Goal: Task Accomplishment & Management: Manage account settings

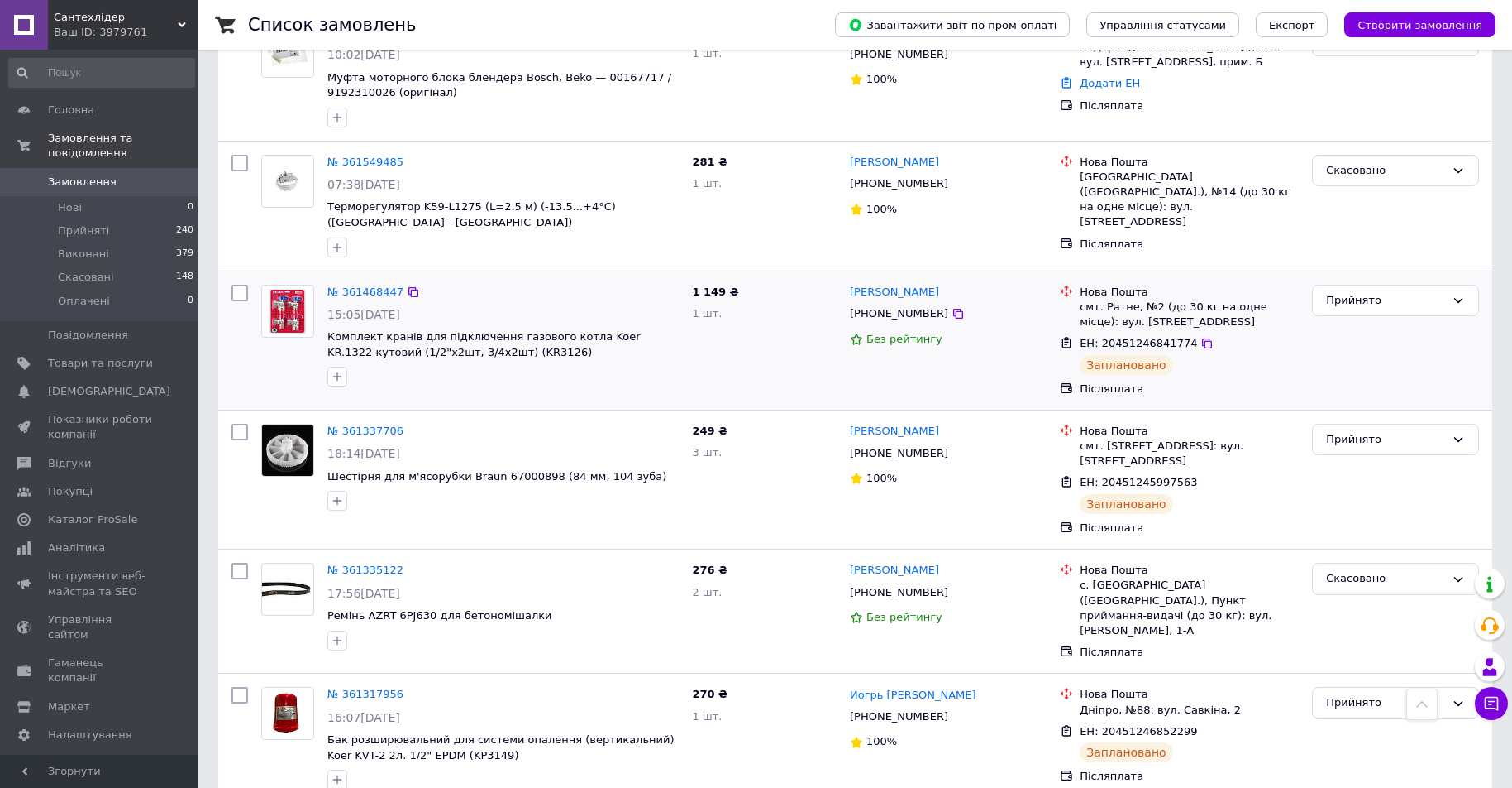
scroll to position [248, 0]
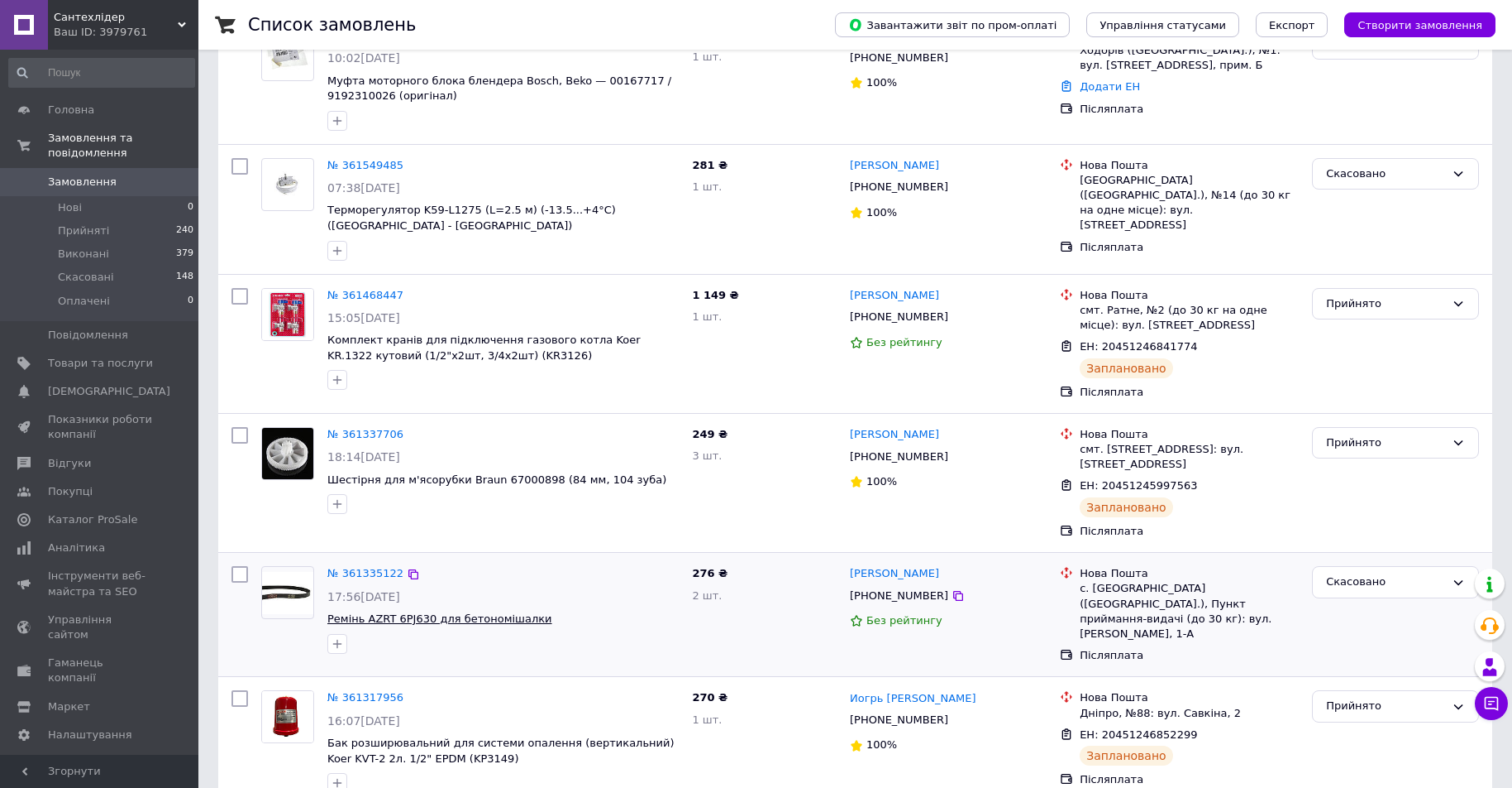
drag, startPoint x: 235, startPoint y: 660, endPoint x: 421, endPoint y: 584, distance: 200.9
click at [235, 690] on input "checkbox" at bounding box center [239, 698] width 16 height 16
checkbox input "true"
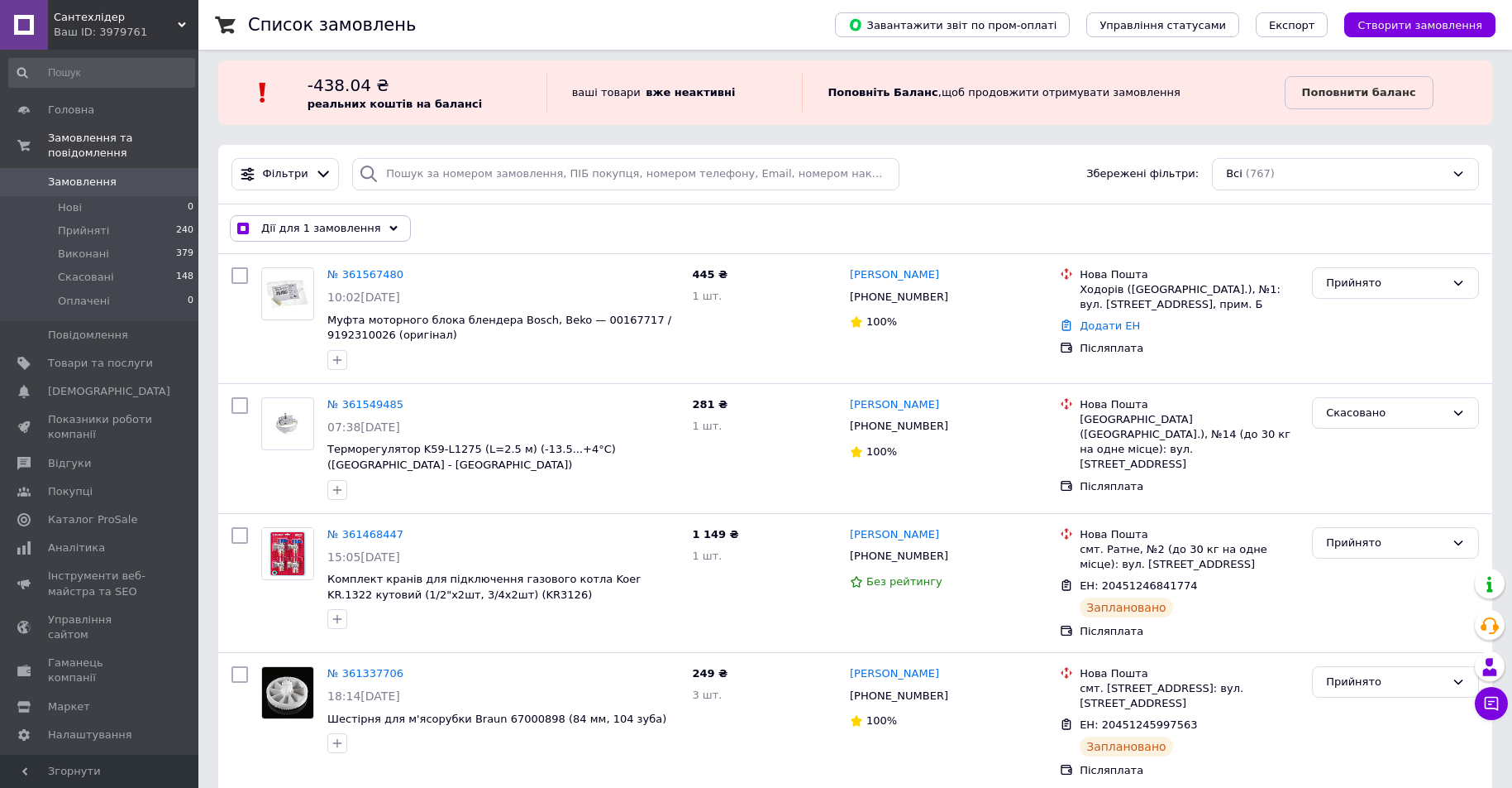
scroll to position [0, 0]
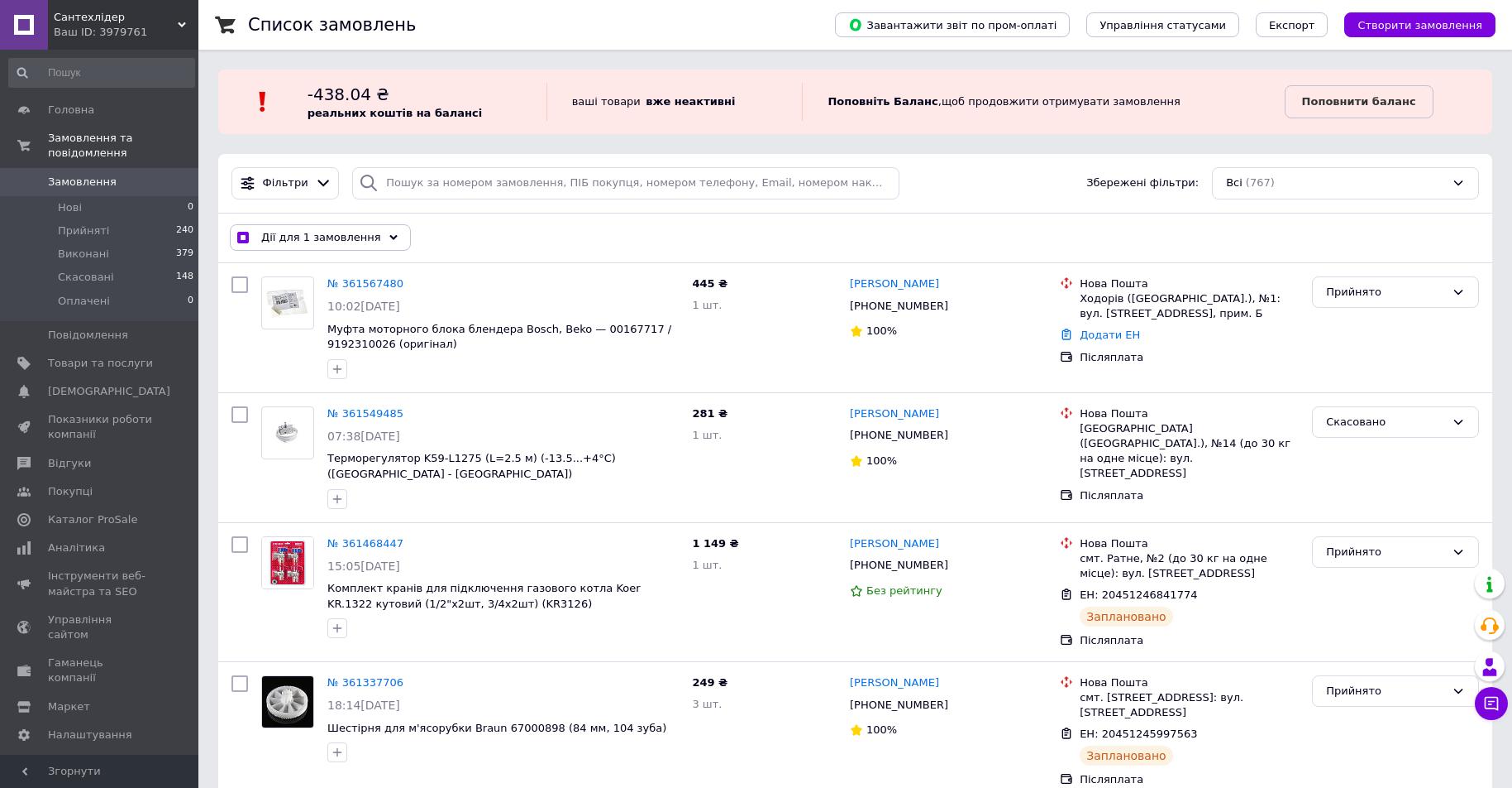
click at [329, 234] on span "Дії для 1 замовлення" at bounding box center [321, 237] width 120 height 14
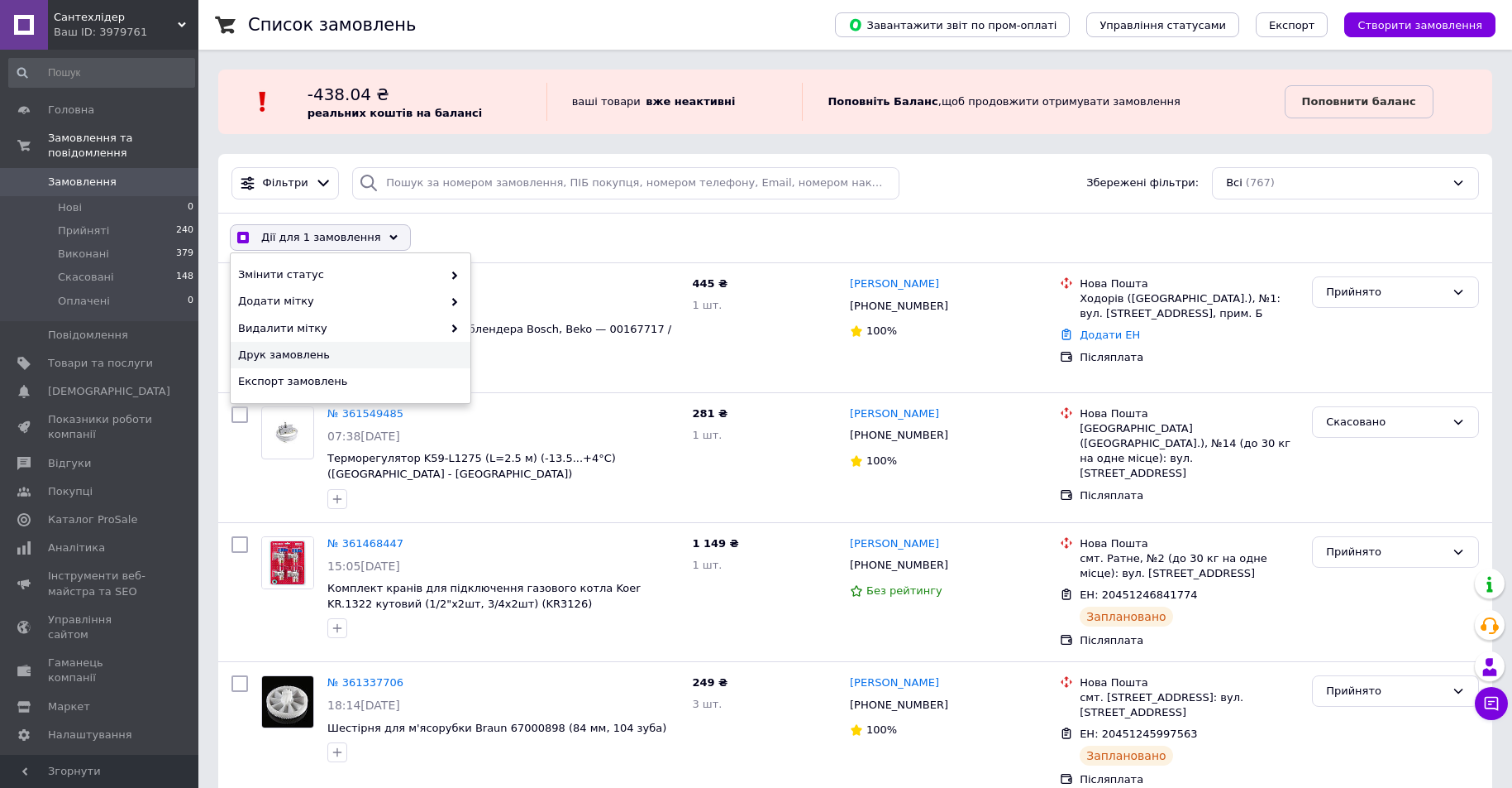
click at [319, 347] on span "Друк замовлень" at bounding box center [348, 354] width 221 height 14
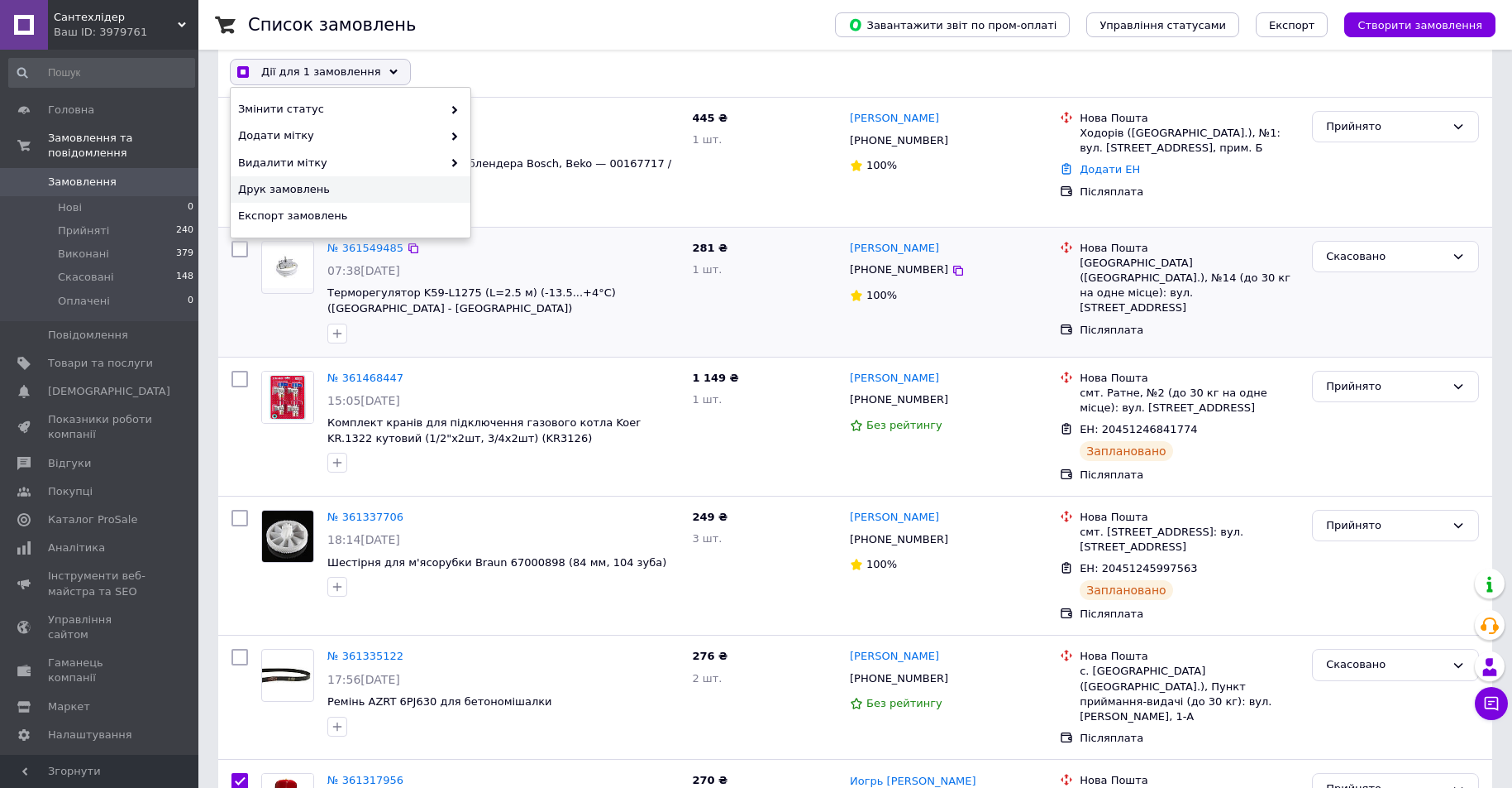
checkbox input "true"
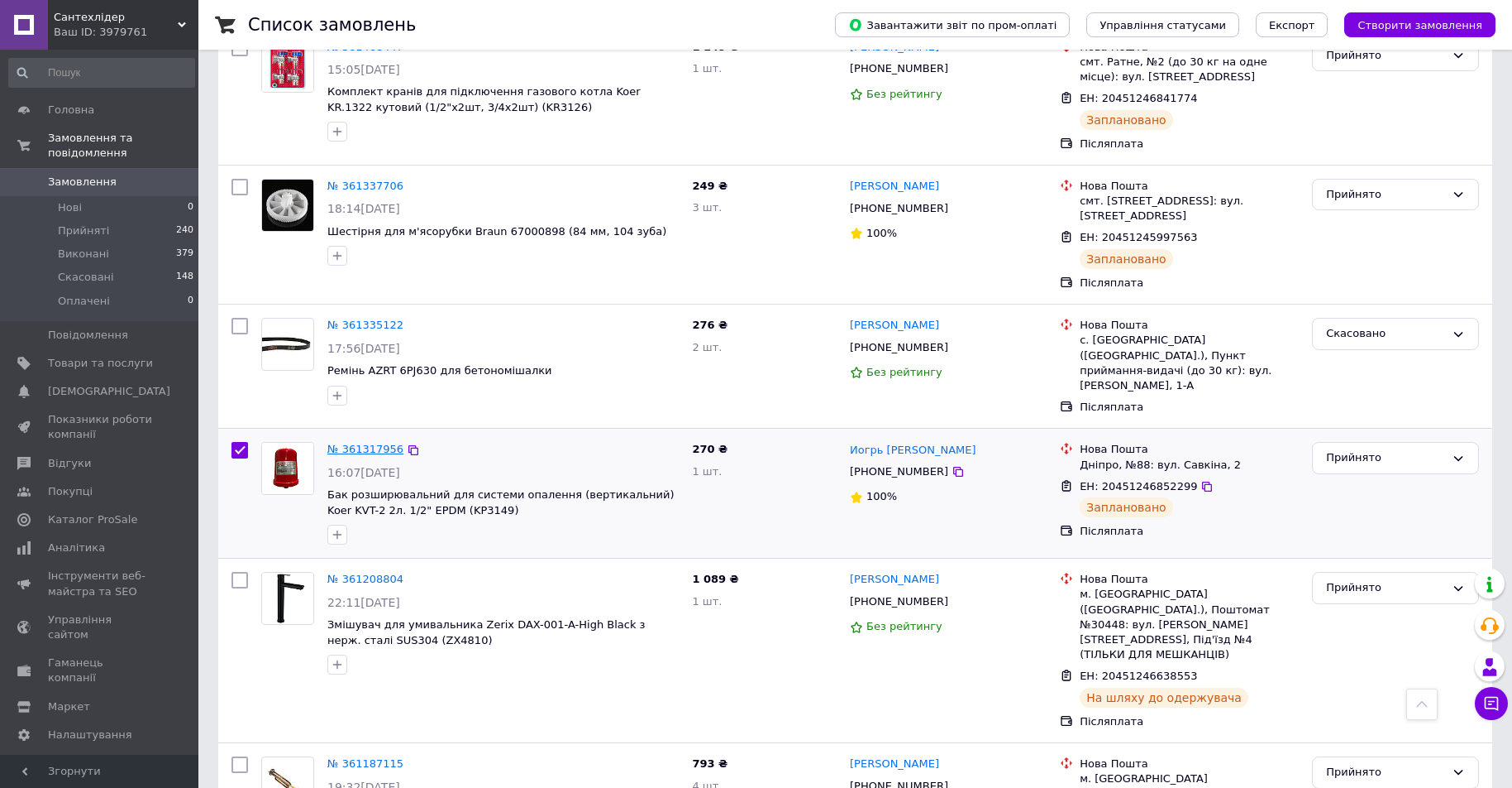
click at [378, 443] on link "№ 361317956" at bounding box center [365, 449] width 76 height 13
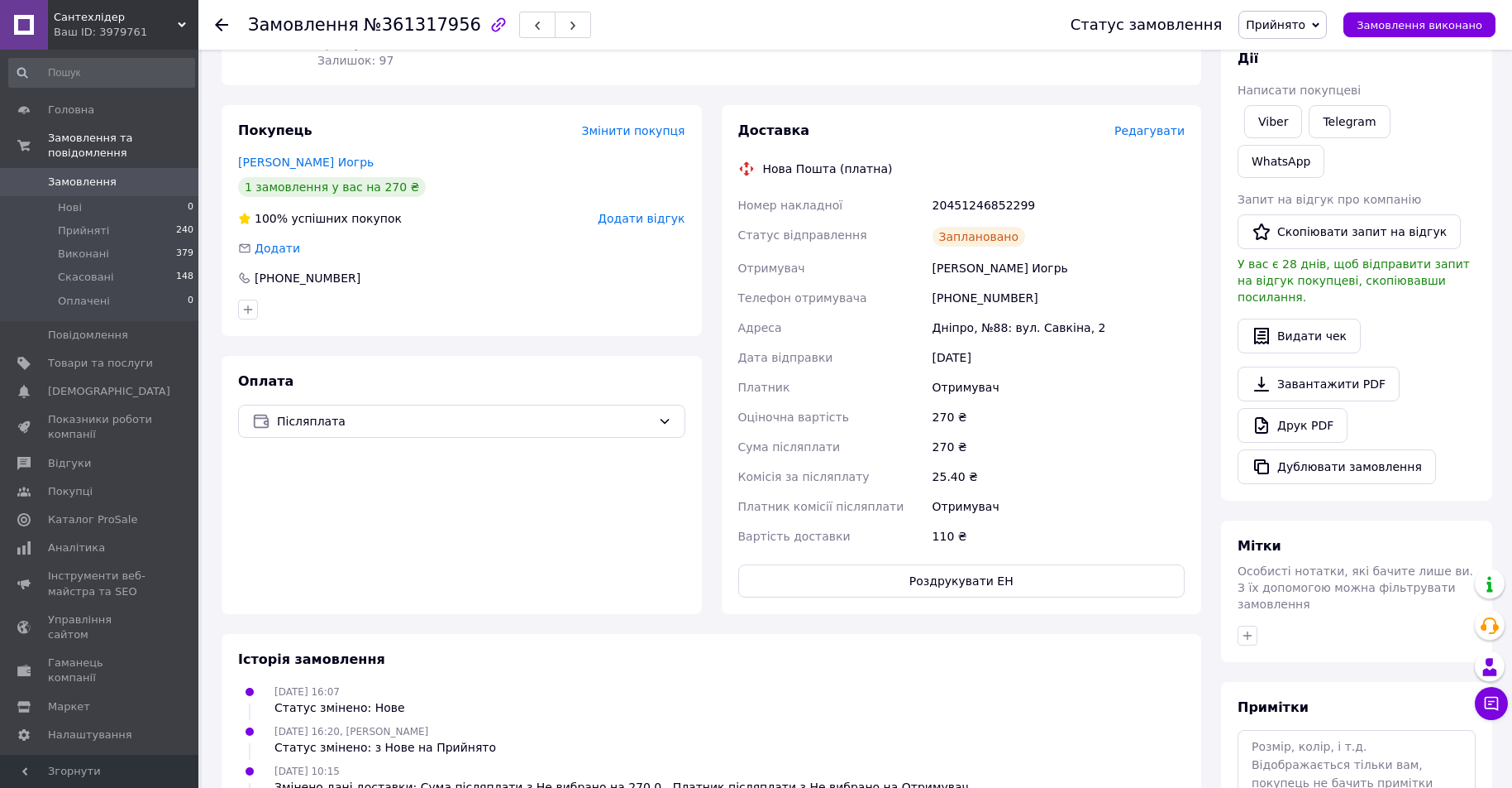
scroll to position [248, 0]
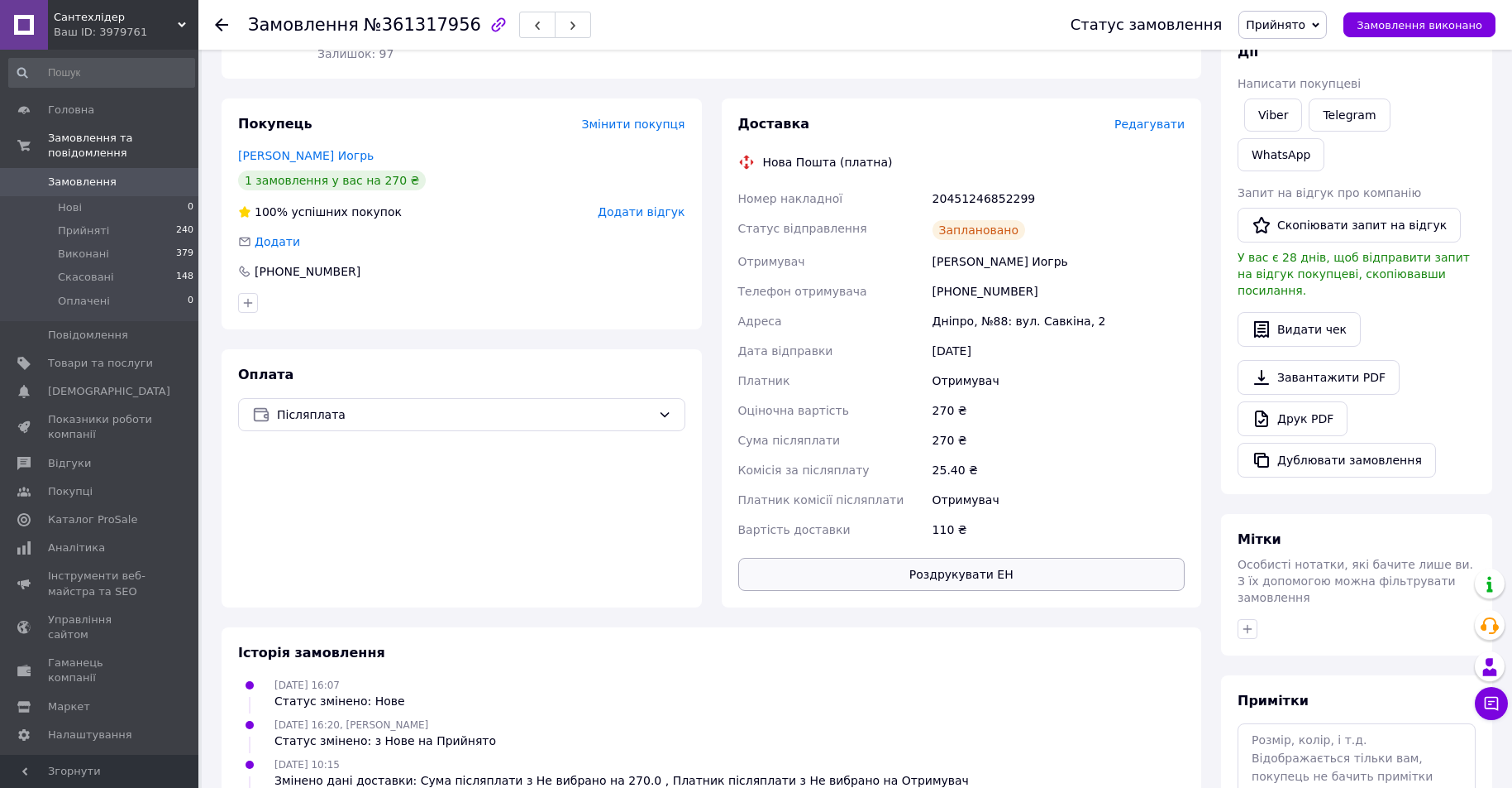
click at [933, 558] on button "Роздрукувати ЕН" at bounding box center [961, 574] width 447 height 33
click at [962, 562] on button "Роздрукувати ЕН" at bounding box center [961, 574] width 447 height 33
click at [103, 168] on link "Замовлення 0" at bounding box center [101, 182] width 204 height 28
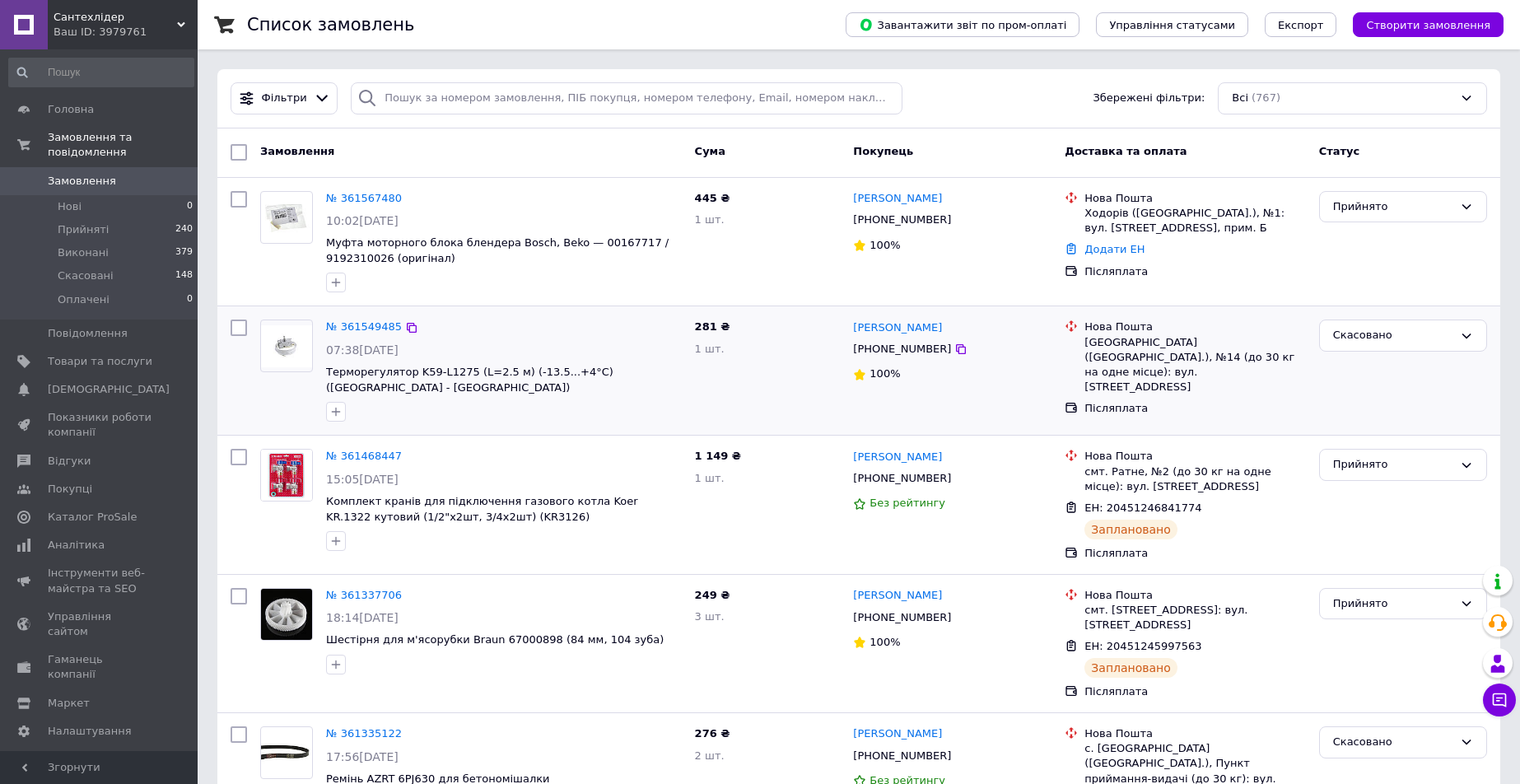
click at [243, 428] on div at bounding box center [238, 371] width 30 height 115
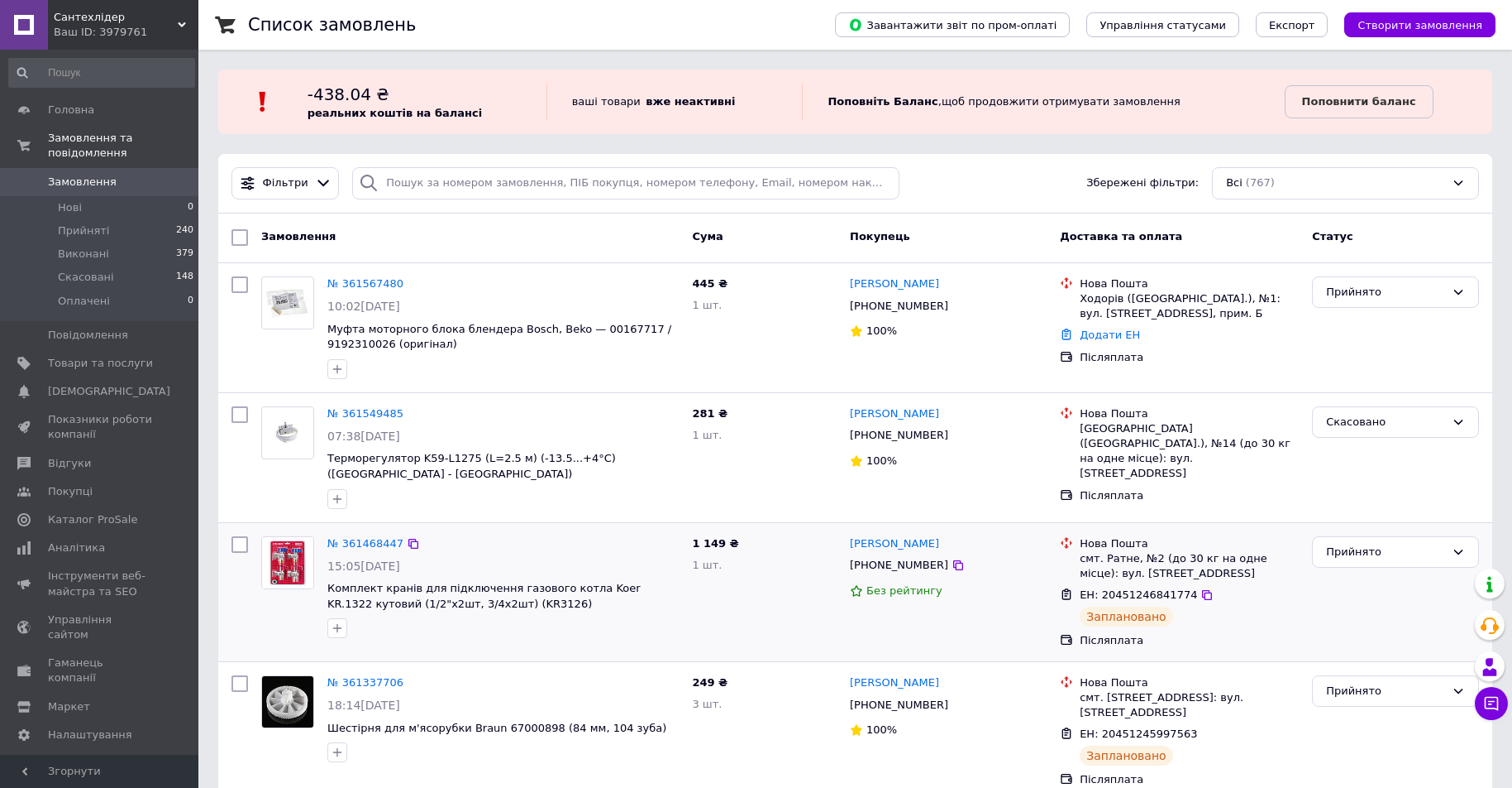
click at [236, 536] on input "checkbox" at bounding box center [239, 544] width 16 height 16
checkbox input "true"
click at [361, 235] on span "Дії для 1 замовлення" at bounding box center [321, 237] width 120 height 14
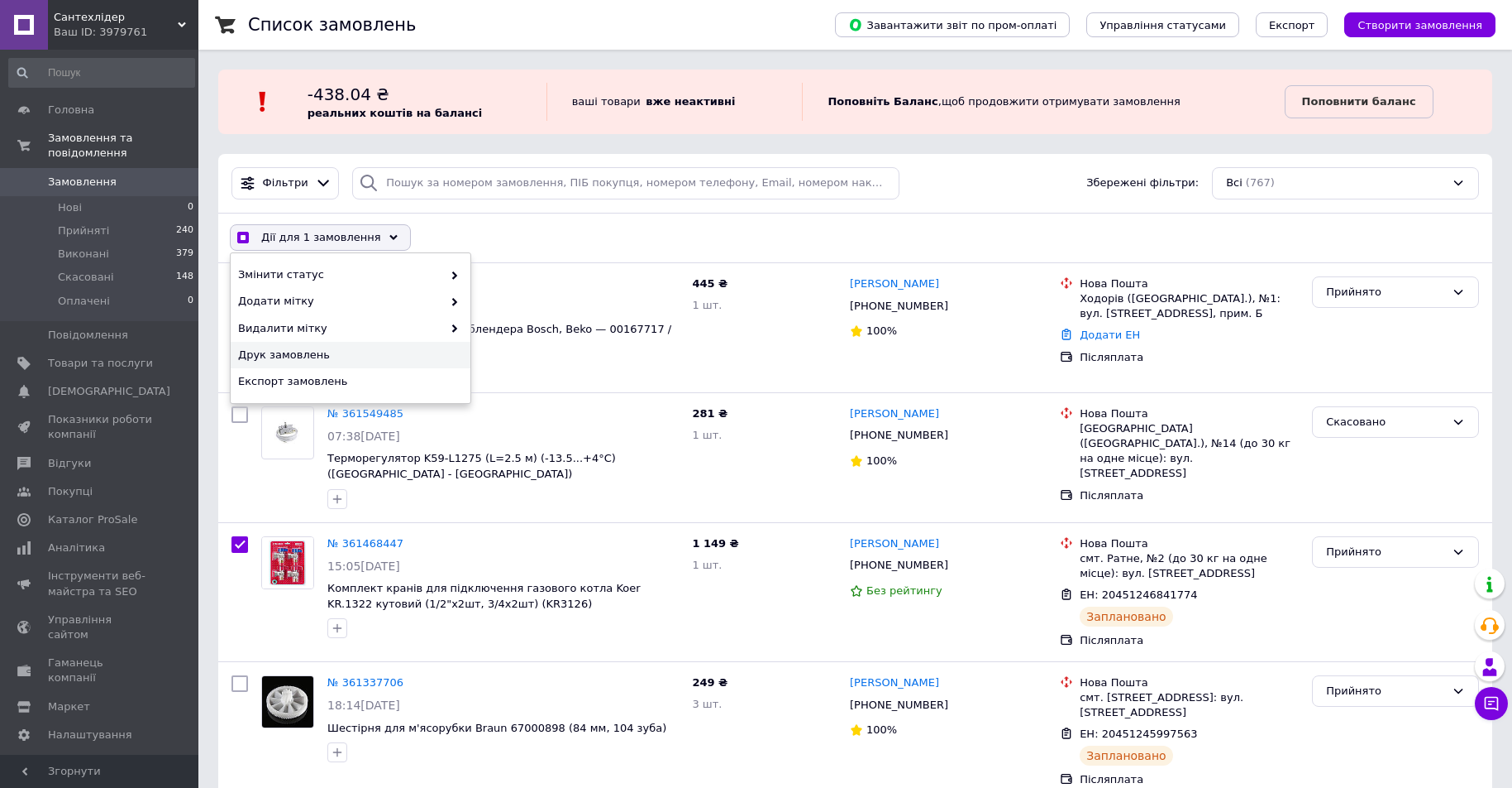
click at [341, 358] on span "Друк замовлень" at bounding box center [348, 354] width 221 height 14
checkbox input "true"
click at [371, 537] on link "№ 361468447" at bounding box center [365, 543] width 76 height 13
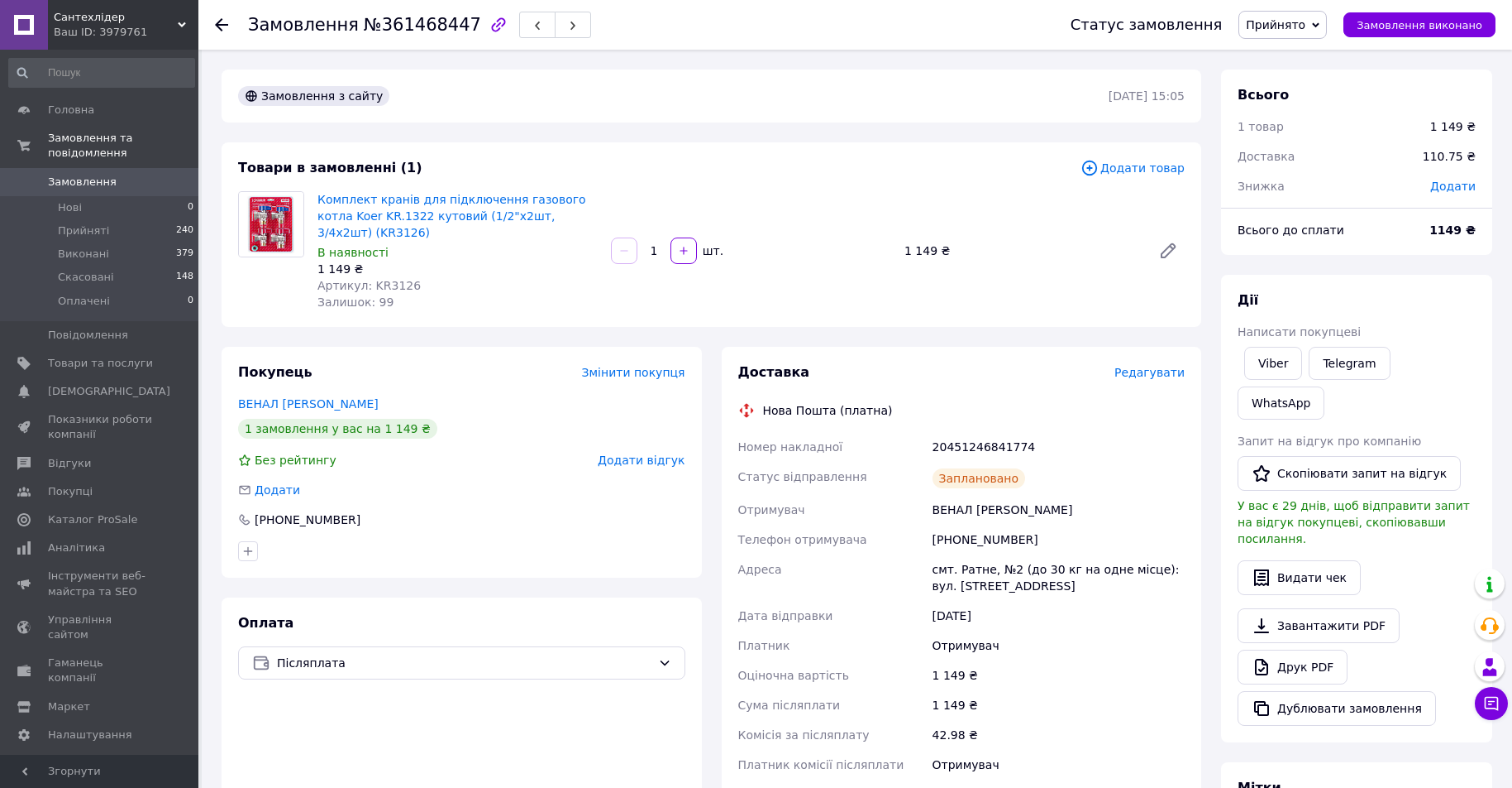
scroll to position [141, 0]
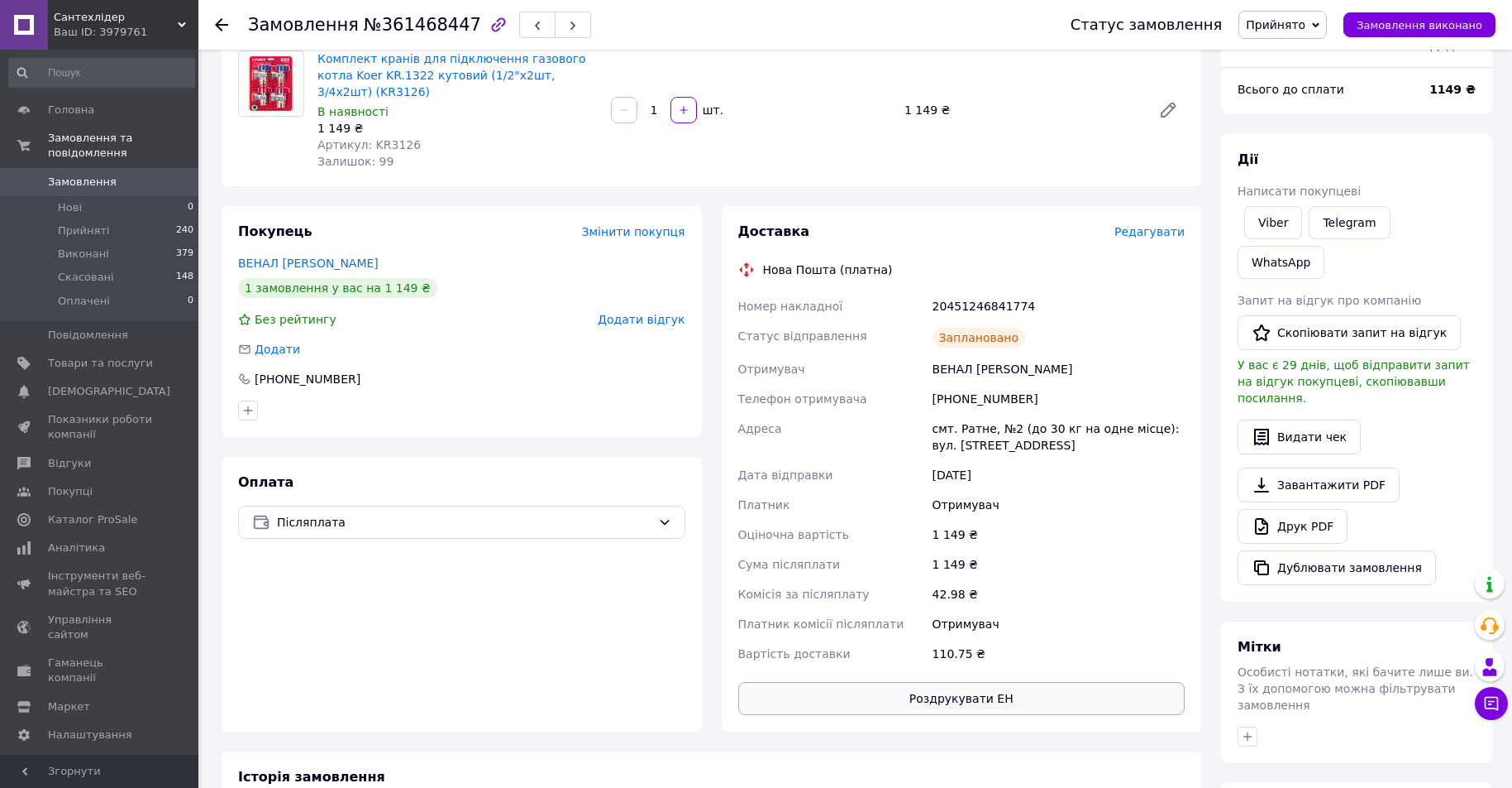
click at [1043, 685] on button "Роздрукувати ЕН" at bounding box center [961, 698] width 447 height 33
click at [178, 31] on div "Ваш ID: 3979761" at bounding box center [126, 32] width 145 height 14
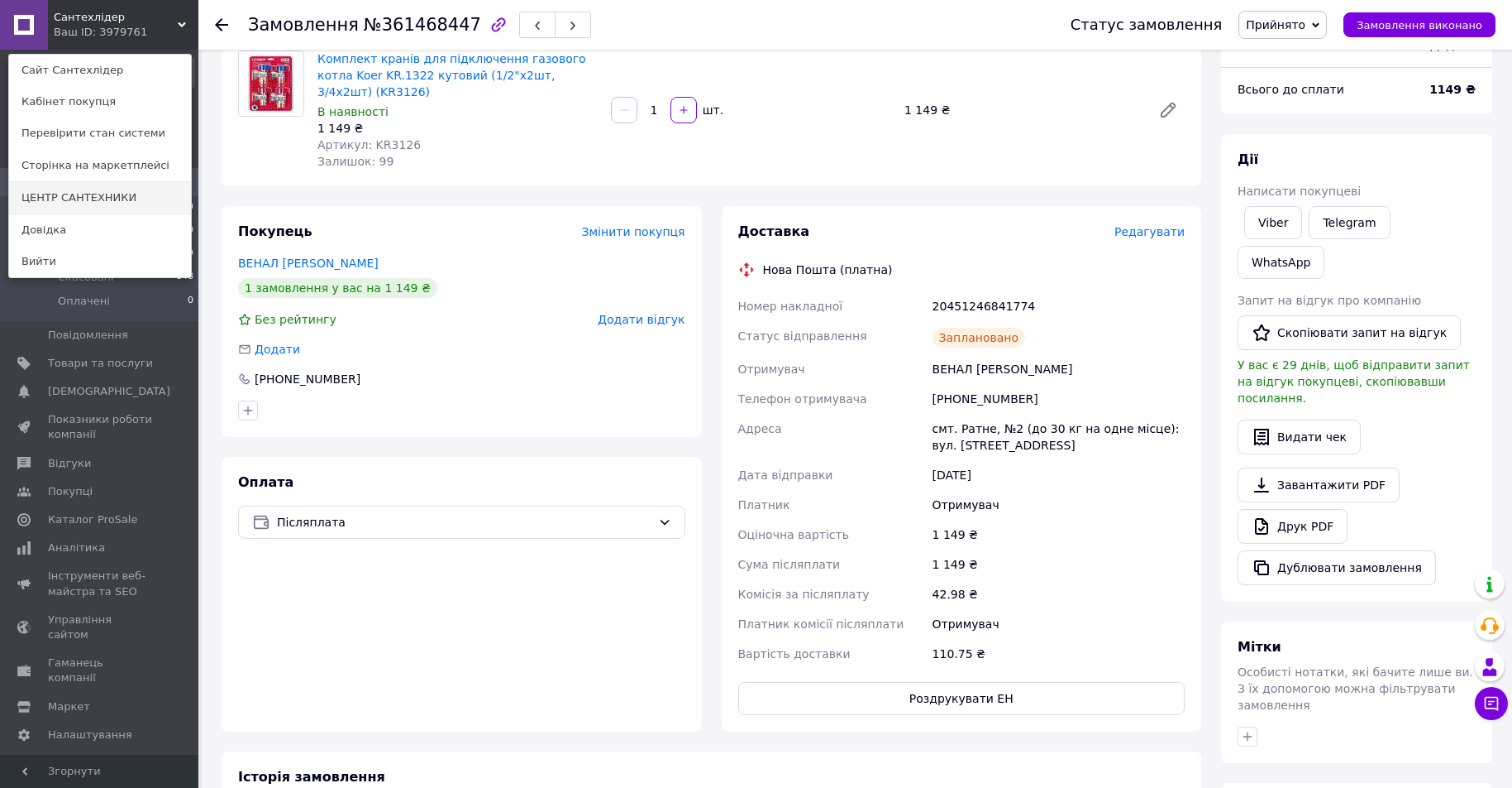
click at [125, 195] on link "ЦЕНТР САНТЕХНИКИ" at bounding box center [100, 197] width 182 height 32
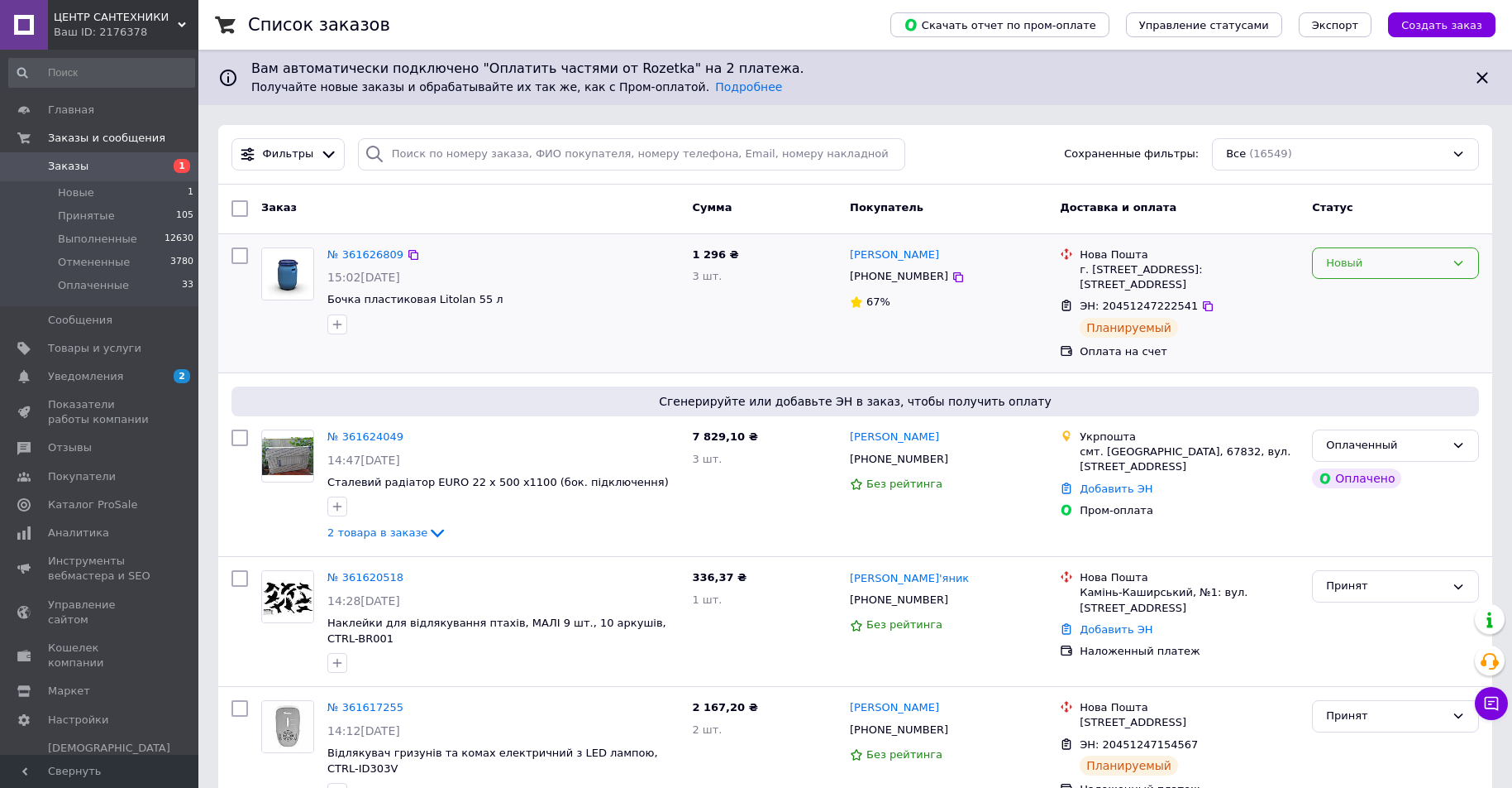
click at [1371, 267] on div "Новый" at bounding box center [1386, 264] width 119 height 17
click at [1367, 293] on li "Принят" at bounding box center [1396, 298] width 165 height 31
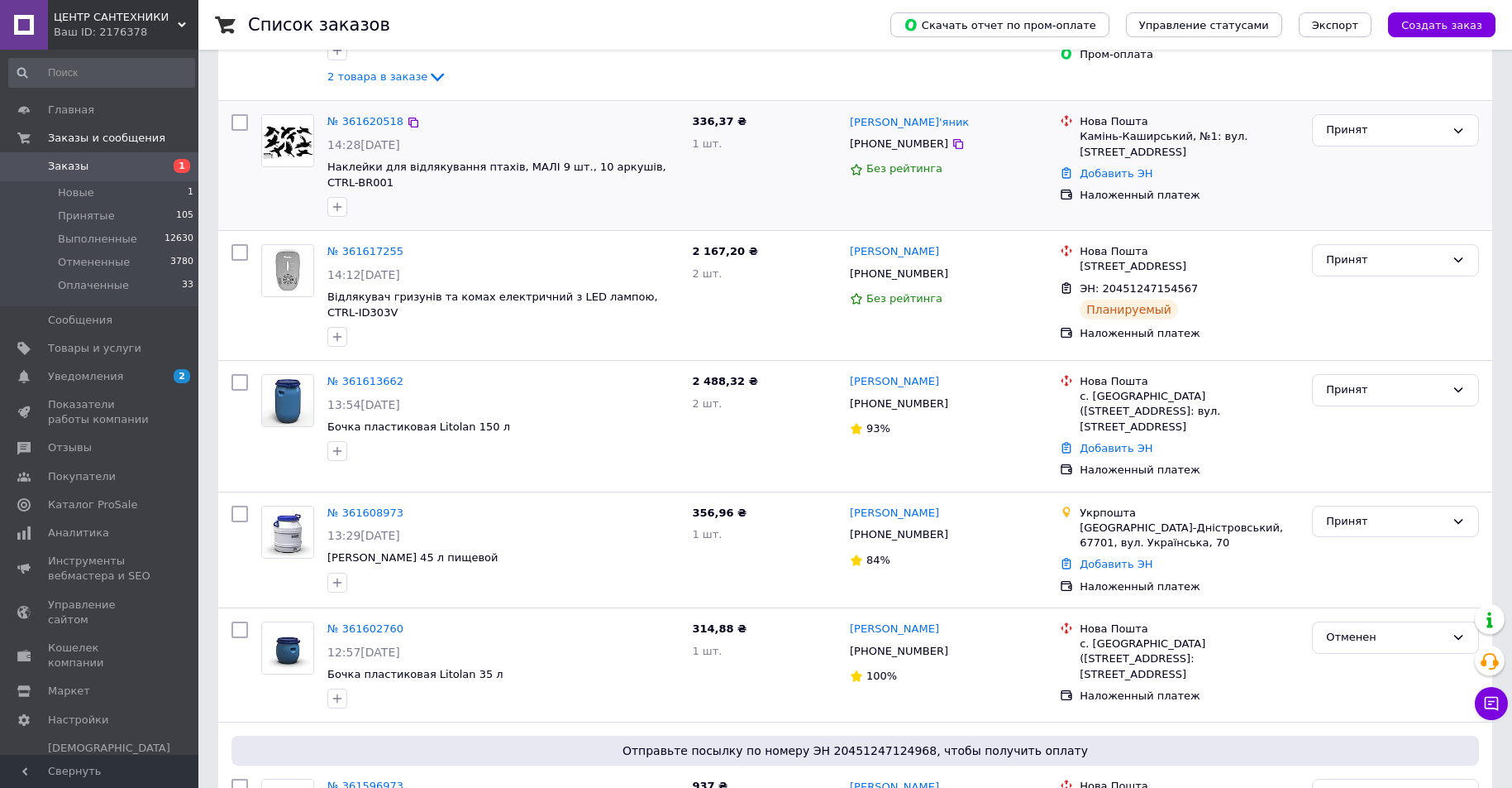
scroll to position [496, 0]
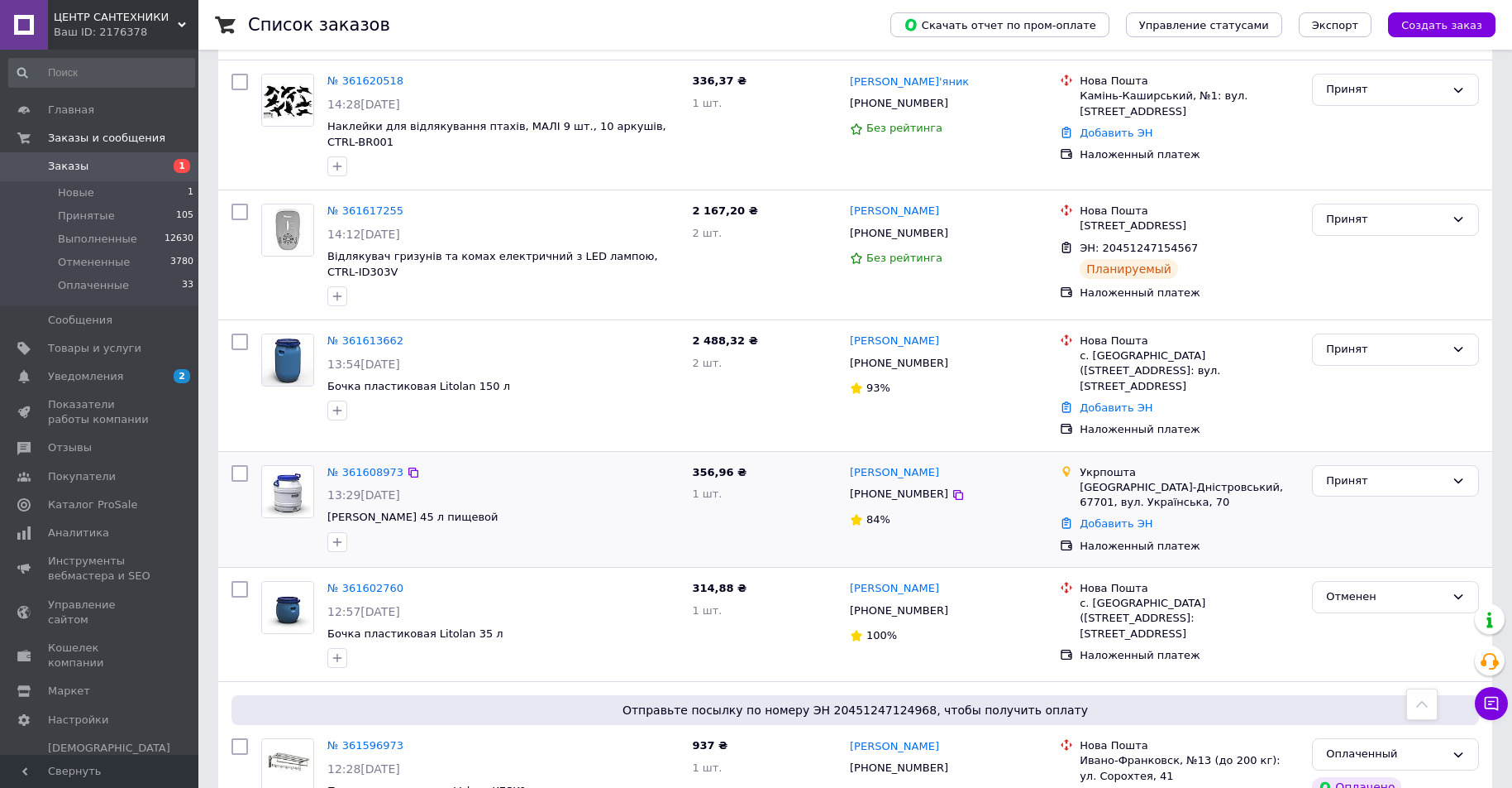
click at [231, 458] on div at bounding box center [239, 508] width 30 height 101
click at [237, 465] on input "checkbox" at bounding box center [239, 472] width 16 height 16
checkbox input "true"
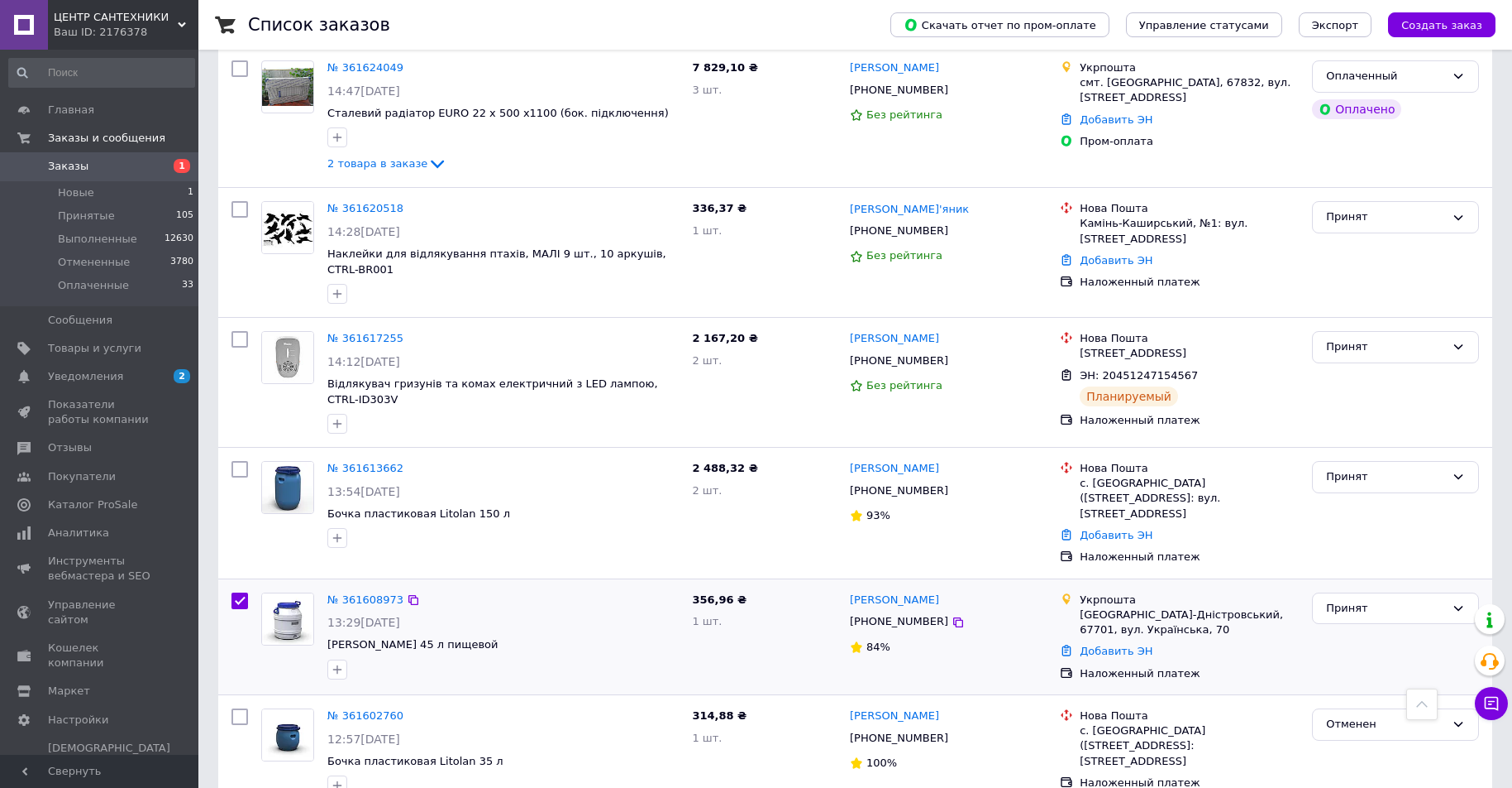
scroll to position [0, 0]
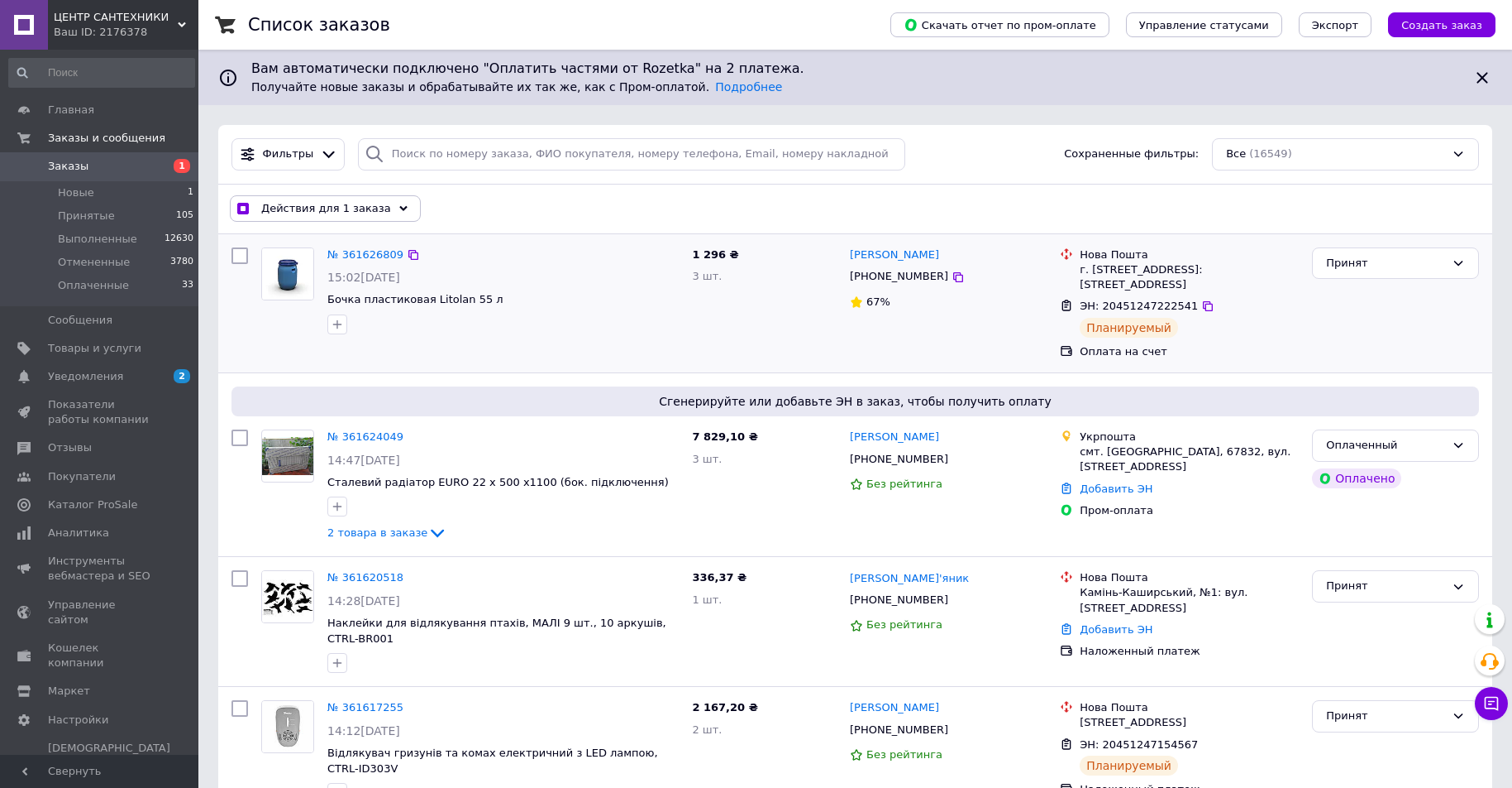
click at [348, 209] on span "Действия для 1 заказа" at bounding box center [326, 208] width 130 height 14
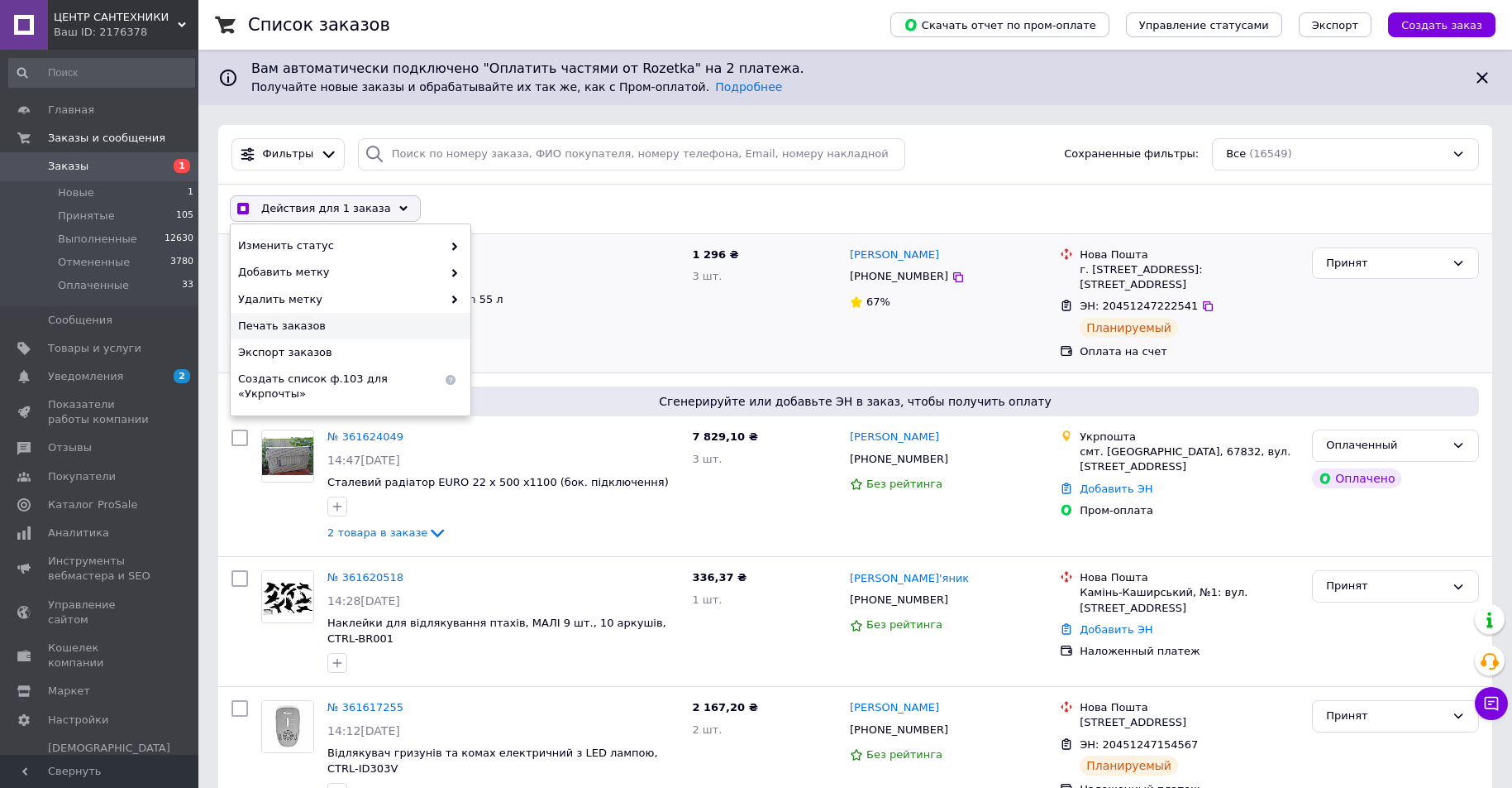
click at [306, 323] on span "Печать заказов" at bounding box center [348, 326] width 221 height 14
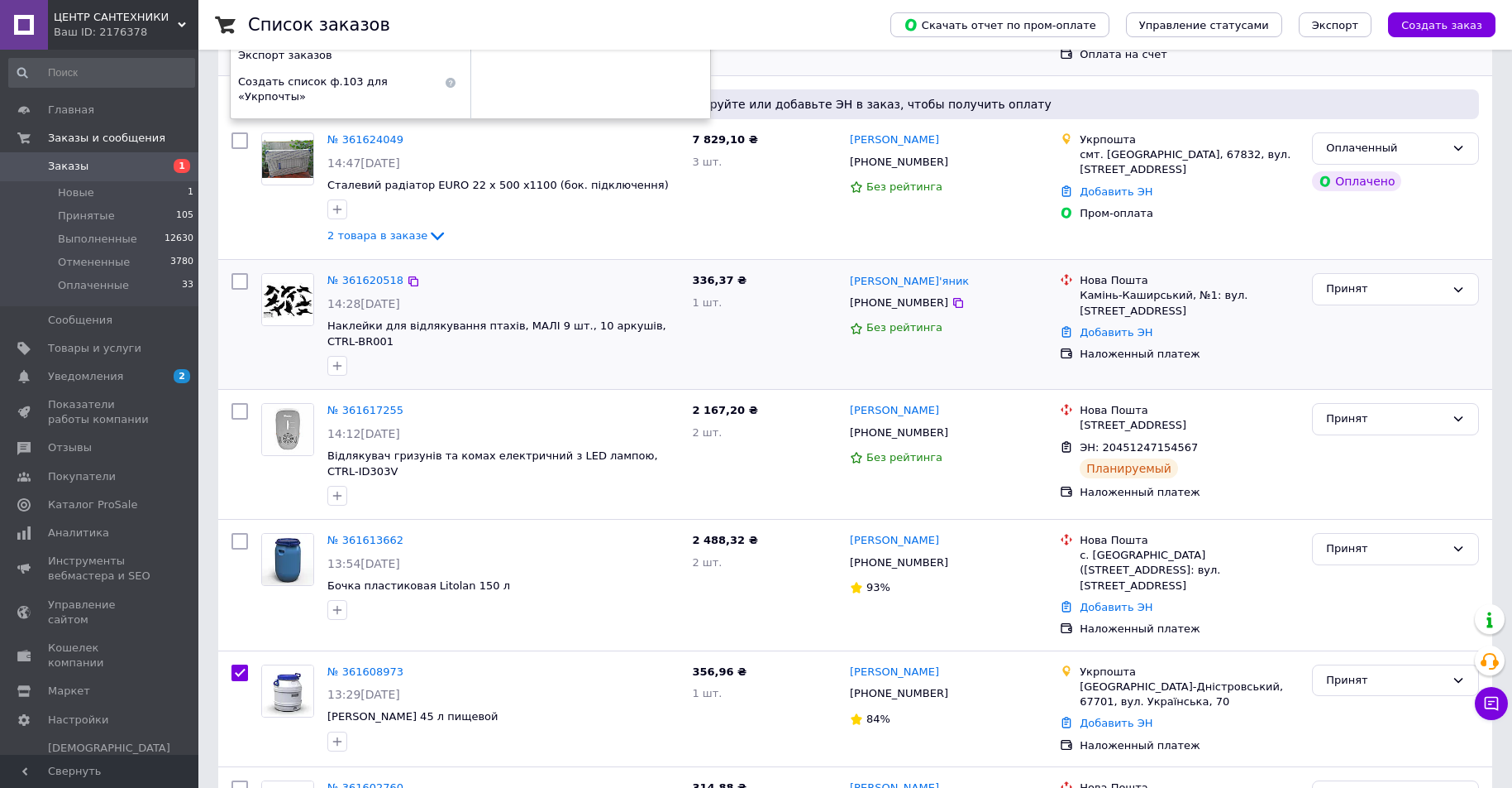
checkbox input "true"
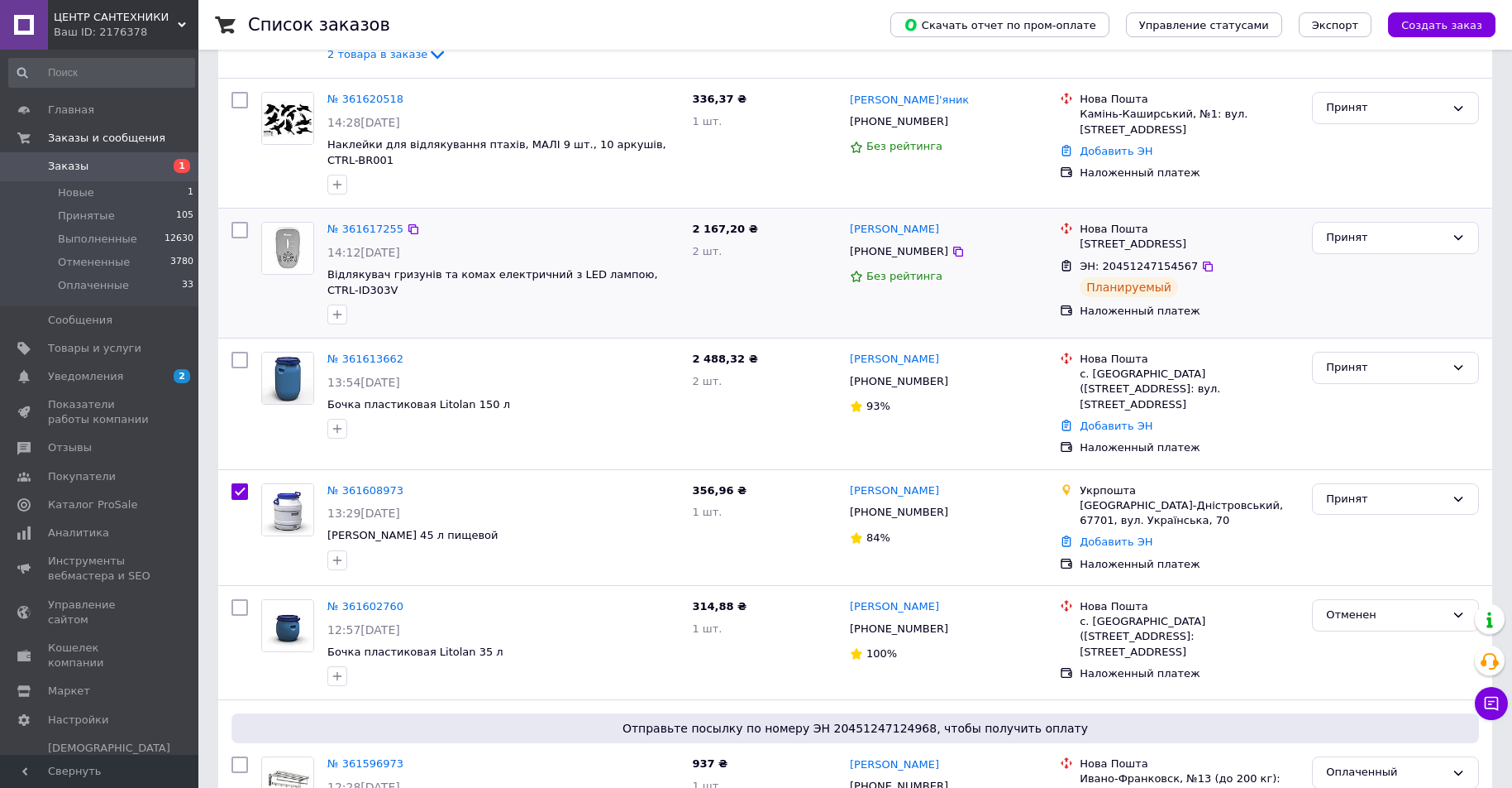
scroll to position [496, 0]
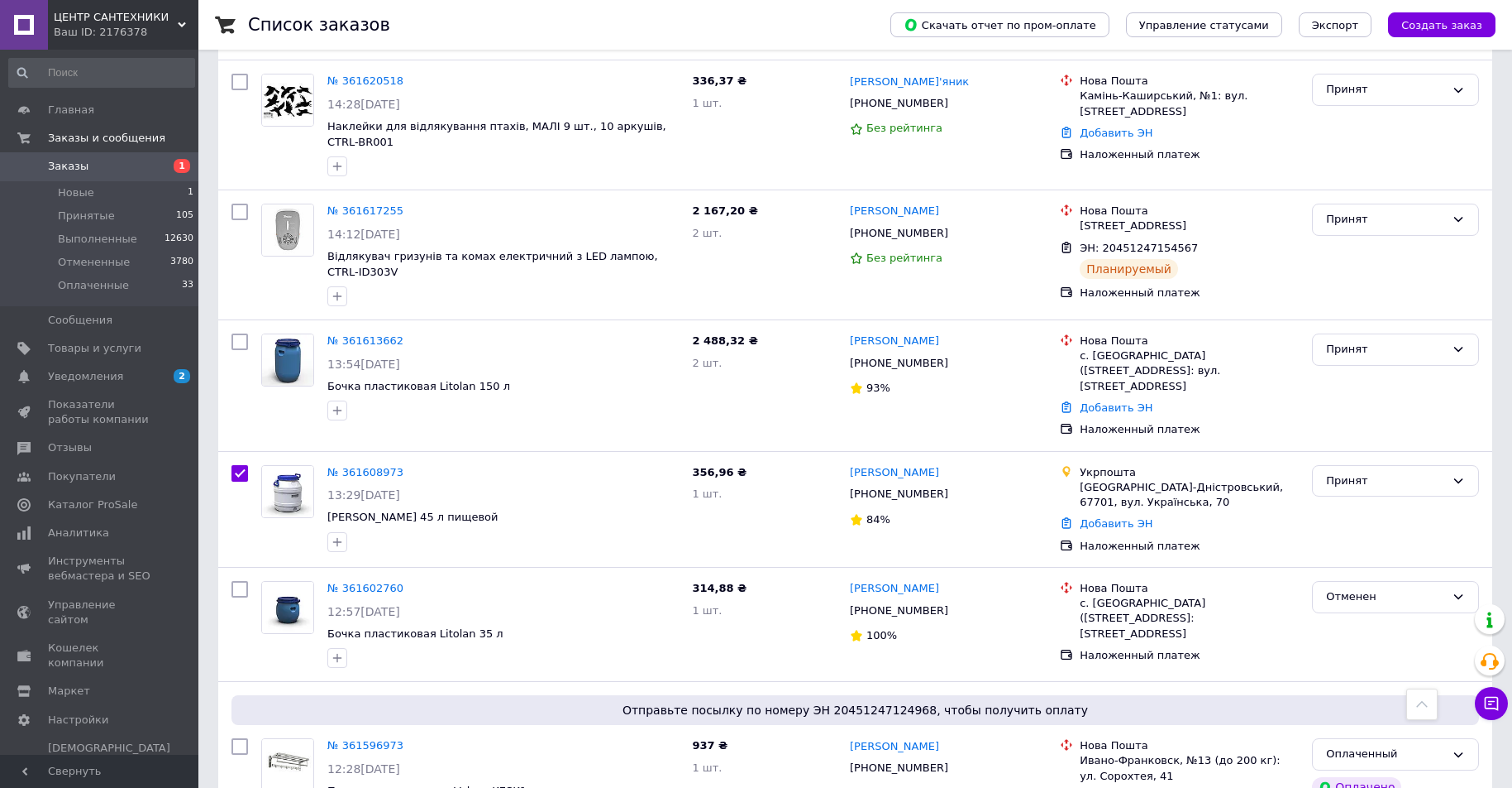
drag, startPoint x: 378, startPoint y: 453, endPoint x: 393, endPoint y: 446, distance: 16.6
click at [378, 466] on link "№ 361608973" at bounding box center [365, 472] width 76 height 13
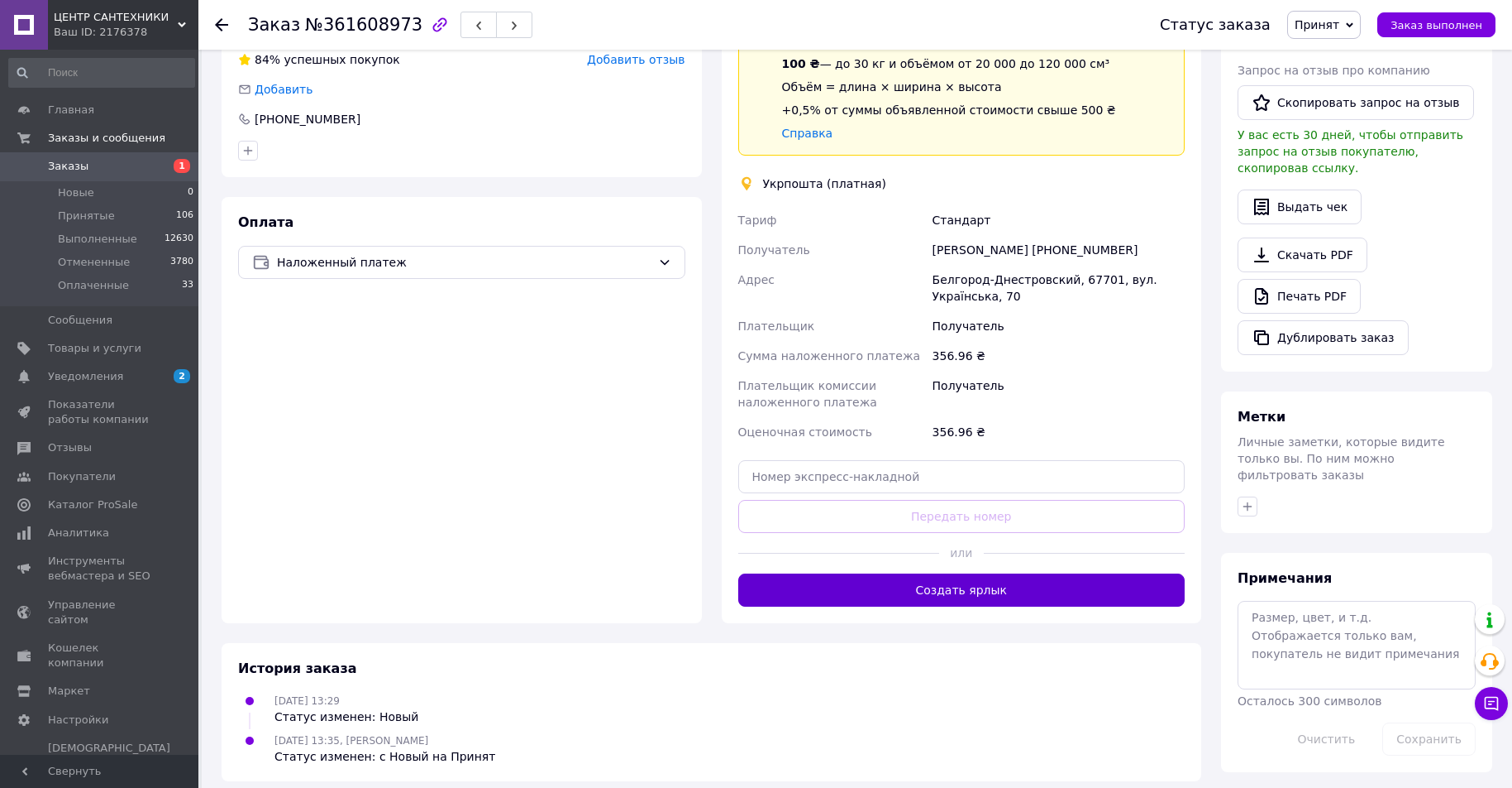
scroll to position [384, 0]
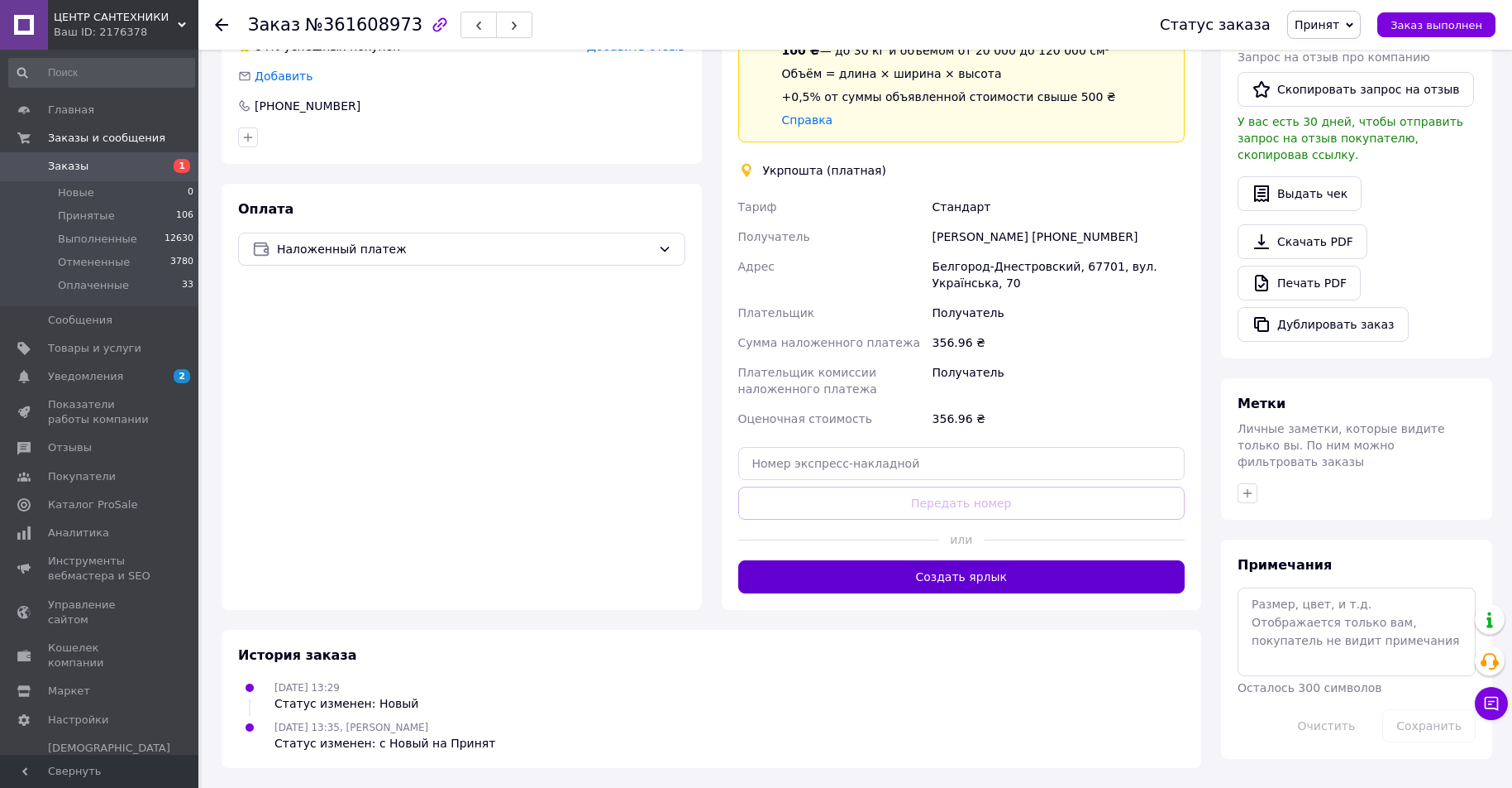
click at [993, 575] on button "Создать ярлык" at bounding box center [961, 577] width 447 height 33
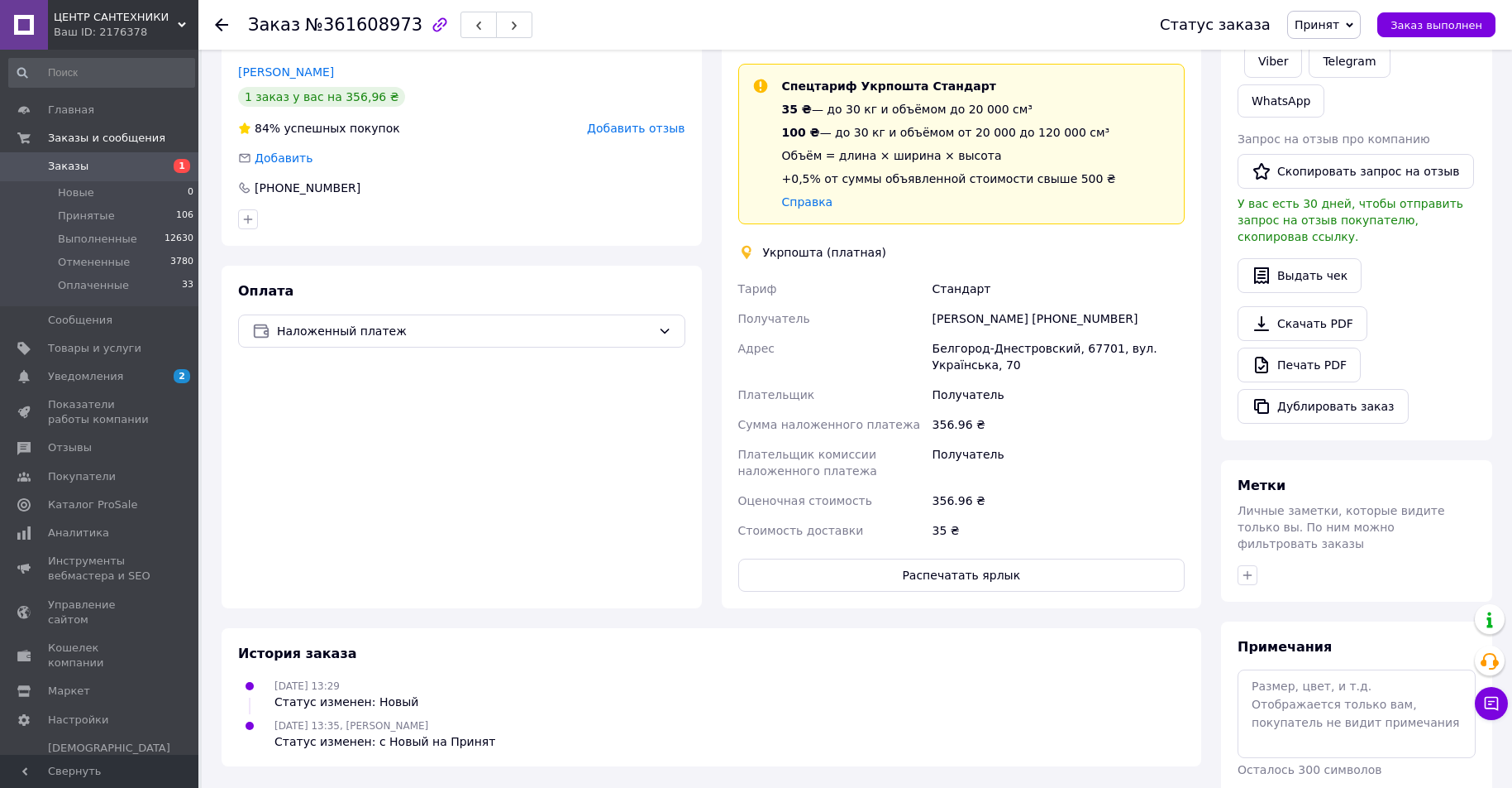
scroll to position [363, 0]
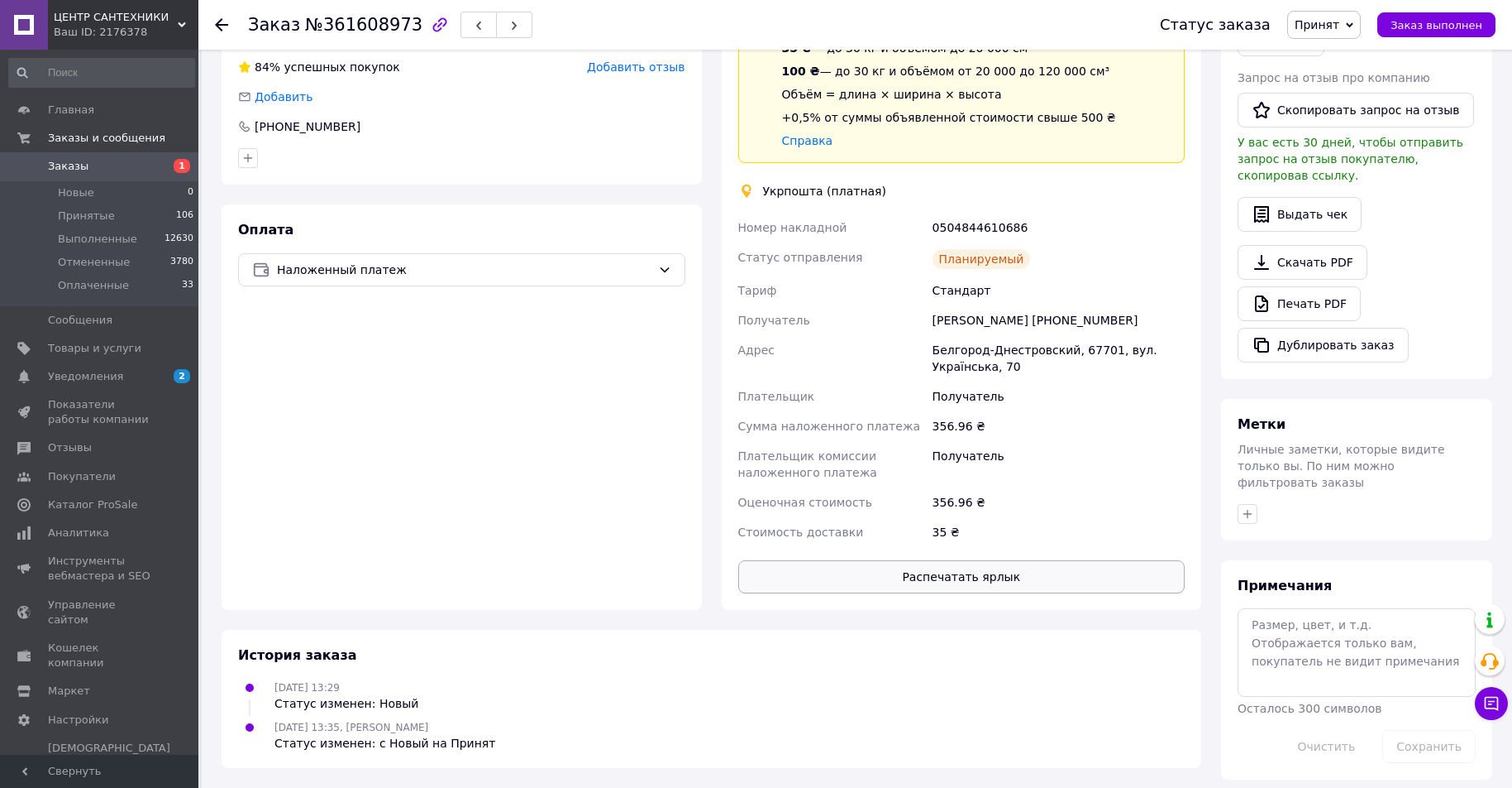
click at [982, 572] on button "Распечатать ярлык" at bounding box center [961, 577] width 447 height 33
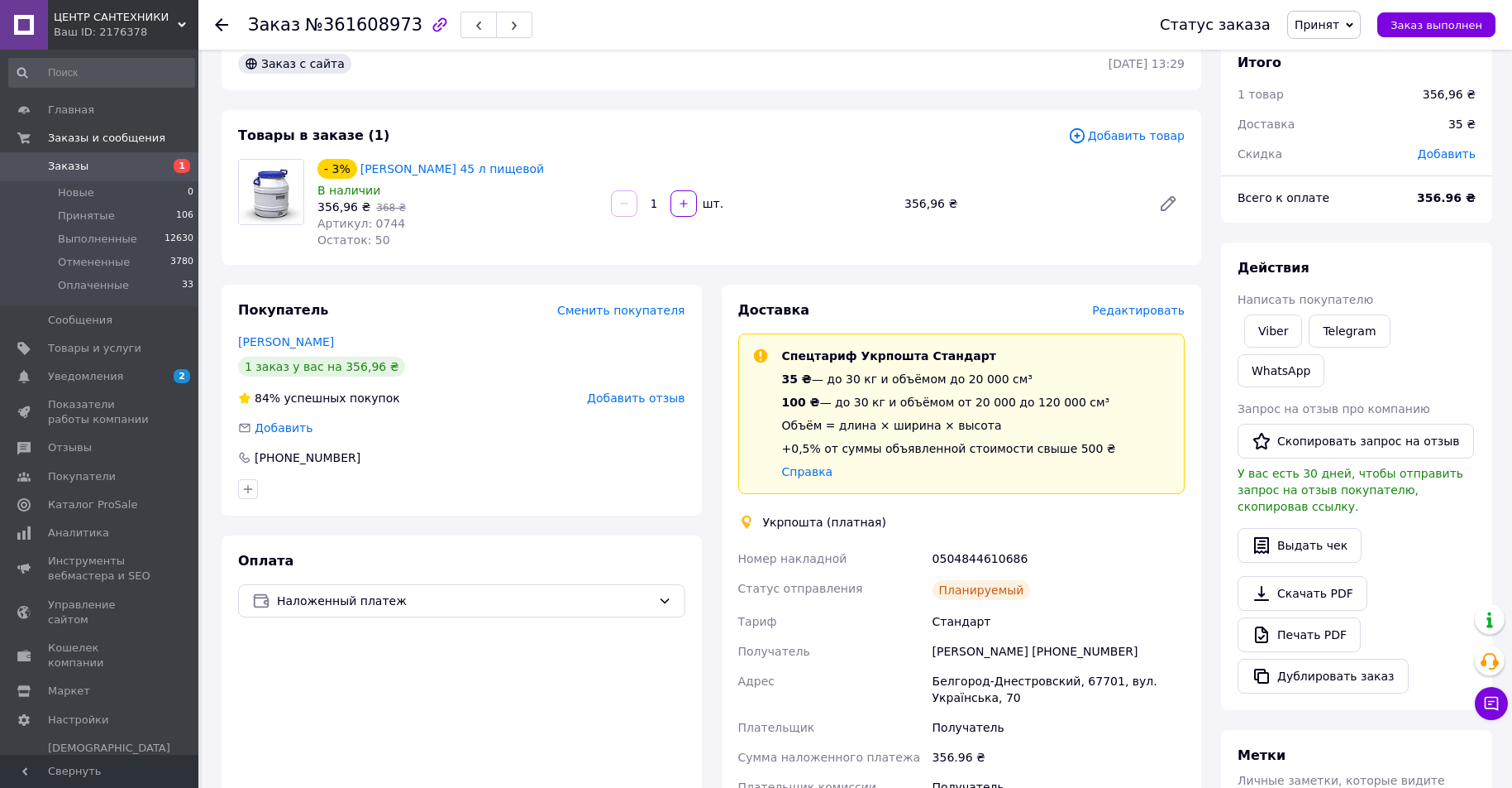
scroll to position [0, 0]
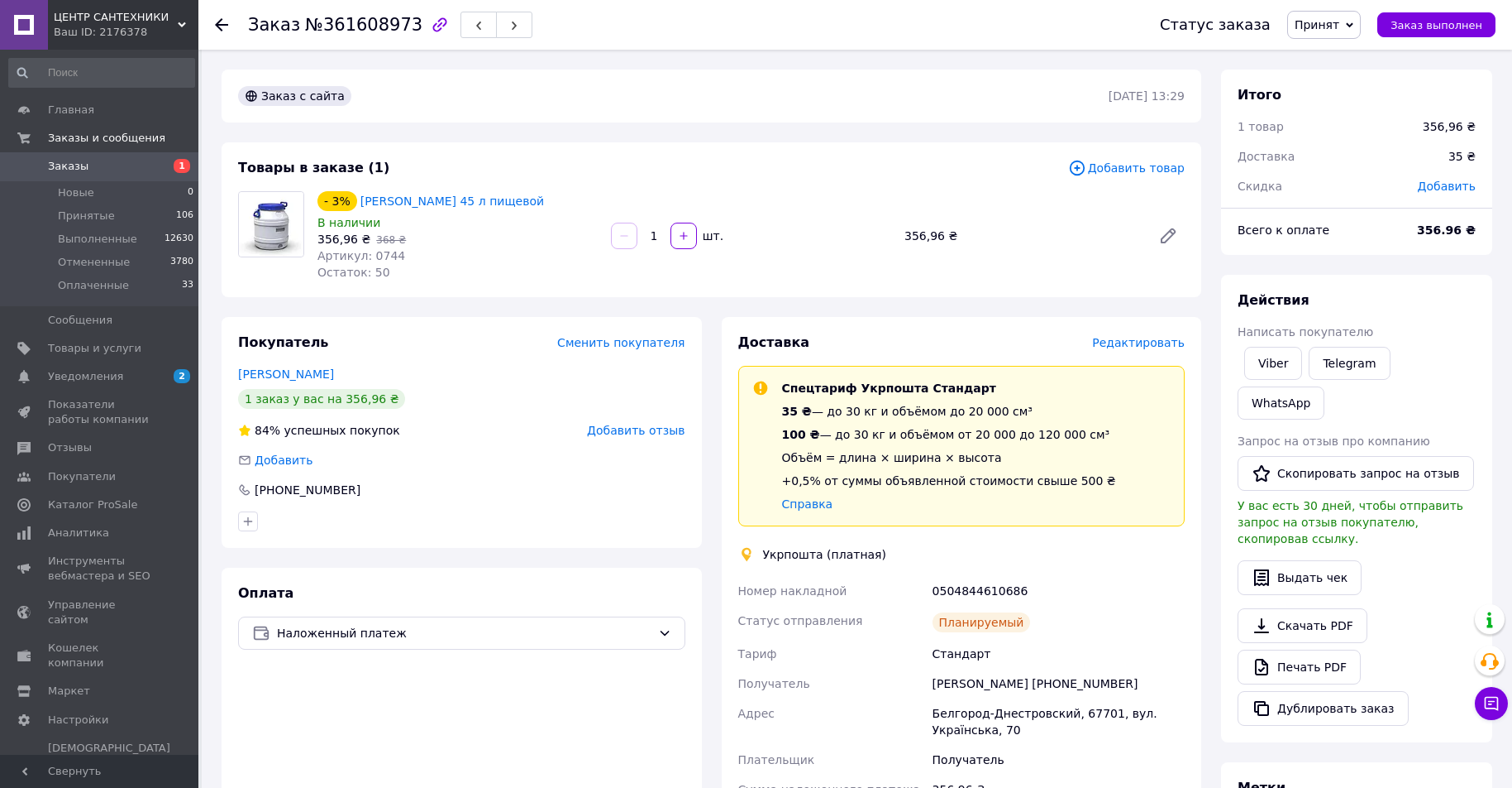
drag, startPoint x: 929, startPoint y: 679, endPoint x: 1134, endPoint y: 690, distance: 205.3
click at [1134, 690] on div "Олександра Івшина +380689084215" at bounding box center [1059, 683] width 259 height 30
copy div "Олександра Івшина +380689084215"
click at [113, 162] on span "Заказы" at bounding box center [100, 165] width 105 height 14
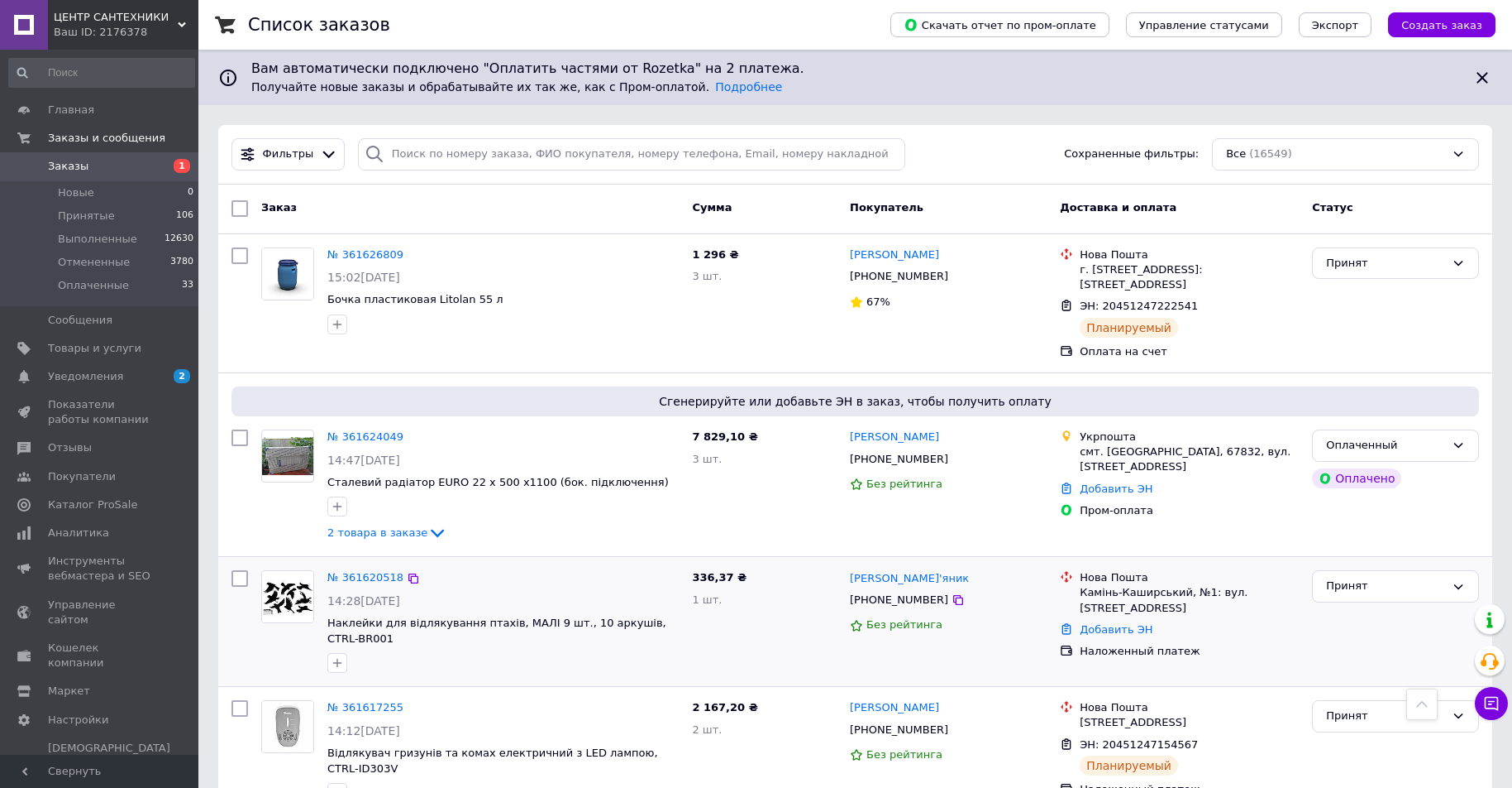
click at [245, 570] on input "checkbox" at bounding box center [239, 577] width 16 height 16
checkbox input "true"
click at [361, 205] on span "Действия для 1 заказа" at bounding box center [326, 208] width 130 height 14
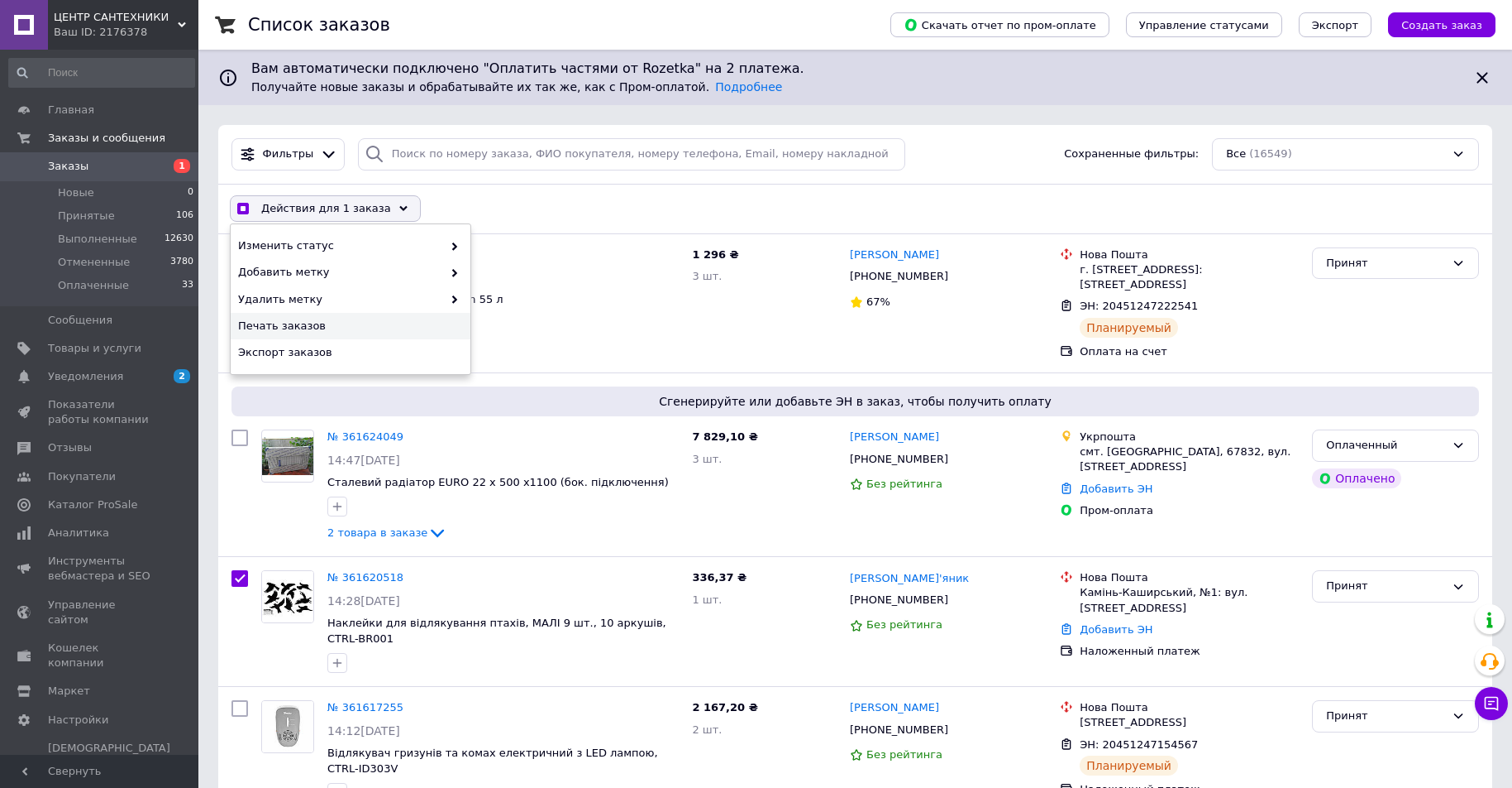
click at [349, 322] on span "Печать заказов" at bounding box center [348, 326] width 221 height 14
checkbox input "true"
click at [380, 578] on link "№ 361620518" at bounding box center [365, 577] width 76 height 13
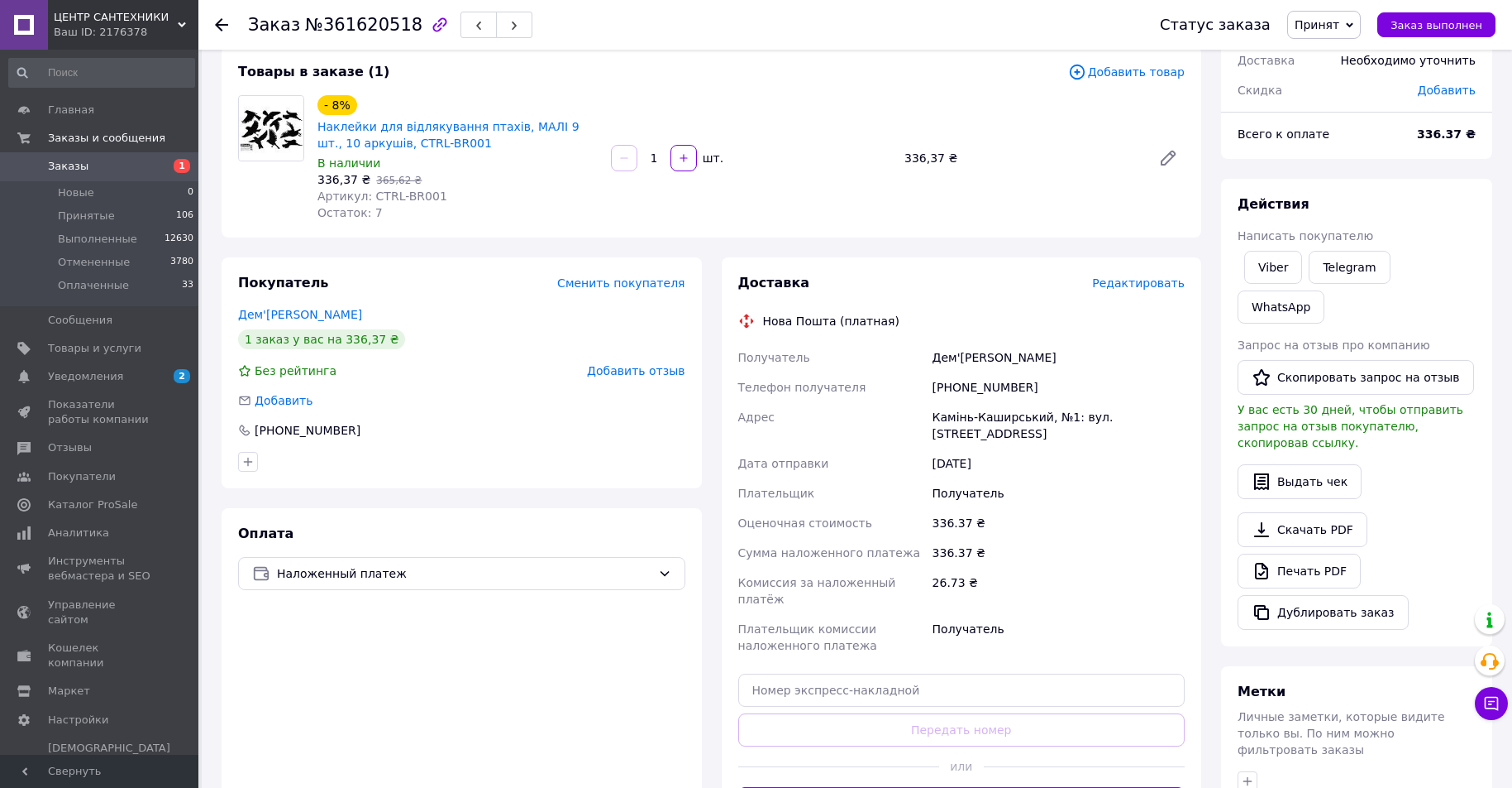
scroll to position [302, 0]
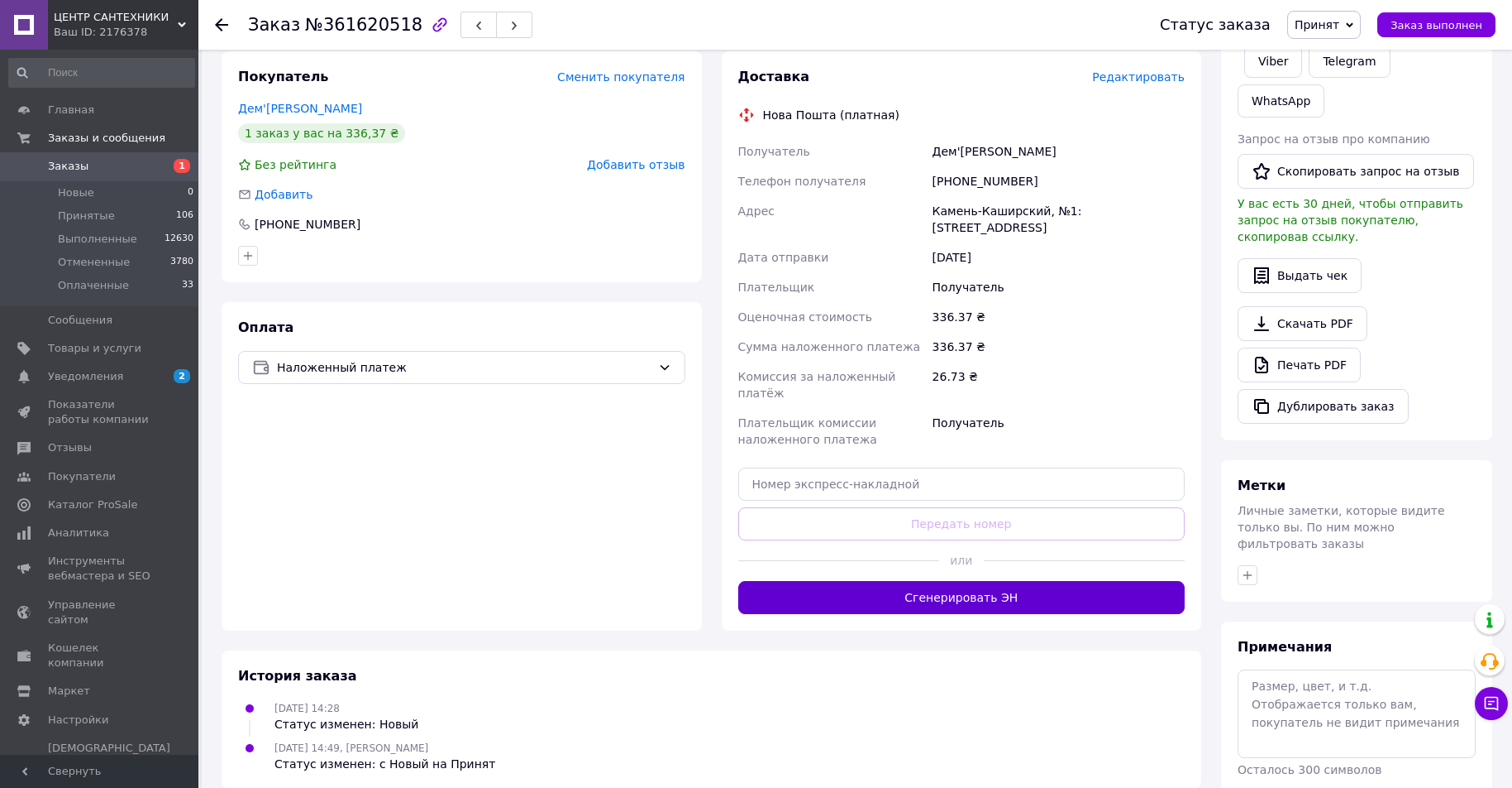
click at [949, 581] on button "Сгенерировать ЭН" at bounding box center [961, 597] width 447 height 33
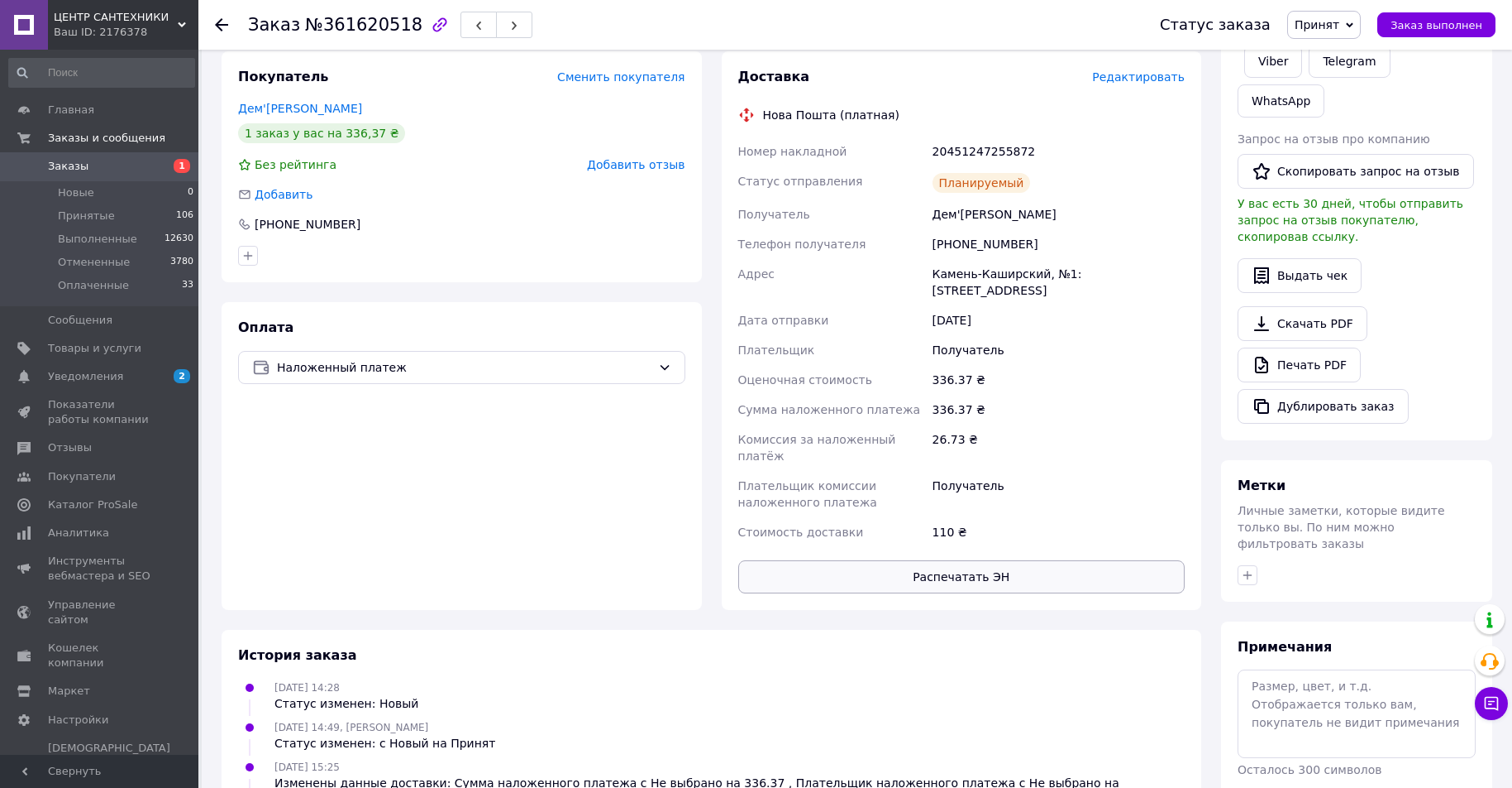
click at [938, 560] on button "Распечатать ЭН" at bounding box center [961, 577] width 447 height 33
drag, startPoint x: 1024, startPoint y: 234, endPoint x: 927, endPoint y: 222, distance: 97.7
click at [927, 222] on div "Номер накладной 20451247255872 Статус отправления Планируемый Получатель Дем'ян…" at bounding box center [961, 341] width 454 height 410
copy div "Получатель Дем'яник Роман Телефон получателя +380988728485"
drag, startPoint x: 95, startPoint y: 159, endPoint x: 103, endPoint y: 163, distance: 8.9
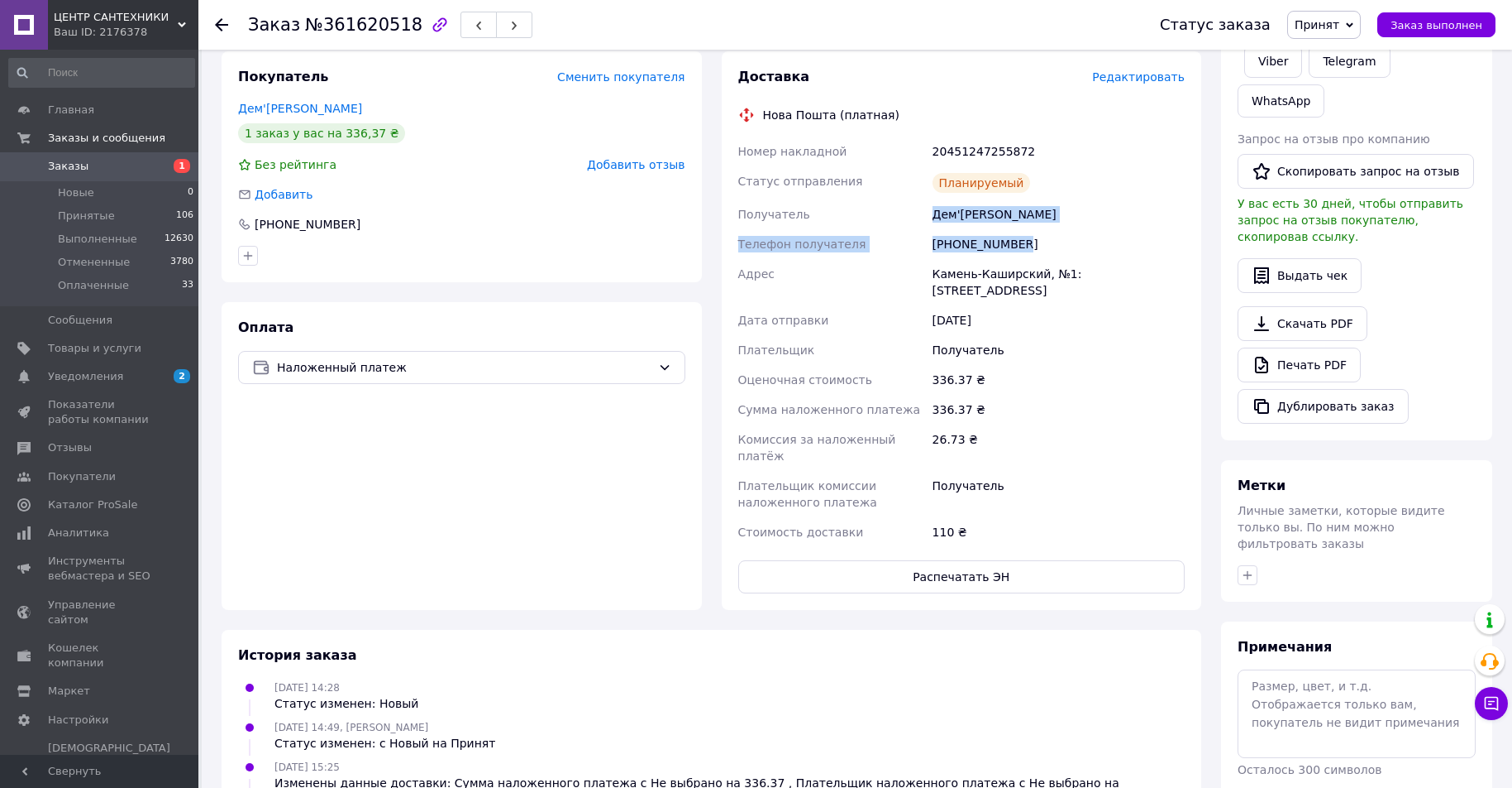
click at [95, 159] on span "Заказы" at bounding box center [100, 165] width 105 height 14
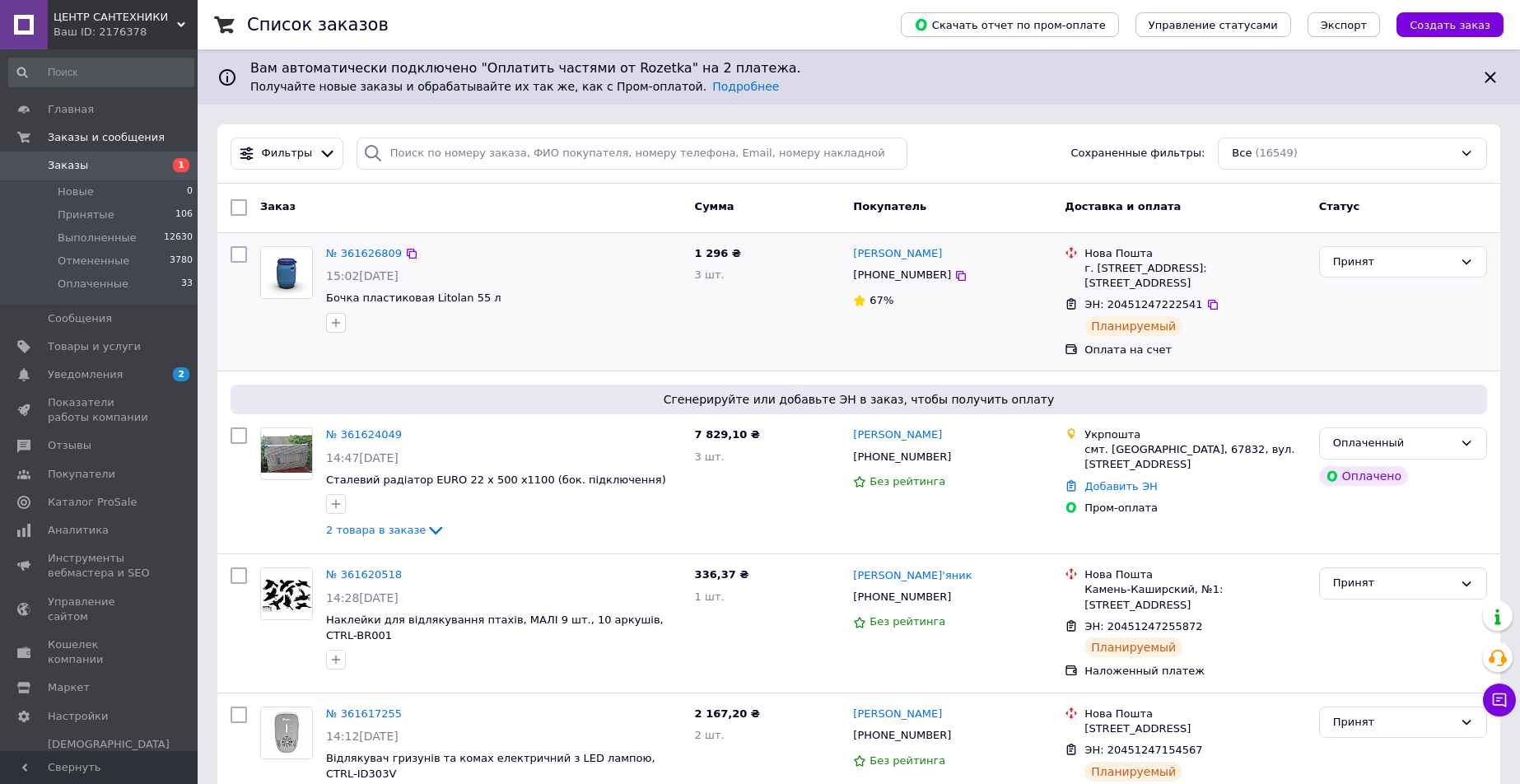
click at [238, 253] on input "checkbox" at bounding box center [238, 254] width 16 height 16
checkbox input "true"
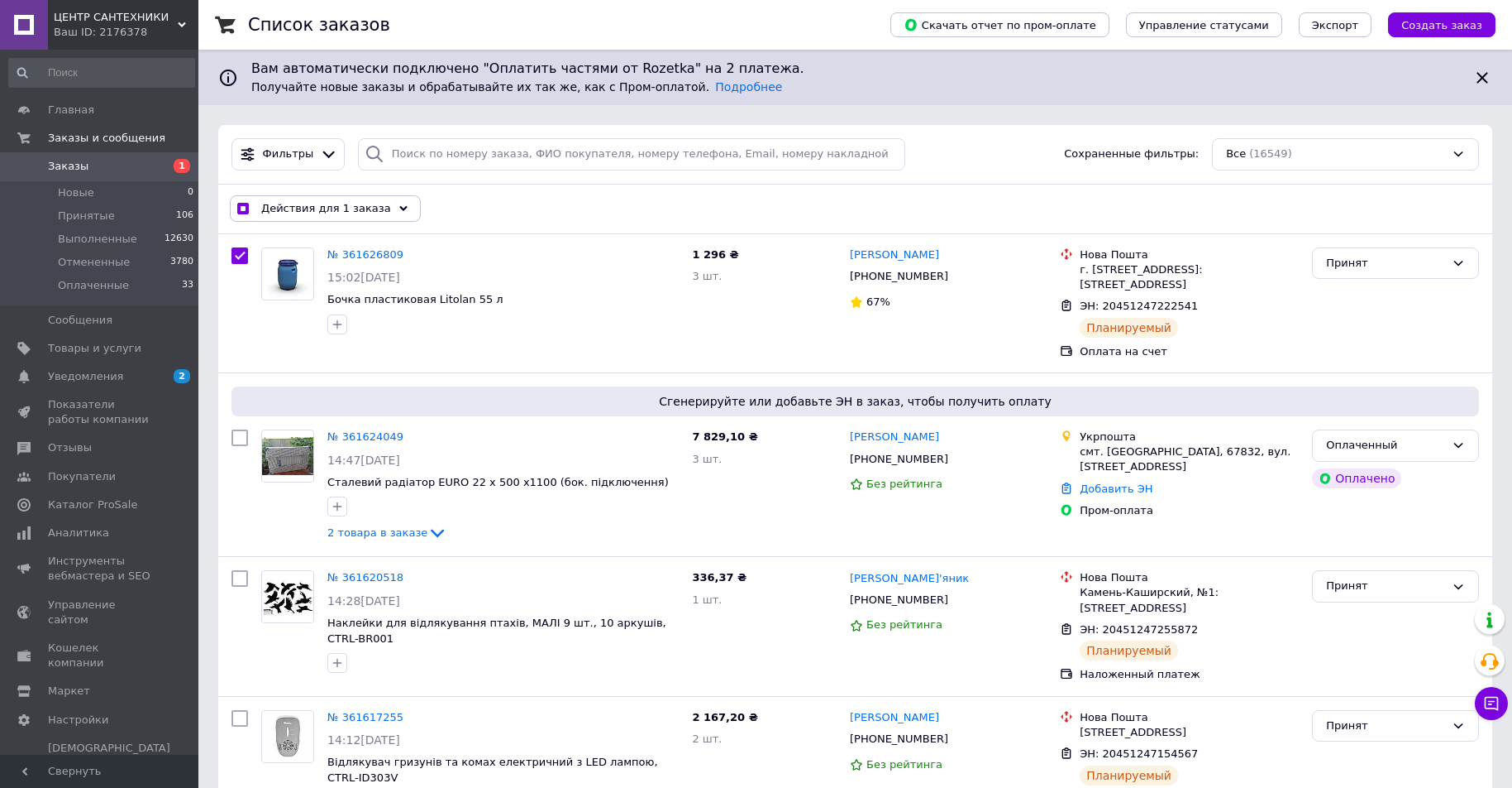
click at [354, 205] on span "Действия для 1 заказа" at bounding box center [326, 208] width 130 height 14
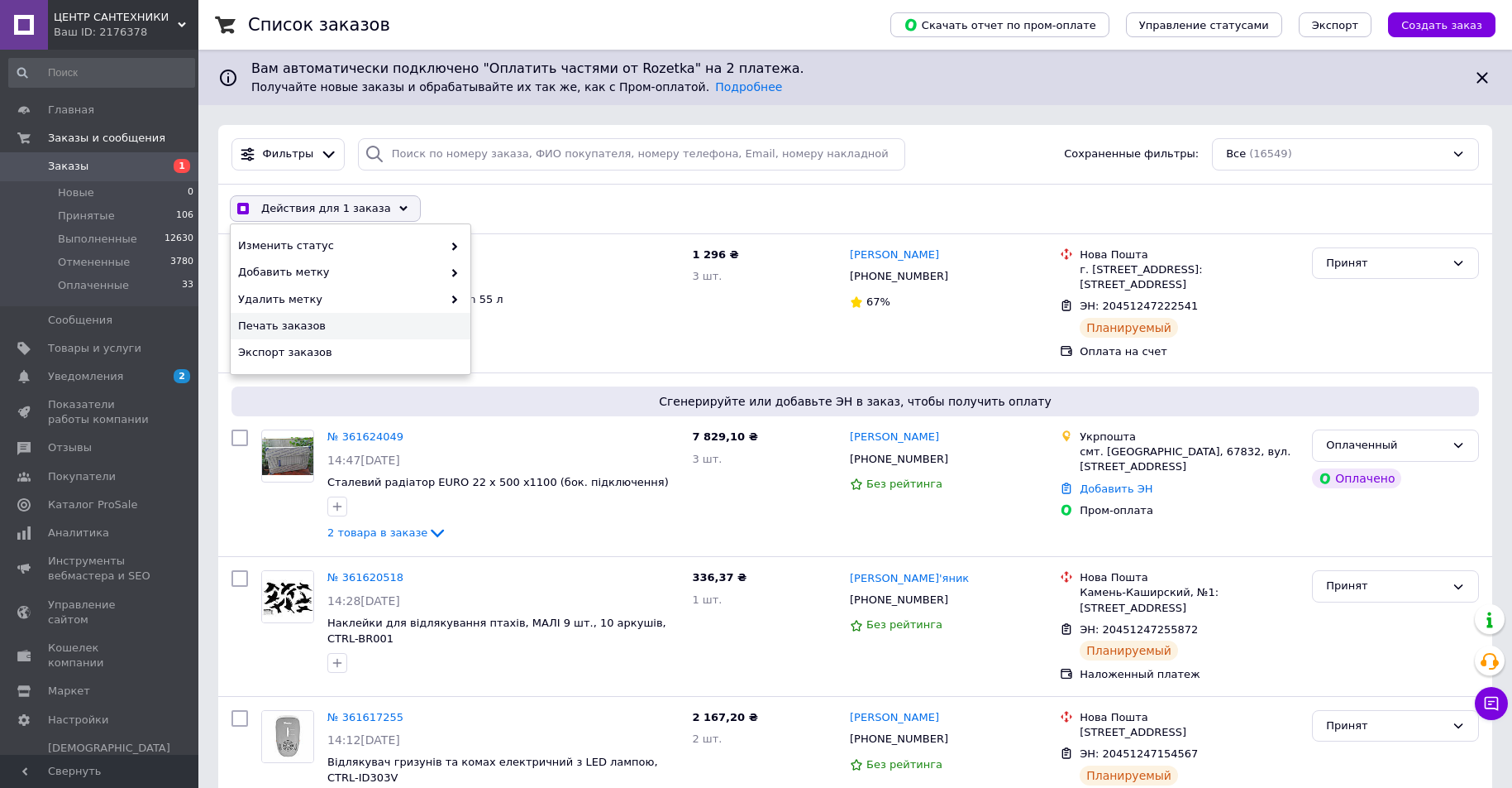
click at [343, 325] on span "Печать заказов" at bounding box center [348, 326] width 221 height 14
click at [676, 334] on div at bounding box center [503, 324] width 358 height 26
checkbox input "true"
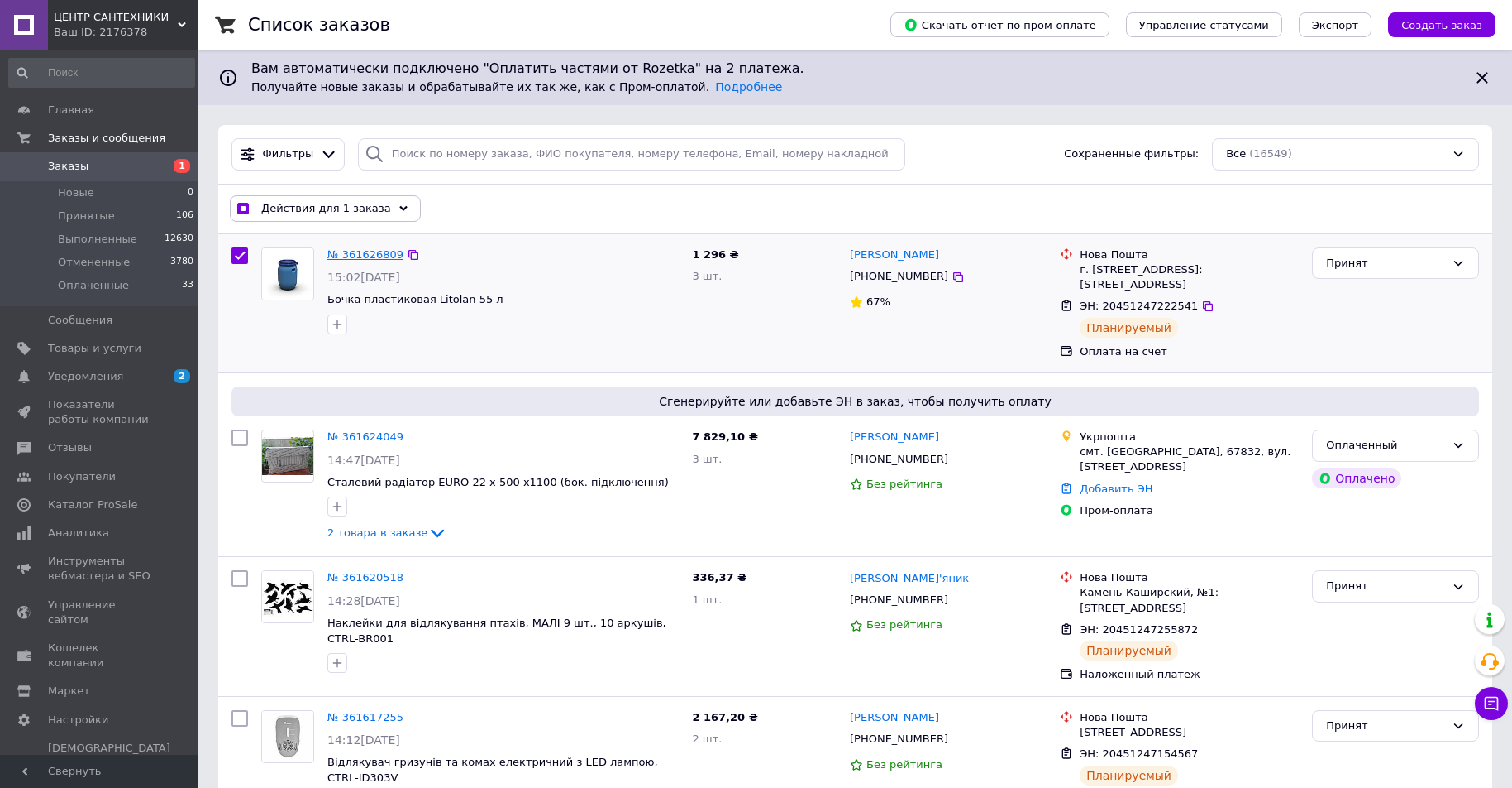
click at [381, 248] on link "№ 361626809" at bounding box center [365, 254] width 76 height 13
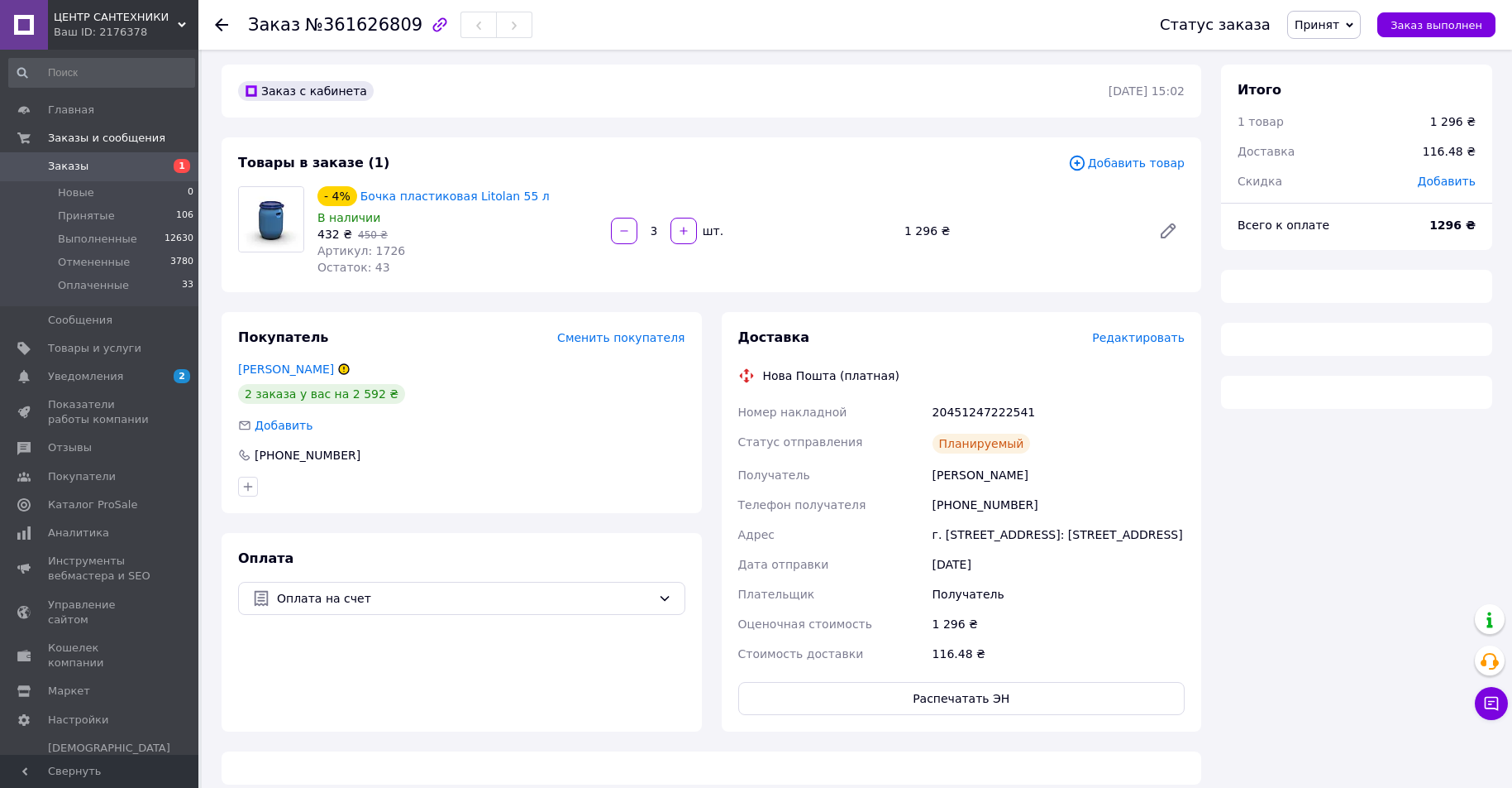
scroll to position [38, 0]
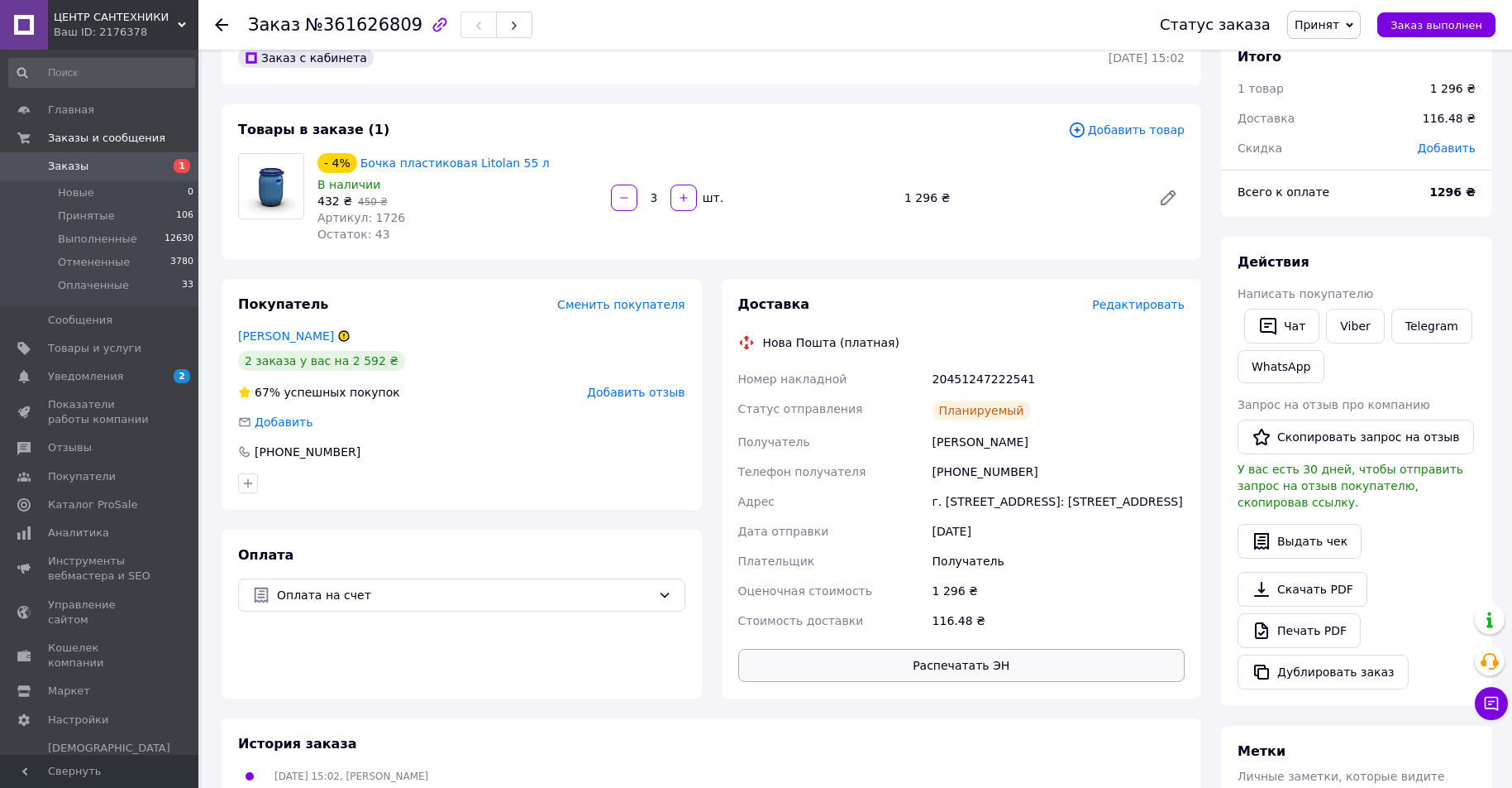
click at [992, 681] on button "Распечатать ЭН" at bounding box center [961, 665] width 447 height 33
drag, startPoint x: 937, startPoint y: 465, endPoint x: 1019, endPoint y: 458, distance: 82.3
click at [1019, 458] on div "[PHONE_NUMBER]" at bounding box center [1059, 472] width 259 height 30
copy div "380504568831"
click at [202, 279] on div "Заказ №361626809 Статус заказа Принят Выполнен Отменен Оплаченный Заказ выполне…" at bounding box center [857, 569] width 1311 height 1115
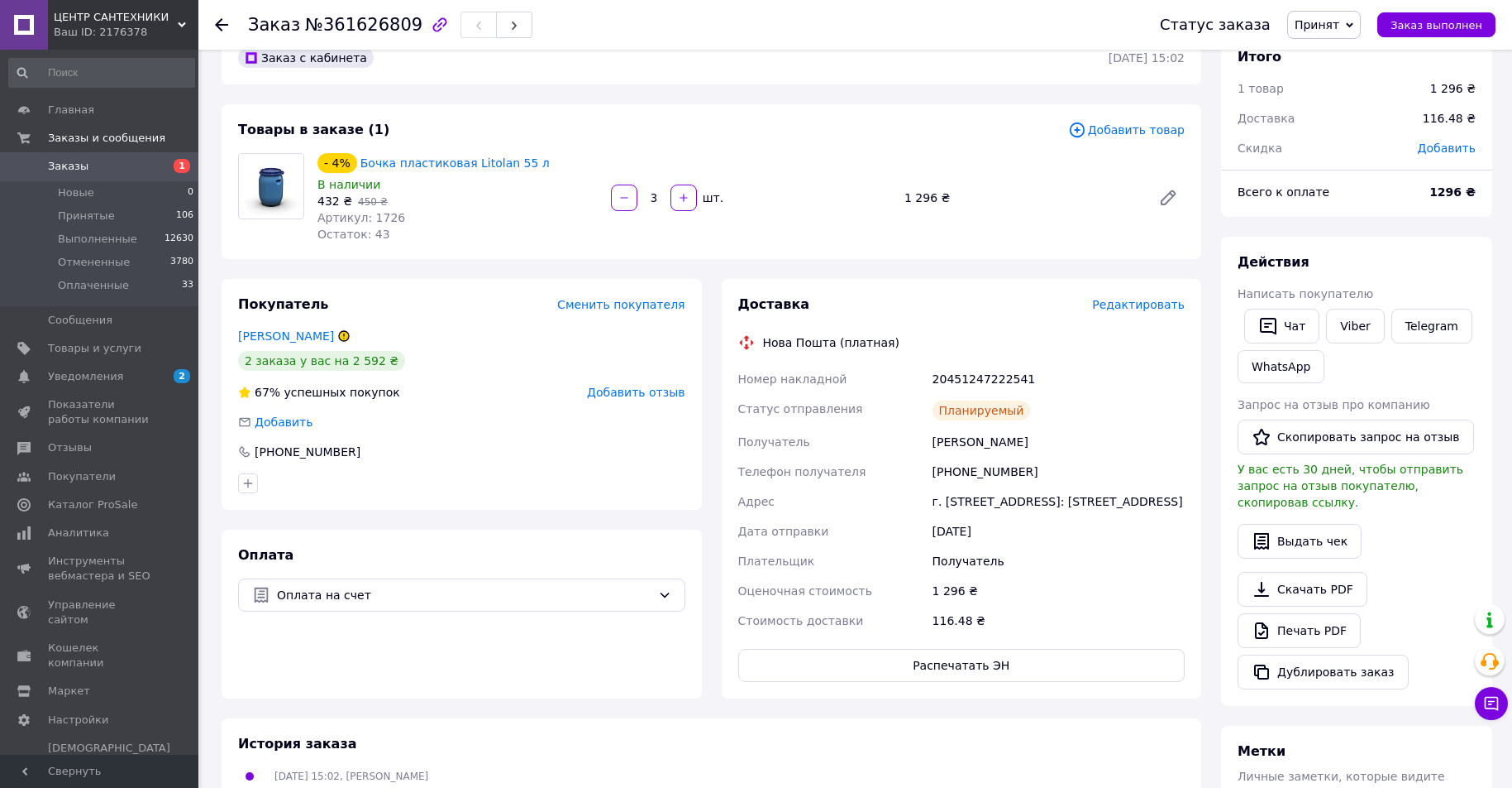
click at [162, 165] on span "1" at bounding box center [175, 165] width 45 height 14
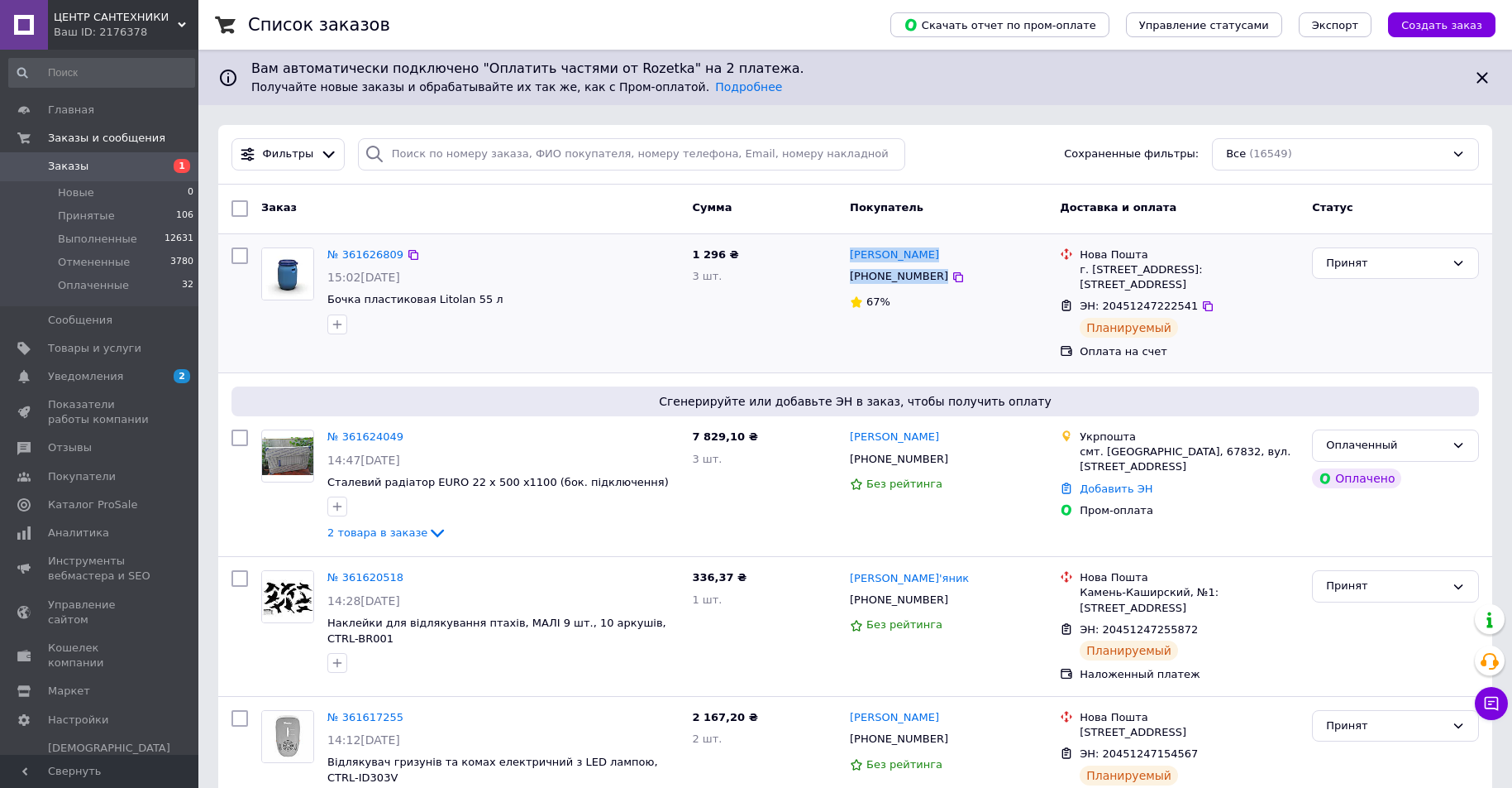
drag, startPoint x: 926, startPoint y: 266, endPoint x: 845, endPoint y: 258, distance: 81.4
click at [845, 258] on div "Данильченко Николай +380504568831 67%" at bounding box center [949, 303] width 210 height 125
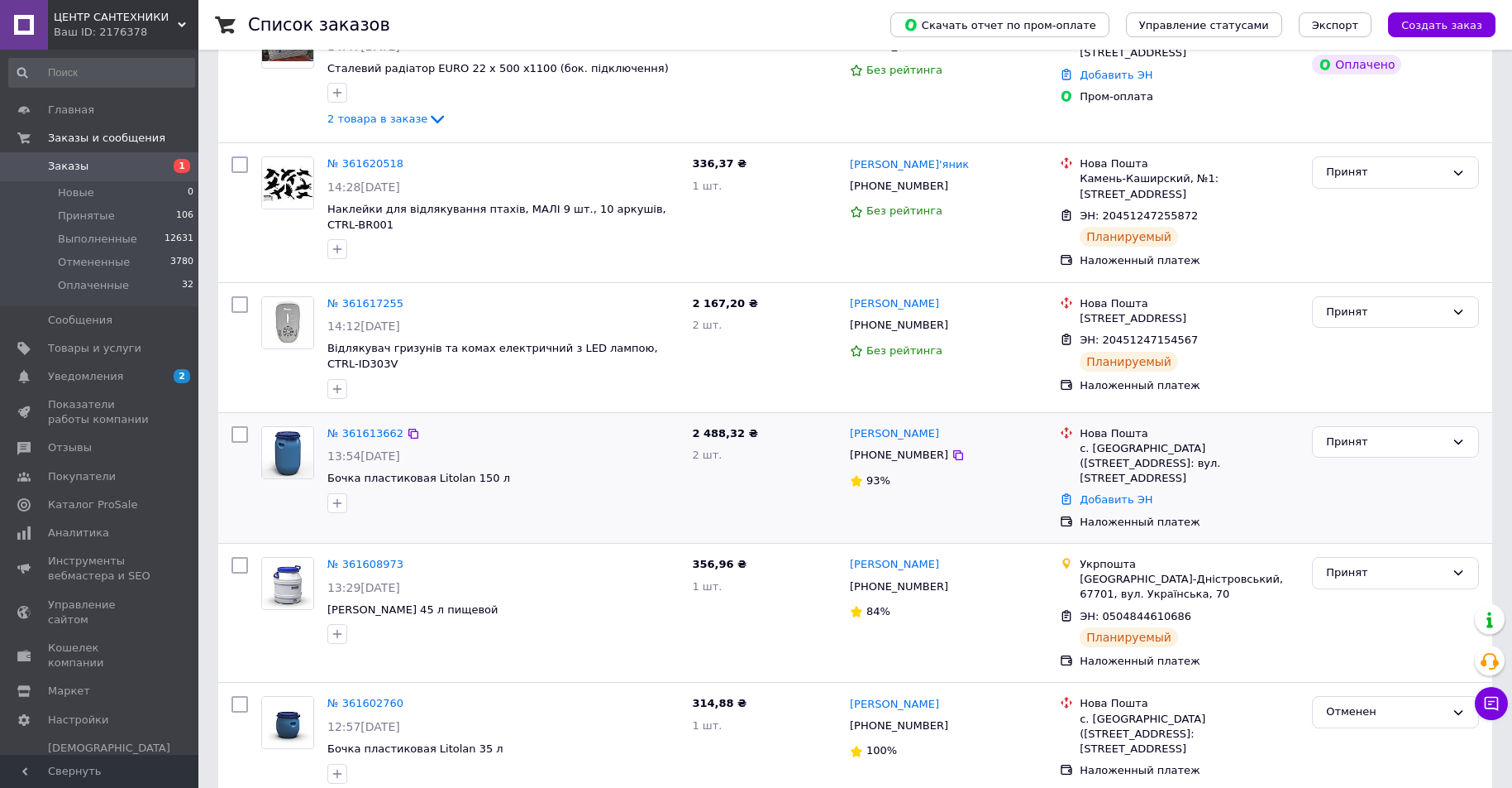
scroll to position [579, 0]
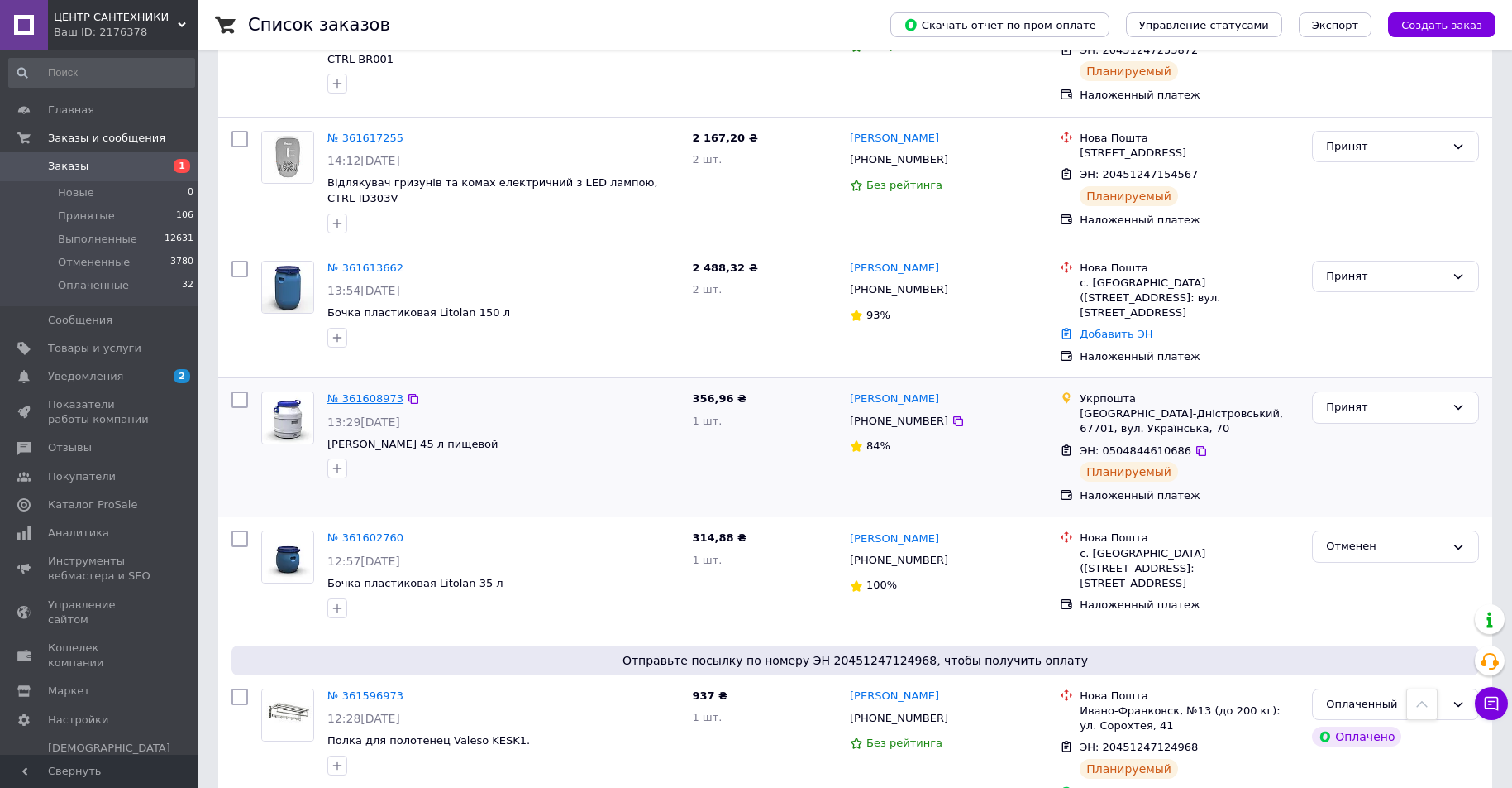
click at [365, 392] on link "№ 361608973" at bounding box center [365, 398] width 76 height 13
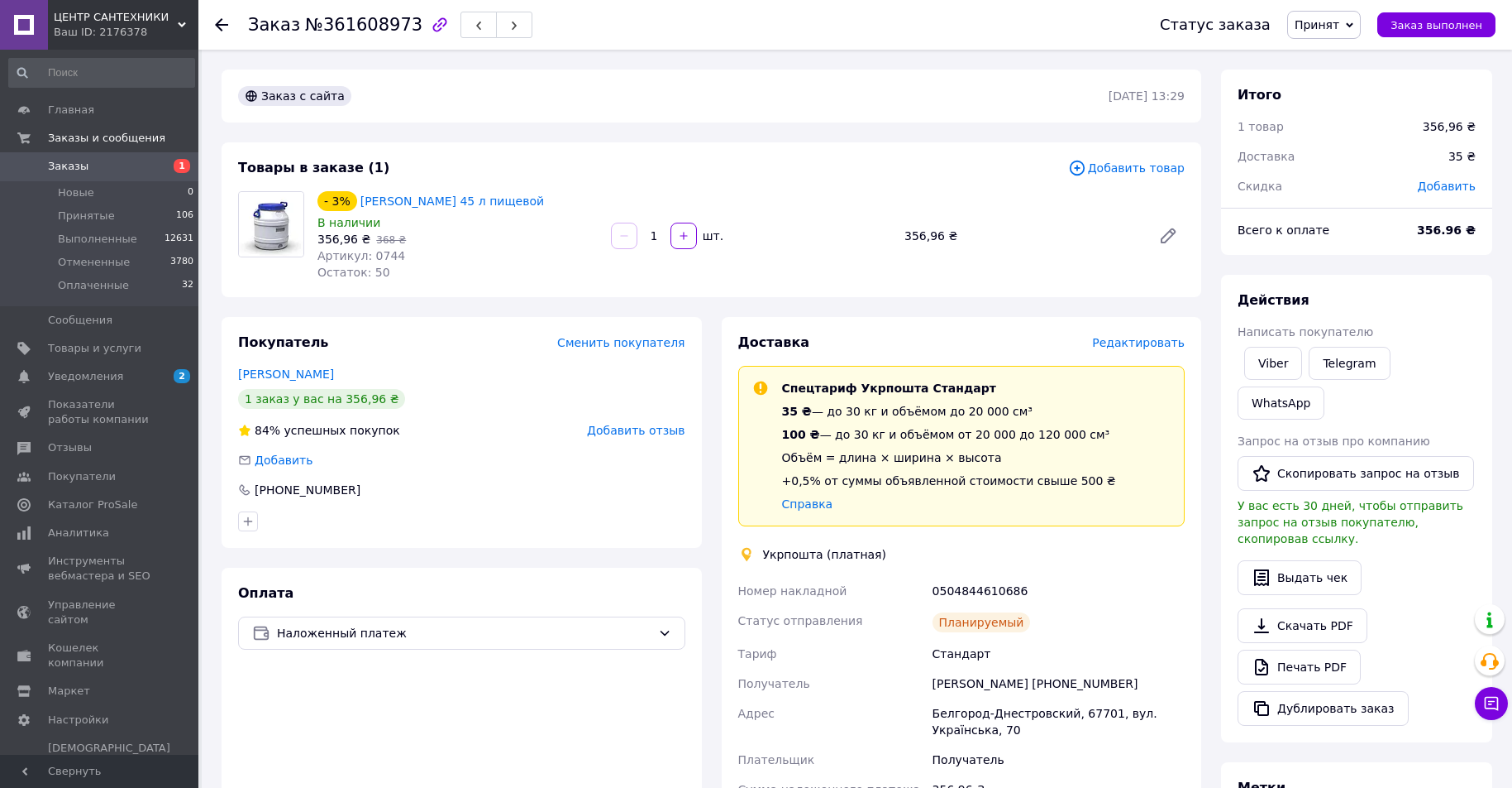
click at [1150, 169] on span "Добавить товар" at bounding box center [1126, 167] width 117 height 18
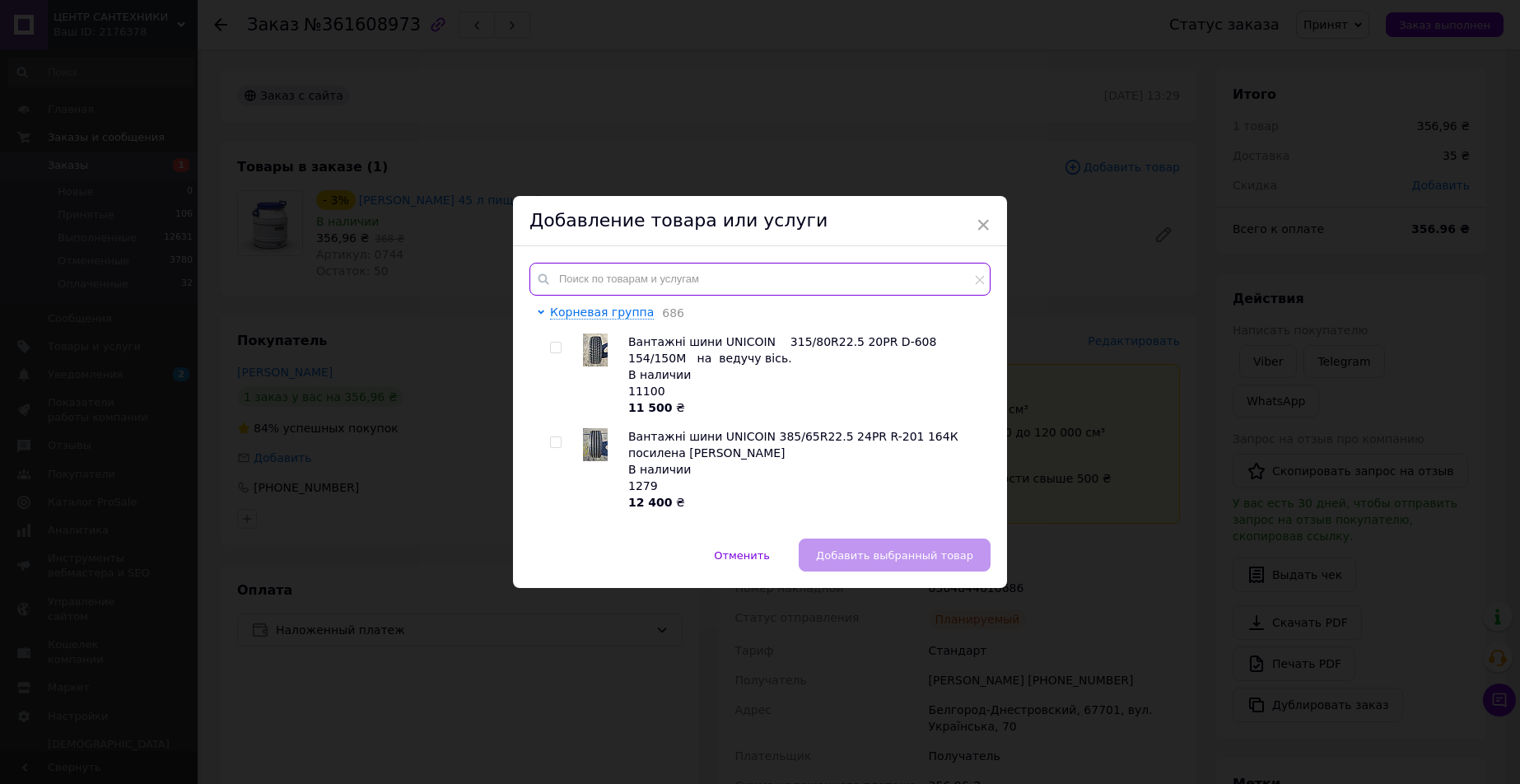
click at [616, 282] on input "text" at bounding box center [760, 278] width 461 height 33
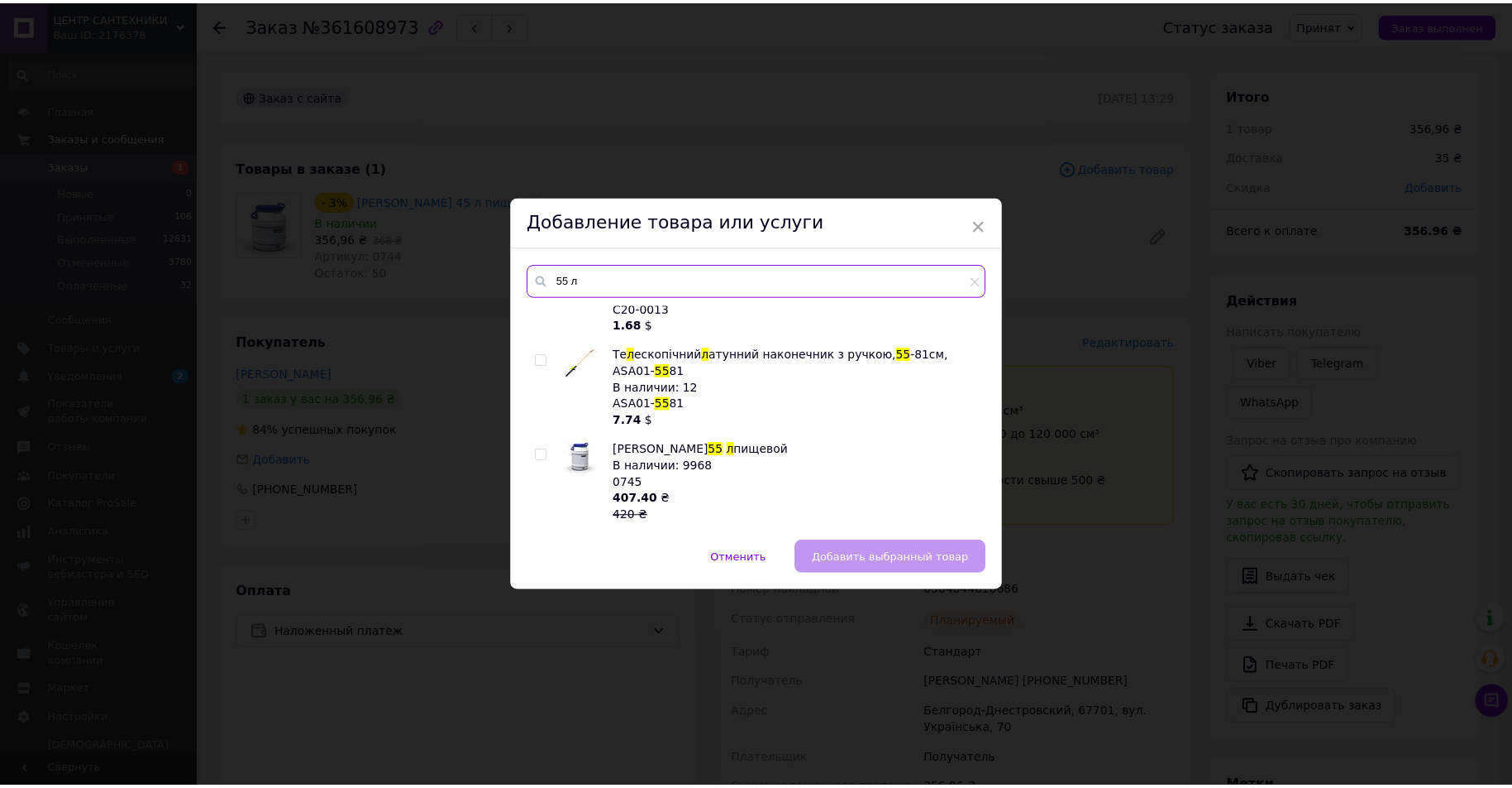
scroll to position [496, 0]
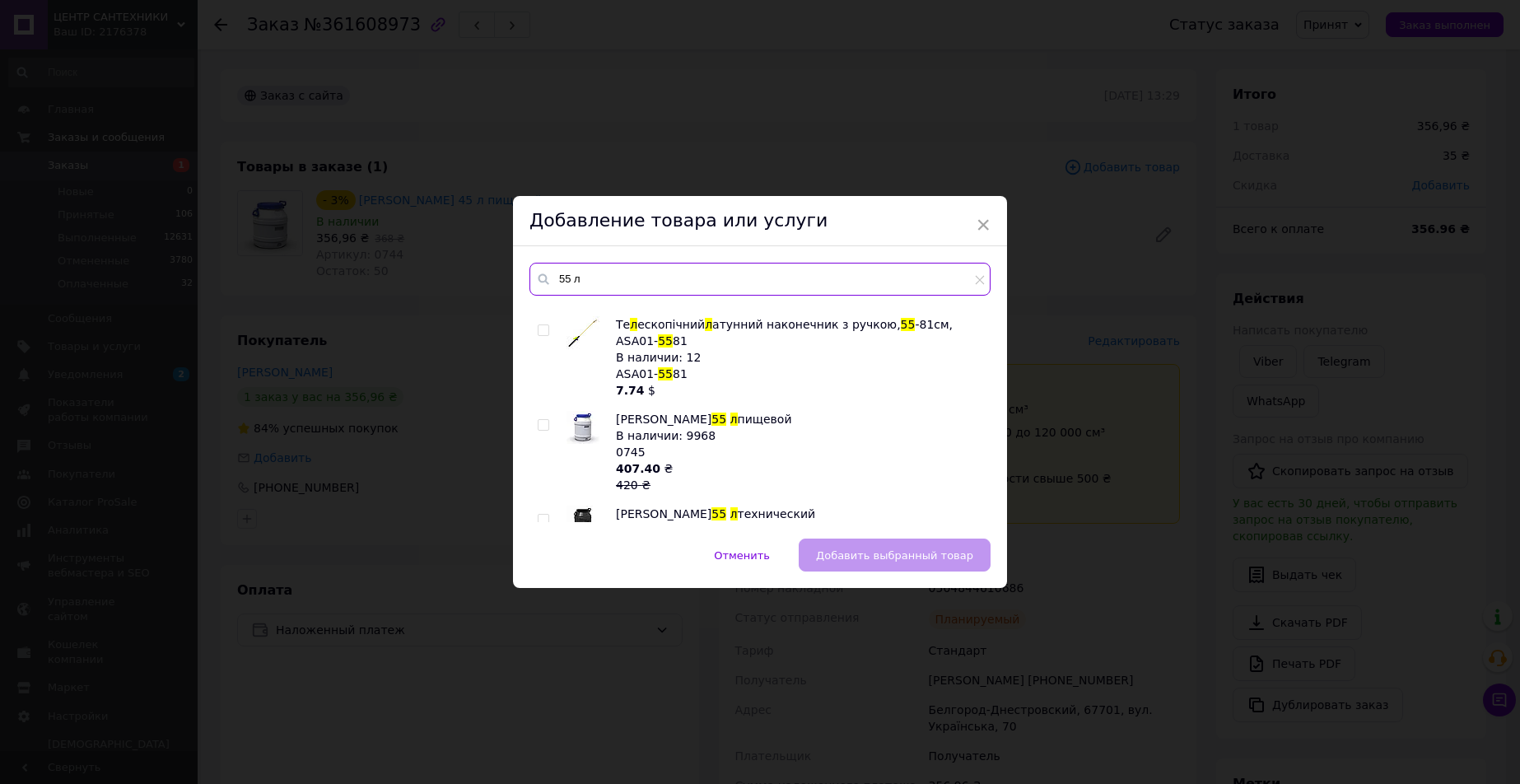
type input "55 л"
click at [546, 419] on span at bounding box center [544, 425] width 12 height 12
click at [546, 420] on input "checkbox" at bounding box center [543, 425] width 11 height 11
checkbox input "true"
drag, startPoint x: 875, startPoint y: 551, endPoint x: 827, endPoint y: 513, distance: 61.2
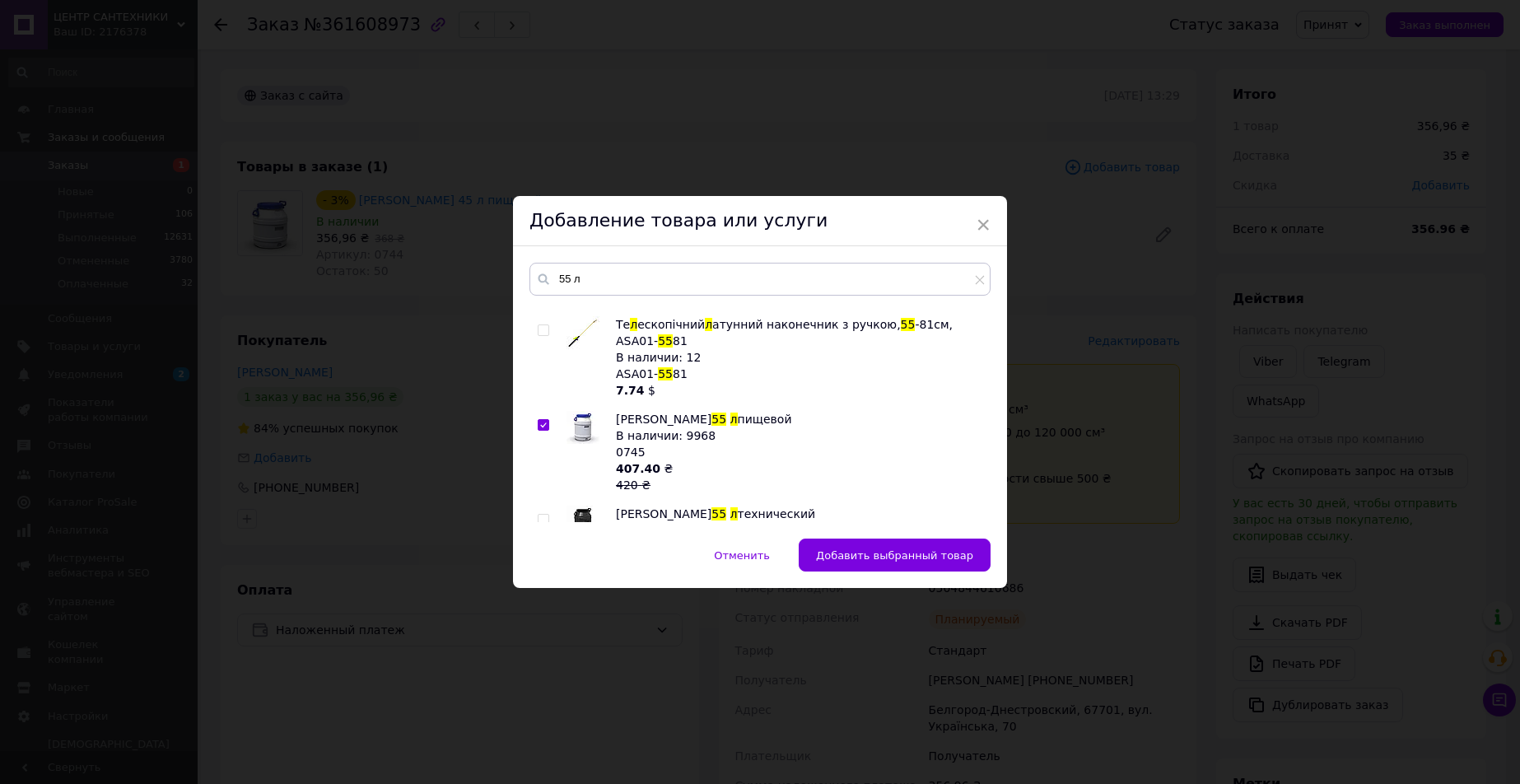
click at [869, 546] on button "Добавить выбранный товар" at bounding box center [895, 554] width 192 height 33
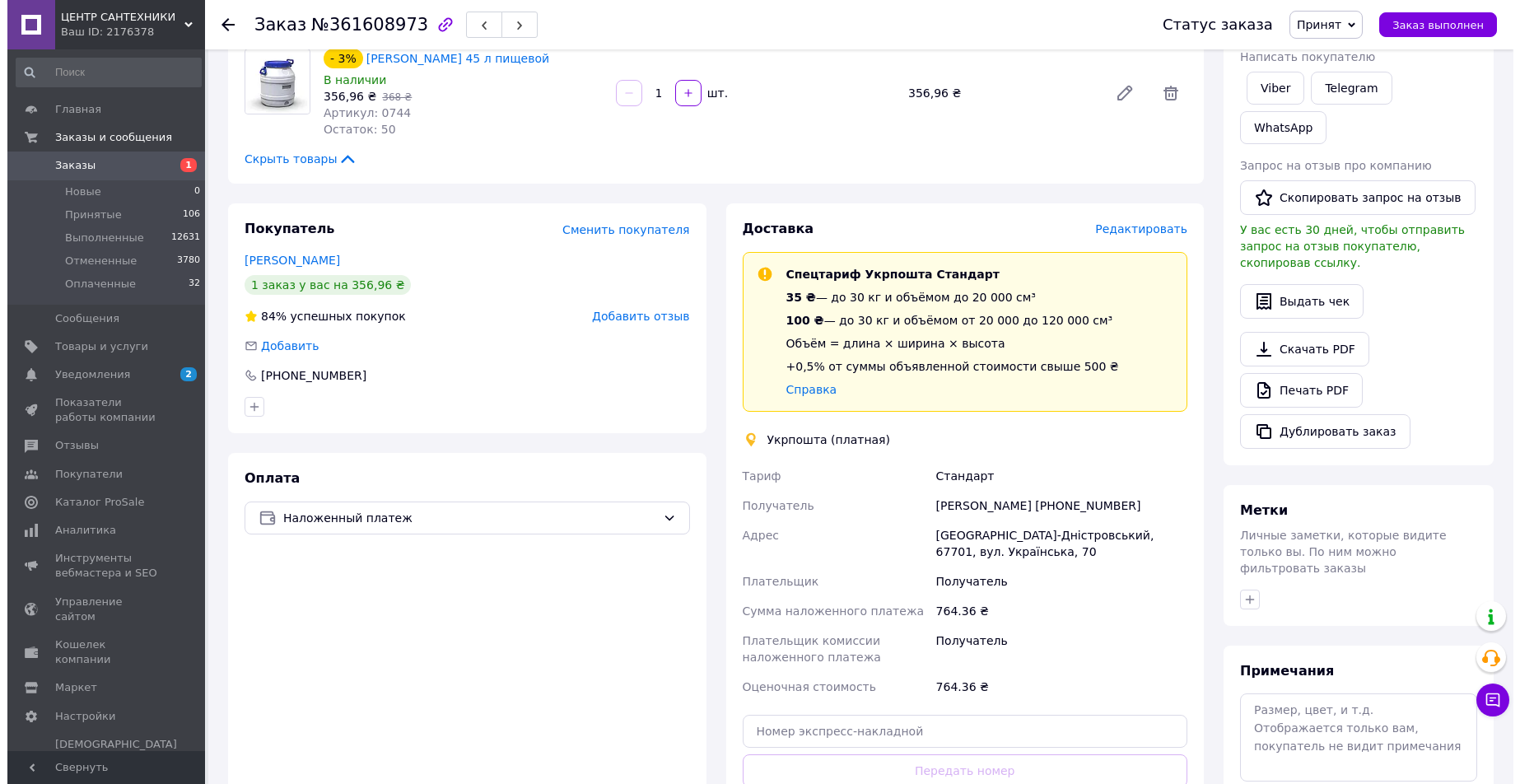
scroll to position [165, 0]
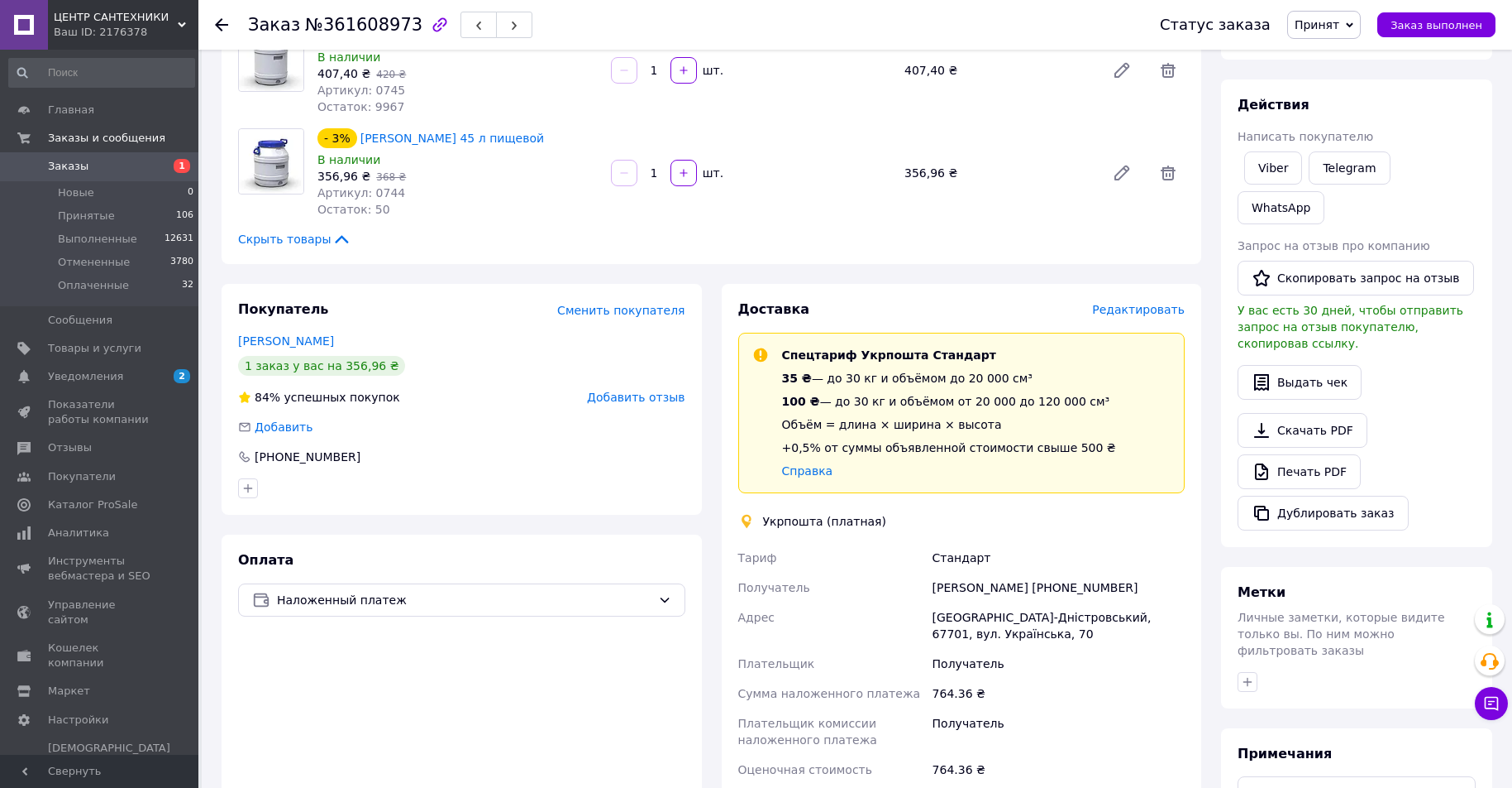
click at [1140, 309] on span "Редактировать" at bounding box center [1139, 310] width 93 height 14
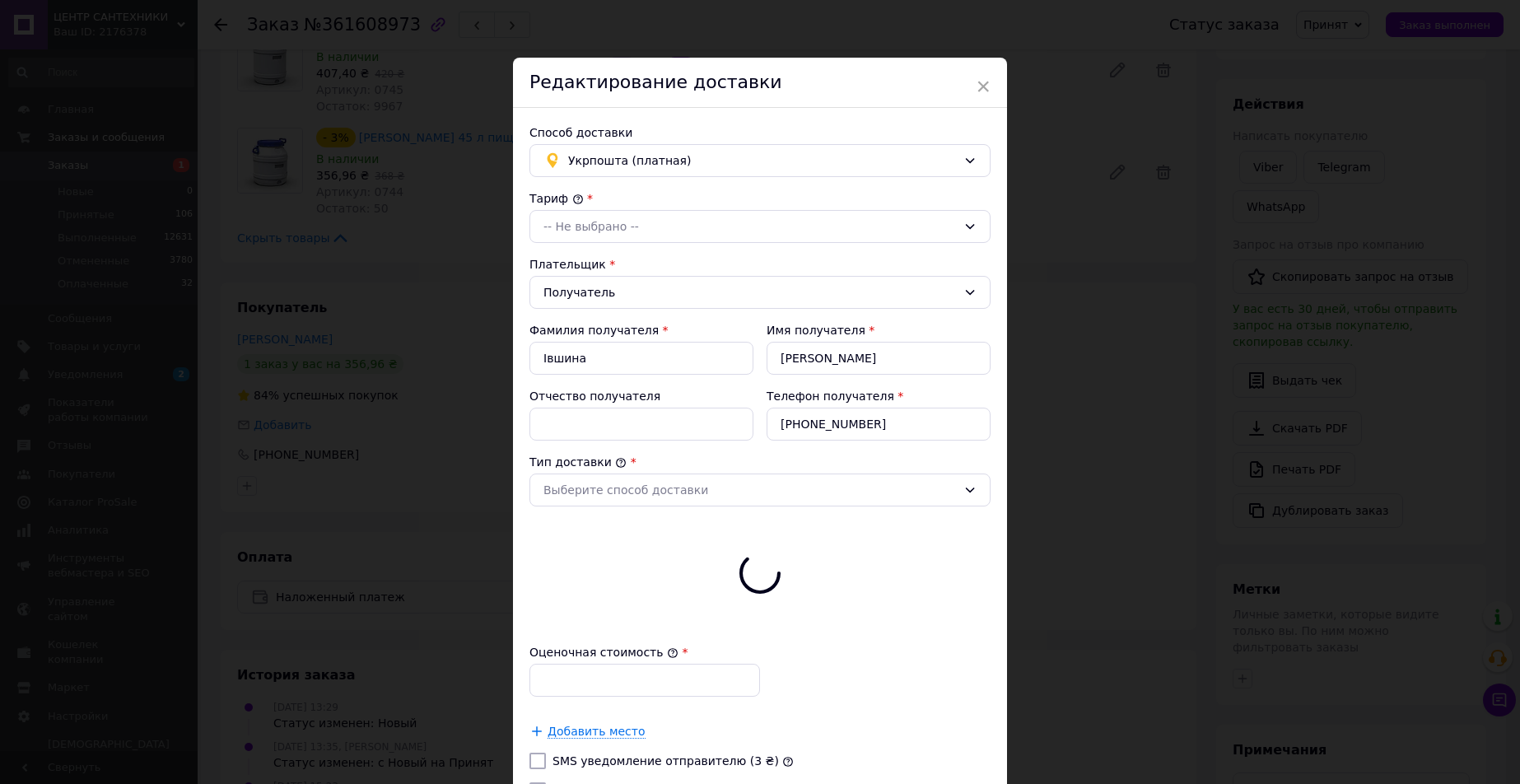
type input "764.36"
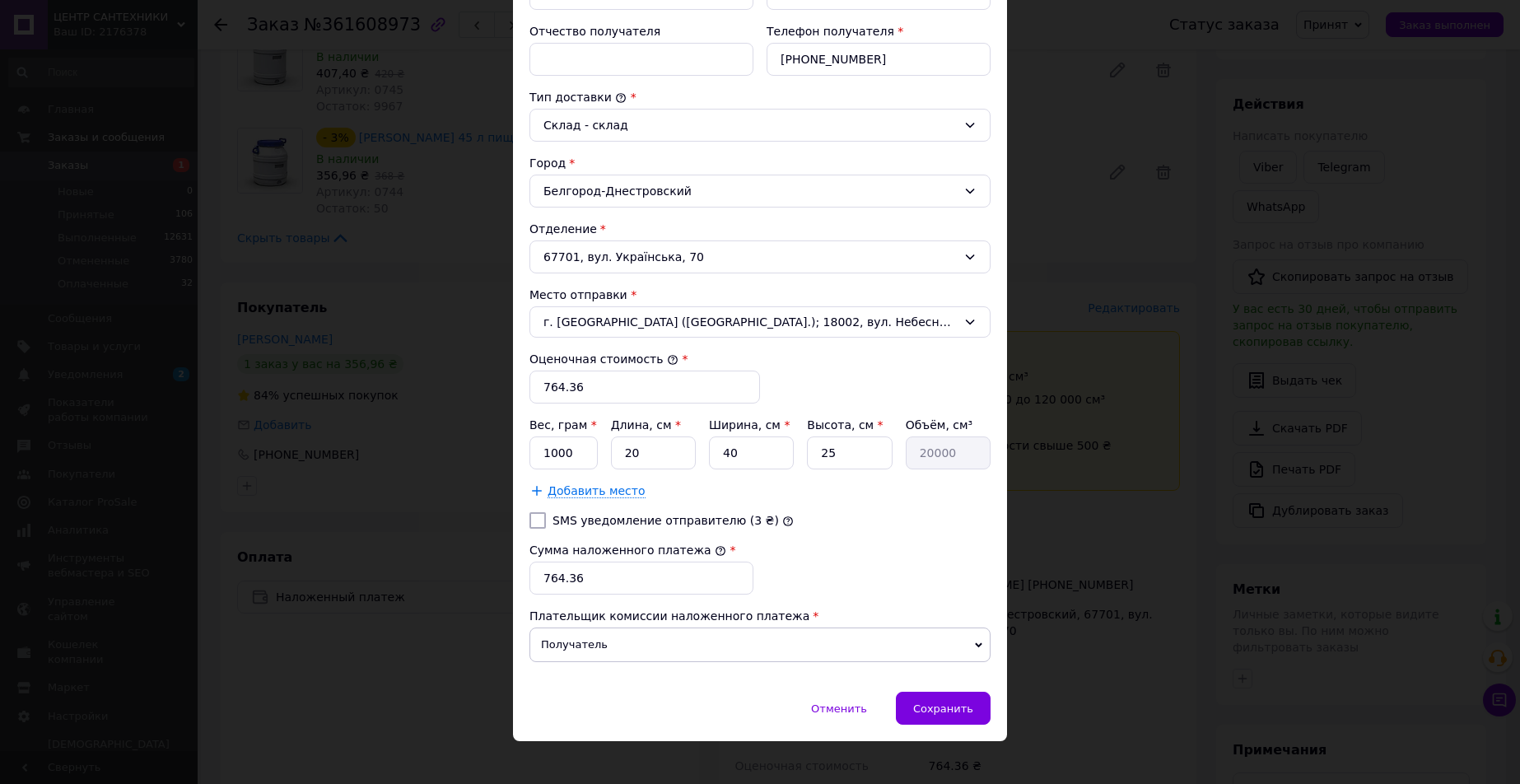
scroll to position [379, 0]
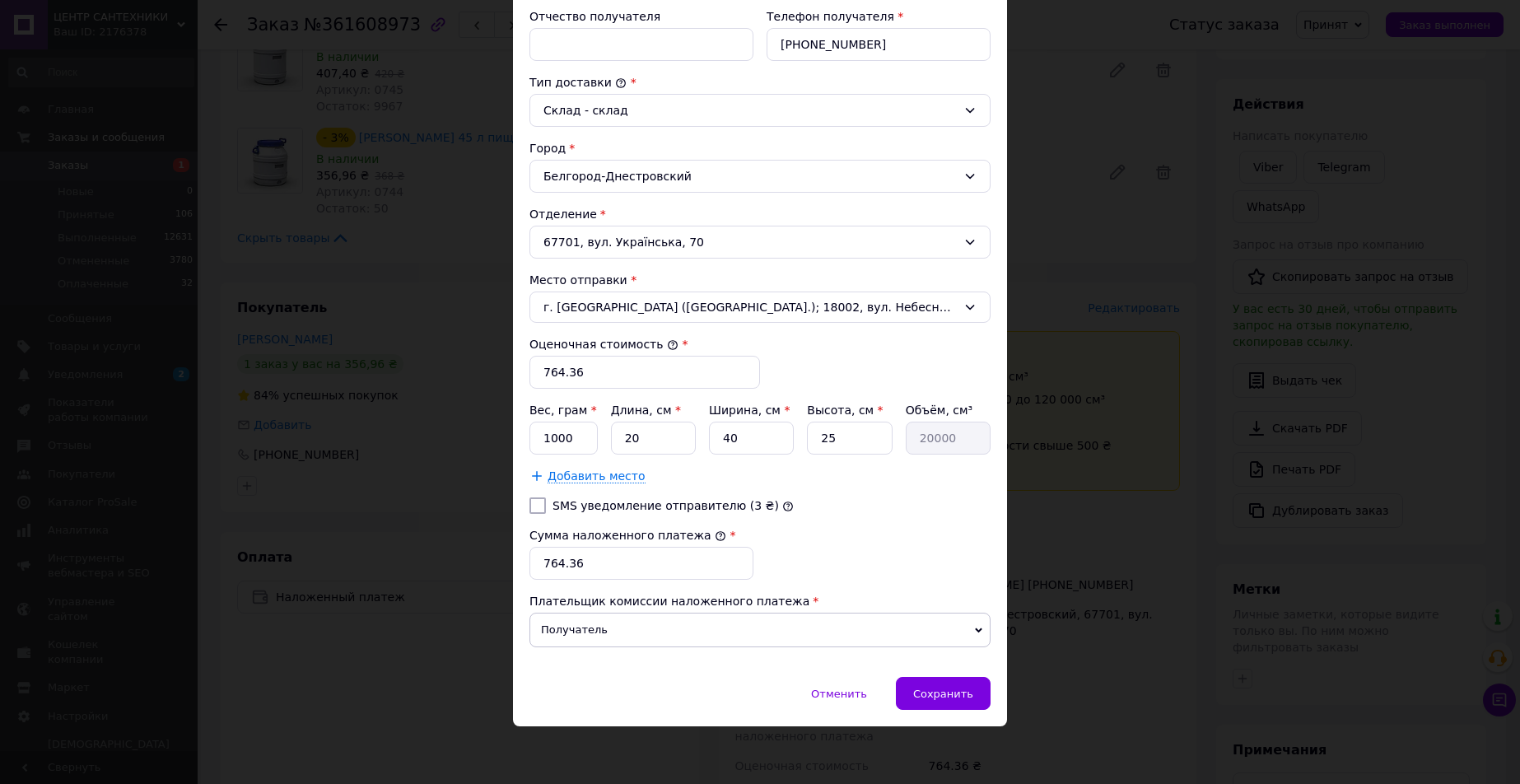
click at [611, 479] on span "Добавить место" at bounding box center [596, 476] width 98 height 14
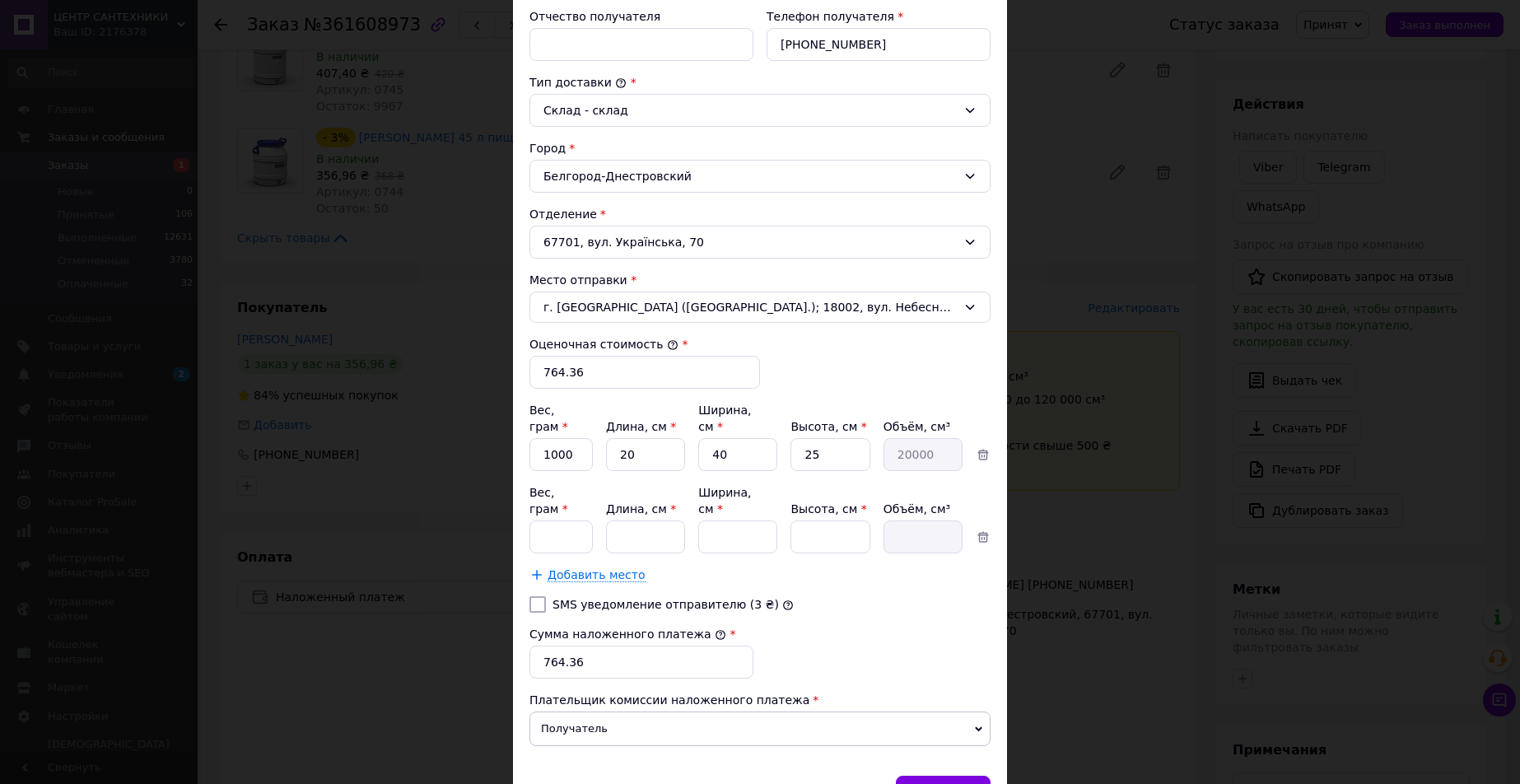
click at [592, 568] on span "Добавить место" at bounding box center [596, 574] width 98 height 14
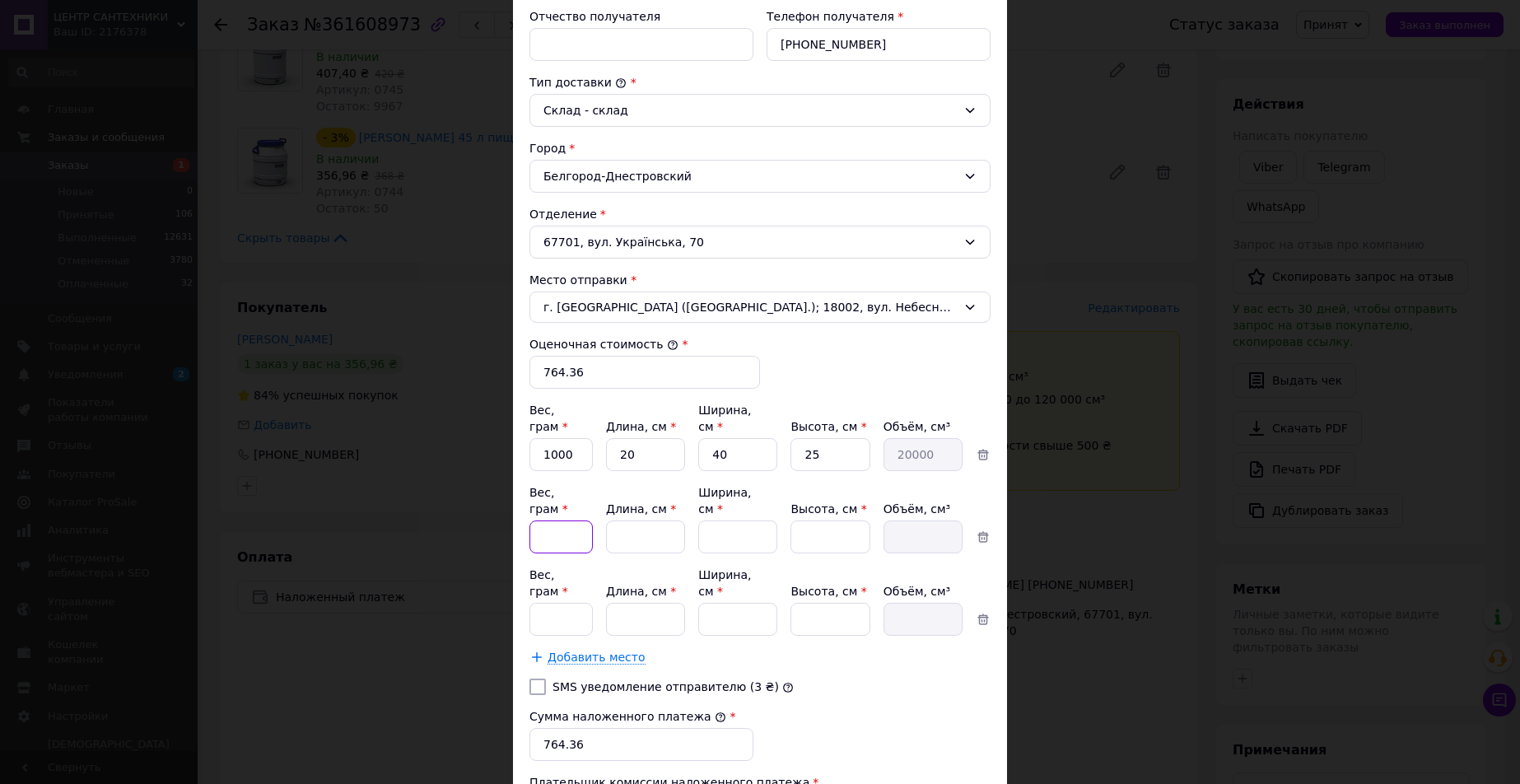
click at [573, 520] on input "Вес, грам *" at bounding box center [561, 536] width 64 height 33
type input "1"
click at [666, 520] on input "Длина, см *" at bounding box center [645, 536] width 79 height 33
type input "20"
click at [754, 520] on input "Ширина, см *" at bounding box center [738, 536] width 79 height 33
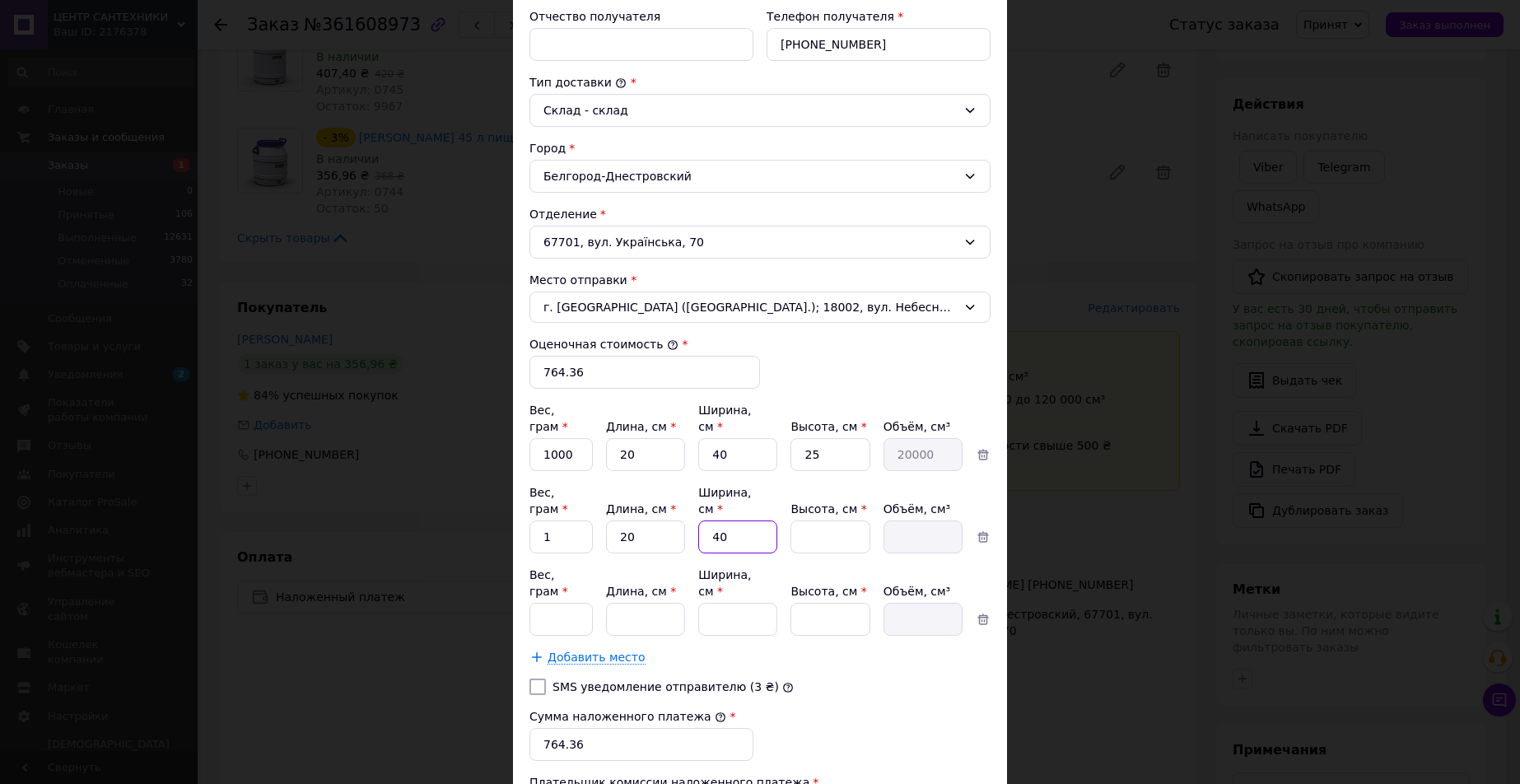
type input "40"
click at [807, 520] on input "Высота, см *" at bounding box center [829, 536] width 79 height 33
type input "2"
type input "1600"
type input "25"
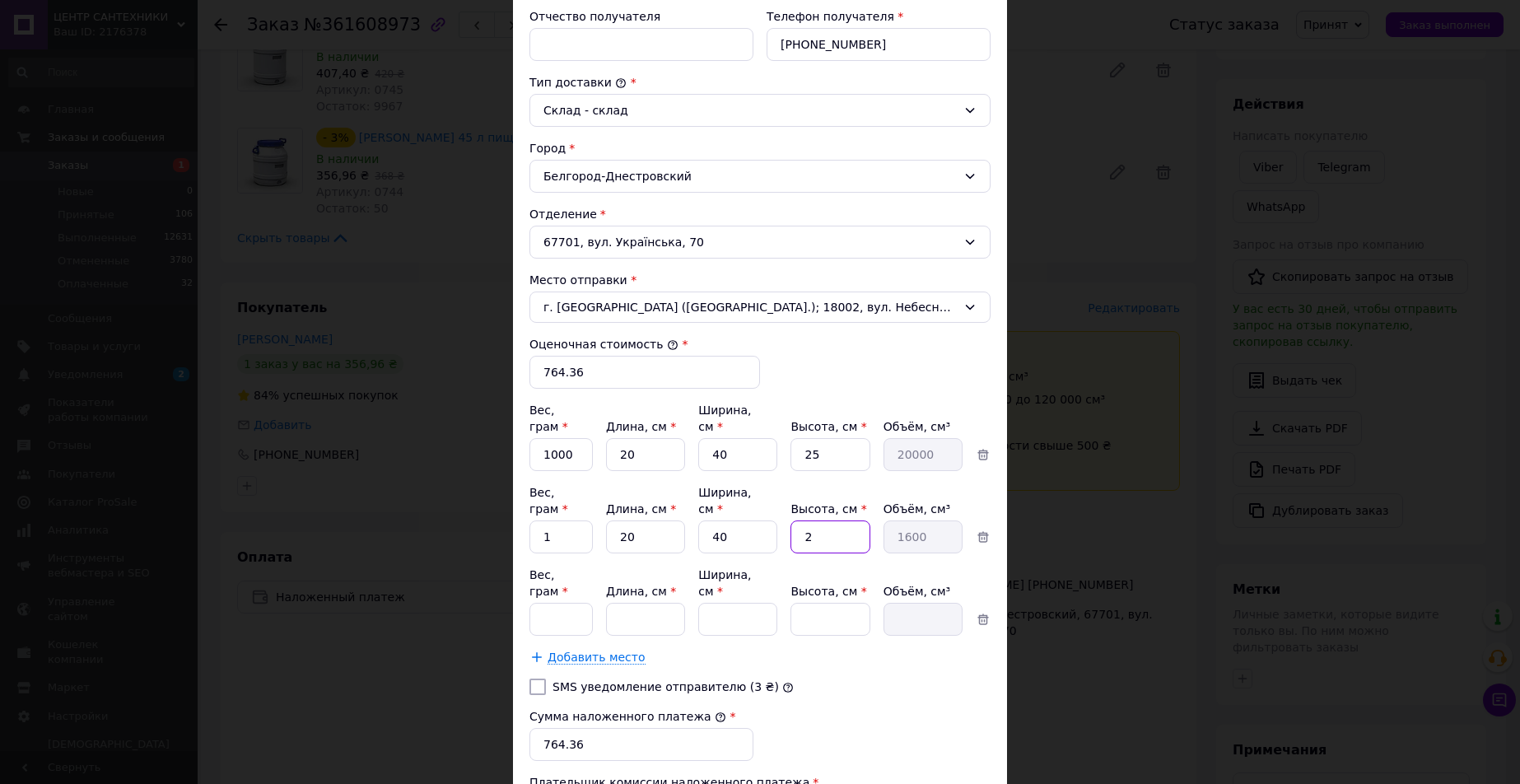
type input "20000"
type input "25"
click at [562, 602] on input "Вес, грам *" at bounding box center [561, 619] width 64 height 33
click at [614, 566] on div "Вес, грам * 1 Длина, см * Ширина, см * Высота, см * Объём, см³" at bounding box center [760, 600] width 461 height 69
click at [586, 602] on input "1" at bounding box center [561, 619] width 64 height 33
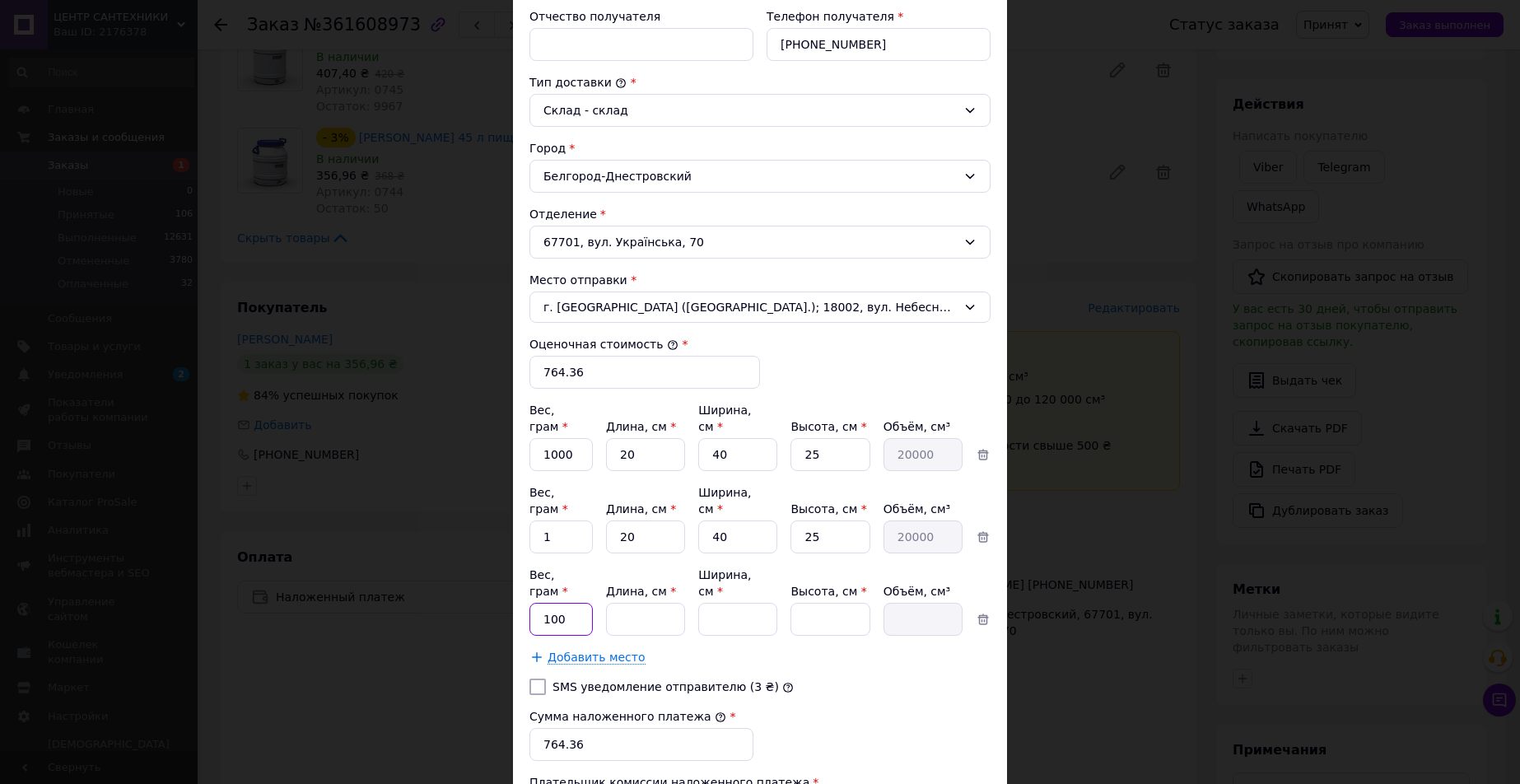
type input "100"
click at [636, 602] on input "Длина, см *" at bounding box center [645, 619] width 79 height 33
type input "20"
click at [746, 602] on input "Ширина, см *" at bounding box center [738, 619] width 79 height 33
type input "40"
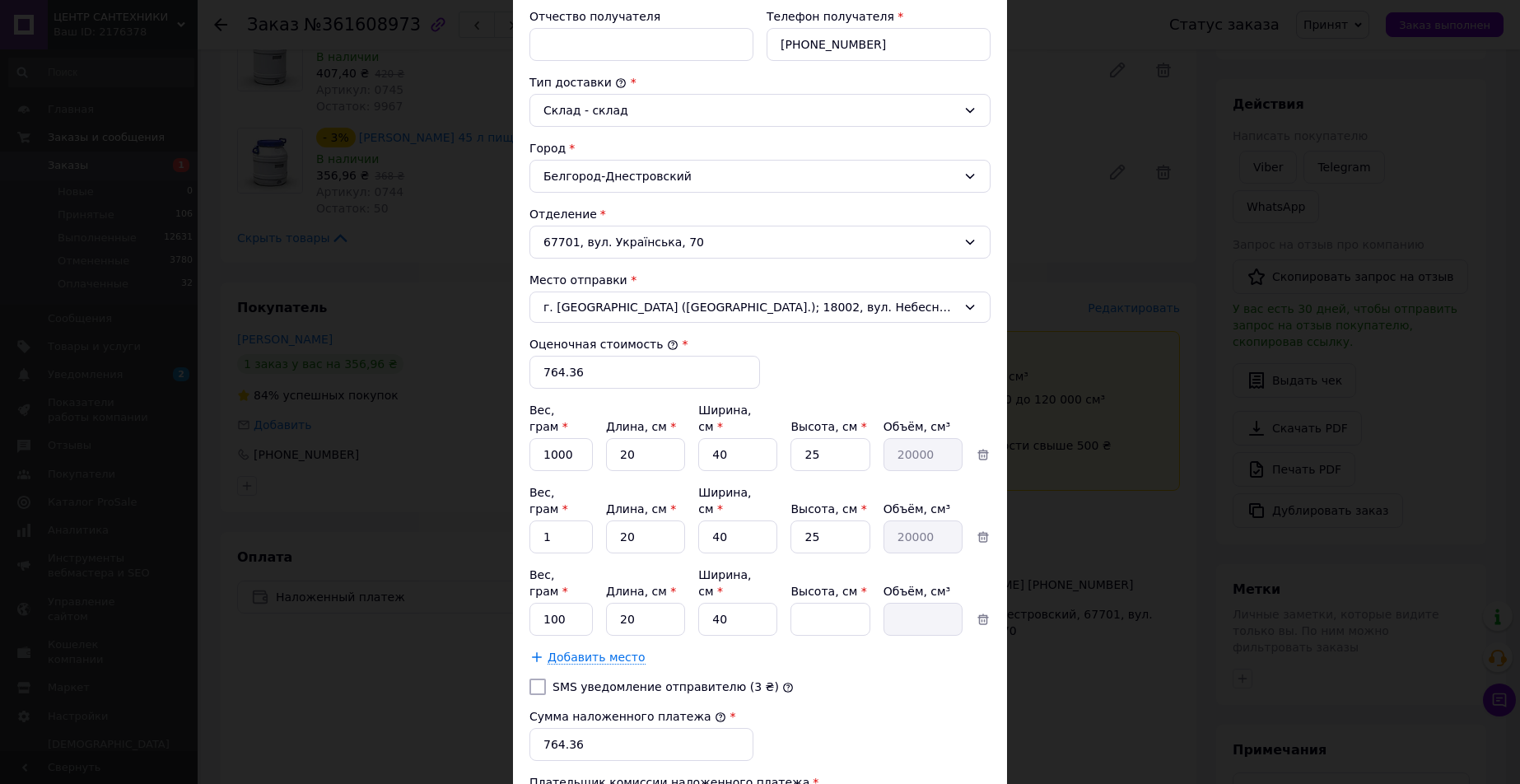
click at [869, 578] on div "Вес, грам * 100 Длина, см * 20 Ширина, см * 40 Высота, см * Объём, см³" at bounding box center [760, 600] width 461 height 69
click at [853, 602] on input "Высота, см *" at bounding box center [829, 619] width 79 height 33
type input "2"
type input "1600"
type input "25"
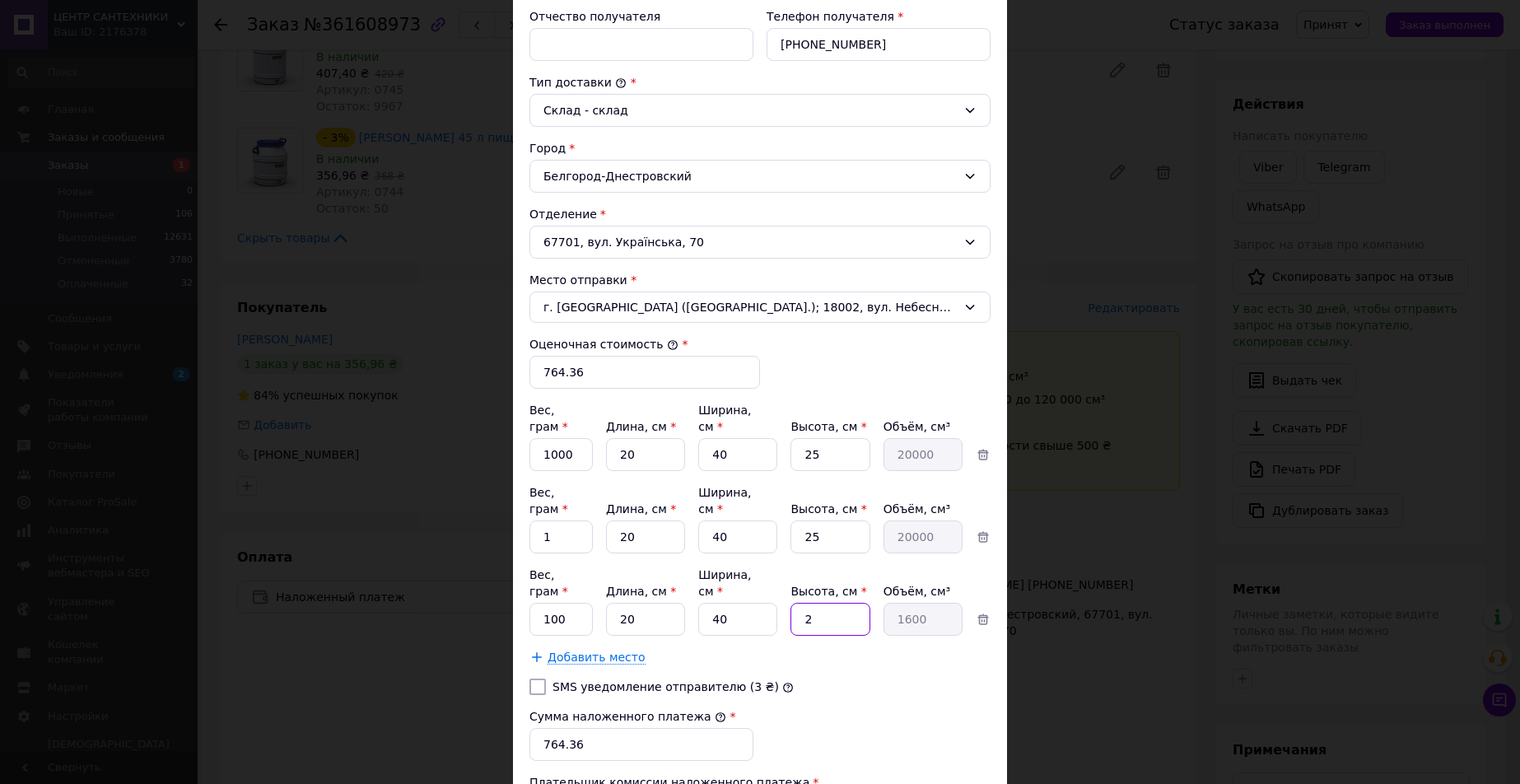
type input "20000"
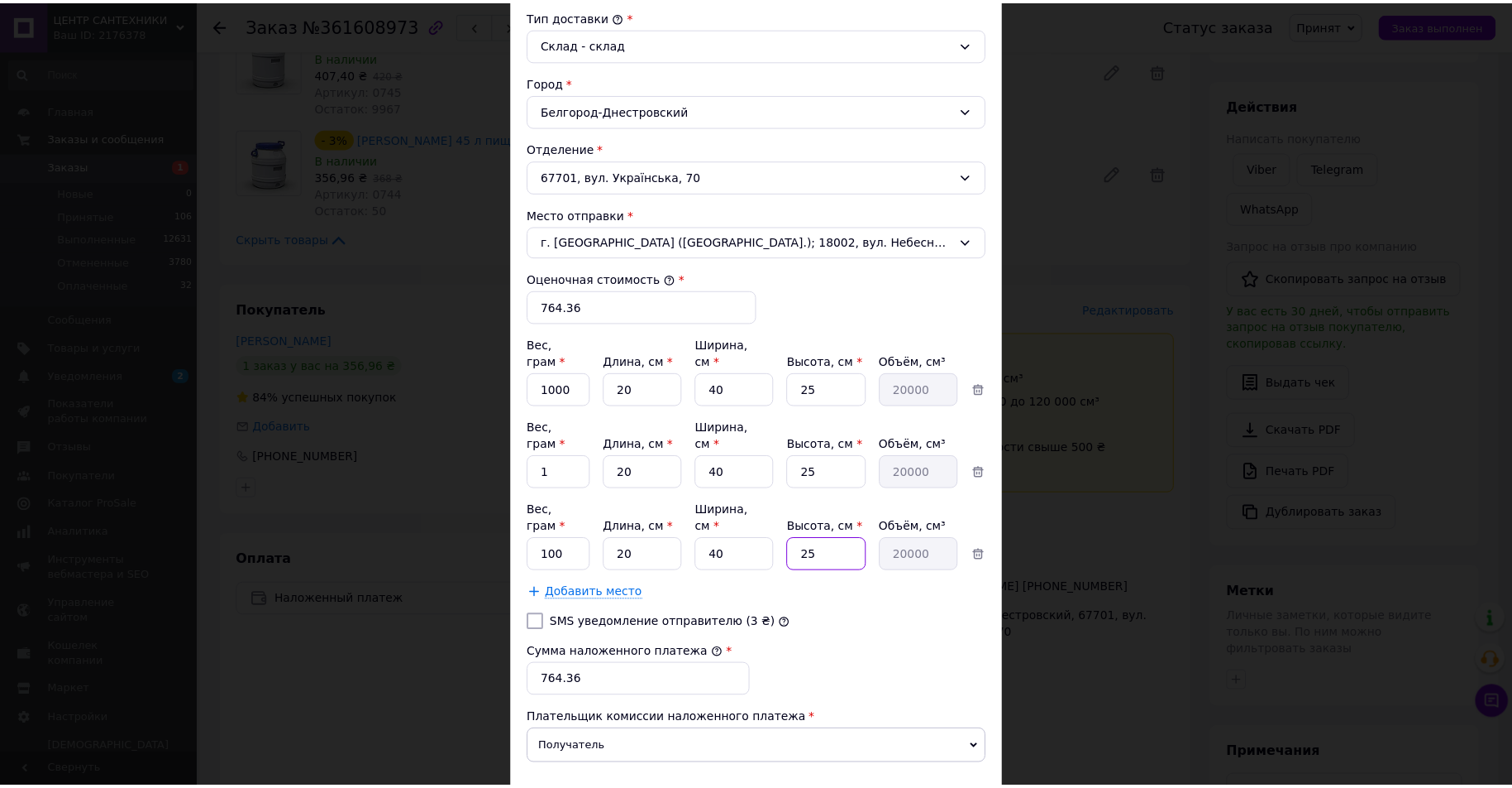
scroll to position [513, 0]
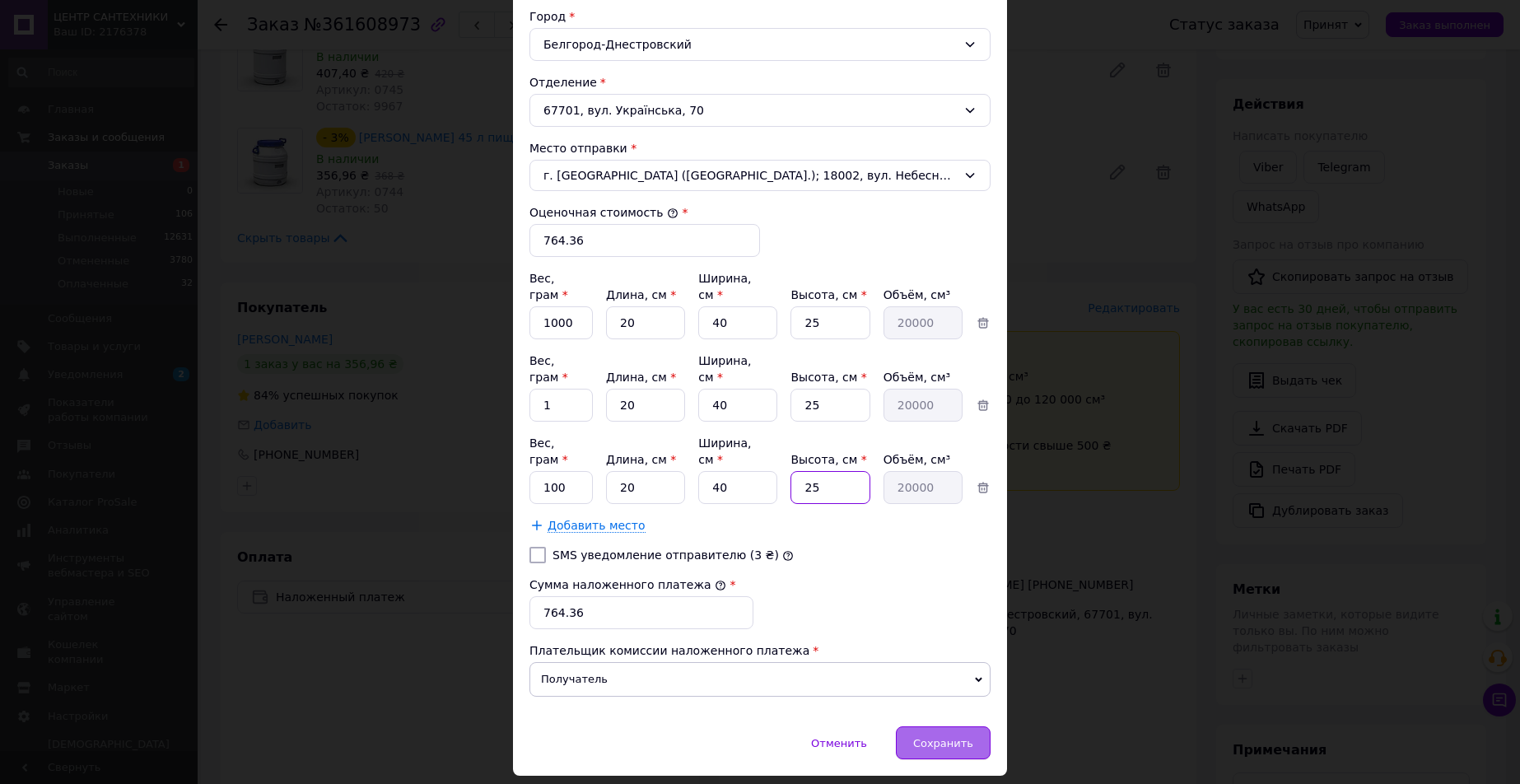
type input "25"
click at [929, 736] on span "Сохранить" at bounding box center [943, 742] width 60 height 13
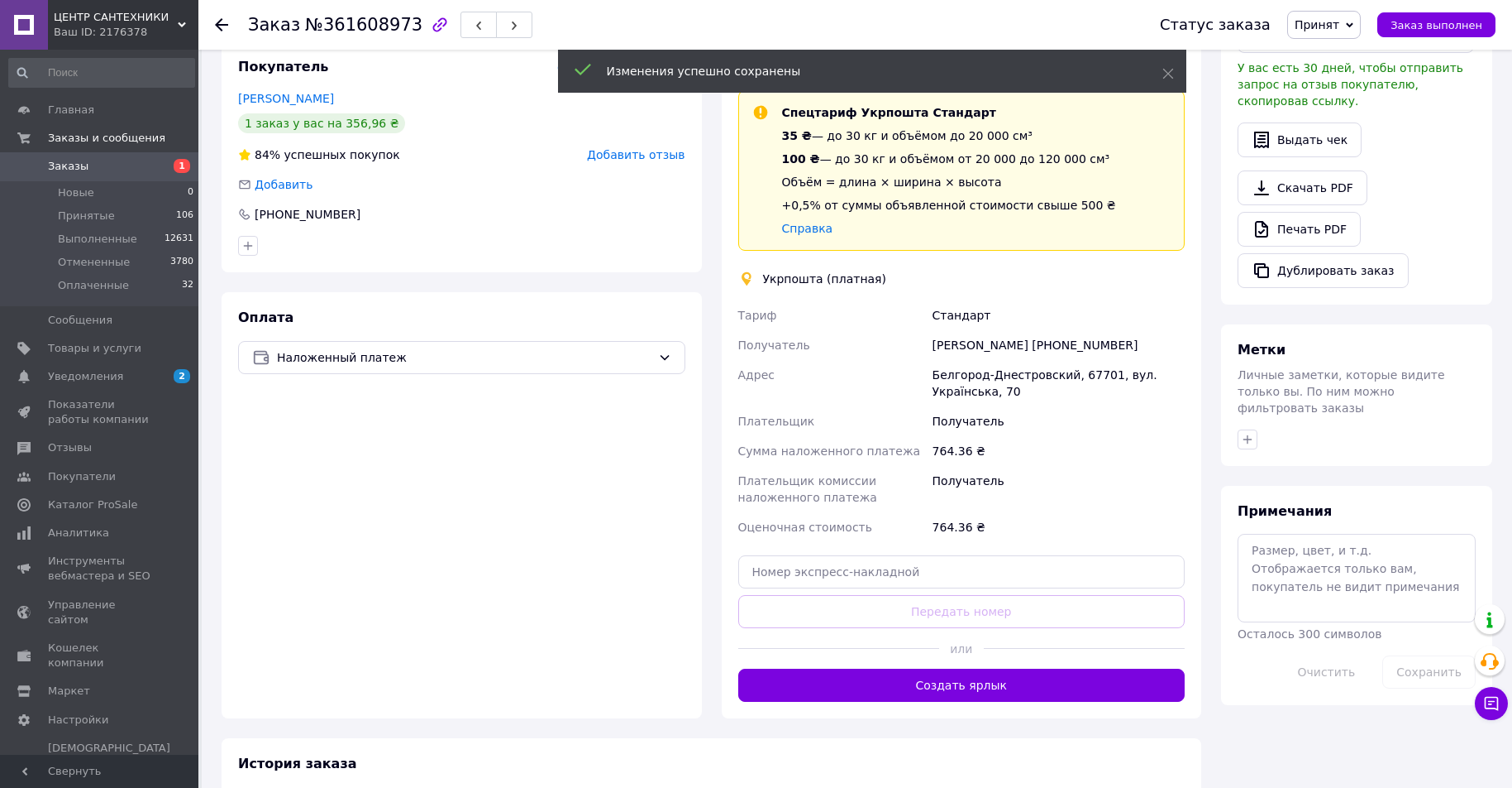
scroll to position [414, 0]
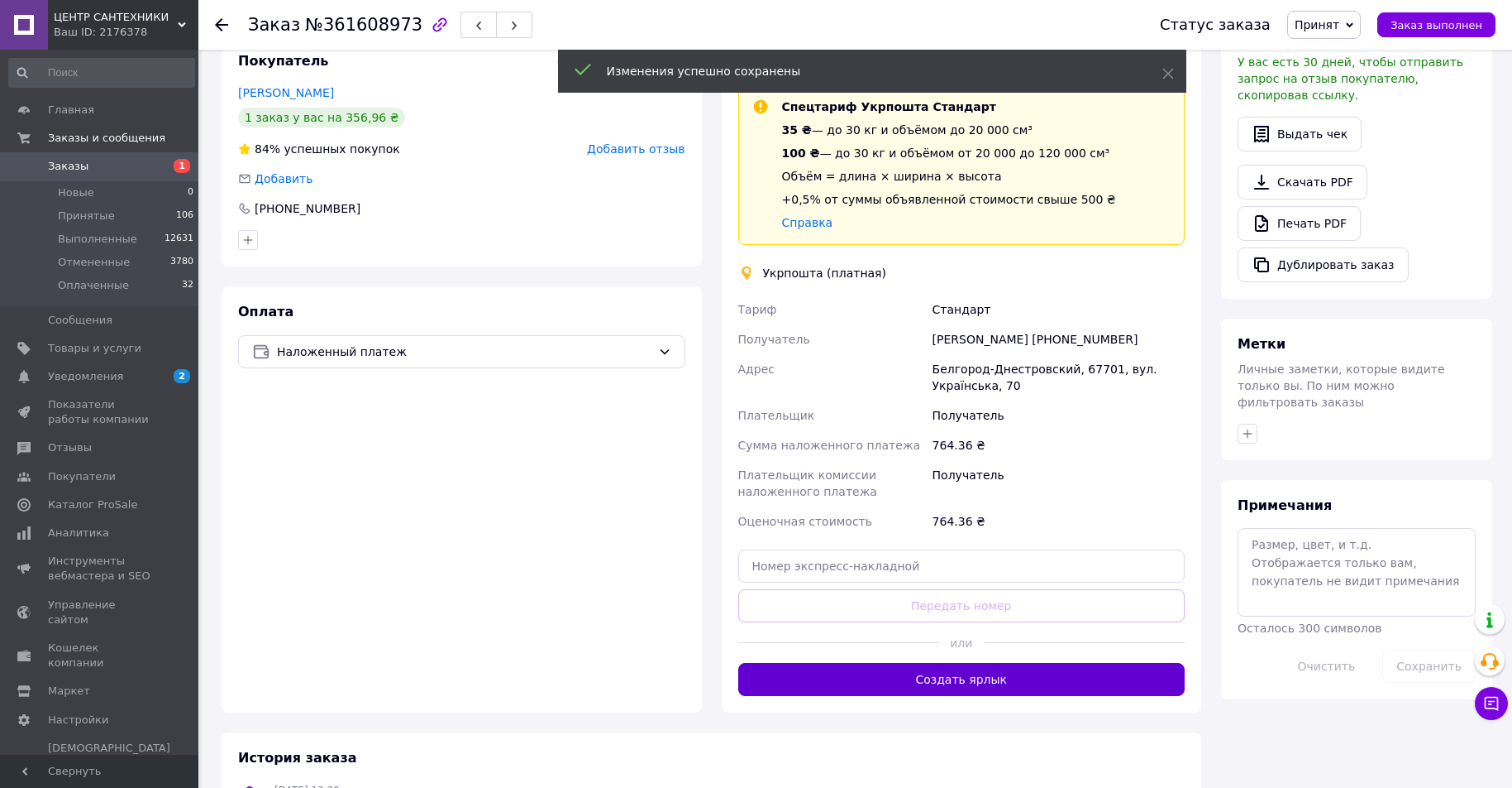
click at [1018, 674] on button "Создать ярлык" at bounding box center [961, 679] width 447 height 33
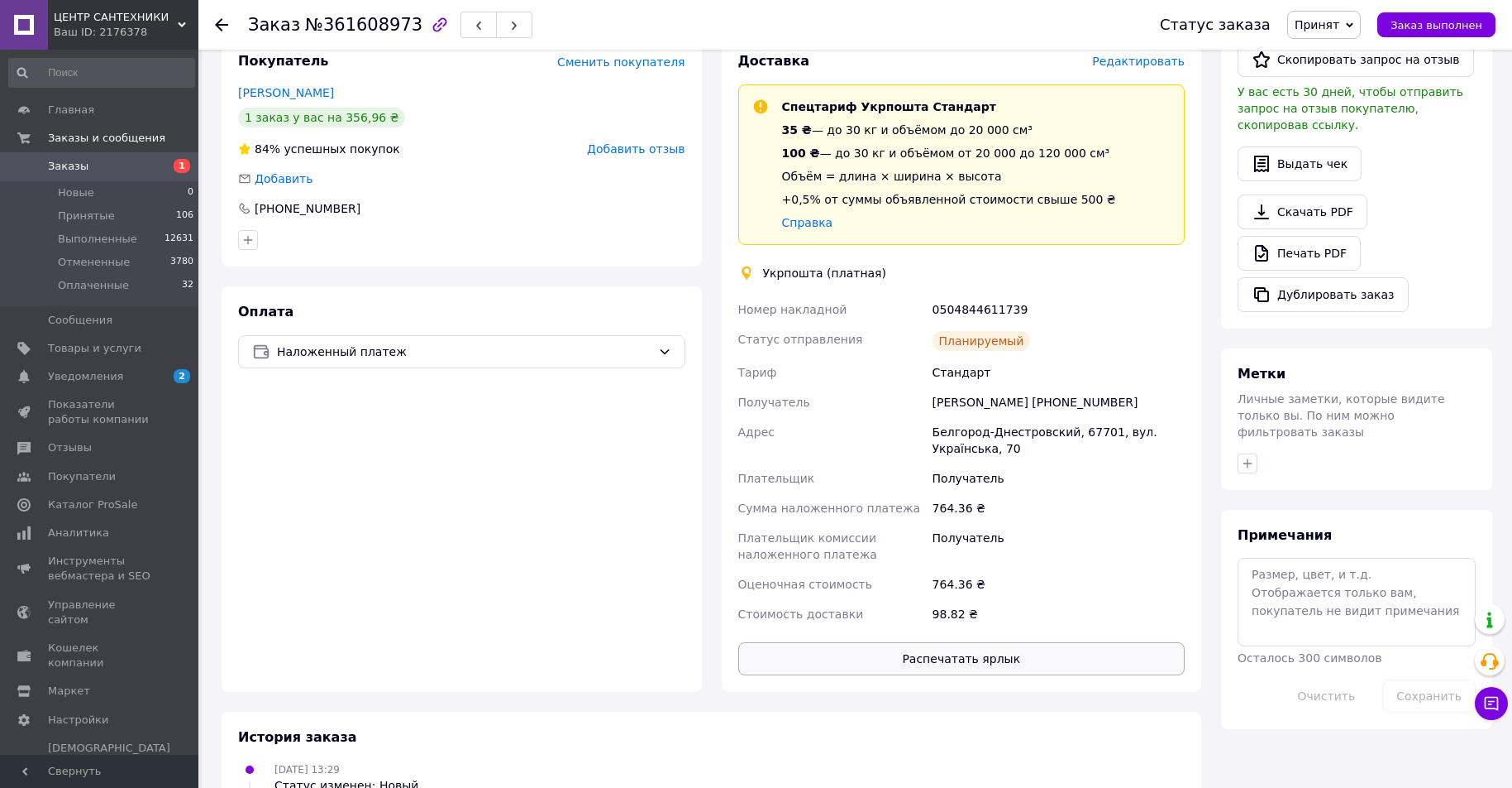
click at [1004, 657] on button "Распечатать ярлык" at bounding box center [961, 658] width 447 height 33
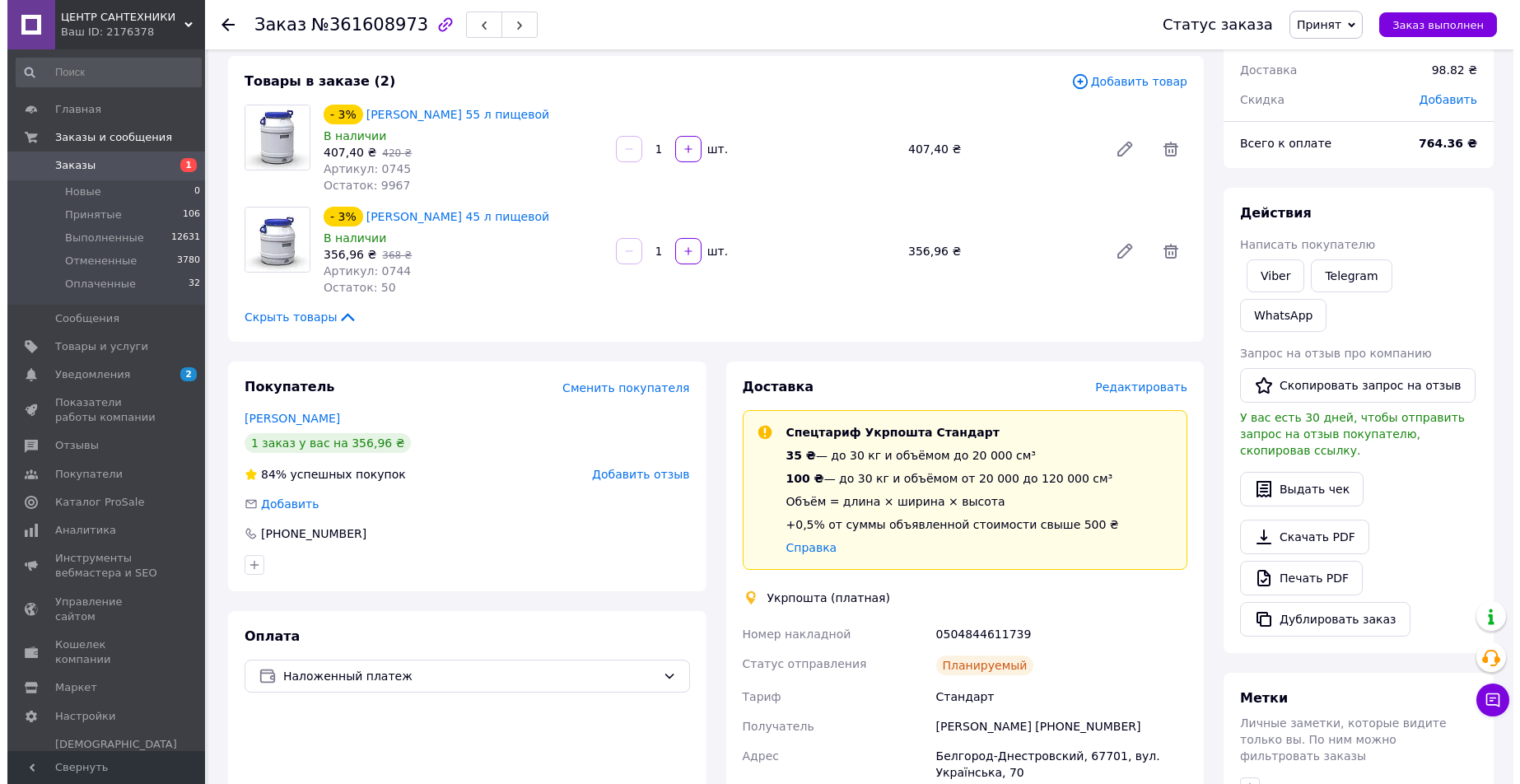
scroll to position [82, 0]
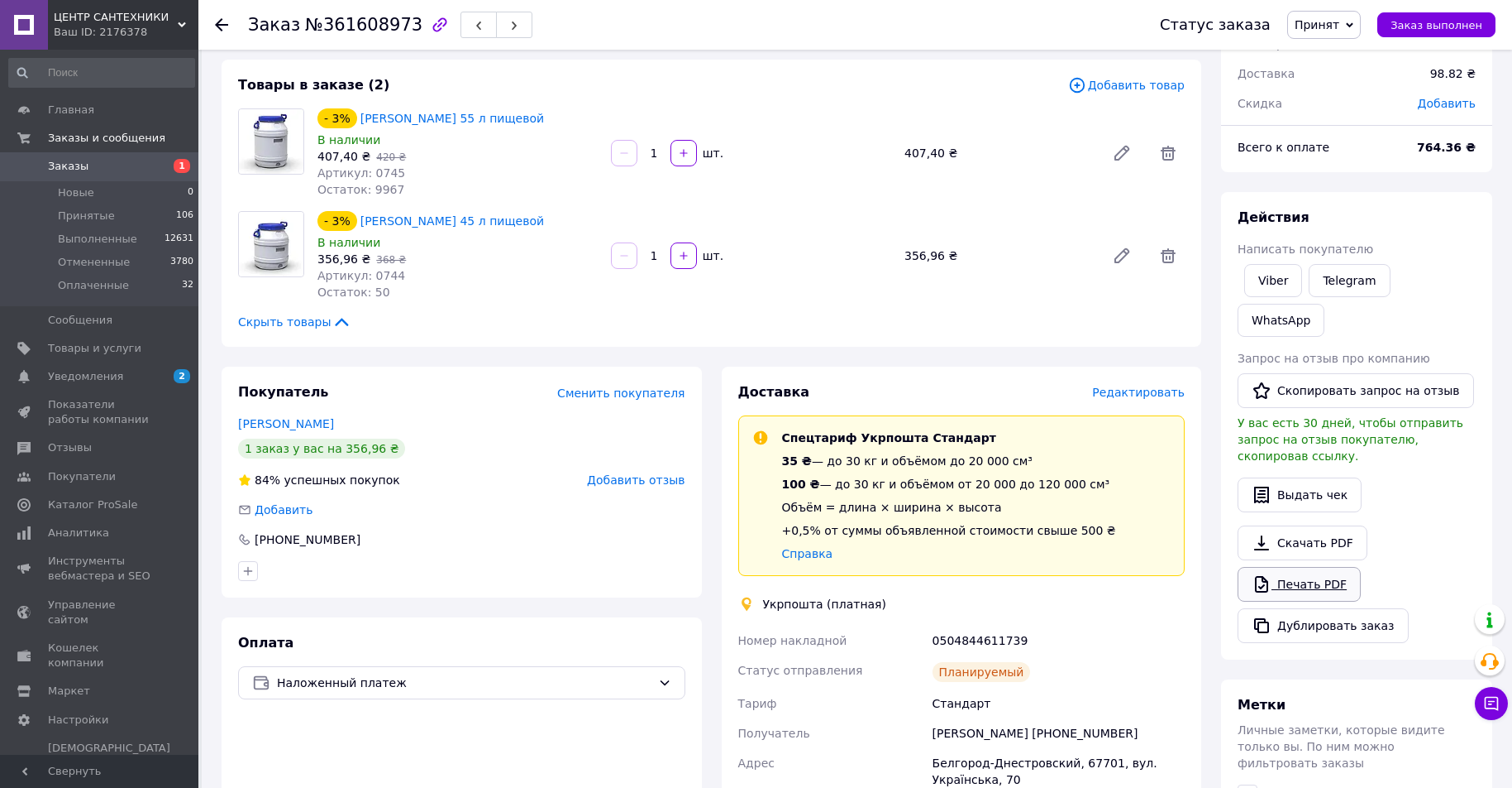
click at [1308, 567] on link "Печать PDF" at bounding box center [1299, 584] width 124 height 35
click at [1134, 393] on span "Редактировать" at bounding box center [1139, 392] width 93 height 14
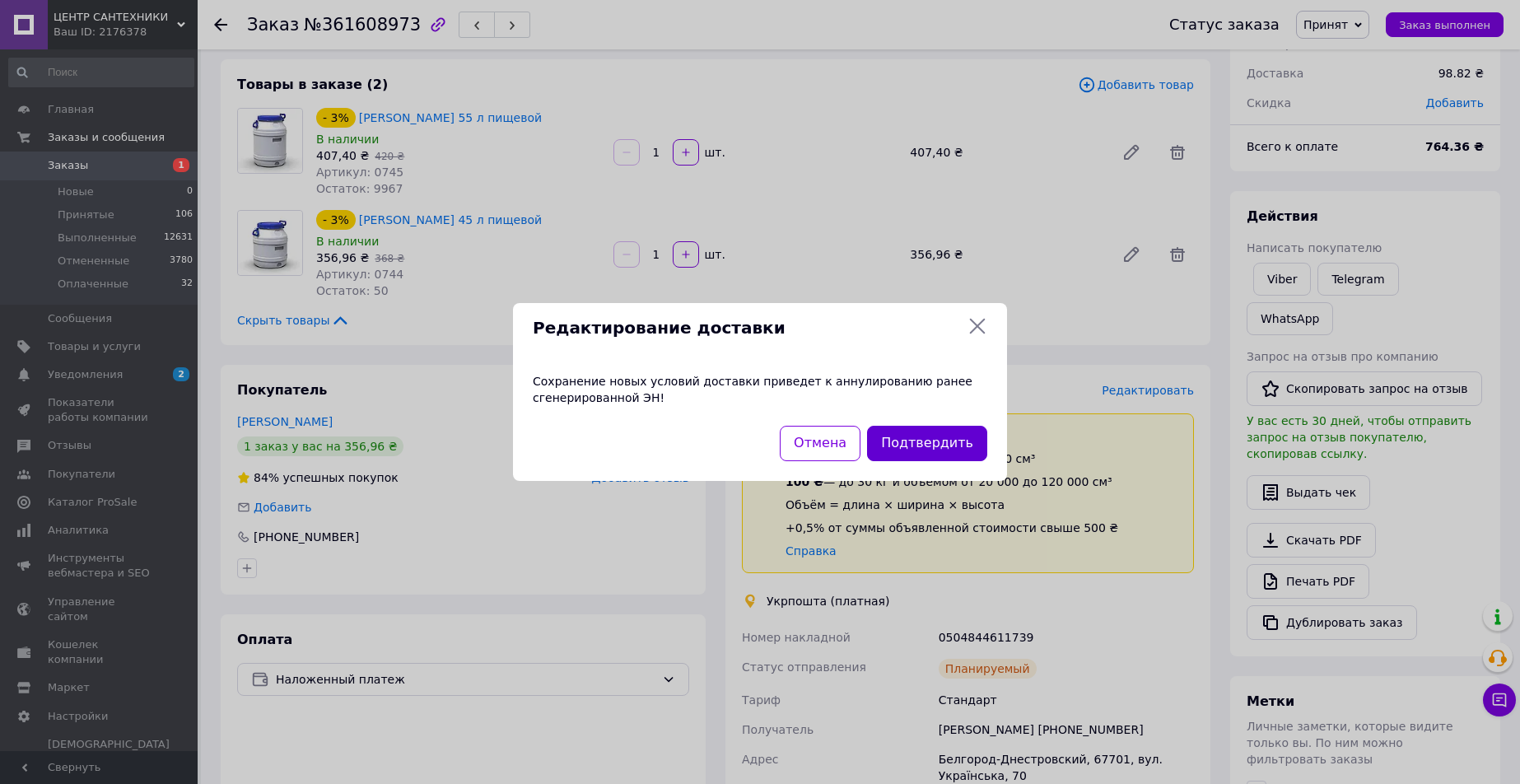
click at [941, 445] on button "Подтвердить" at bounding box center [928, 444] width 121 height 36
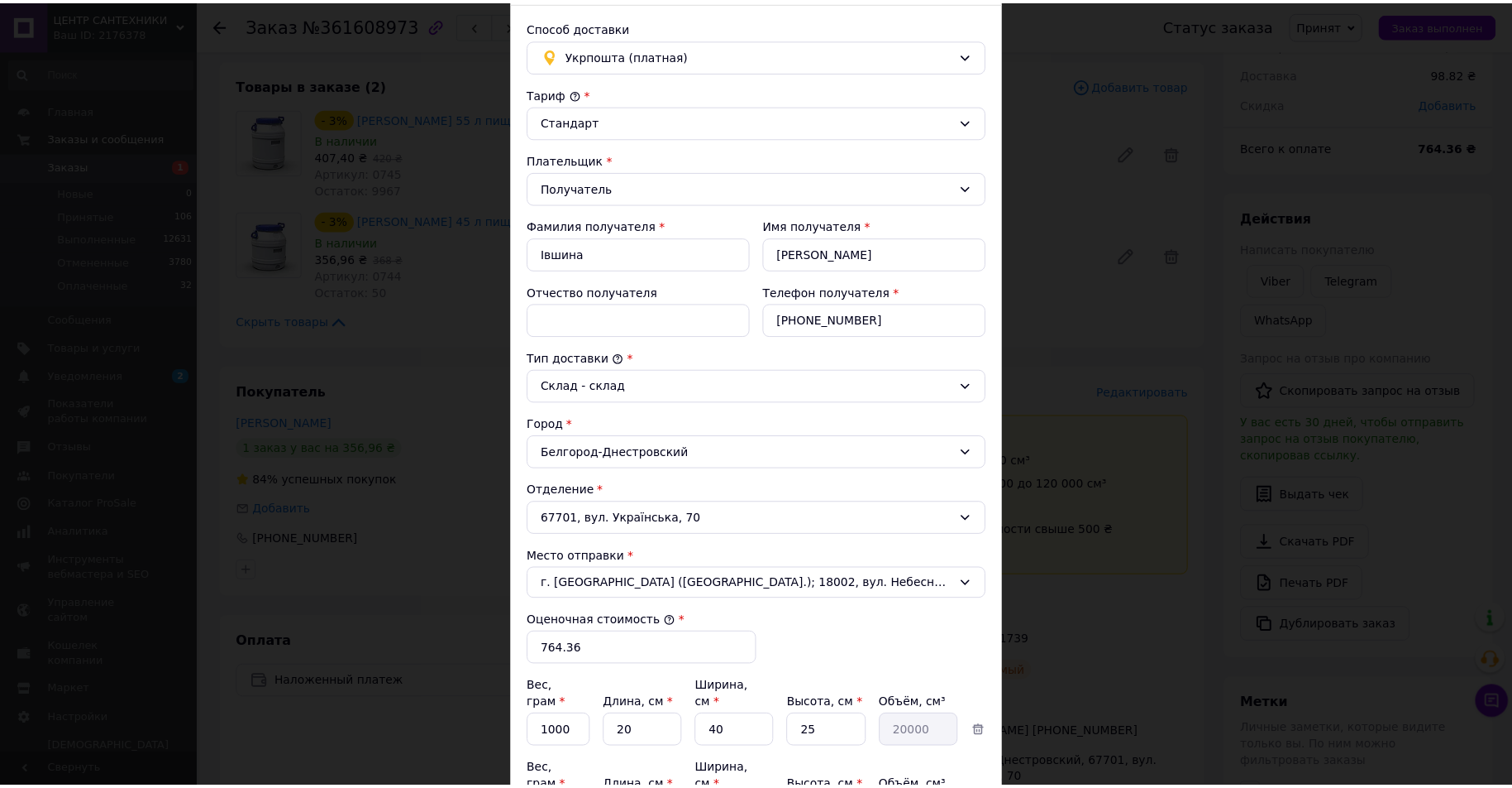
scroll to position [0, 0]
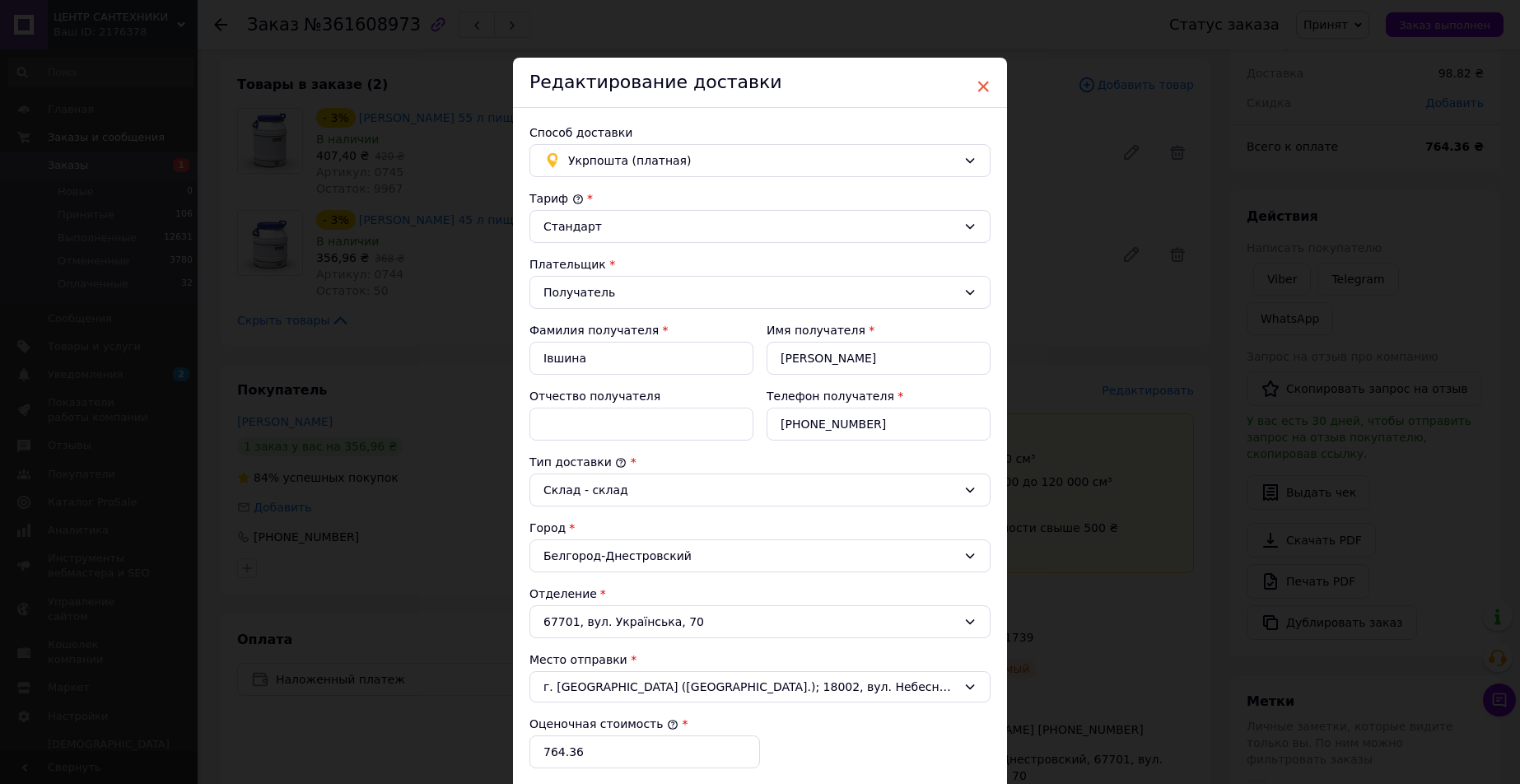
click at [979, 87] on span "×" at bounding box center [983, 86] width 14 height 28
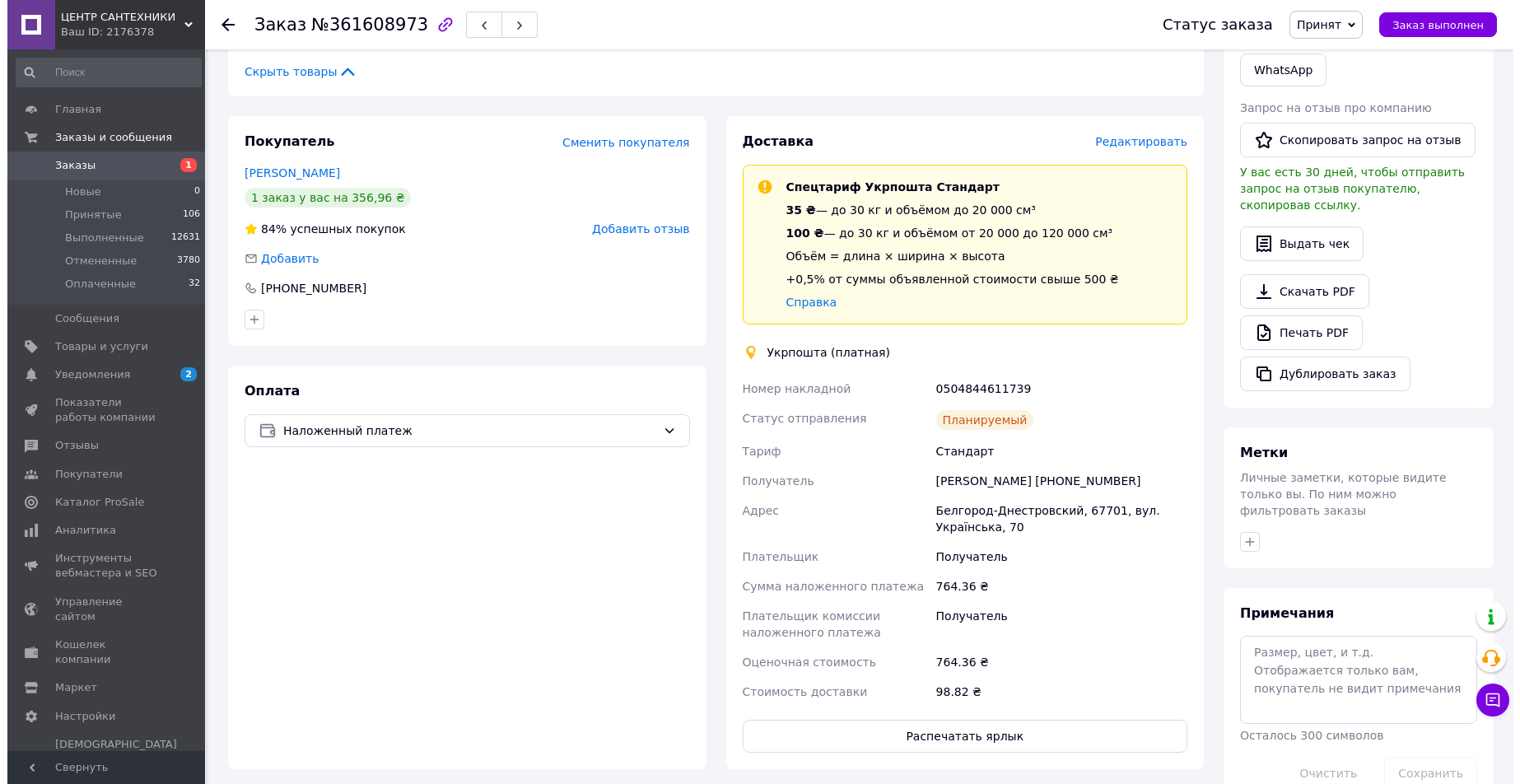
scroll to position [329, 0]
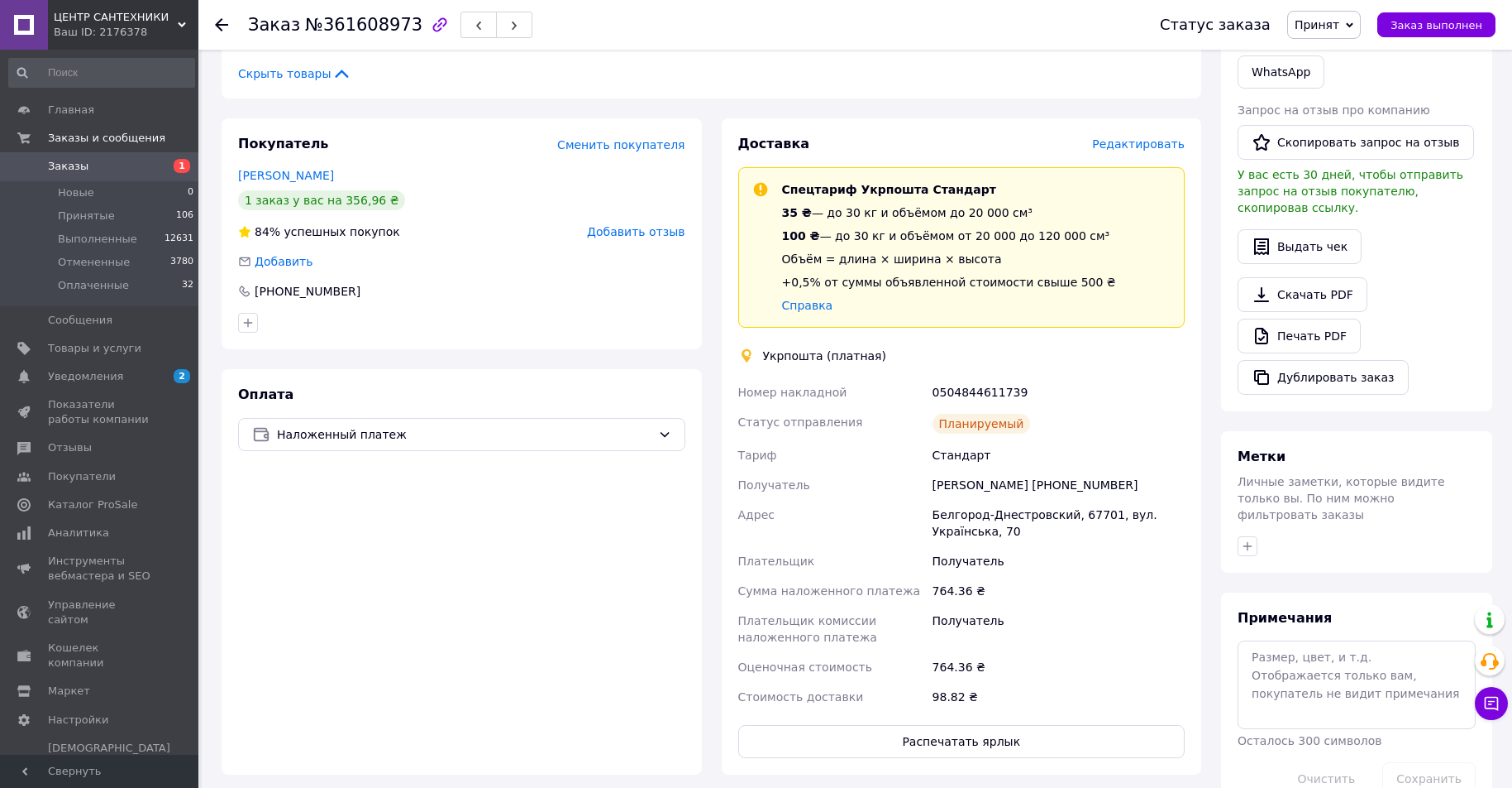
click at [1137, 143] on span "Редактировать" at bounding box center [1139, 144] width 93 height 14
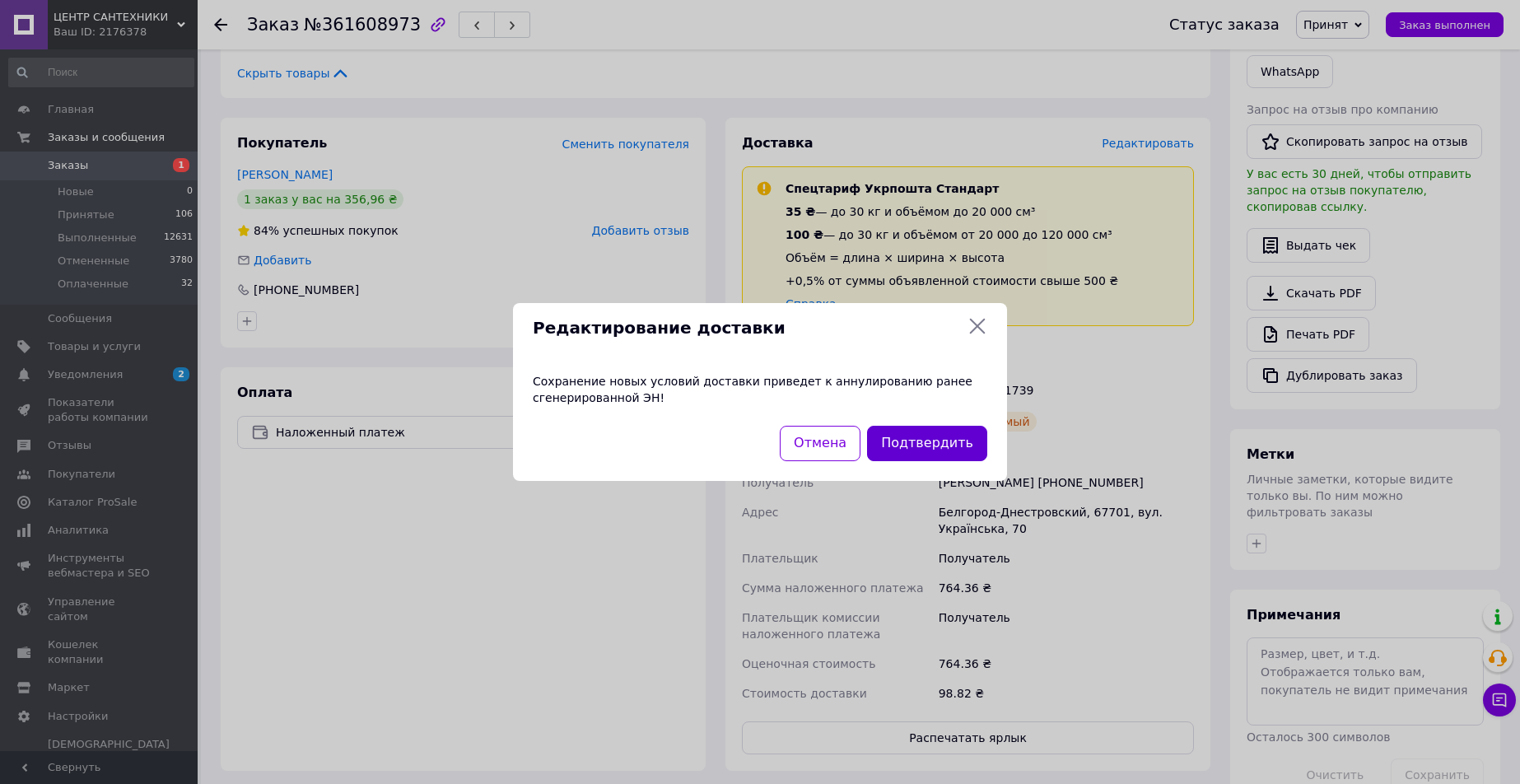
click at [968, 432] on button "Подтвердить" at bounding box center [928, 444] width 121 height 36
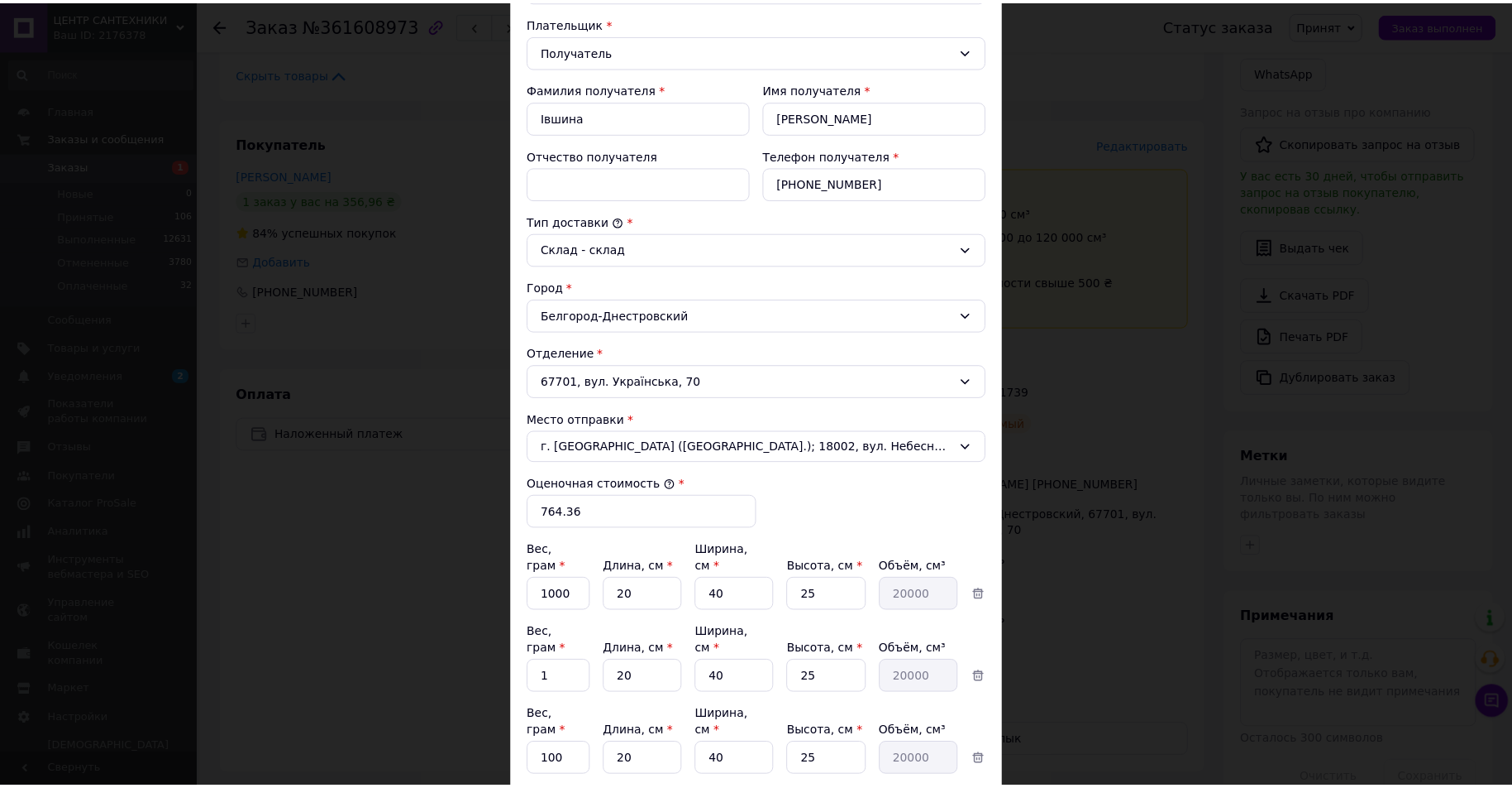
scroll to position [248, 0]
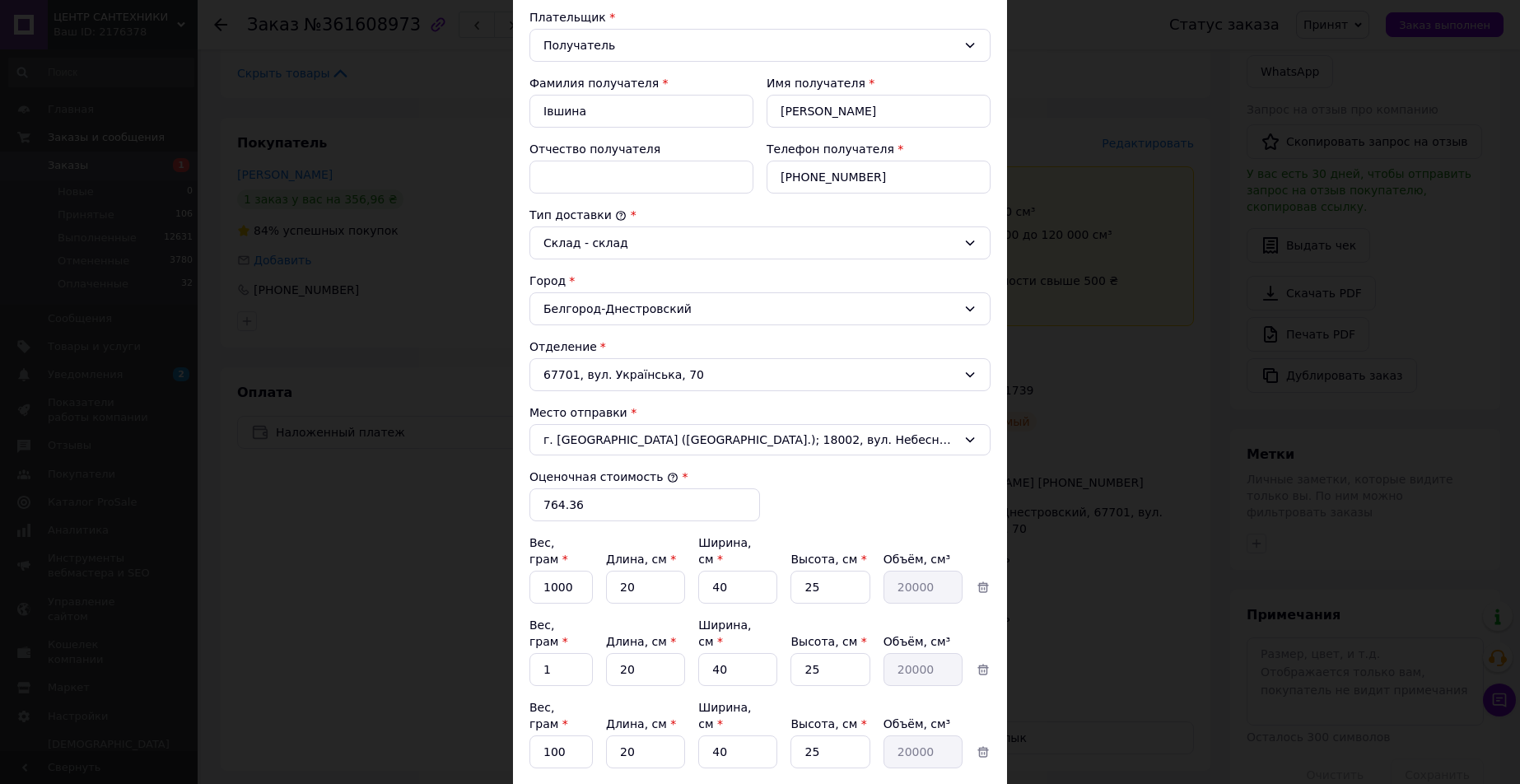
click at [1093, 529] on div "× Редактирование доставки Способ доставки Укрпошта (платная) Тариф * Стандарт П…" at bounding box center [760, 392] width 1520 height 784
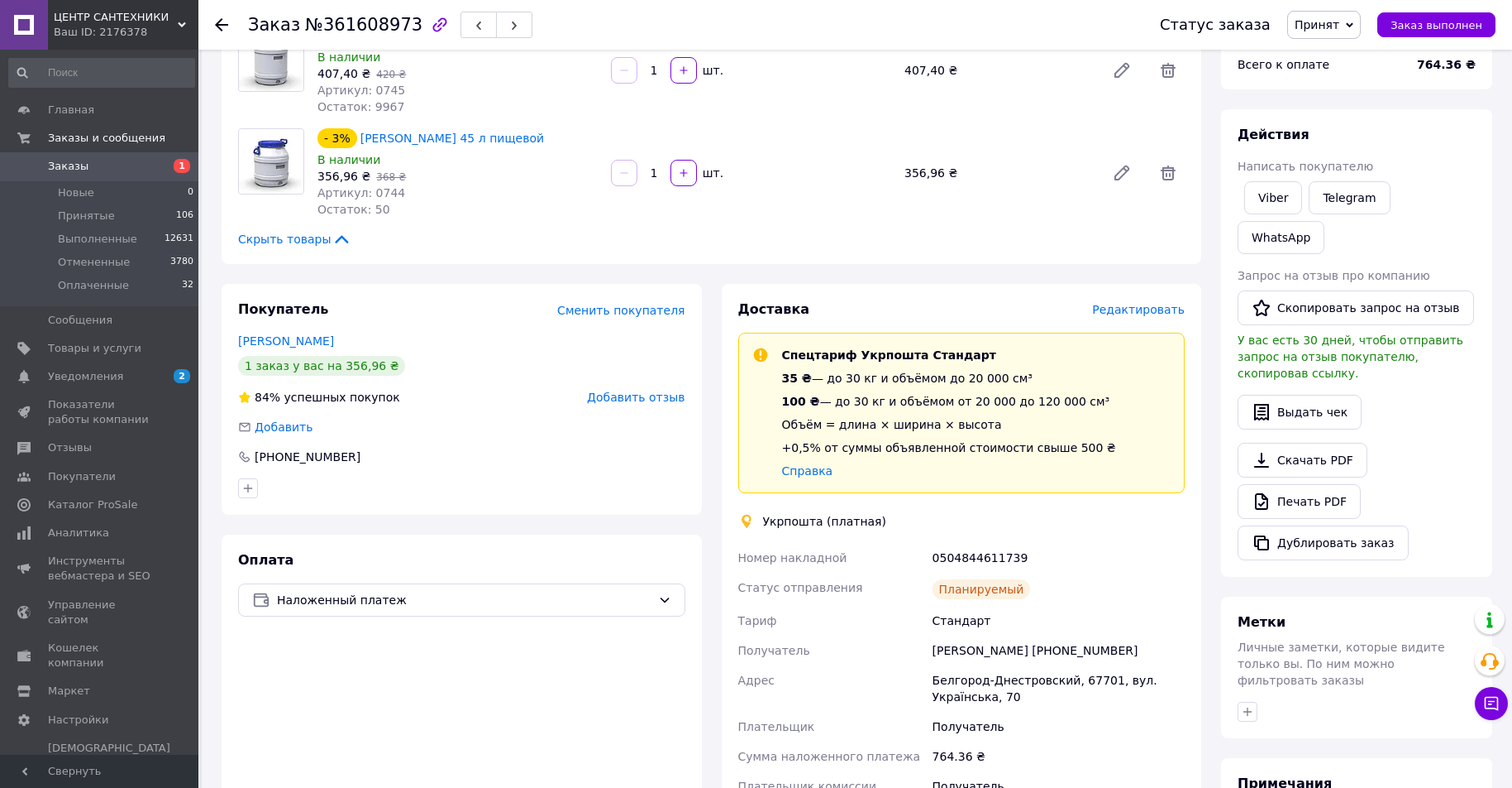
scroll to position [0, 0]
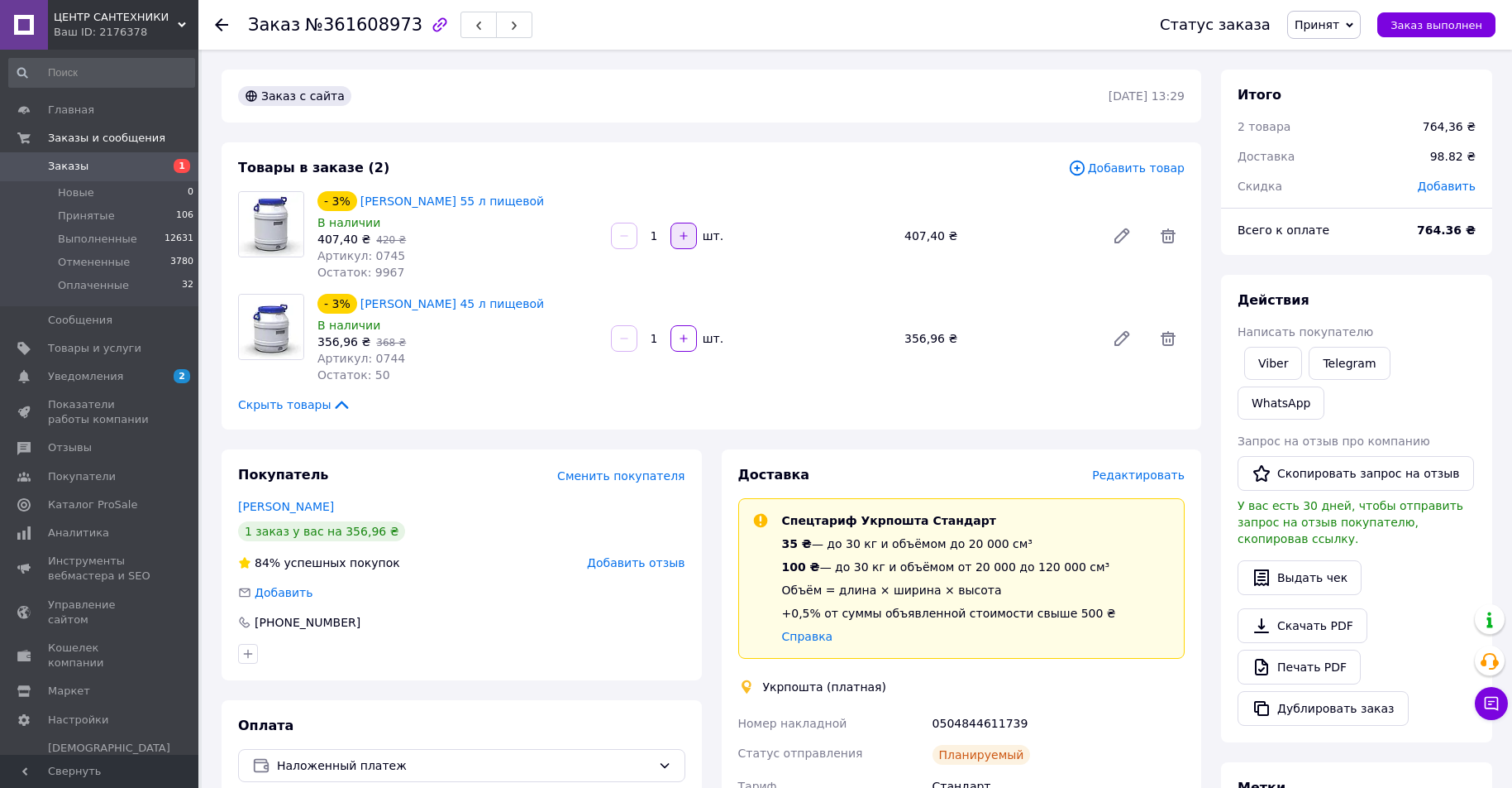
click at [688, 226] on button "button" at bounding box center [684, 235] width 26 height 26
type input "2"
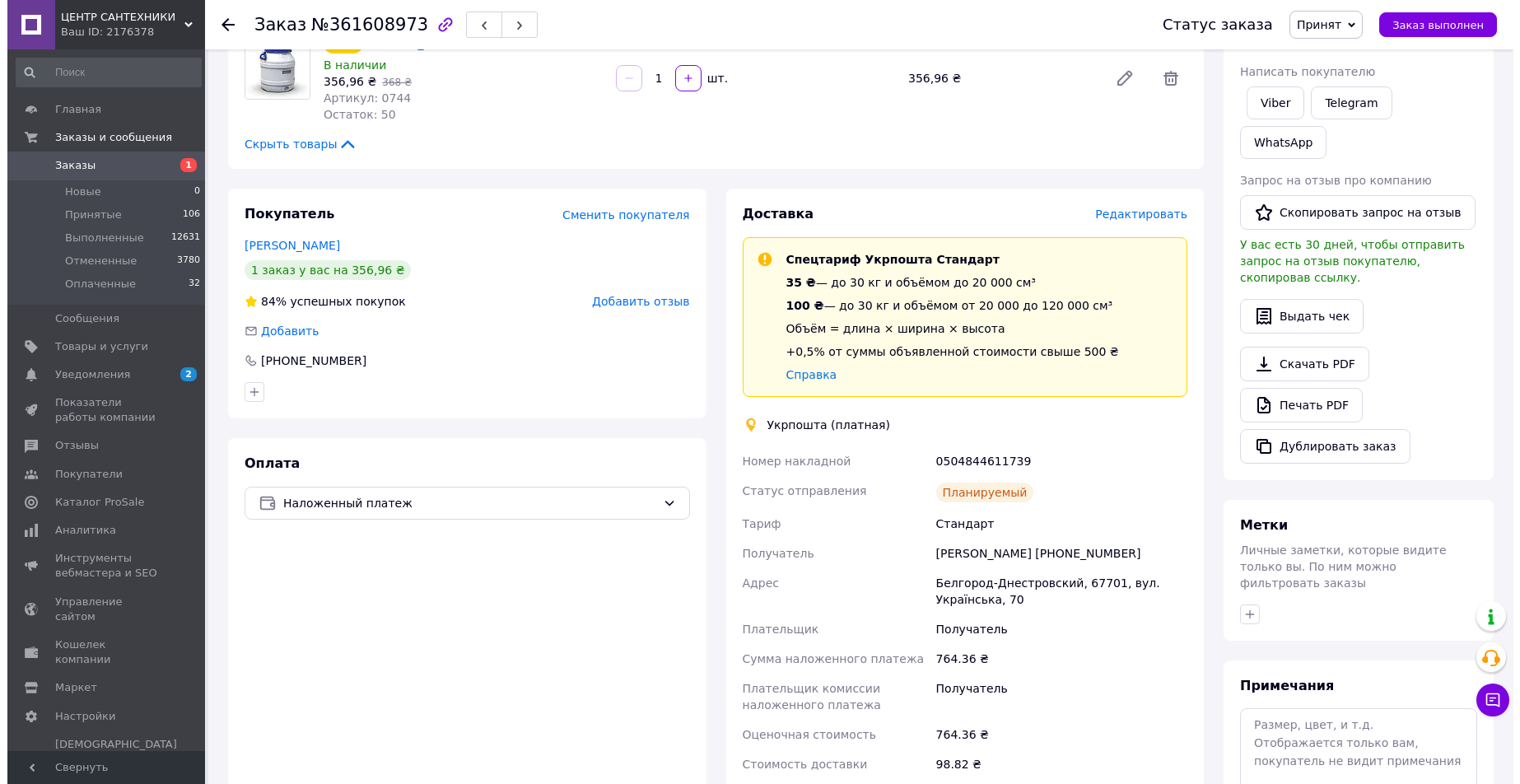
scroll to position [412, 0]
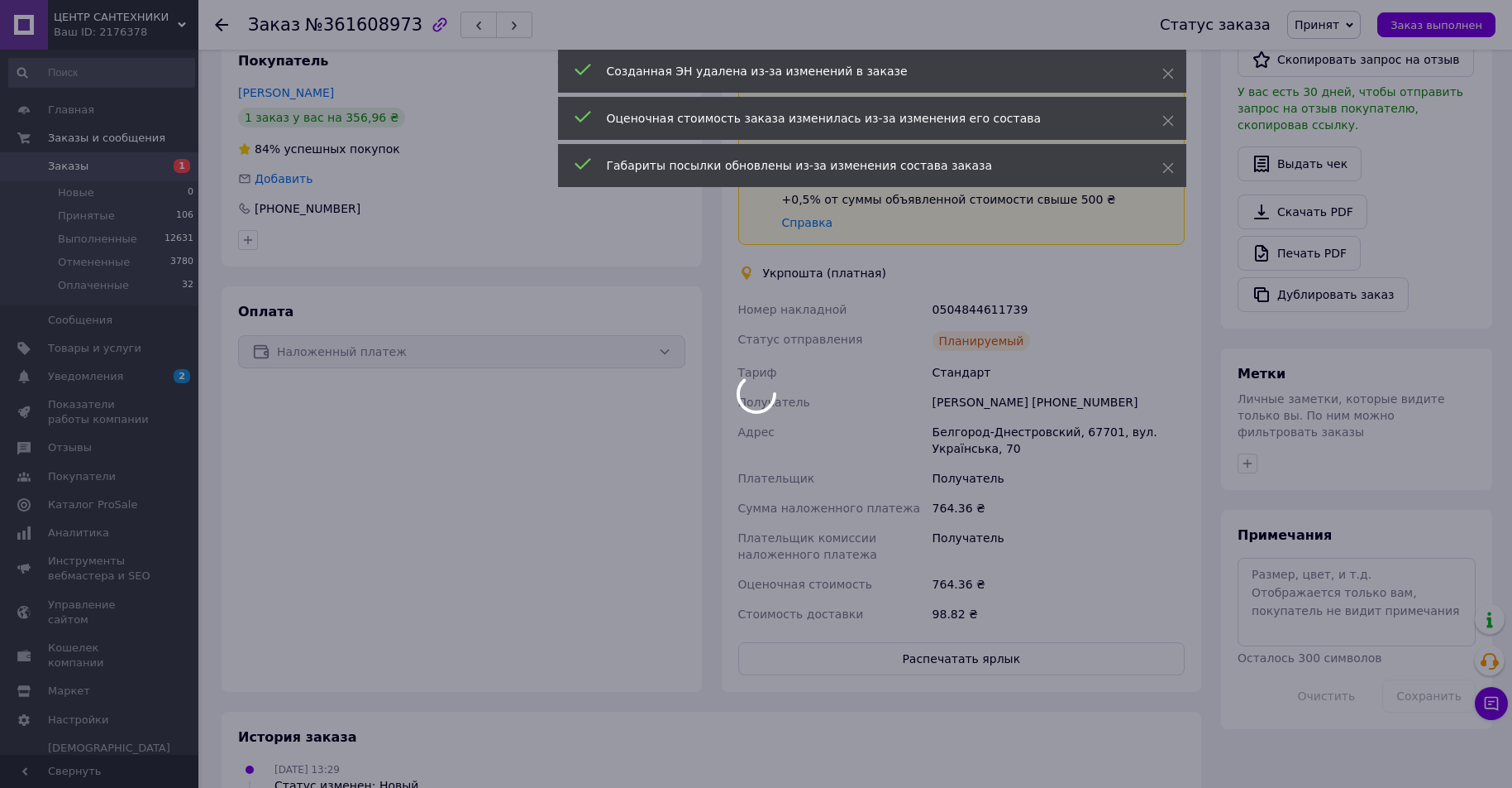
click at [980, 659] on div at bounding box center [756, 394] width 1512 height 788
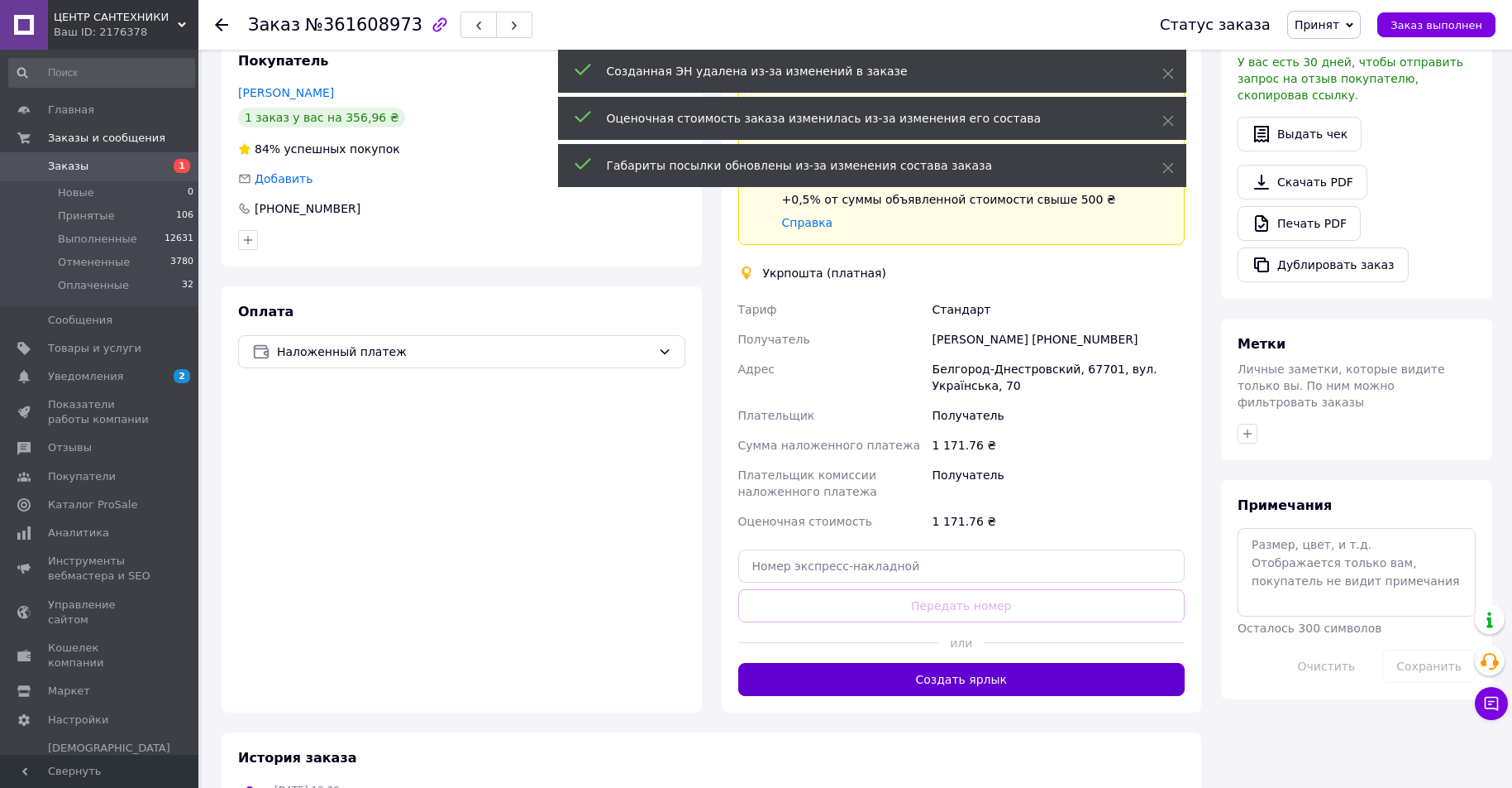
click at [967, 663] on button "Создать ярлык" at bounding box center [961, 679] width 447 height 33
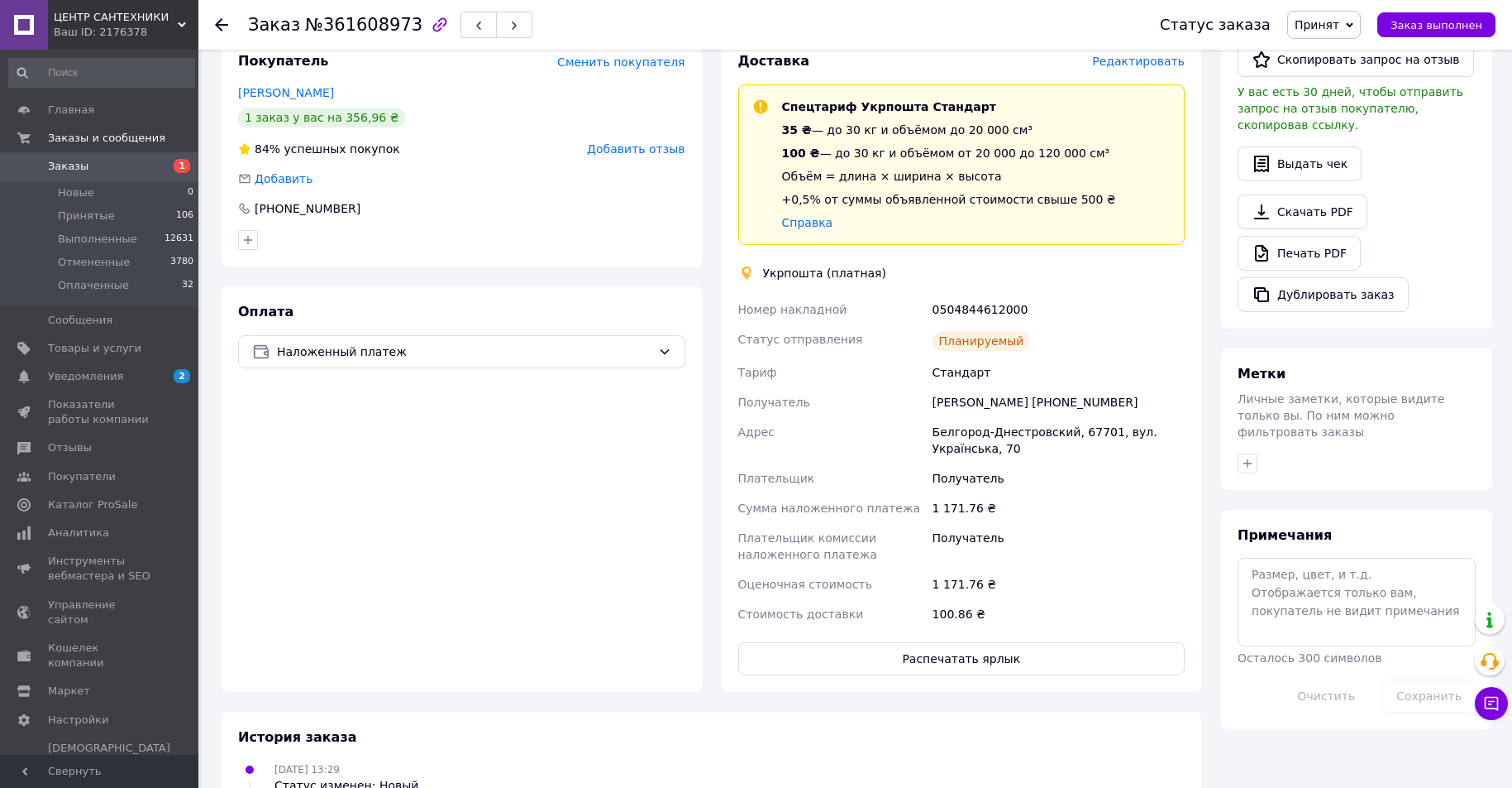
click at [1130, 59] on span "Редактировать" at bounding box center [1139, 61] width 93 height 14
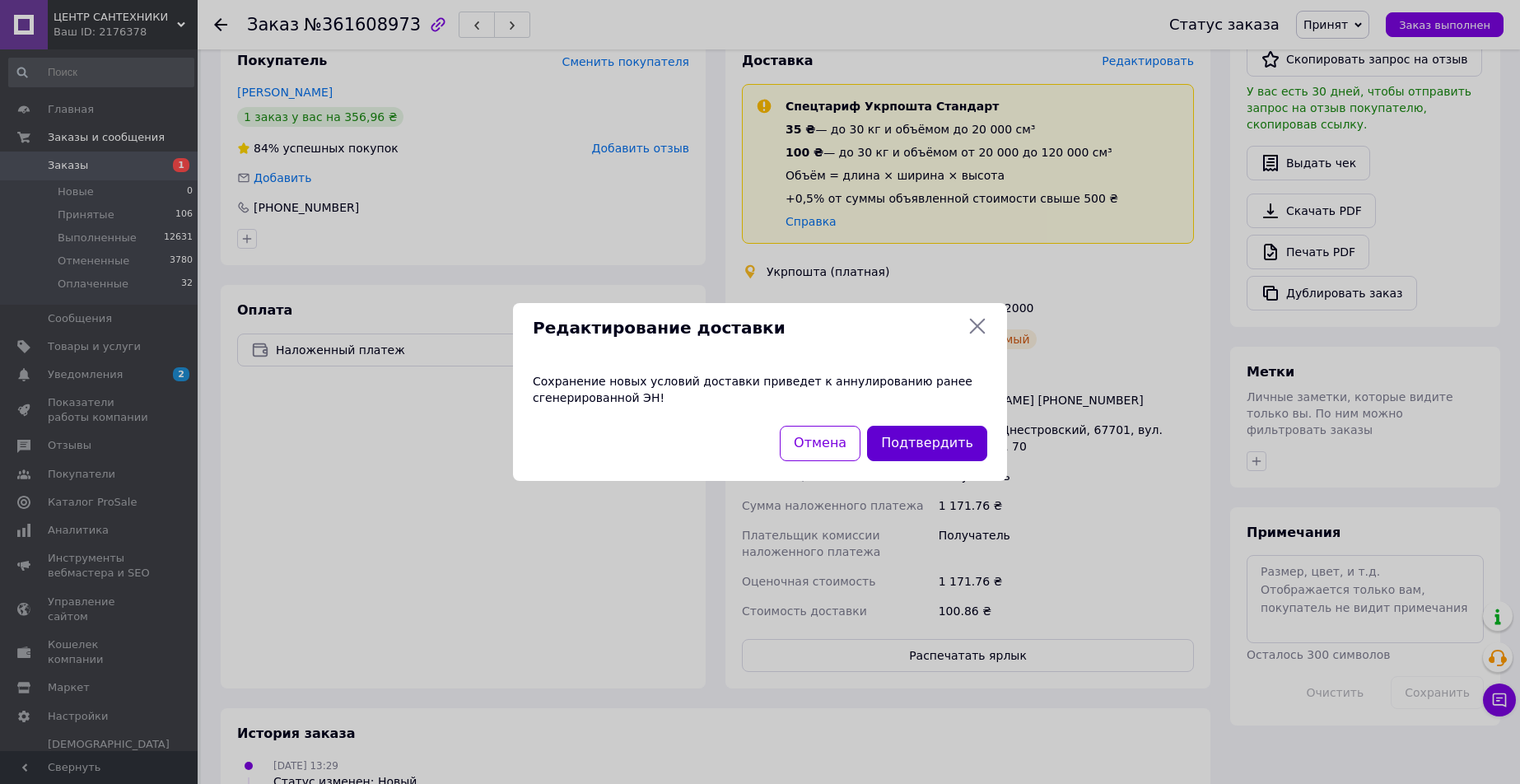
click at [917, 448] on button "Подтвердить" at bounding box center [928, 444] width 121 height 36
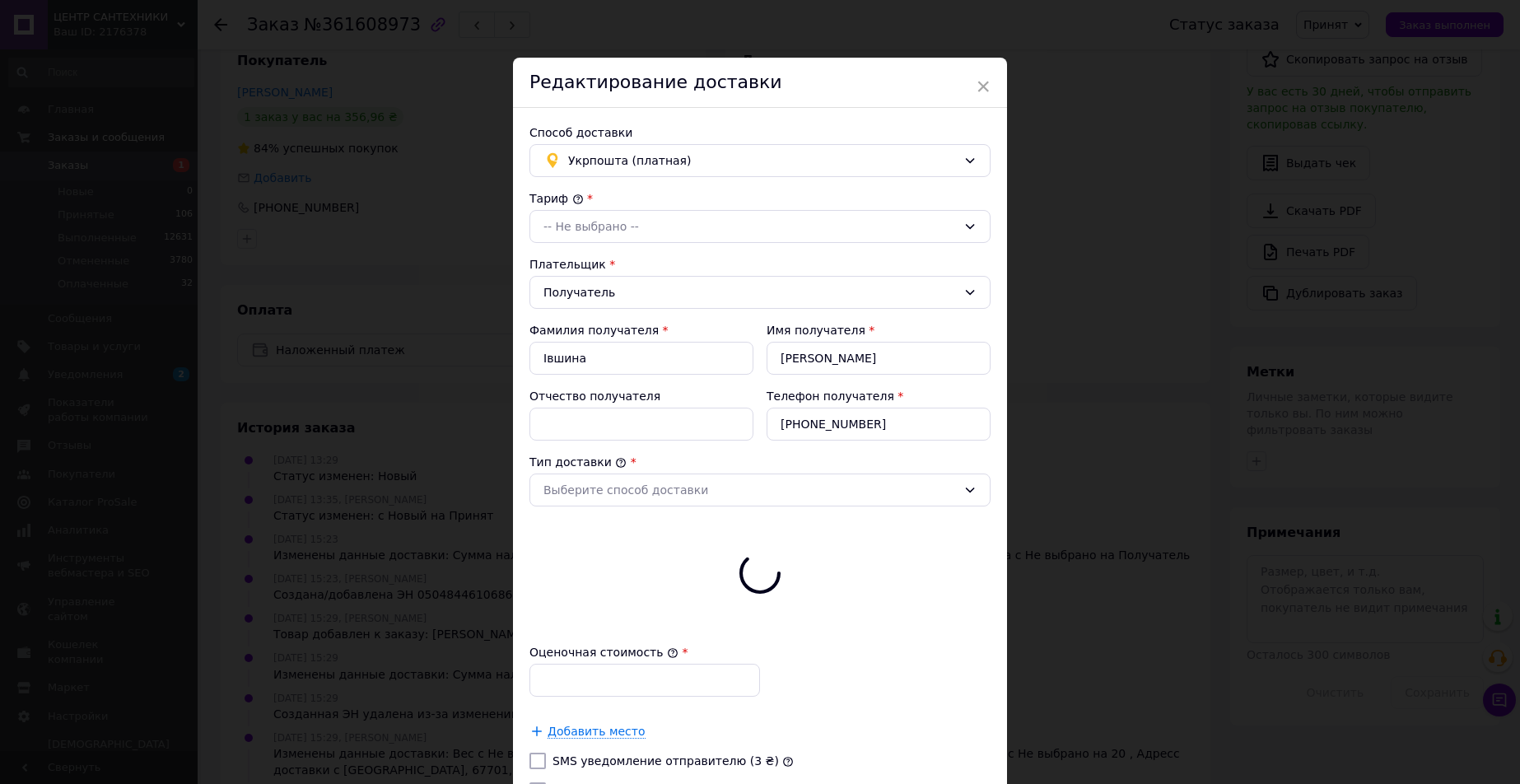
type input "1171.76"
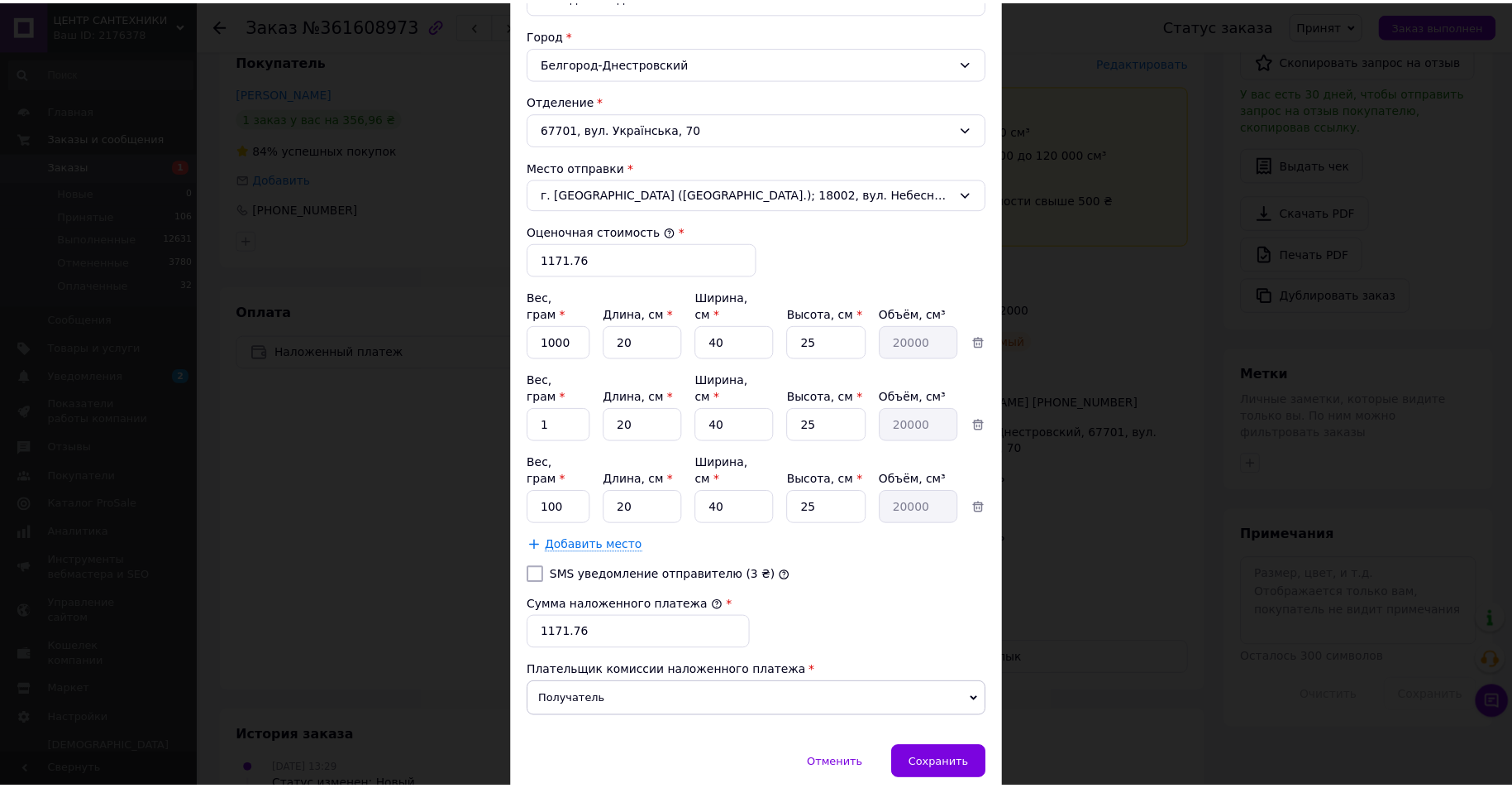
scroll to position [513, 0]
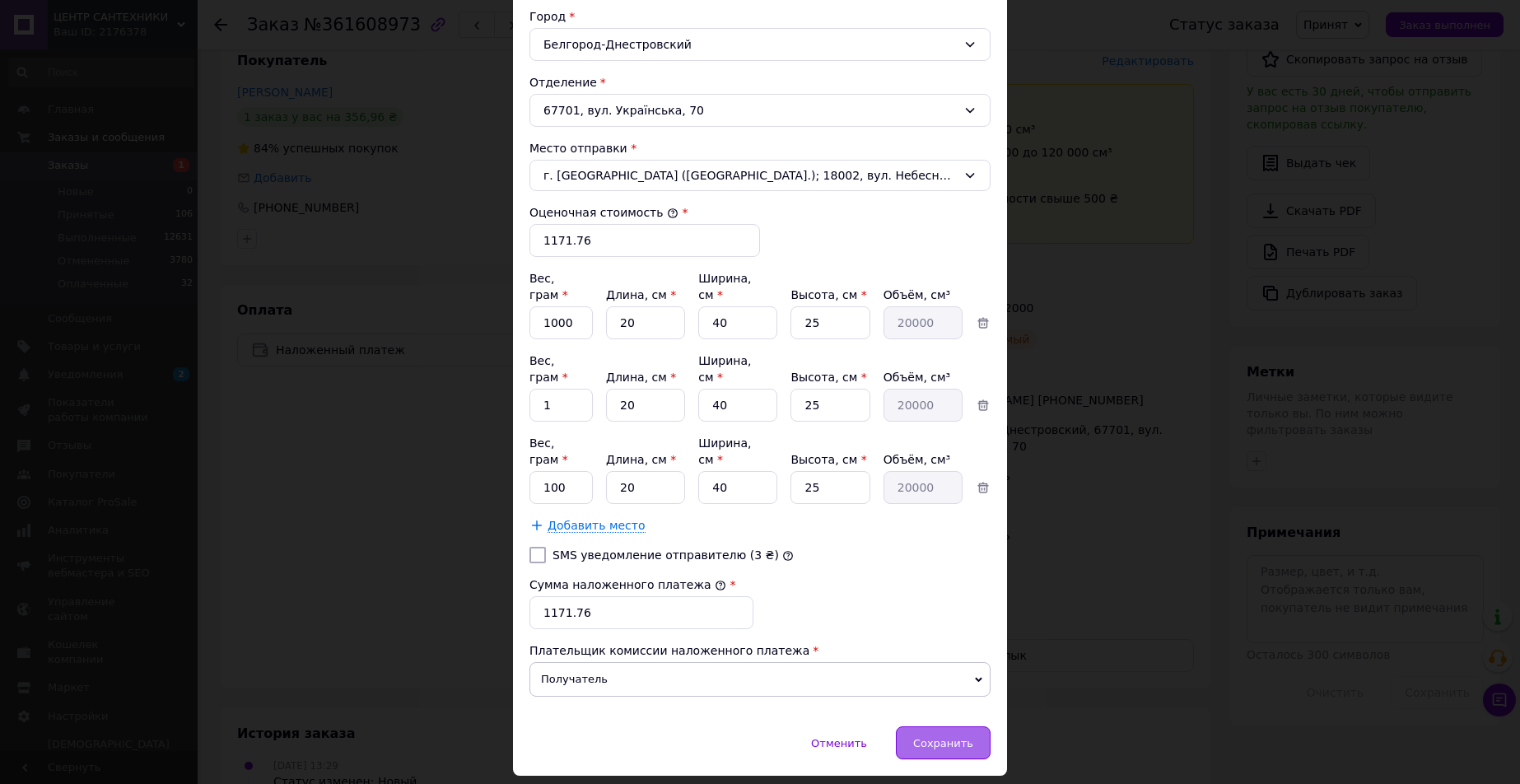
click at [925, 736] on span "Сохранить" at bounding box center [943, 742] width 60 height 13
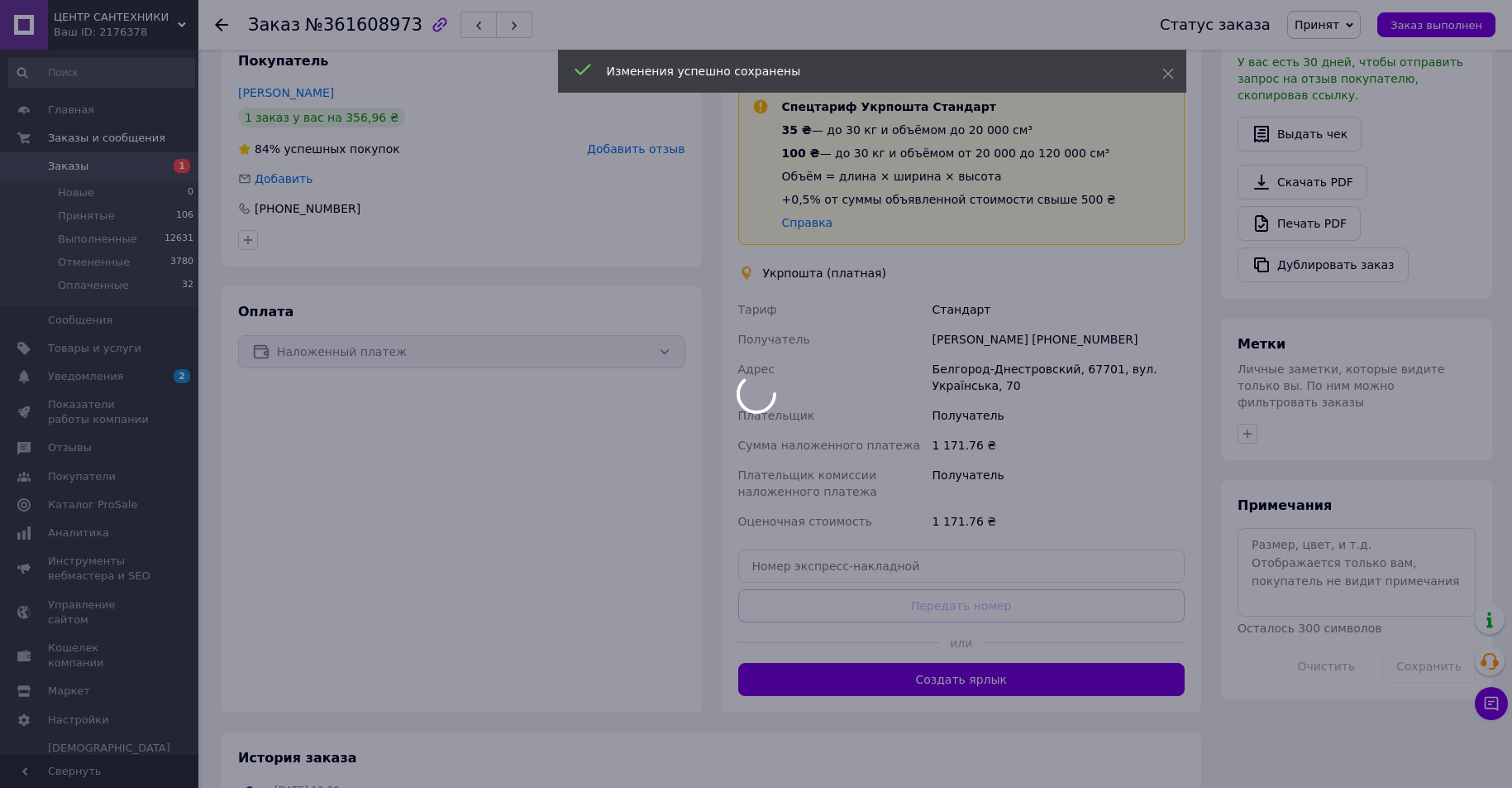
click at [949, 679] on div at bounding box center [756, 394] width 1512 height 788
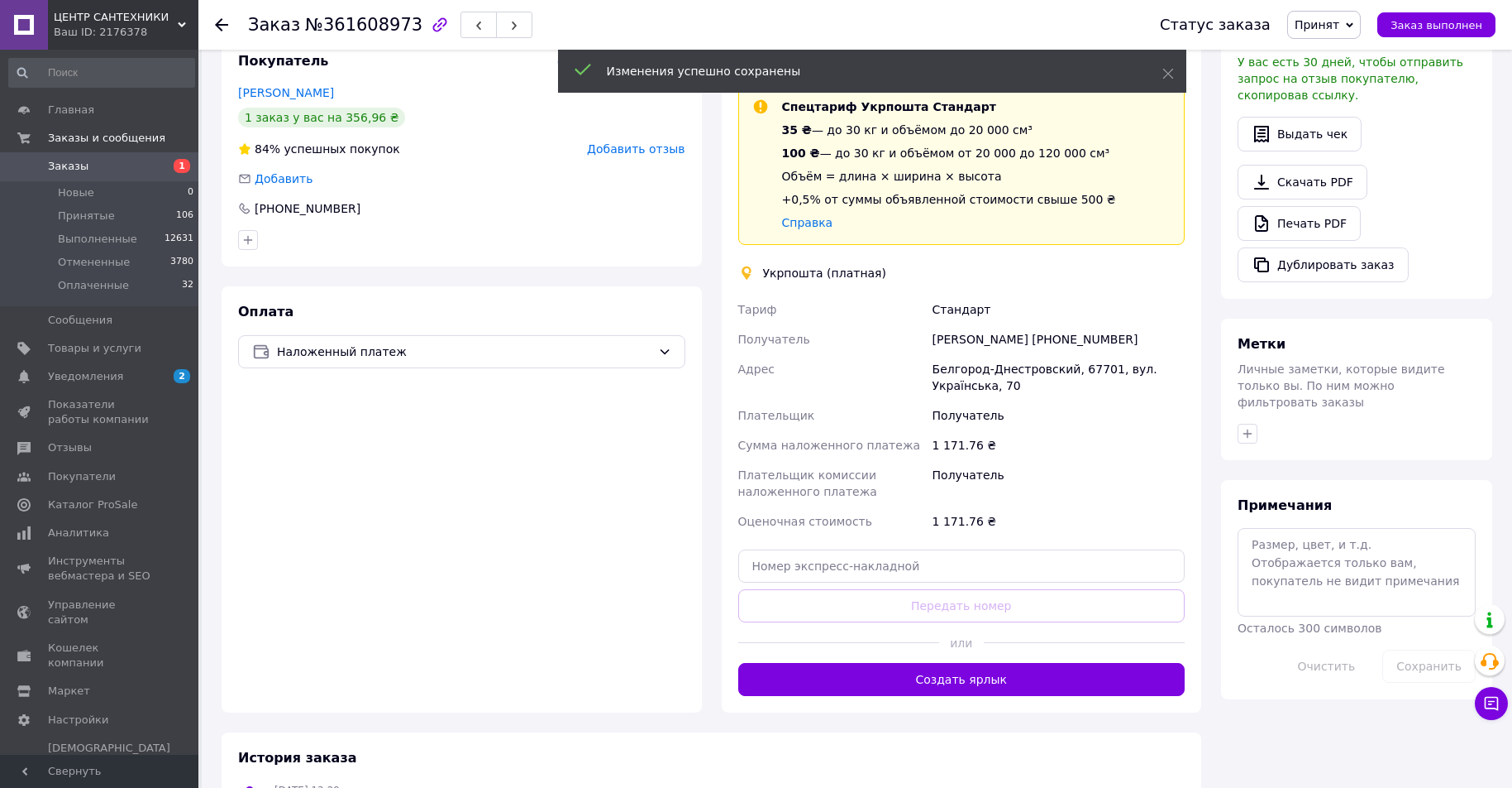
scroll to position [69, 0]
click at [949, 679] on button "Создать ярлык" at bounding box center [961, 679] width 447 height 33
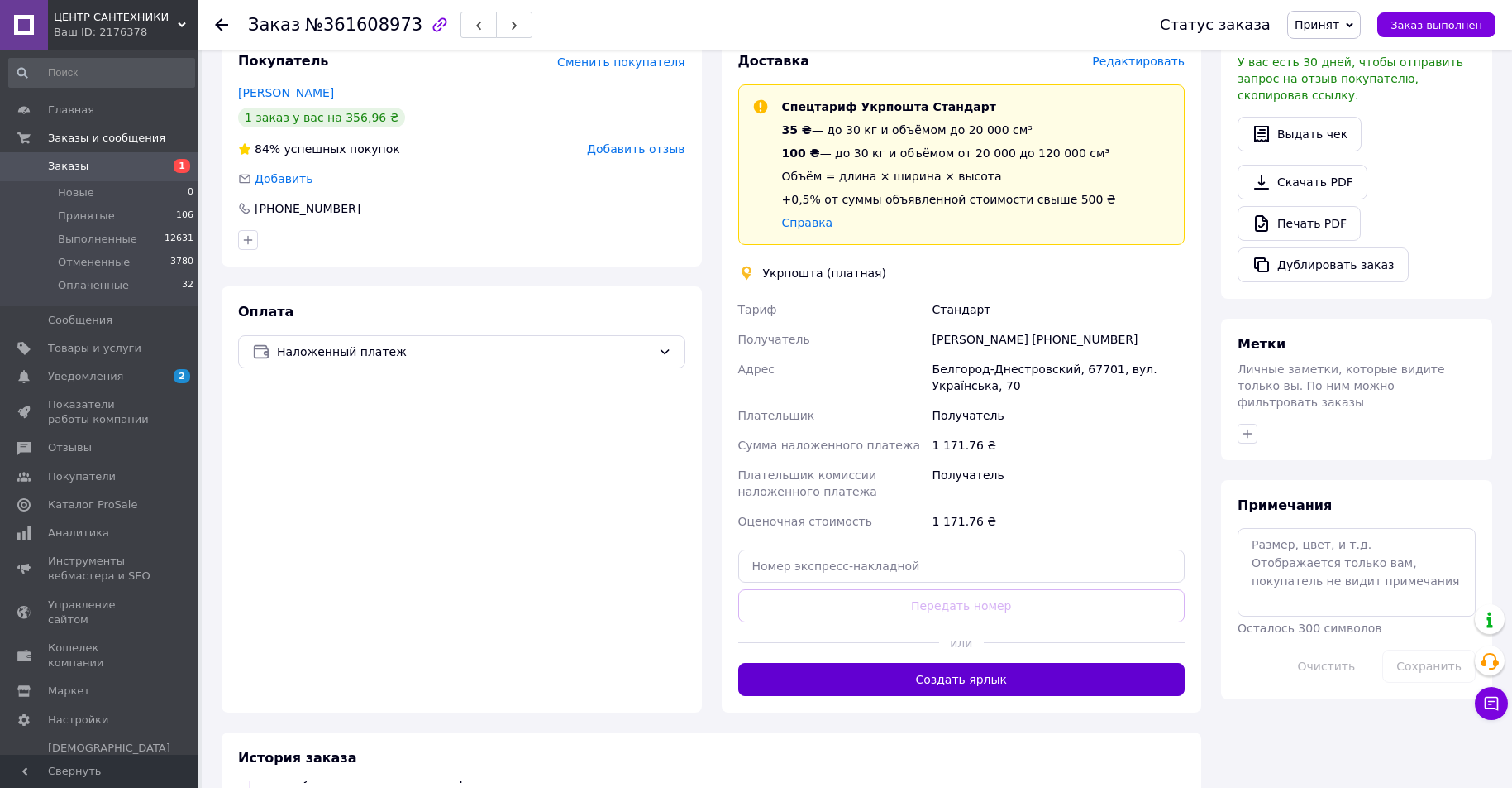
click at [967, 676] on button "Создать ярлык" at bounding box center [961, 679] width 447 height 33
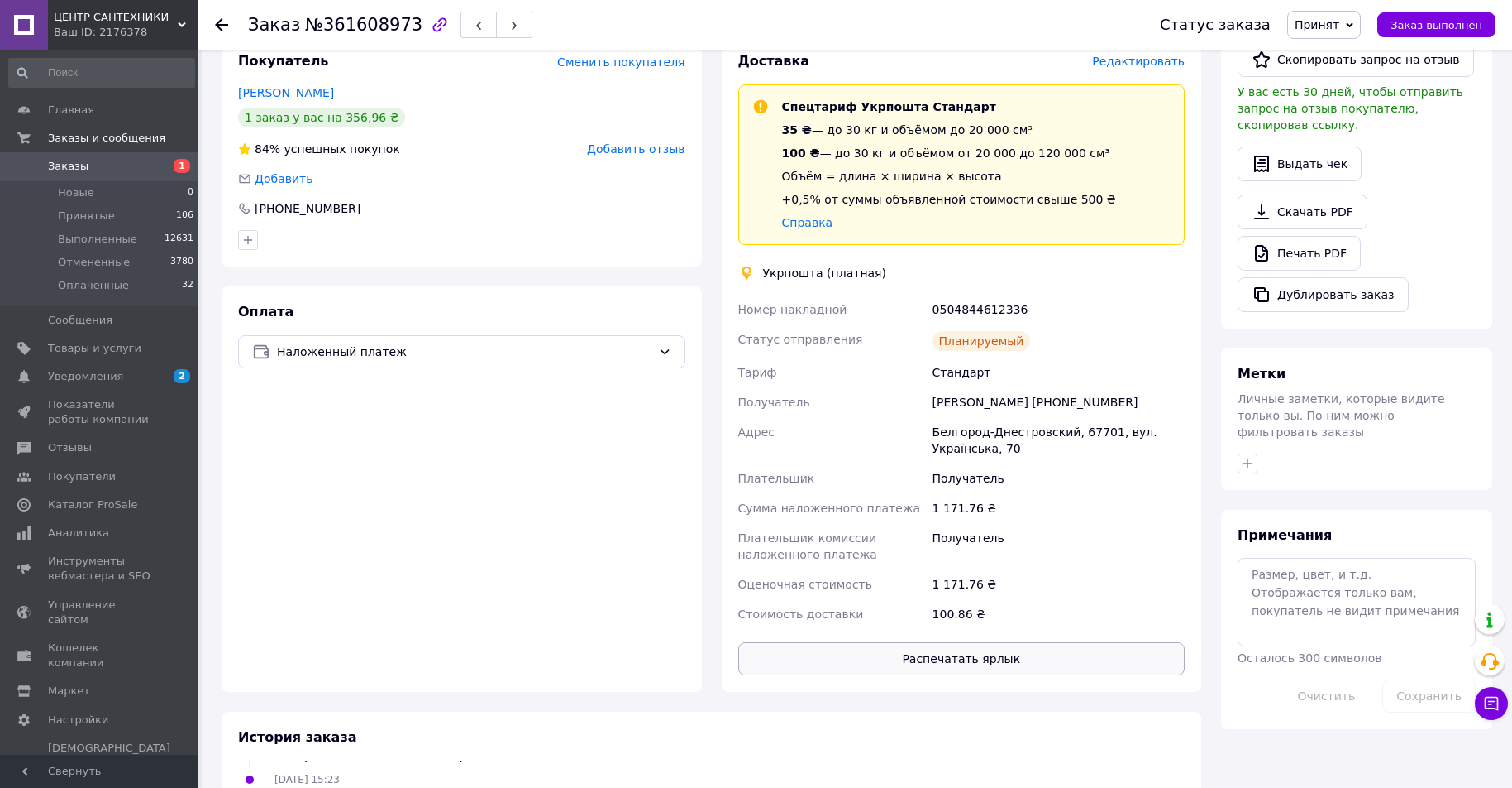
click at [955, 657] on button "Распечатать ярлык" at bounding box center [961, 658] width 447 height 33
click at [1303, 235] on link "Печать PDF" at bounding box center [1299, 252] width 124 height 35
click at [956, 660] on button "Распечатать ярлык" at bounding box center [961, 658] width 447 height 33
drag, startPoint x: 934, startPoint y: 397, endPoint x: 1159, endPoint y: 406, distance: 225.2
click at [1159, 406] on div "Олександра Івшина +380689084215" at bounding box center [1059, 402] width 259 height 30
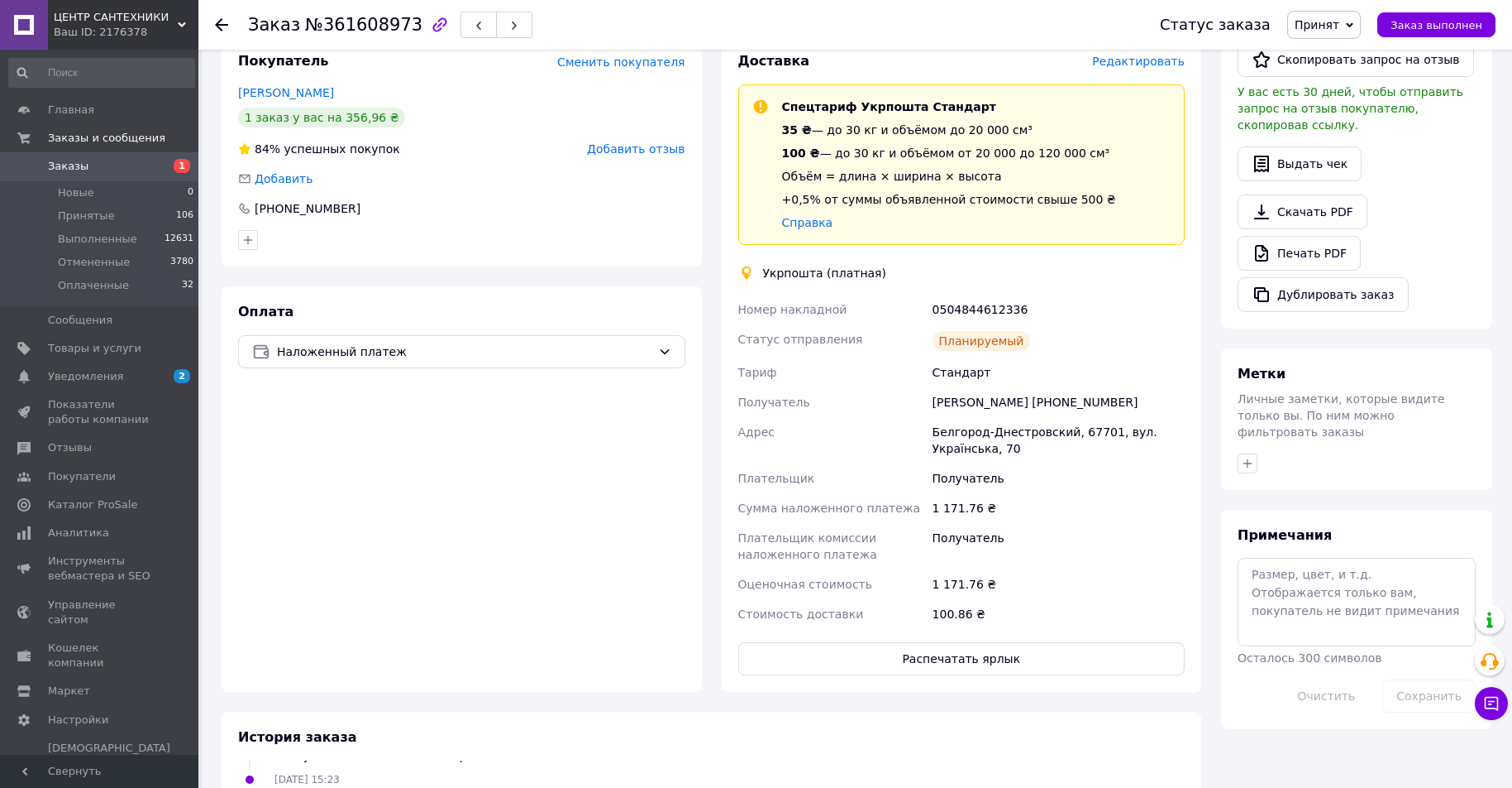
copy div "Олександра Івшина +380689084215"
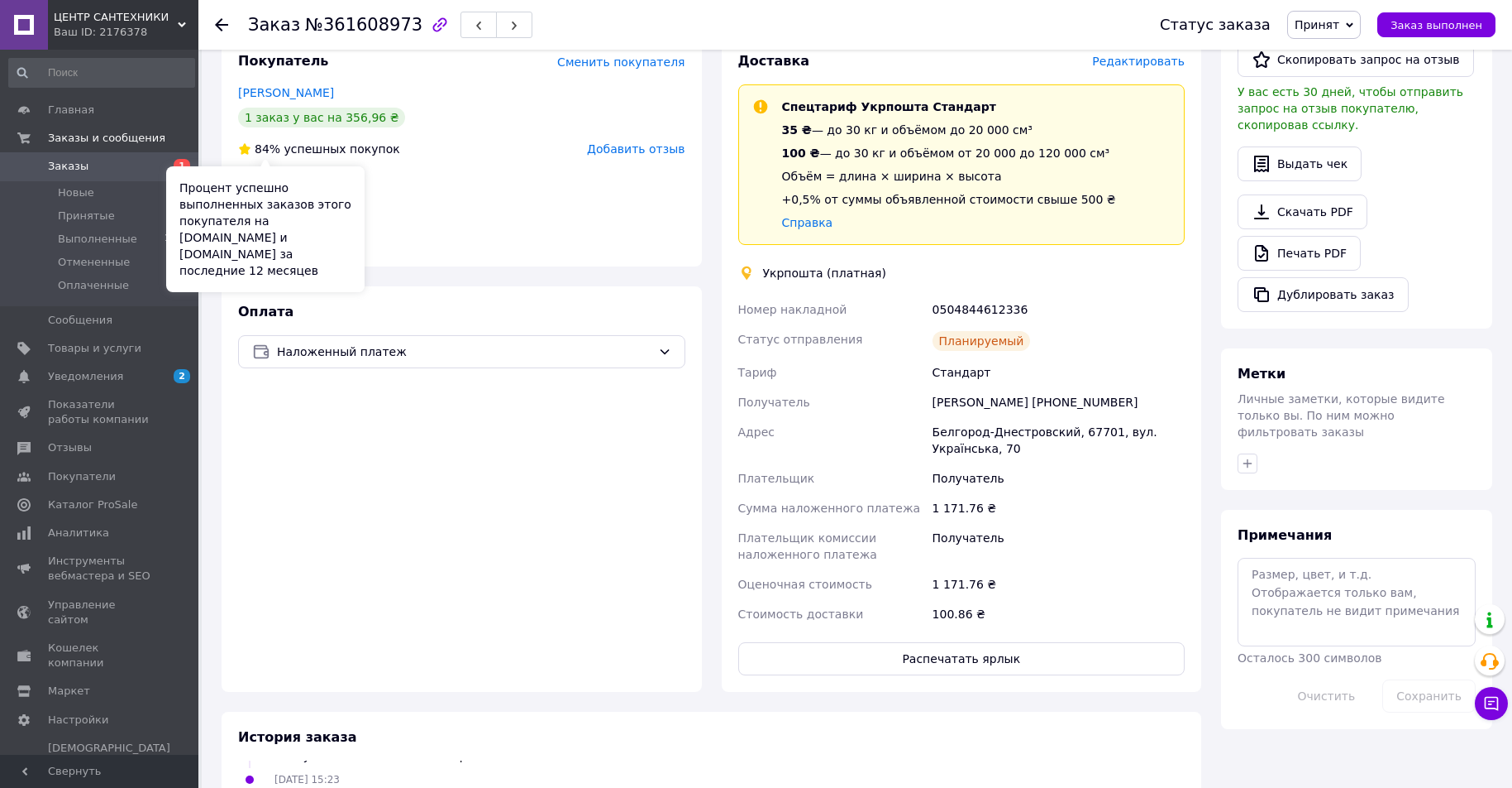
scroll to position [0, 0]
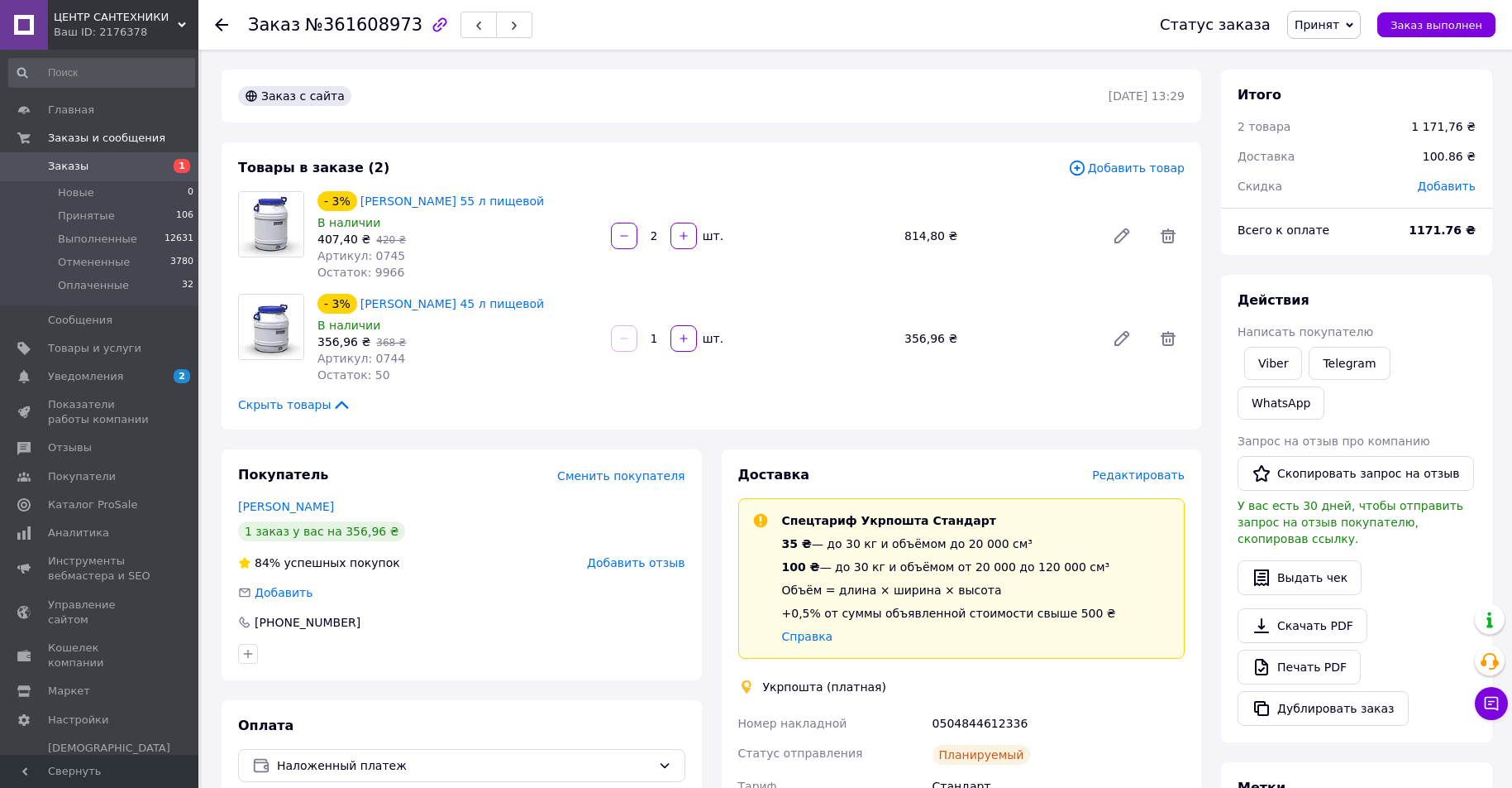
click at [115, 162] on span "Заказы" at bounding box center [100, 165] width 105 height 14
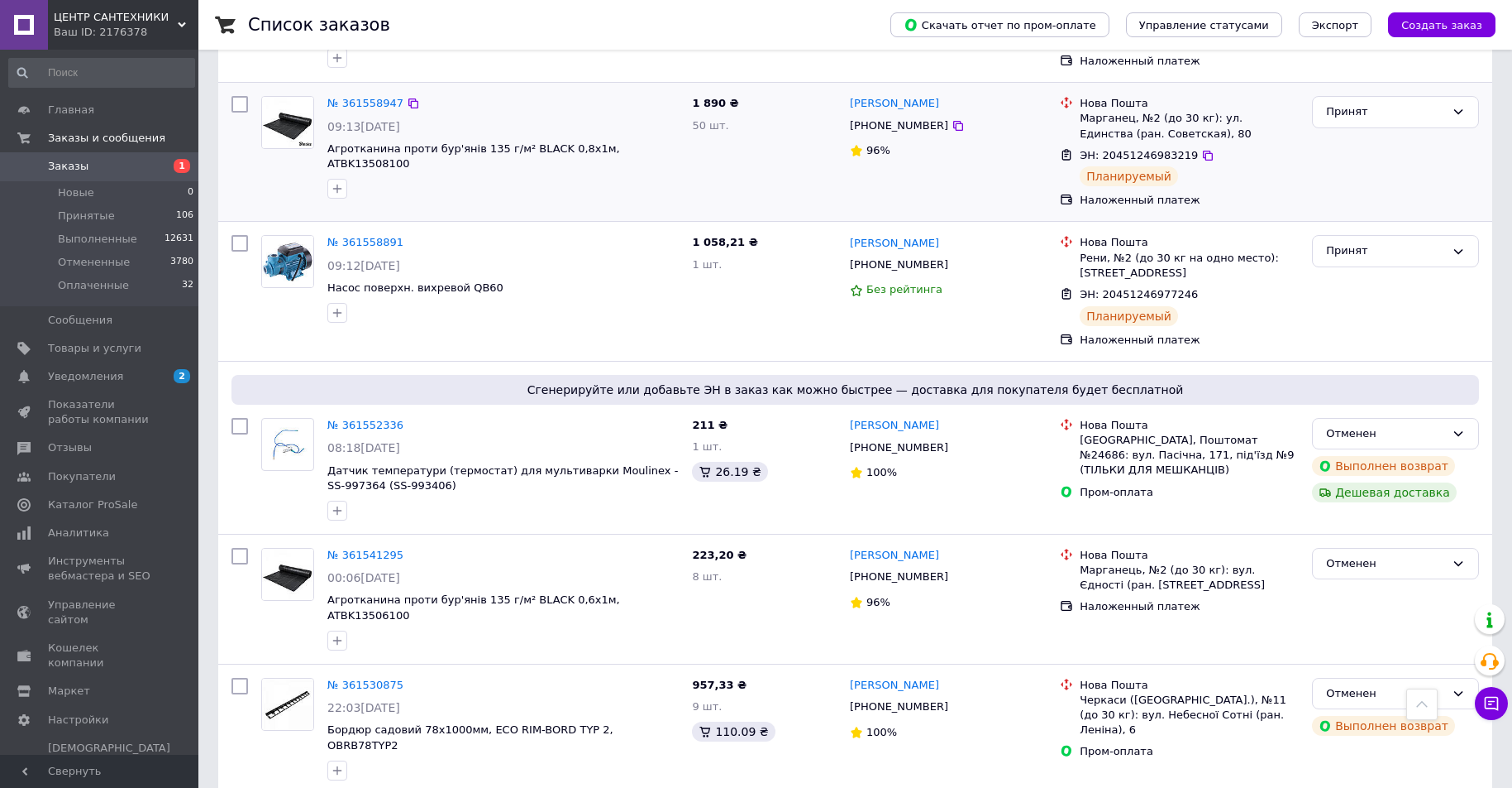
scroll to position [2068, 0]
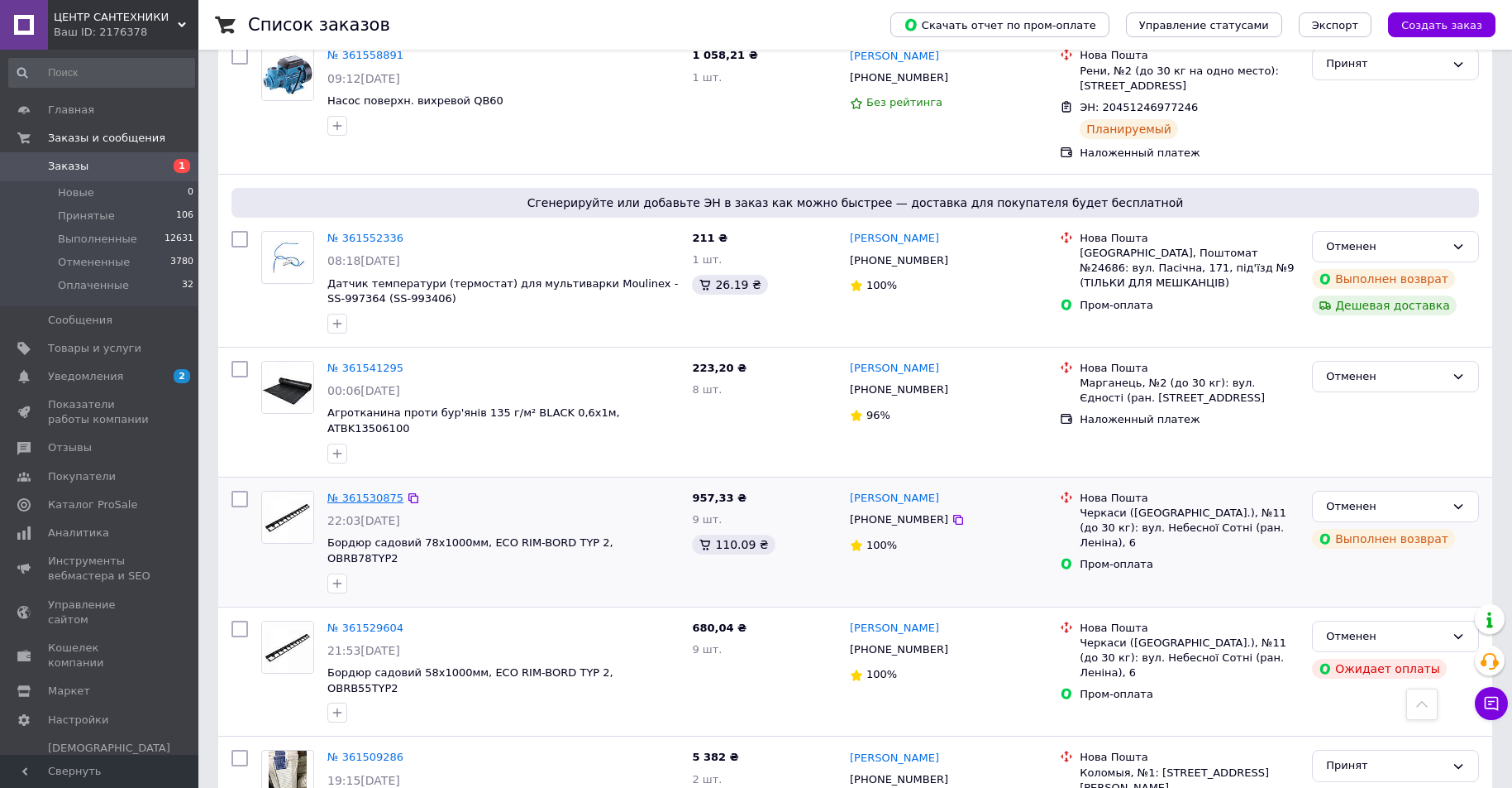
click at [361, 491] on link "№ 361530875" at bounding box center [365, 497] width 76 height 13
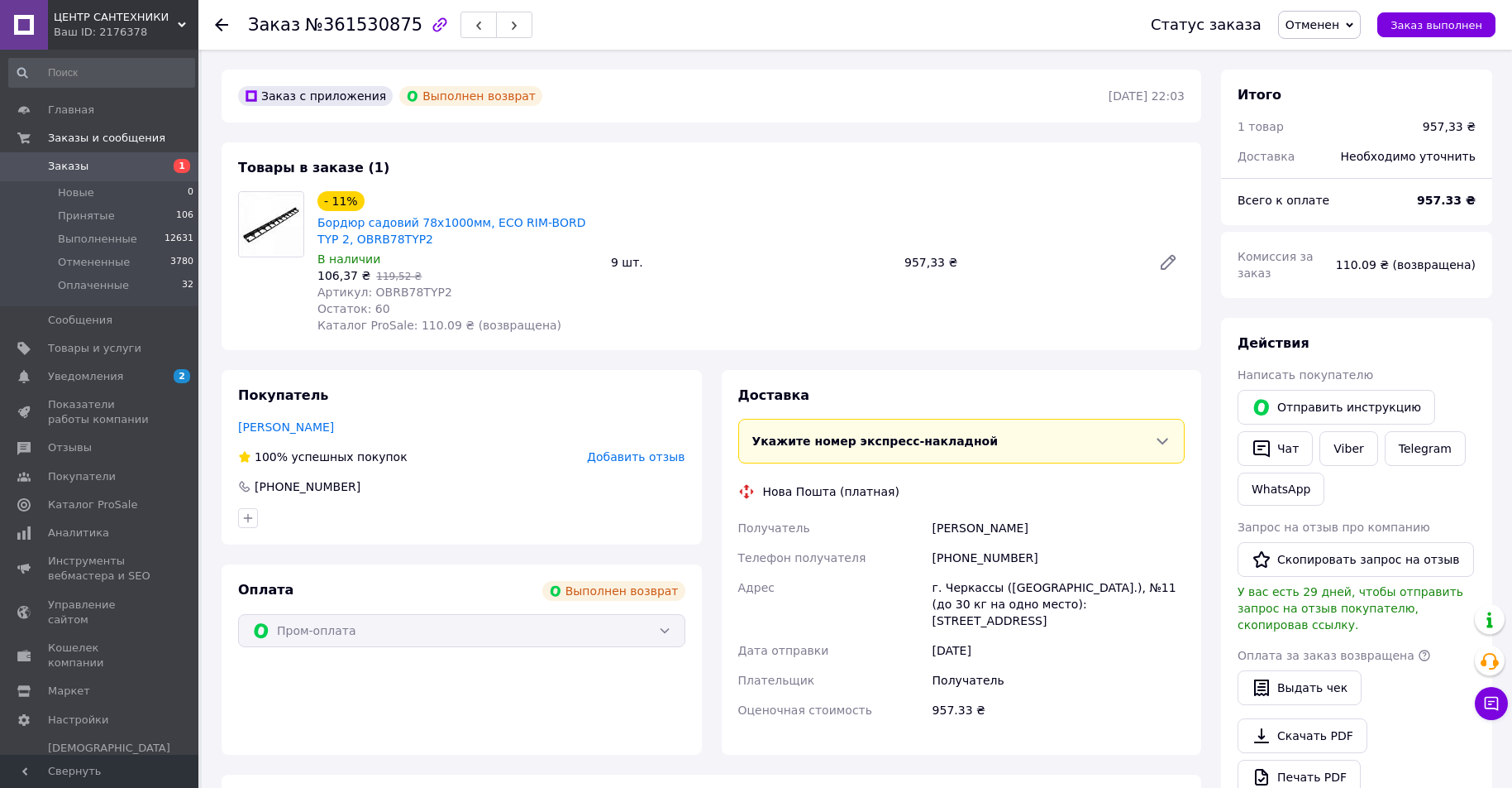
click at [134, 157] on link "Заказы 1" at bounding box center [101, 166] width 204 height 28
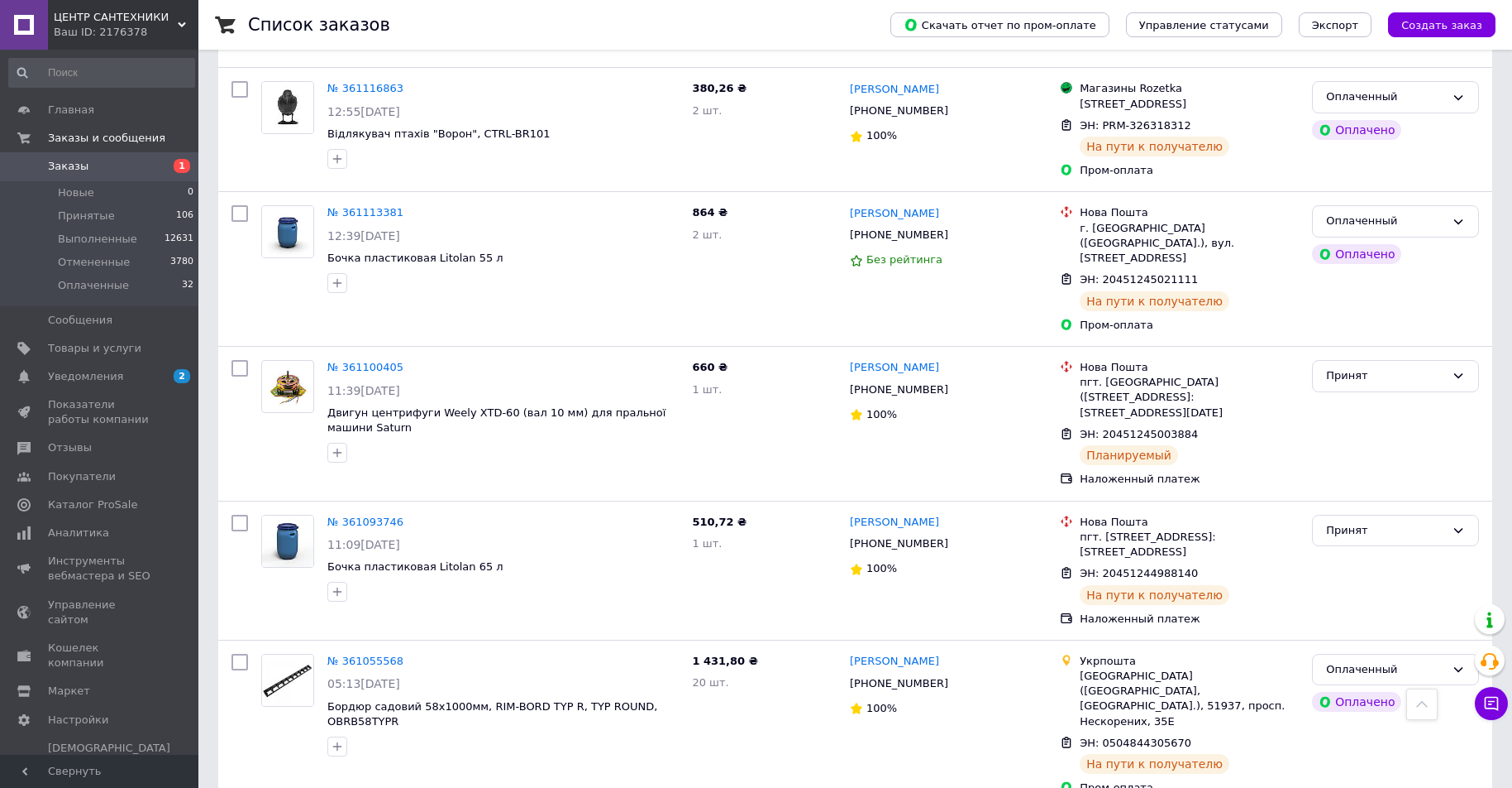
scroll to position [8853, 0]
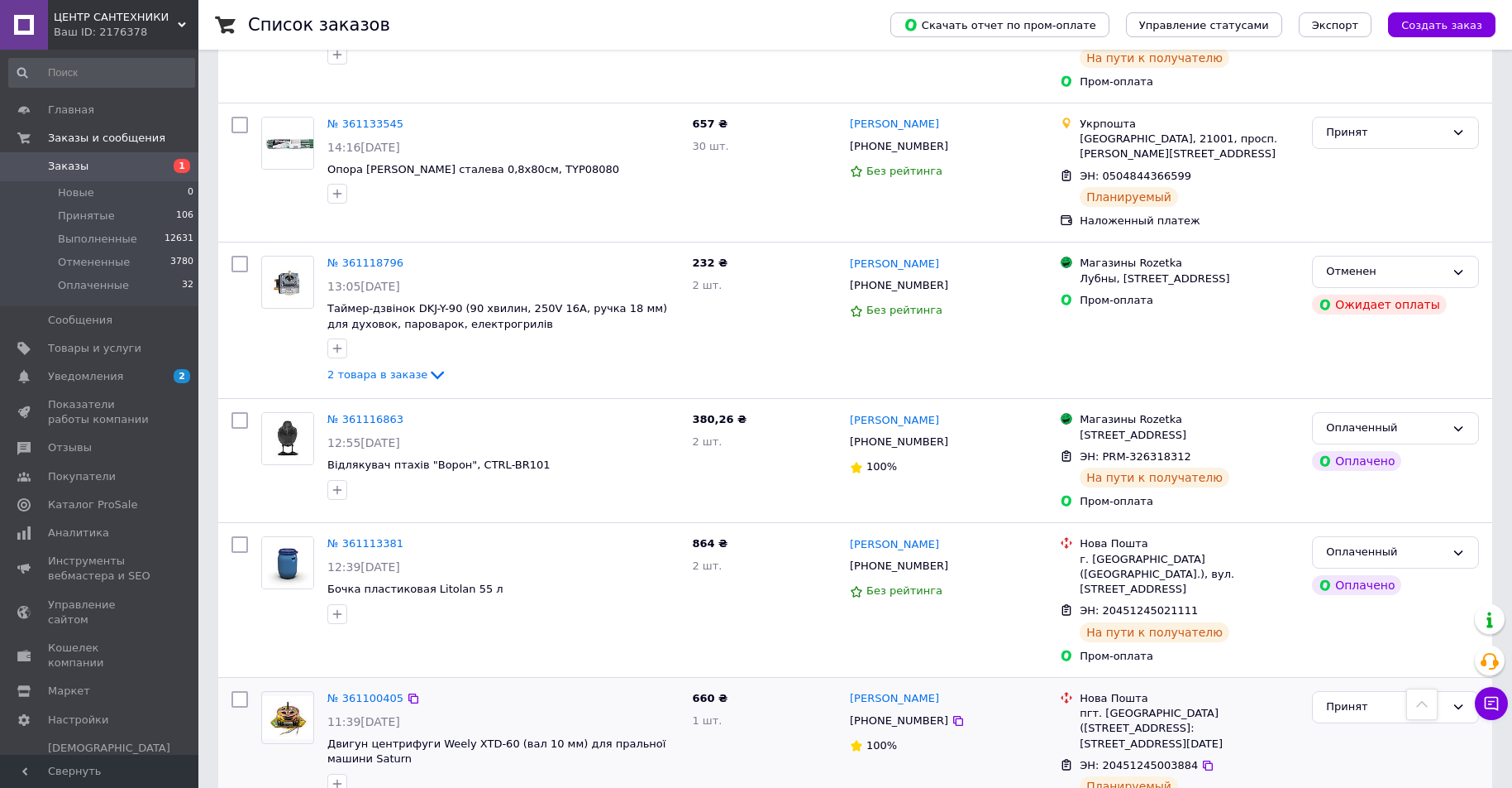
click at [240, 691] on input "checkbox" at bounding box center [239, 698] width 16 height 16
checkbox input "true"
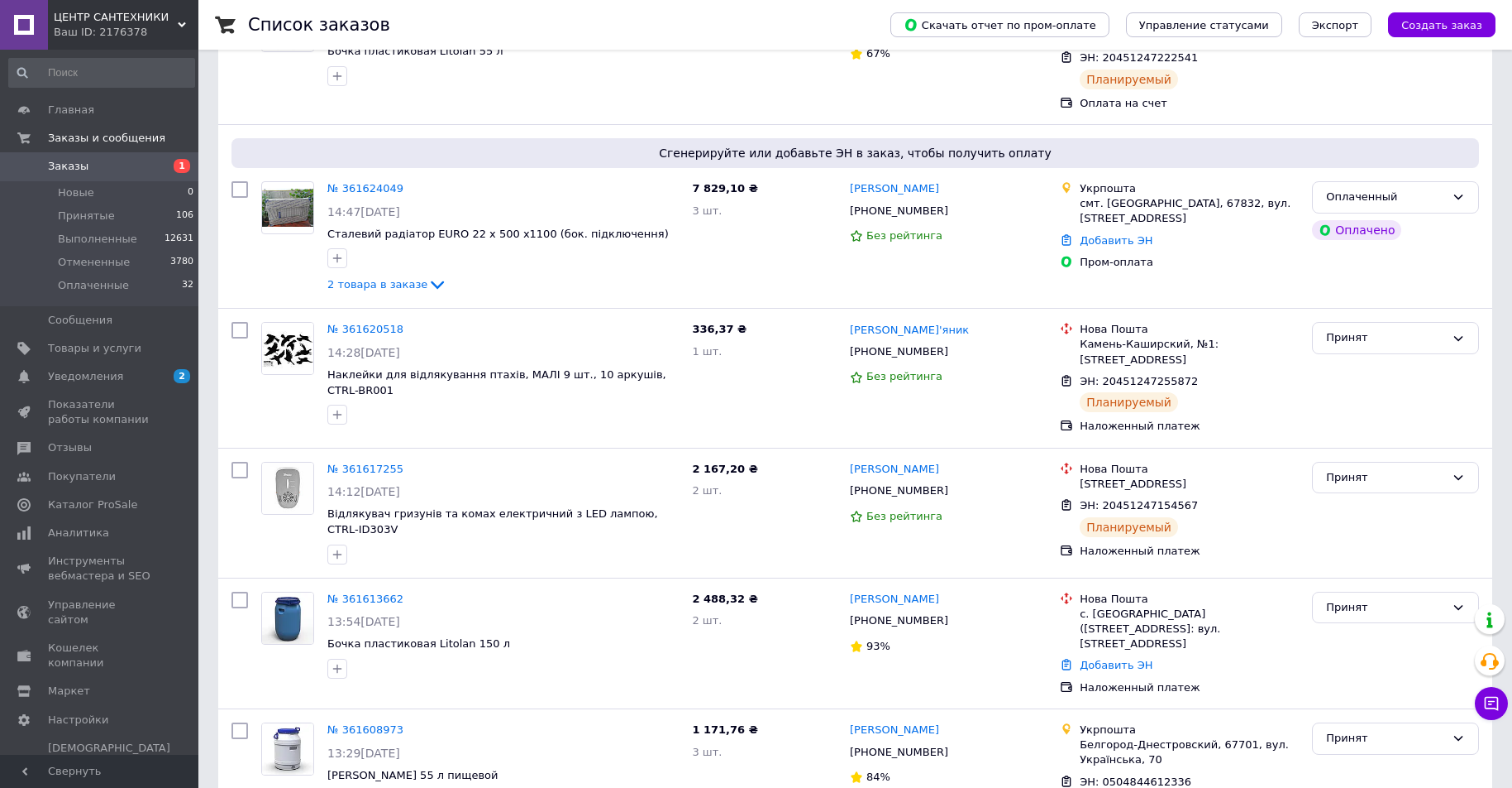
scroll to position [0, 0]
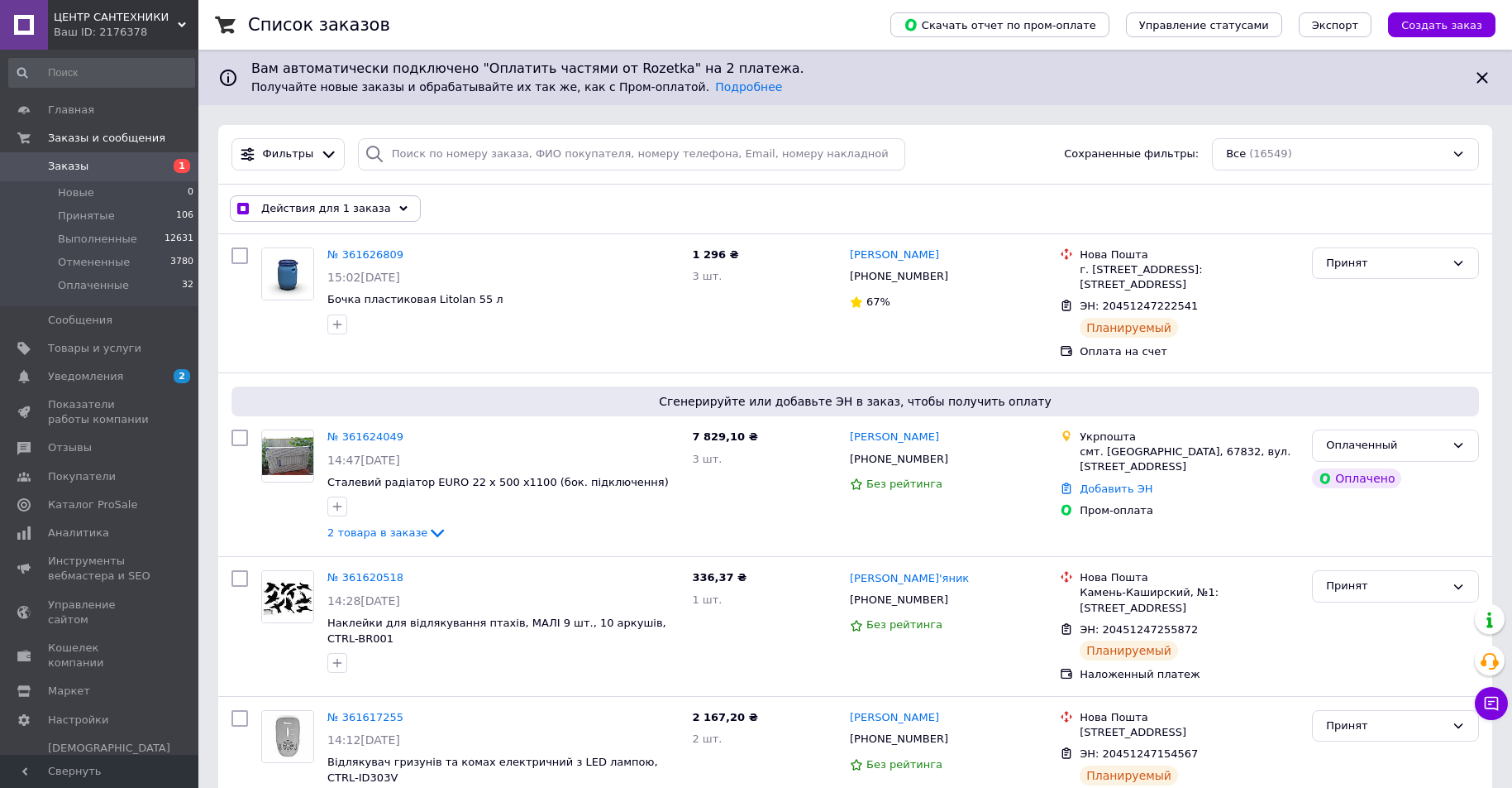
click at [366, 201] on span "Действия для 1 заказа" at bounding box center [326, 208] width 130 height 14
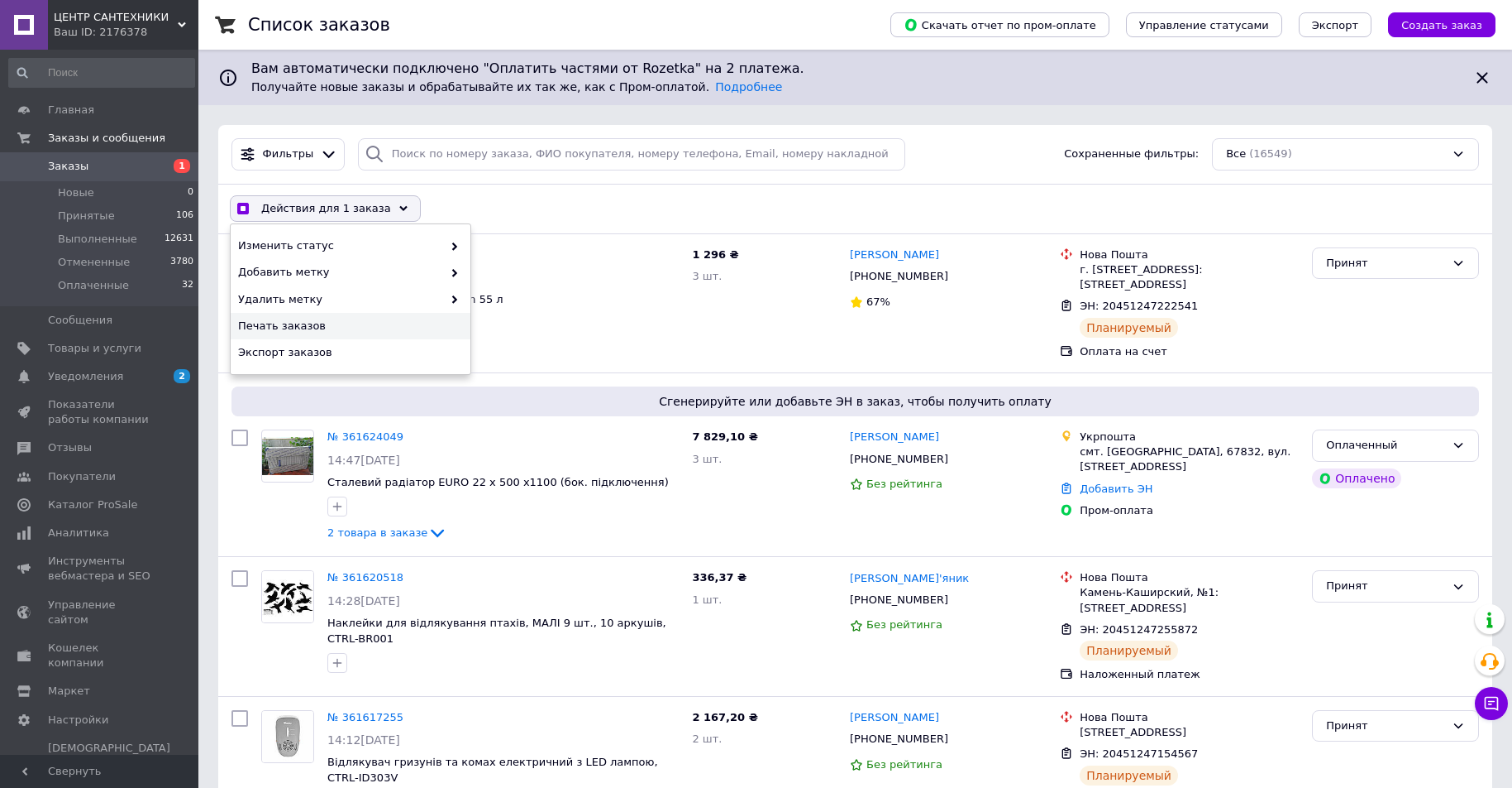
click at [365, 330] on span "Печать заказов" at bounding box center [348, 326] width 221 height 14
checkbox input "true"
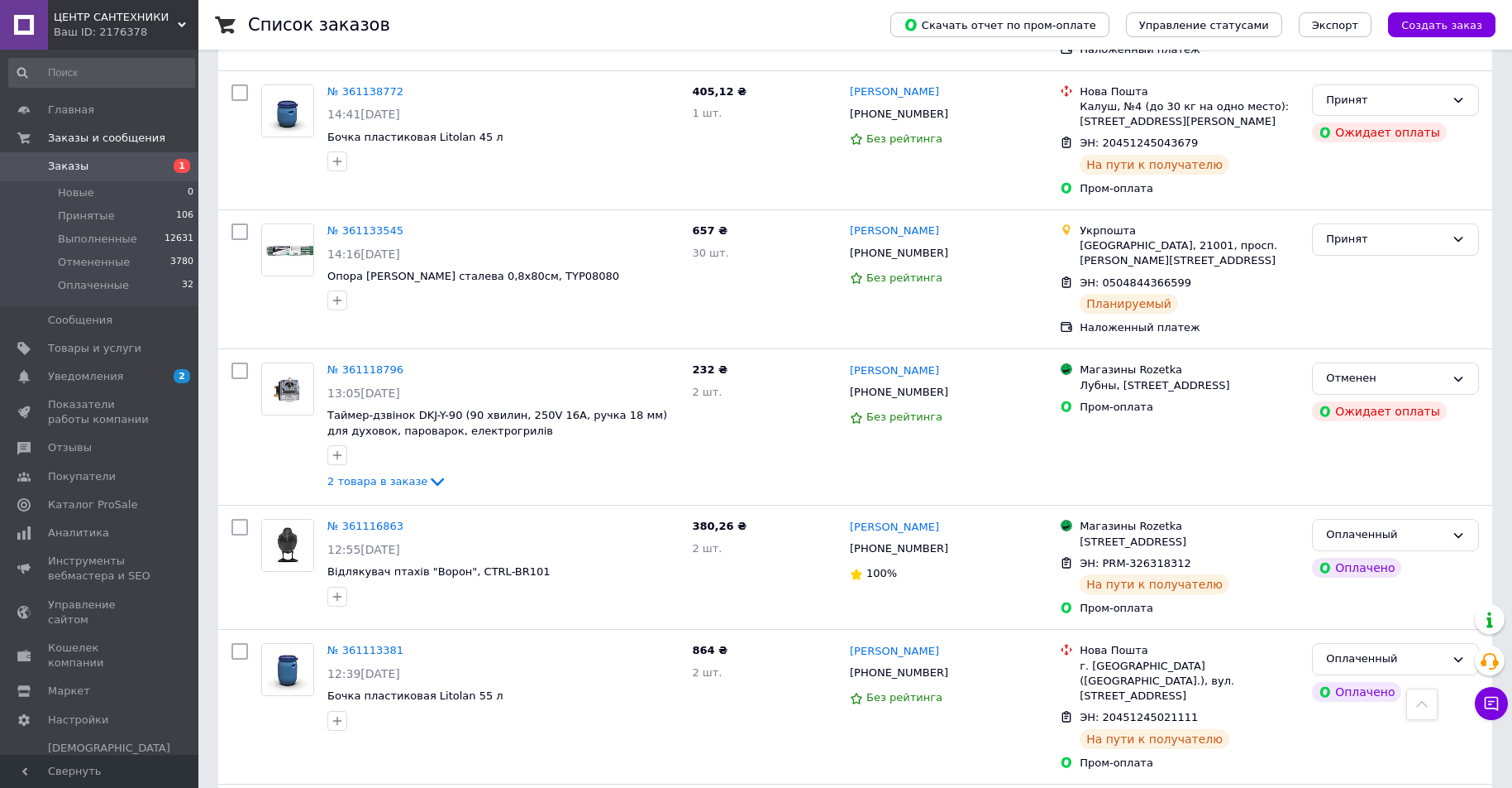
scroll to position [8770, 0]
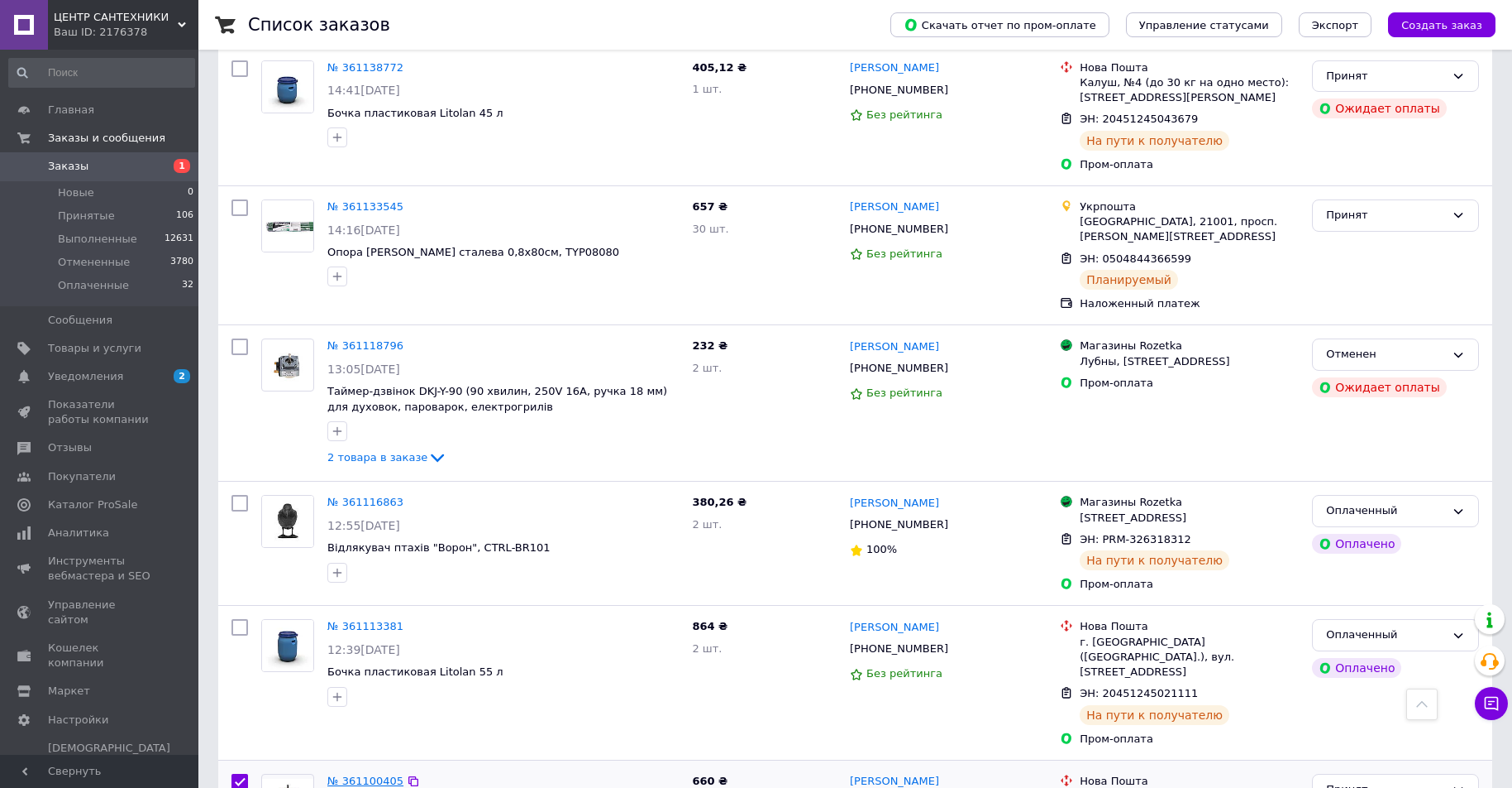
click at [366, 774] on link "№ 361100405" at bounding box center [365, 780] width 76 height 13
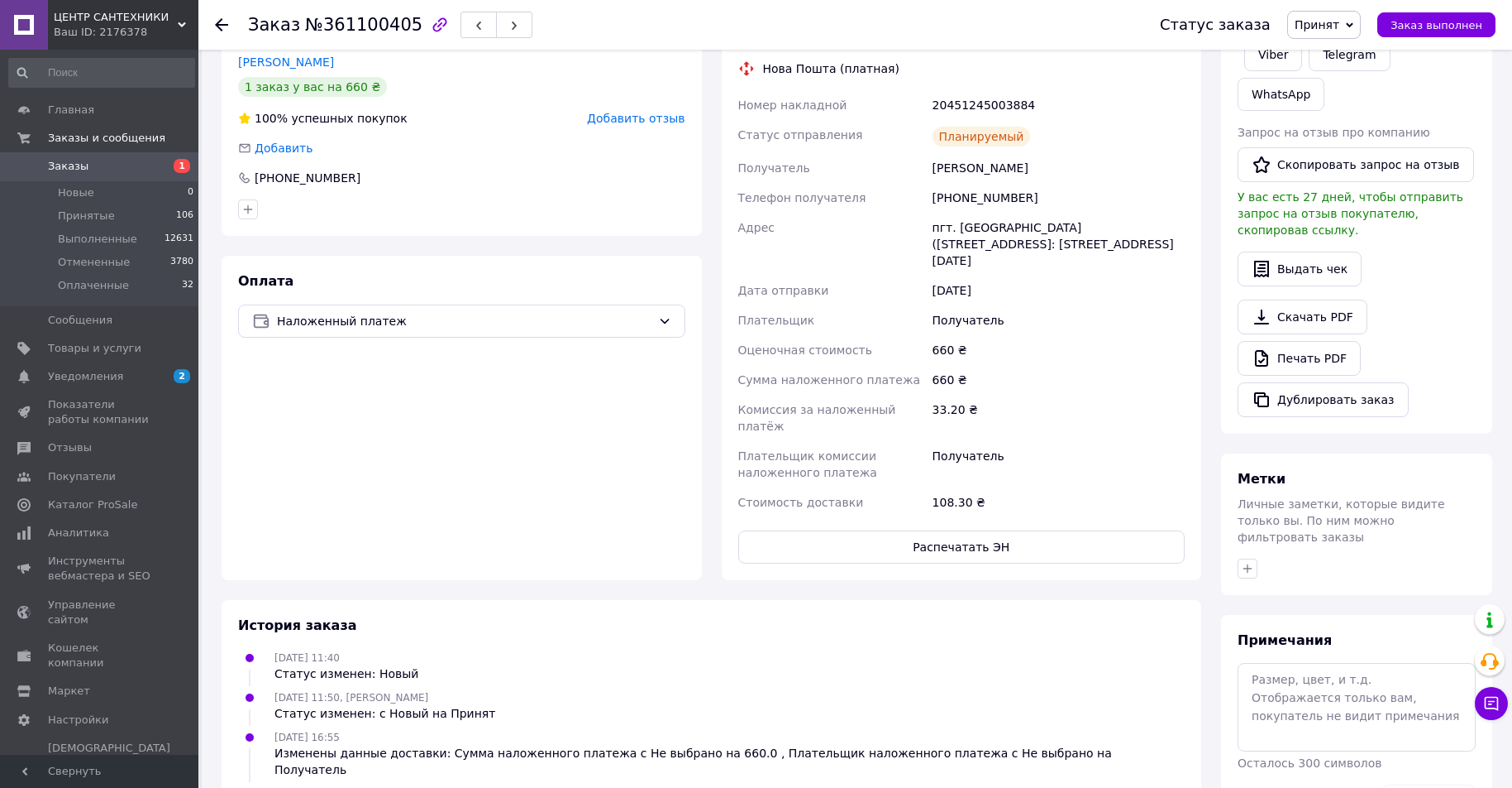
scroll to position [322, 0]
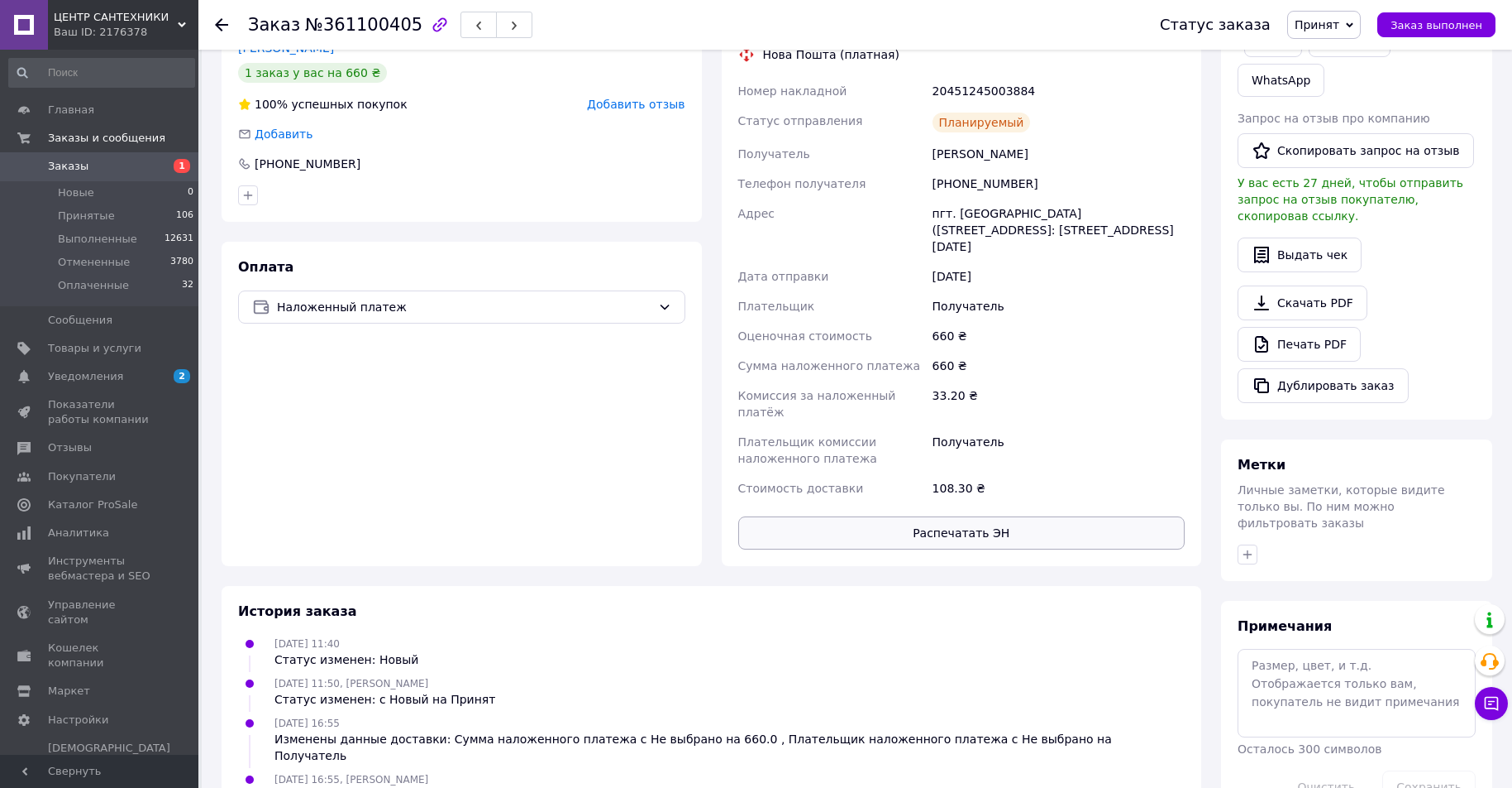
click at [1037, 522] on button "Распечатать ЭН" at bounding box center [961, 532] width 447 height 33
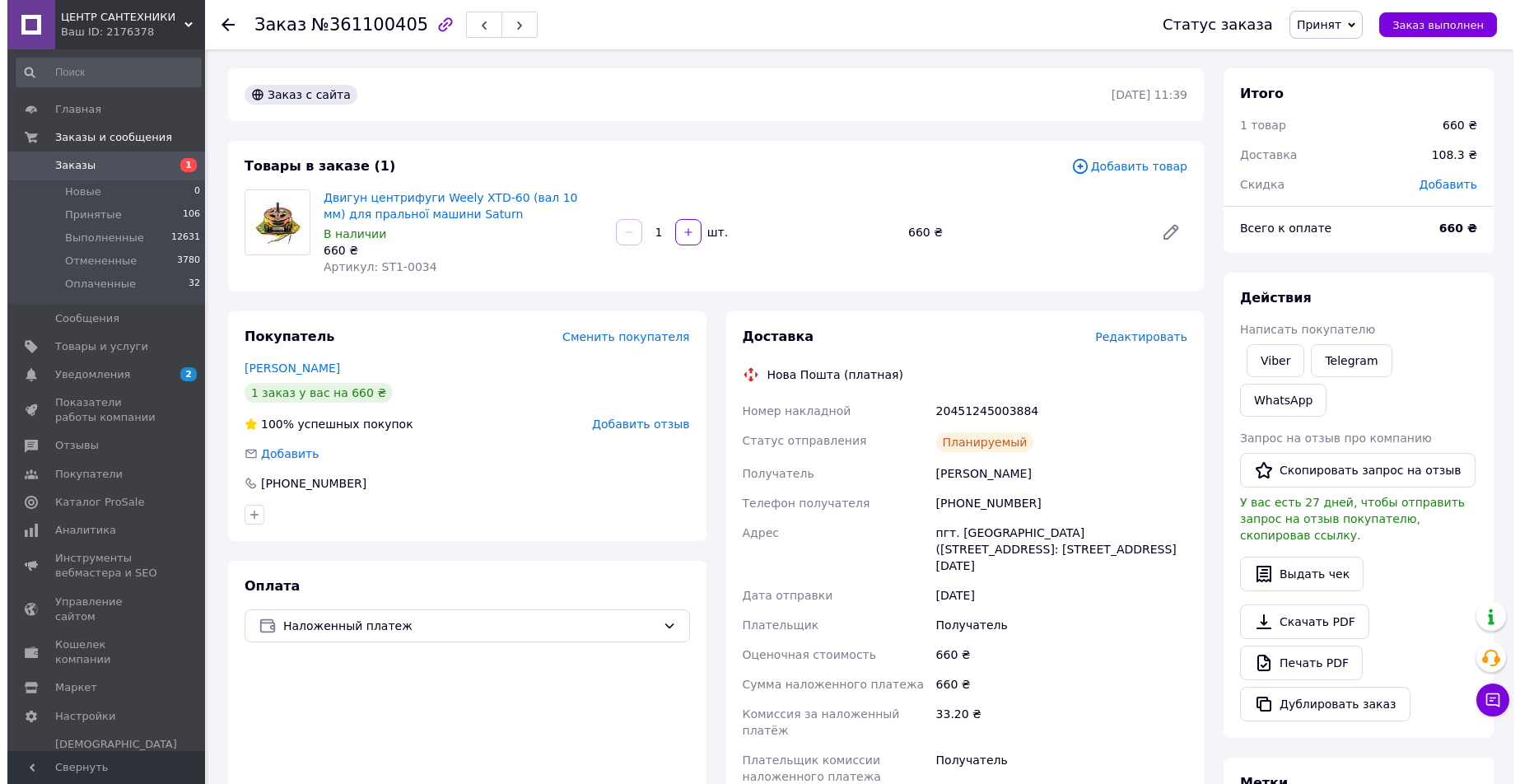
scroll to position [0, 0]
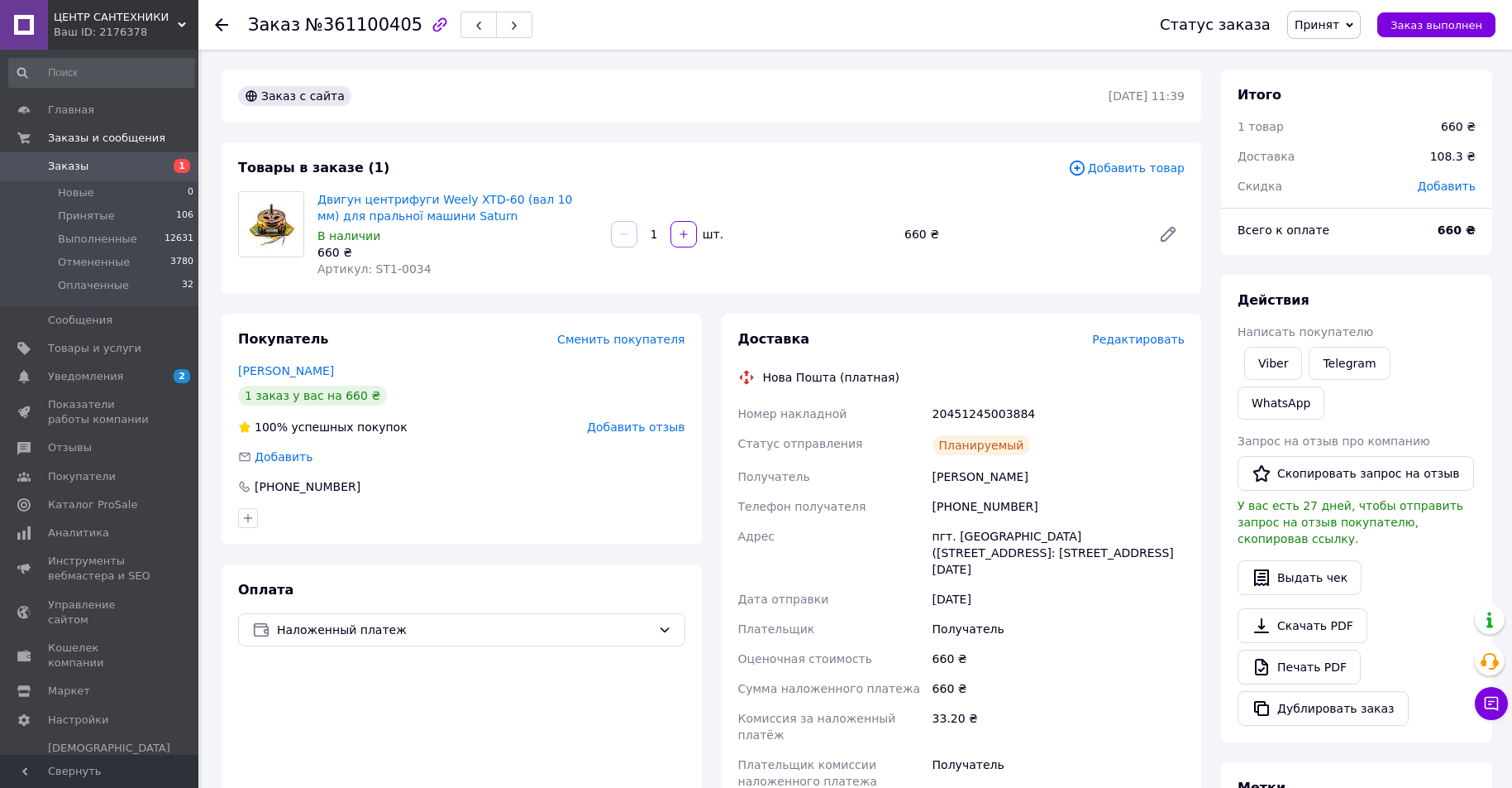
click at [141, 164] on span "Заказы" at bounding box center [100, 165] width 105 height 14
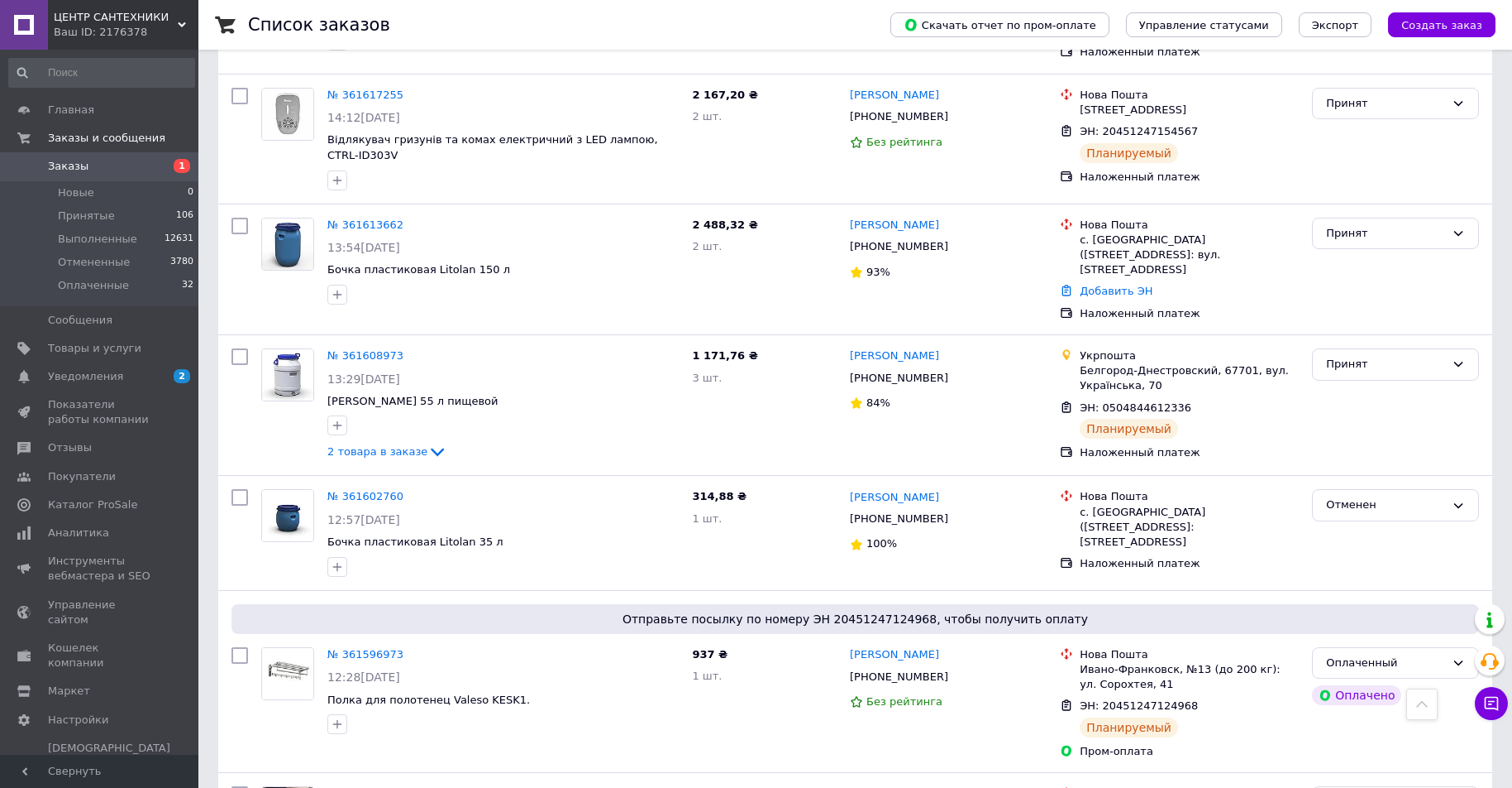
scroll to position [579, 0]
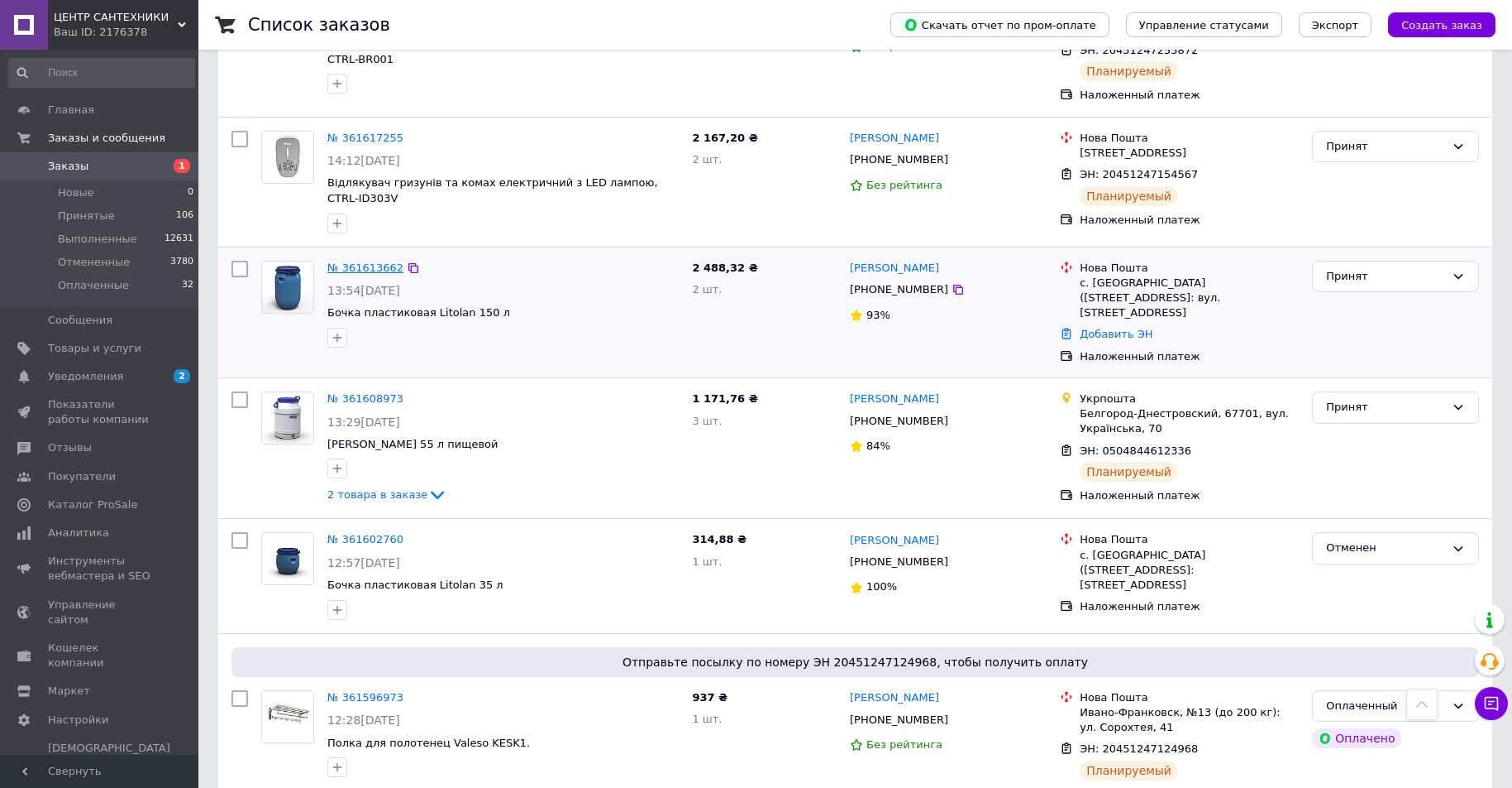
click at [366, 262] on link "№ 361613662" at bounding box center [365, 268] width 76 height 13
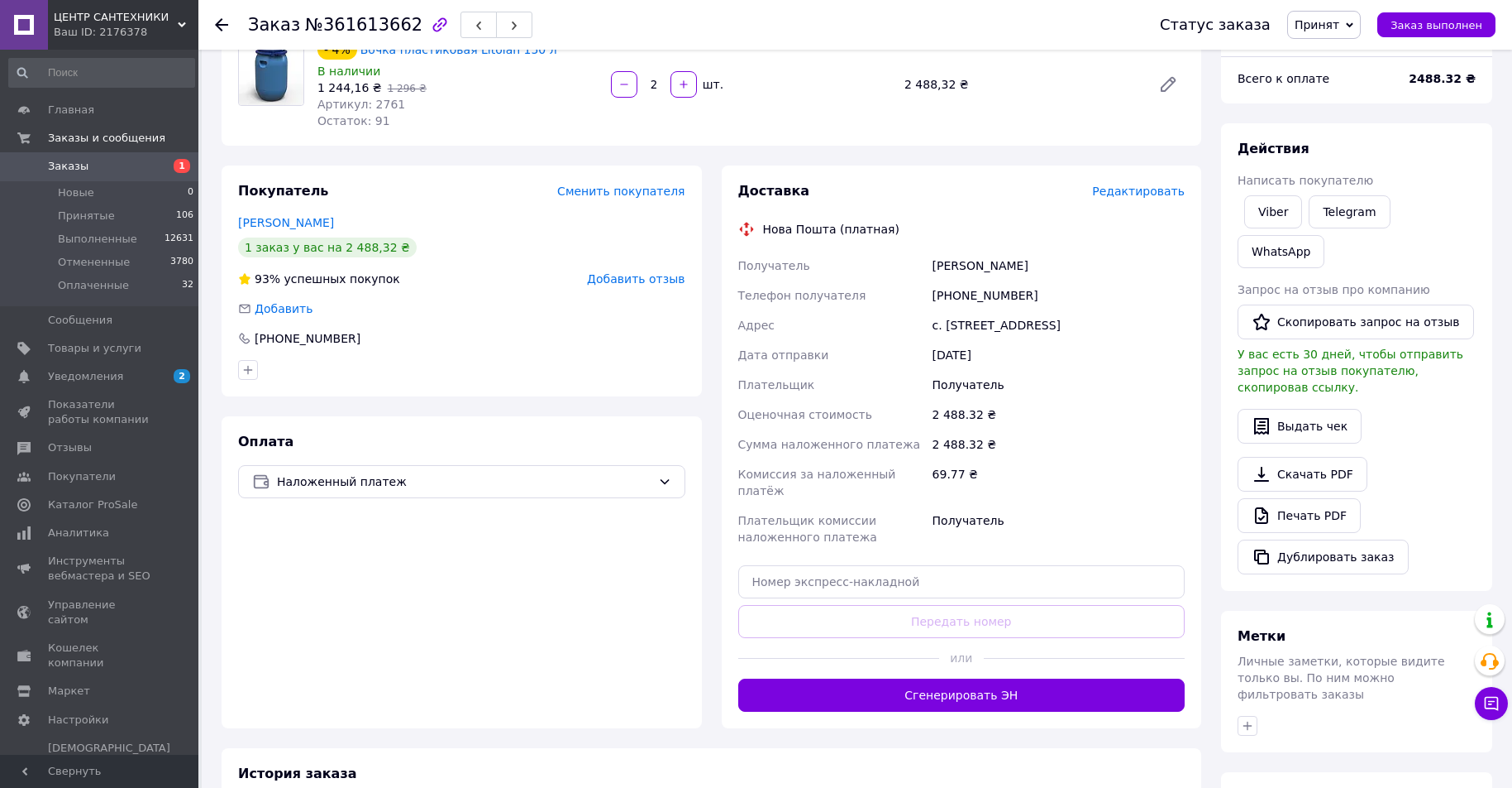
scroll to position [302, 0]
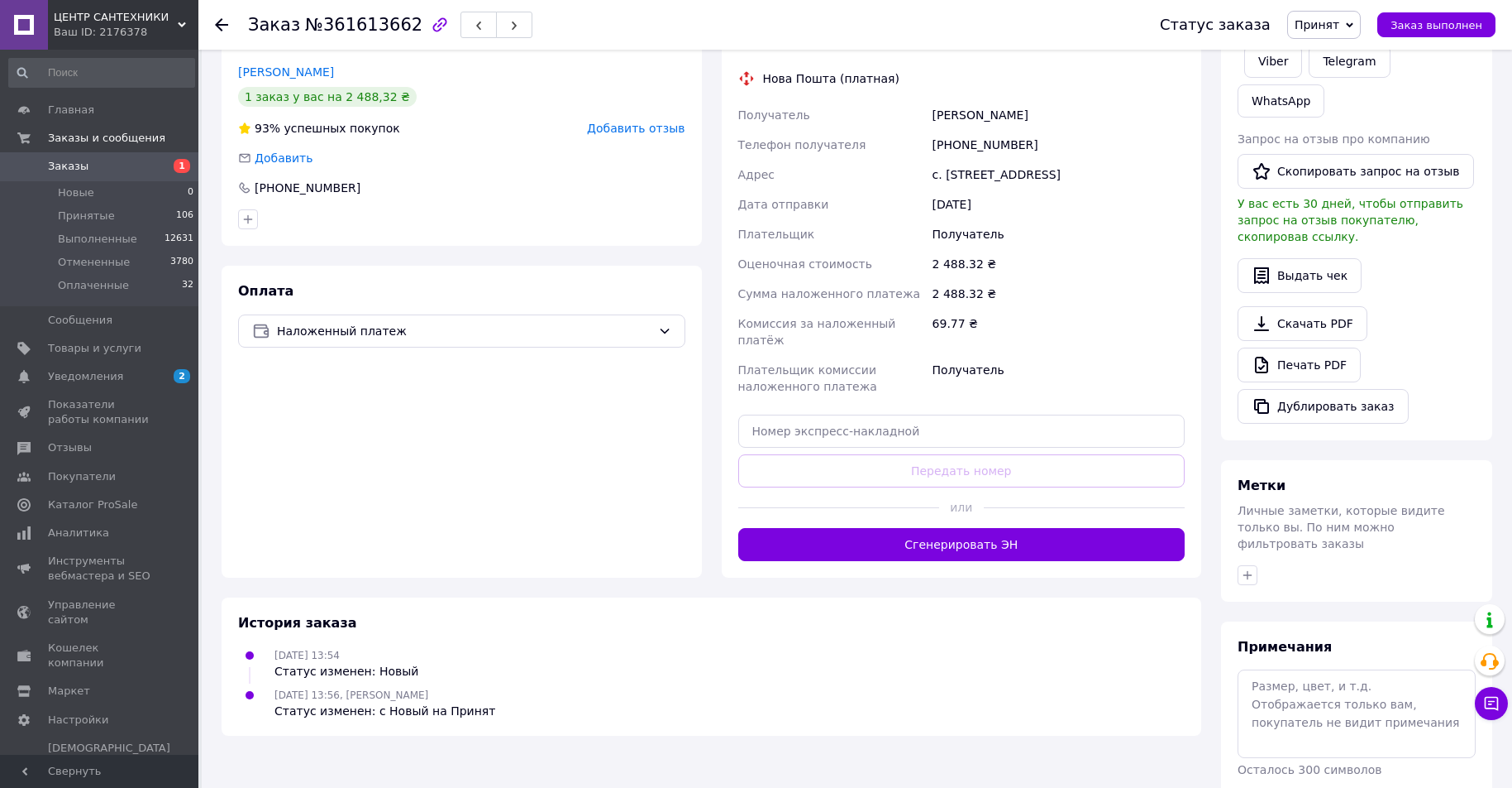
click at [862, 516] on div at bounding box center [839, 507] width 201 height 41
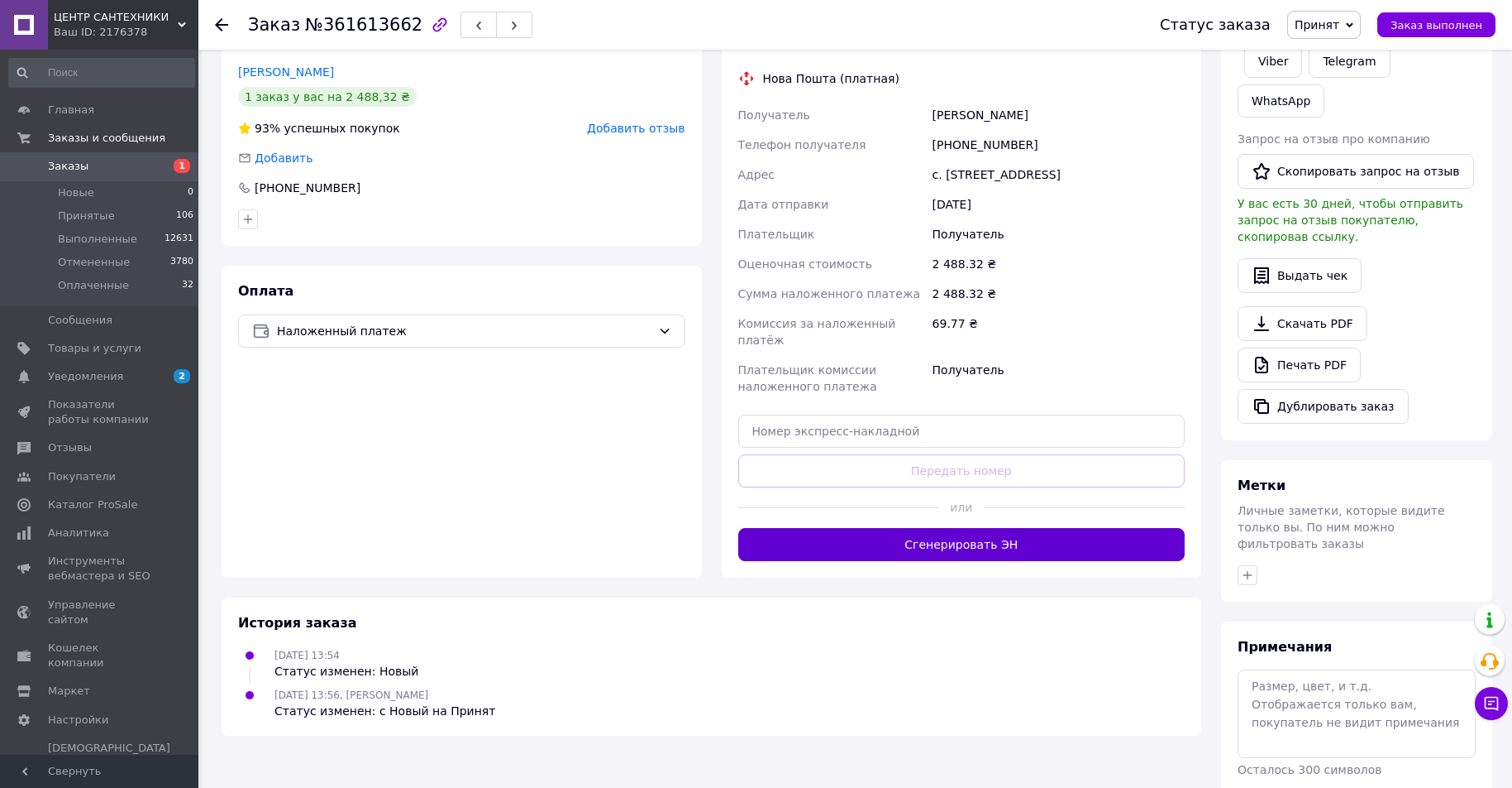
click at [880, 535] on button "Сгенерировать ЭН" at bounding box center [961, 544] width 447 height 33
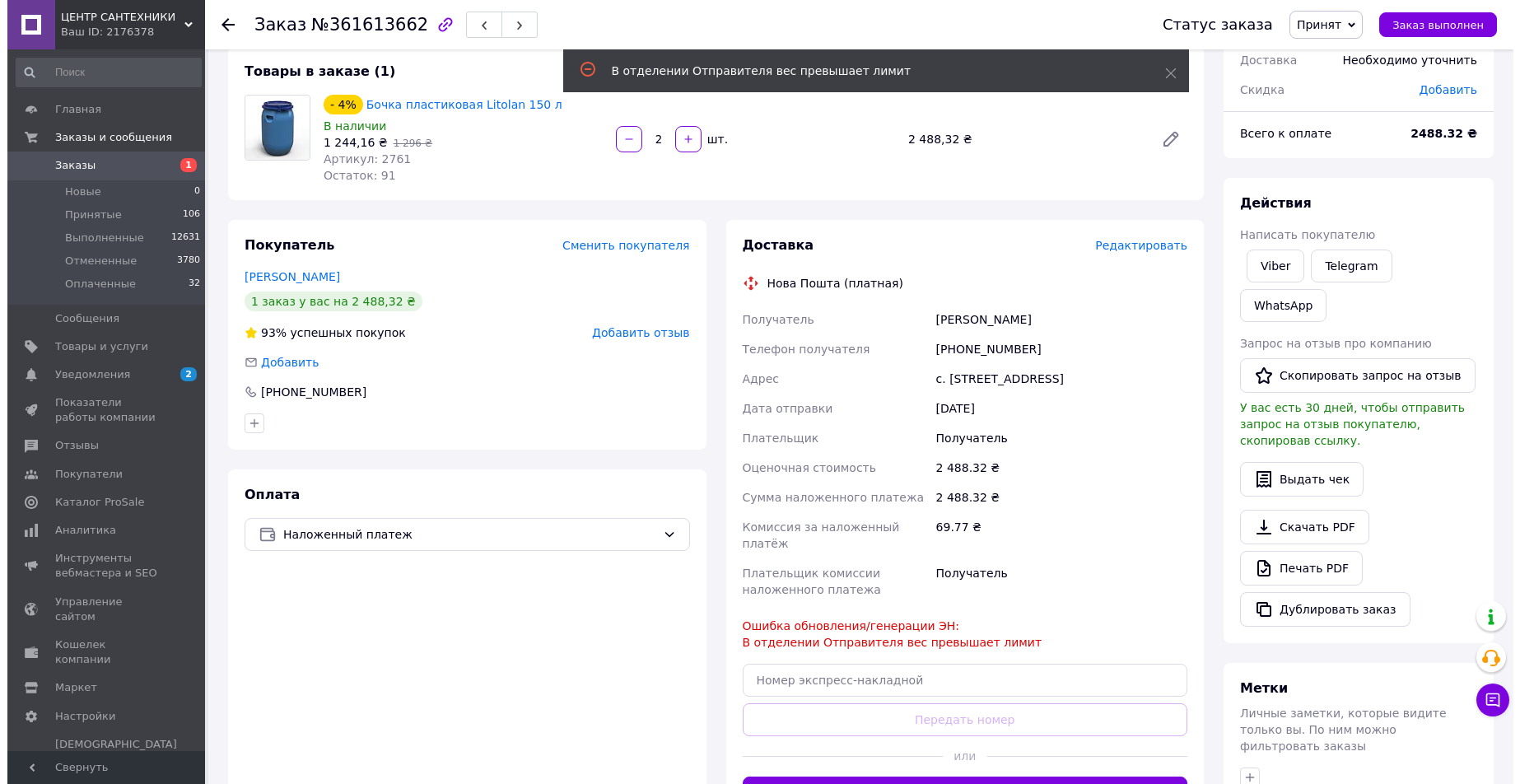
scroll to position [53, 0]
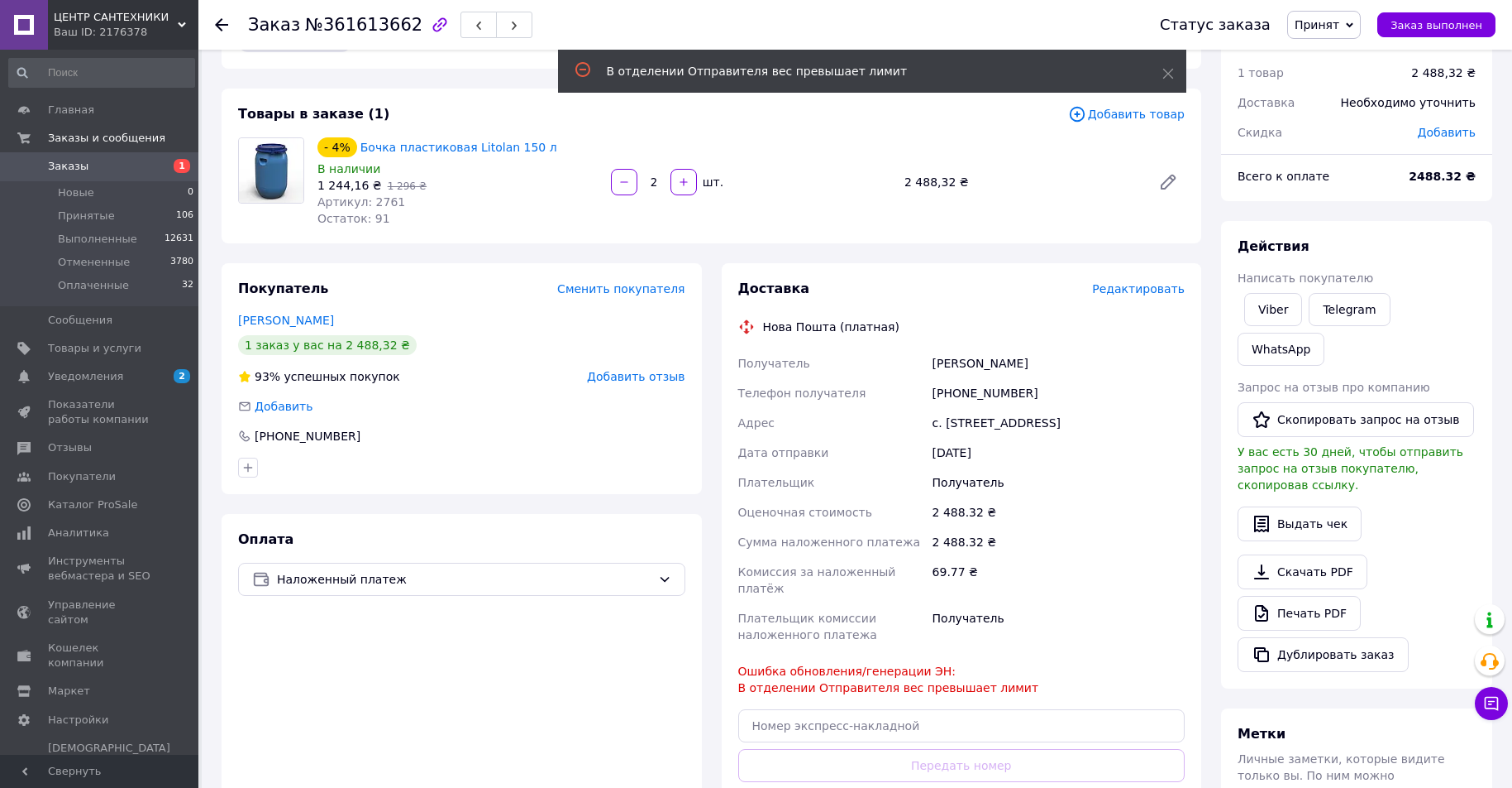
click at [1155, 293] on span "Редактировать" at bounding box center [1139, 289] width 93 height 14
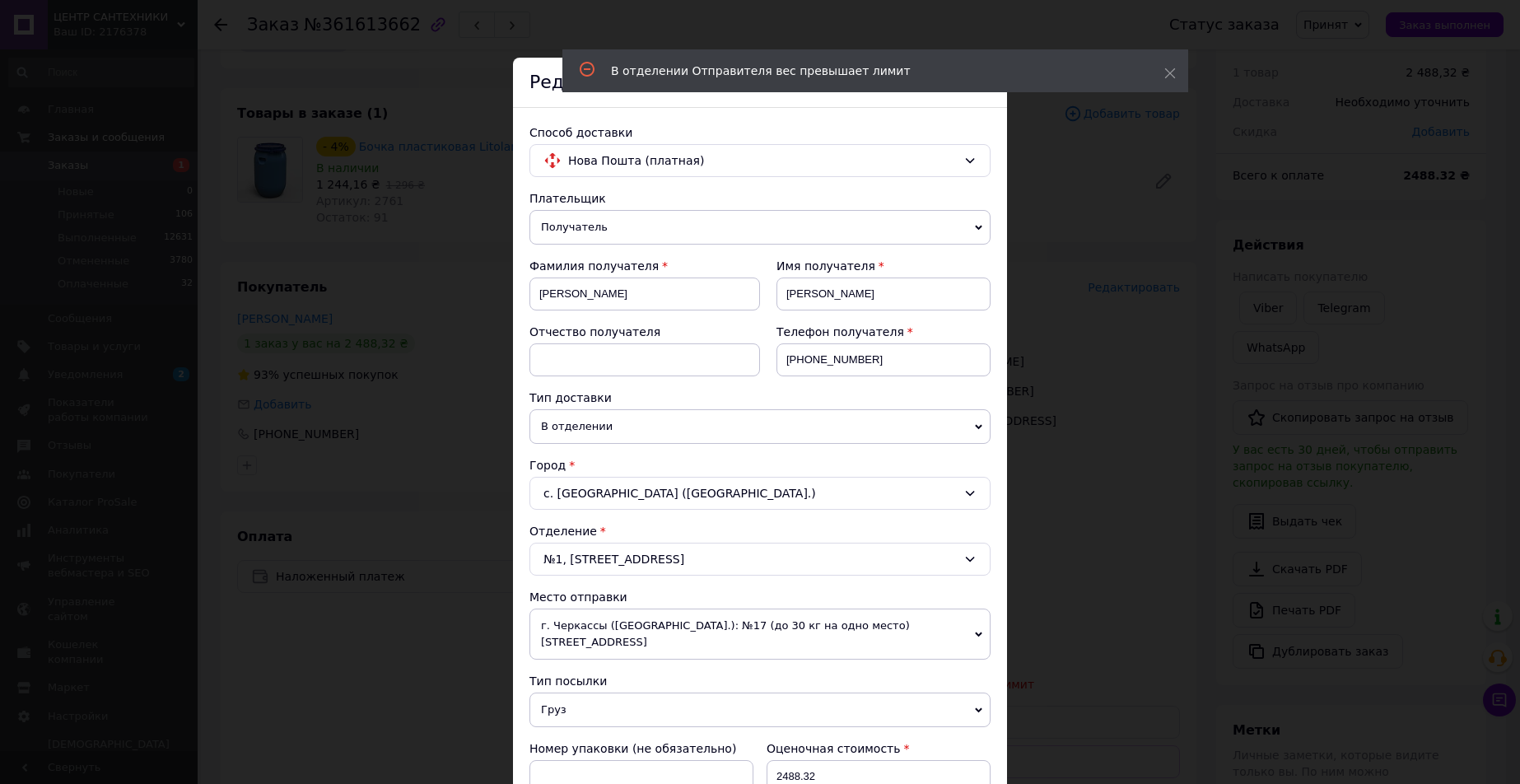
click at [633, 624] on span "г. Черкассы (Черкасская обл.): №17 (до 30 кг на одно место) ул. Благовестная, 2…" at bounding box center [760, 634] width 461 height 51
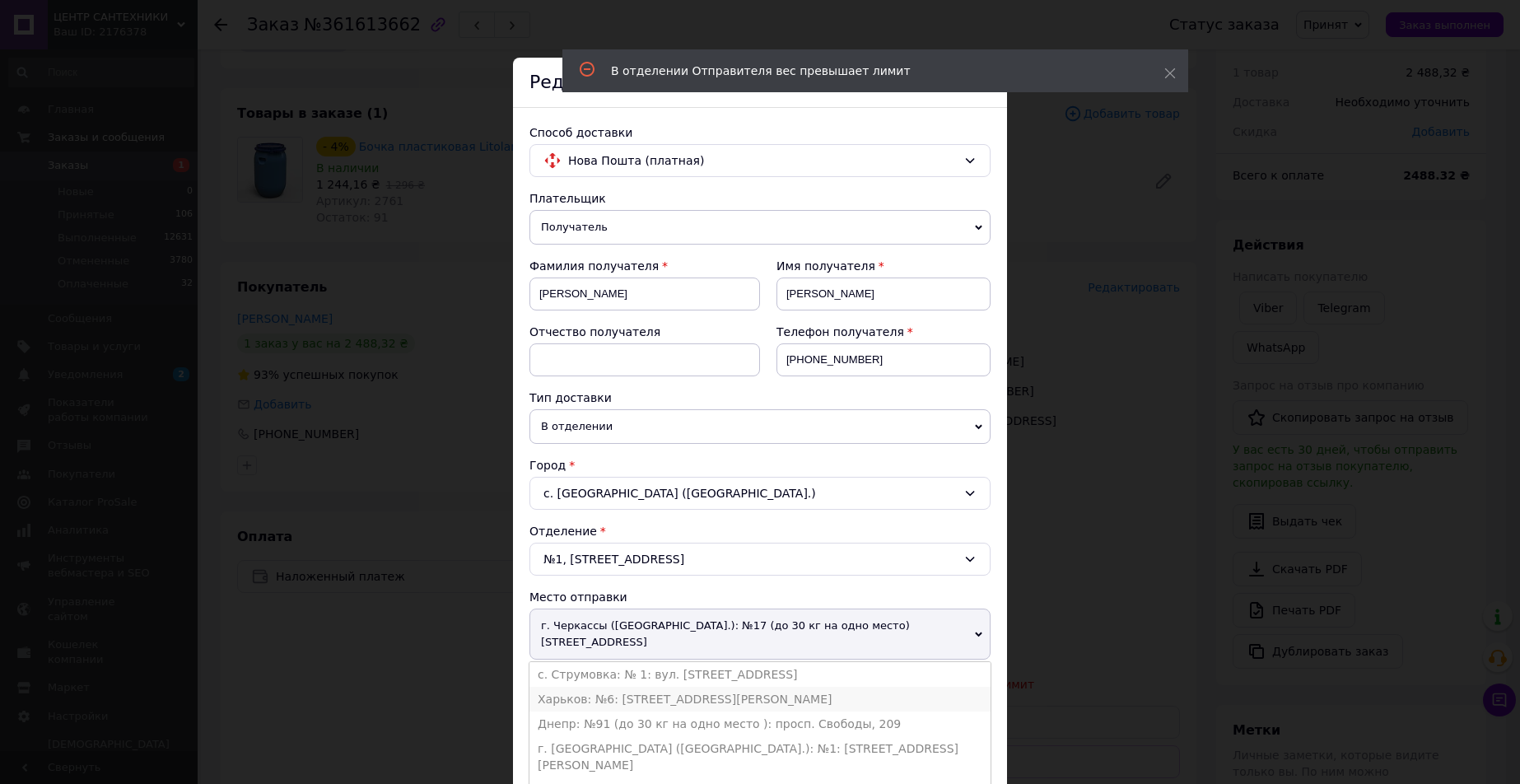
scroll to position [42, 0]
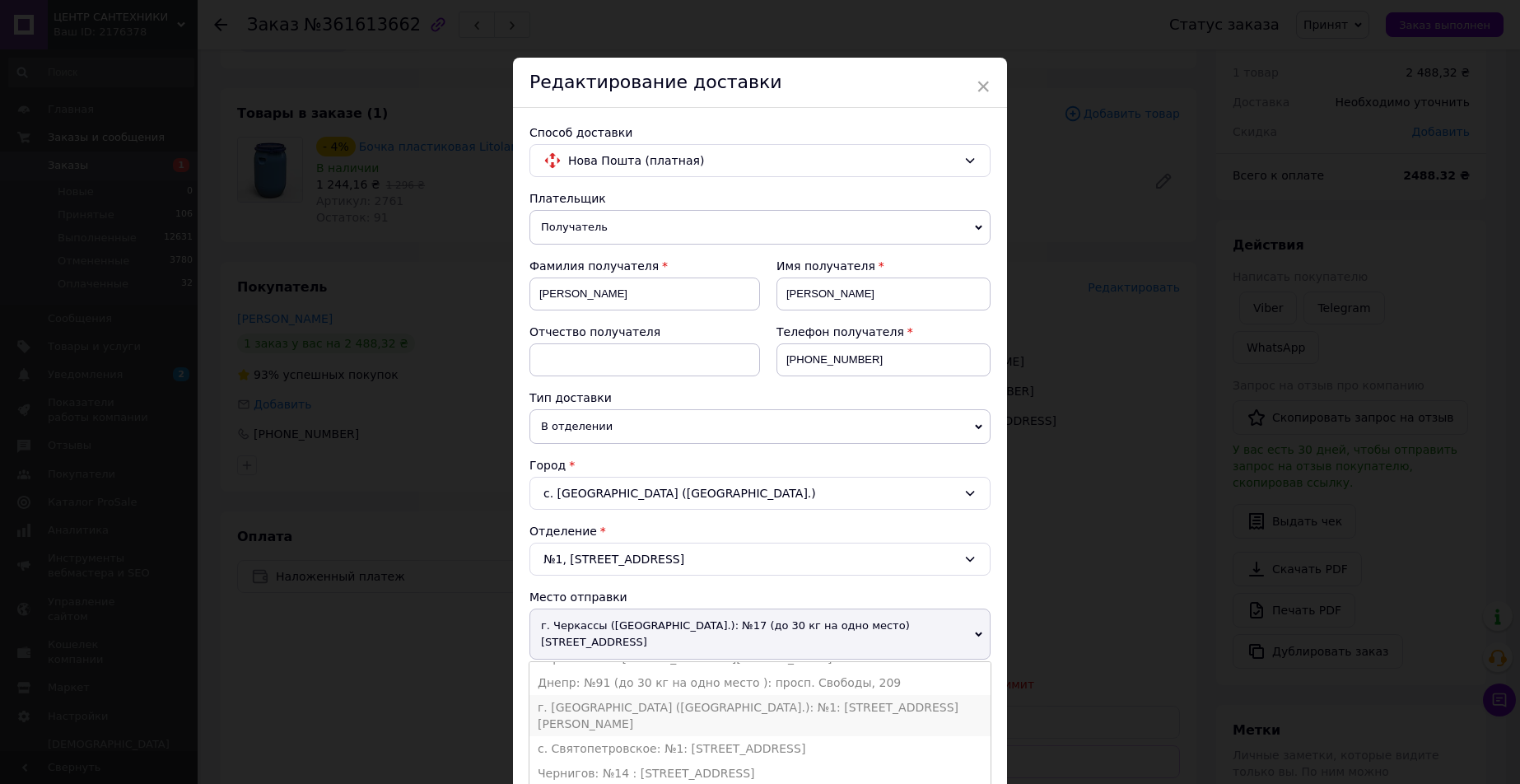
click at [643, 695] on li "г. Черкассы (Черкасская обл.): №1: ул. Хоменка 15" at bounding box center [760, 715] width 461 height 42
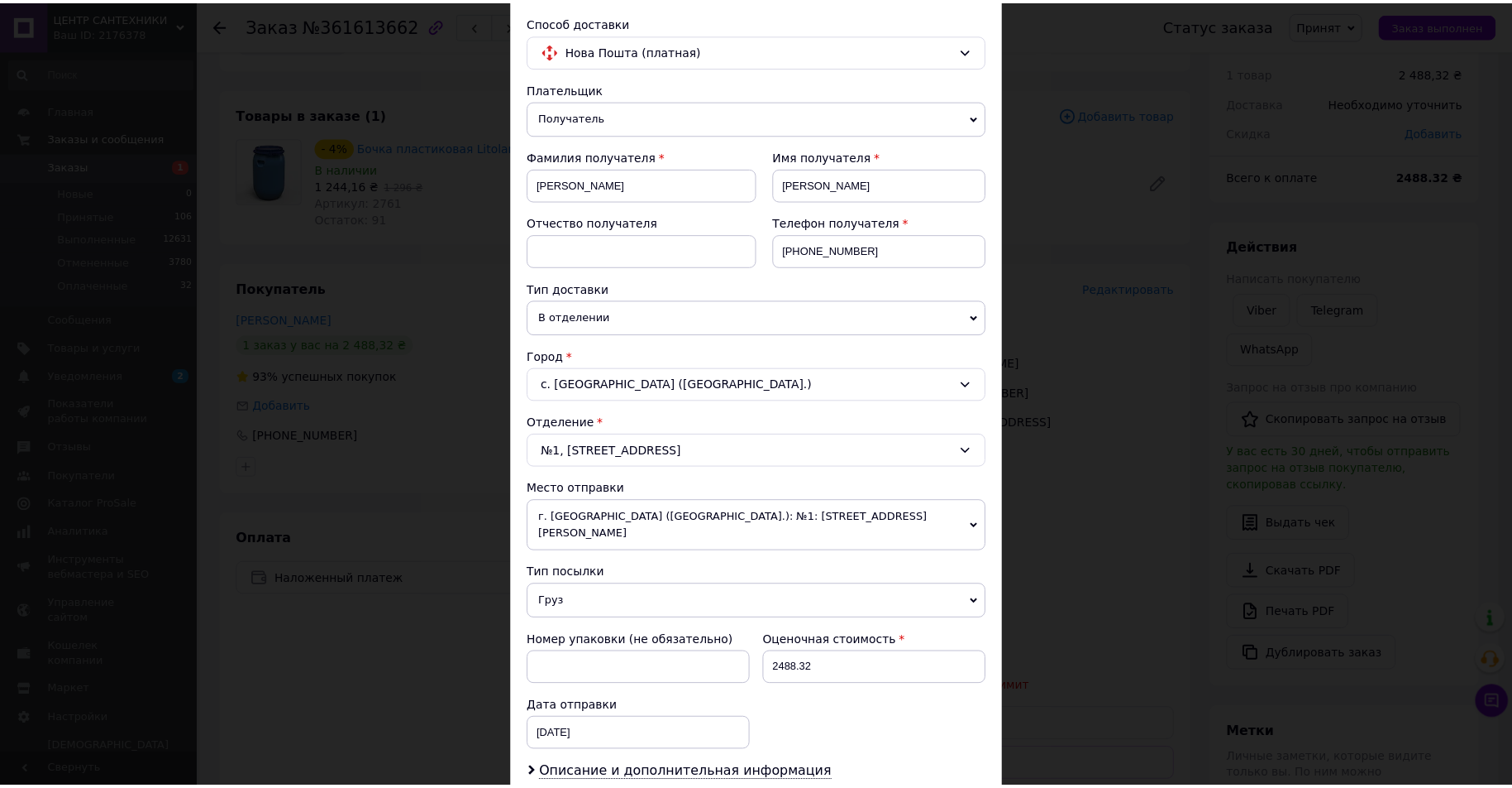
scroll to position [414, 0]
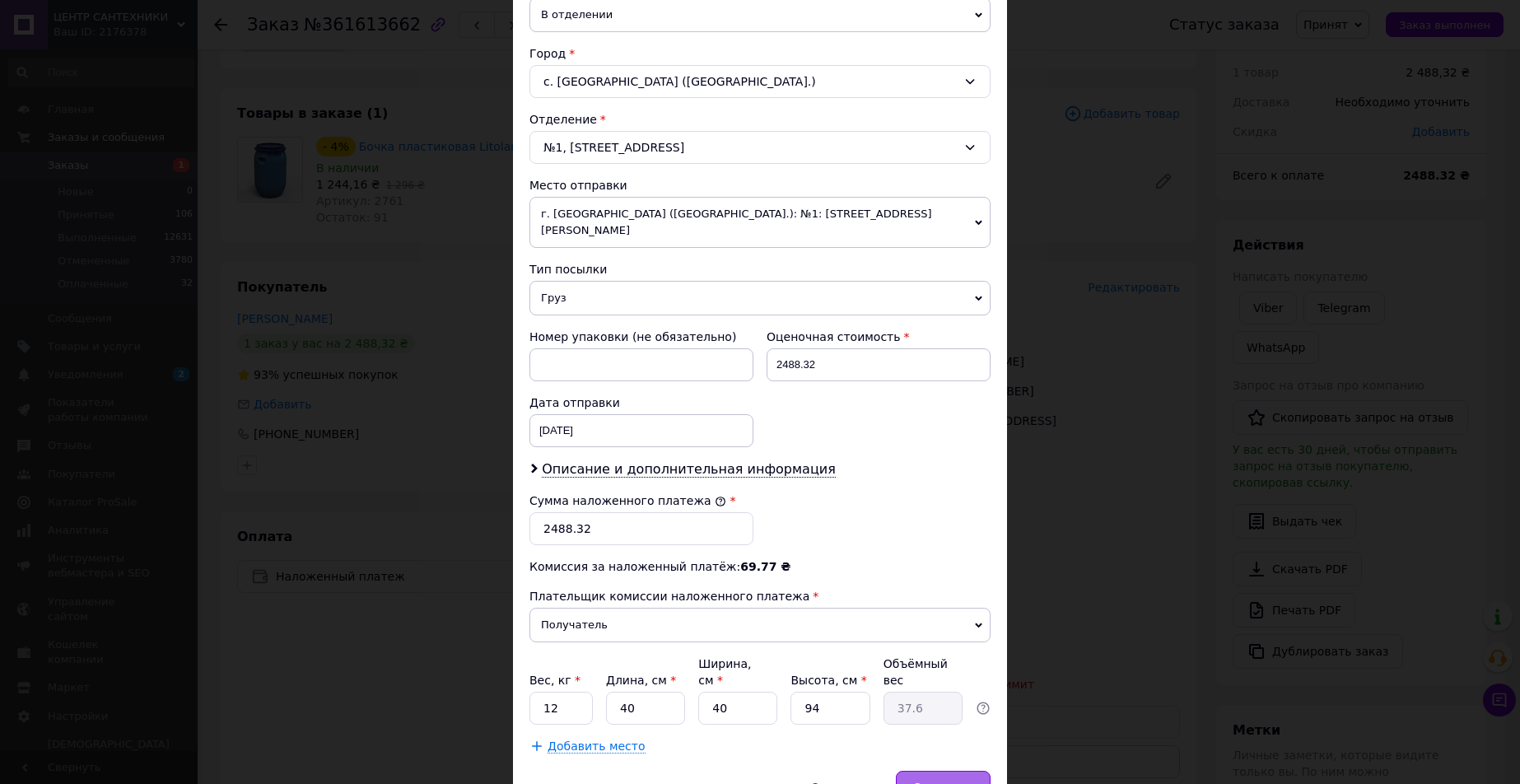
click at [928, 781] on span "Сохранить" at bounding box center [943, 787] width 60 height 13
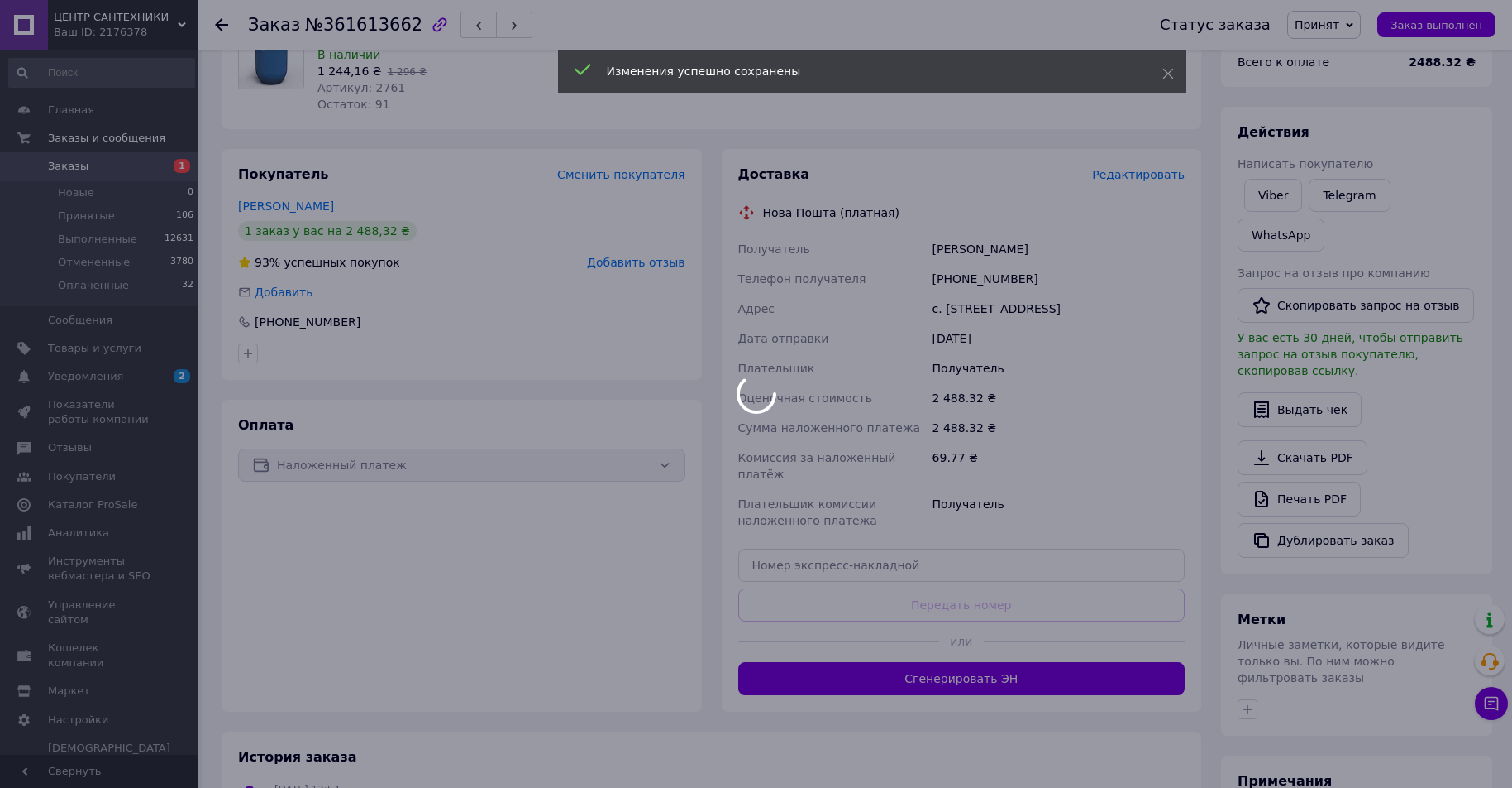
scroll to position [302, 0]
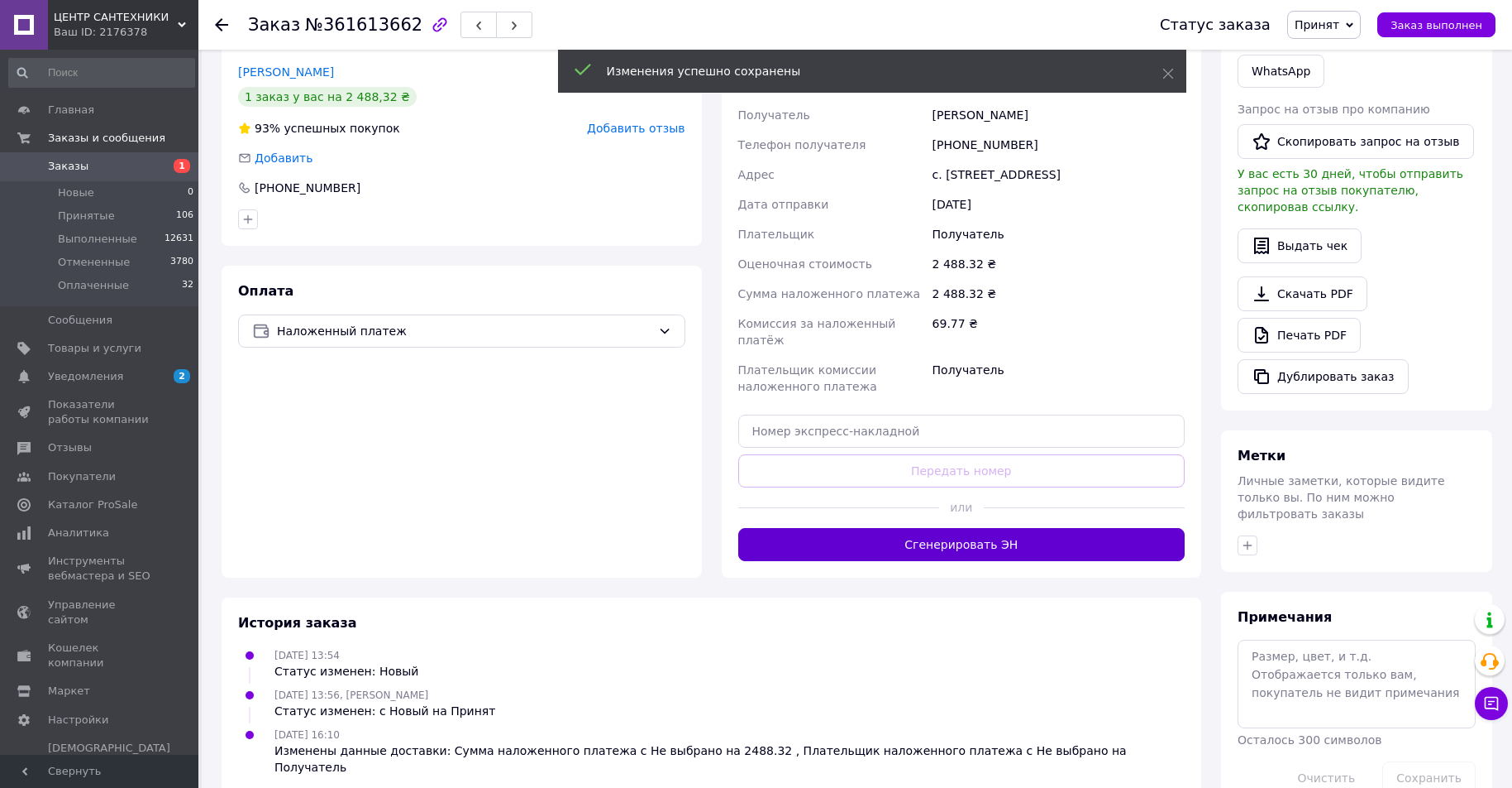
click at [988, 549] on button "Сгенерировать ЭН" at bounding box center [961, 544] width 447 height 33
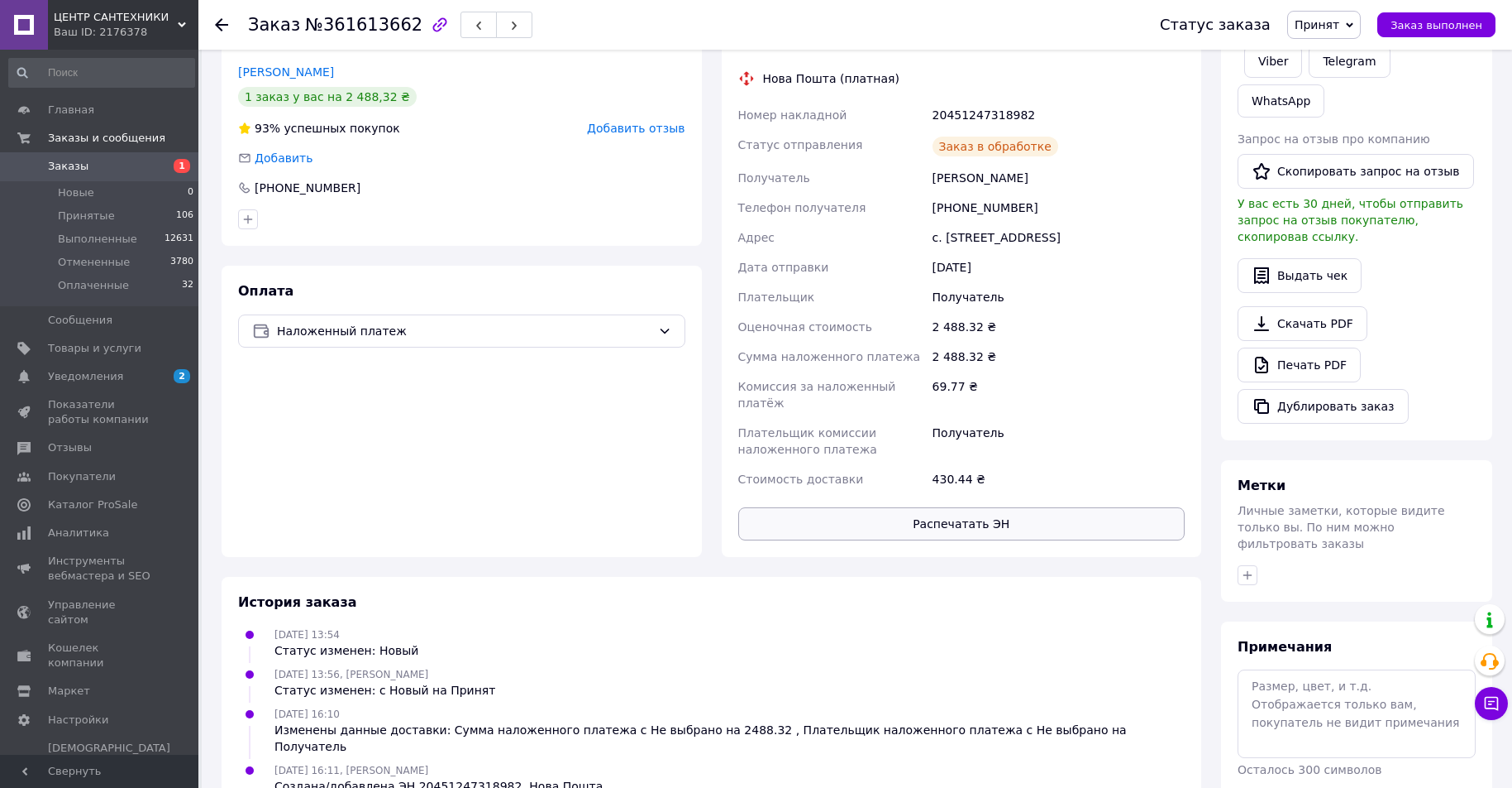
click at [984, 530] on button "Распечатать ЭН" at bounding box center [961, 524] width 447 height 33
click at [1296, 347] on link "Печать PDF" at bounding box center [1299, 364] width 124 height 35
drag, startPoint x: 932, startPoint y: 178, endPoint x: 1030, endPoint y: 210, distance: 103.1
click at [1030, 210] on div "Номер накладной 20451247318982 Статус отправления Планируемый Получатель Федорц…" at bounding box center [961, 297] width 454 height 394
copy div "Федорцов Петро Телефон получателя +380958132100"
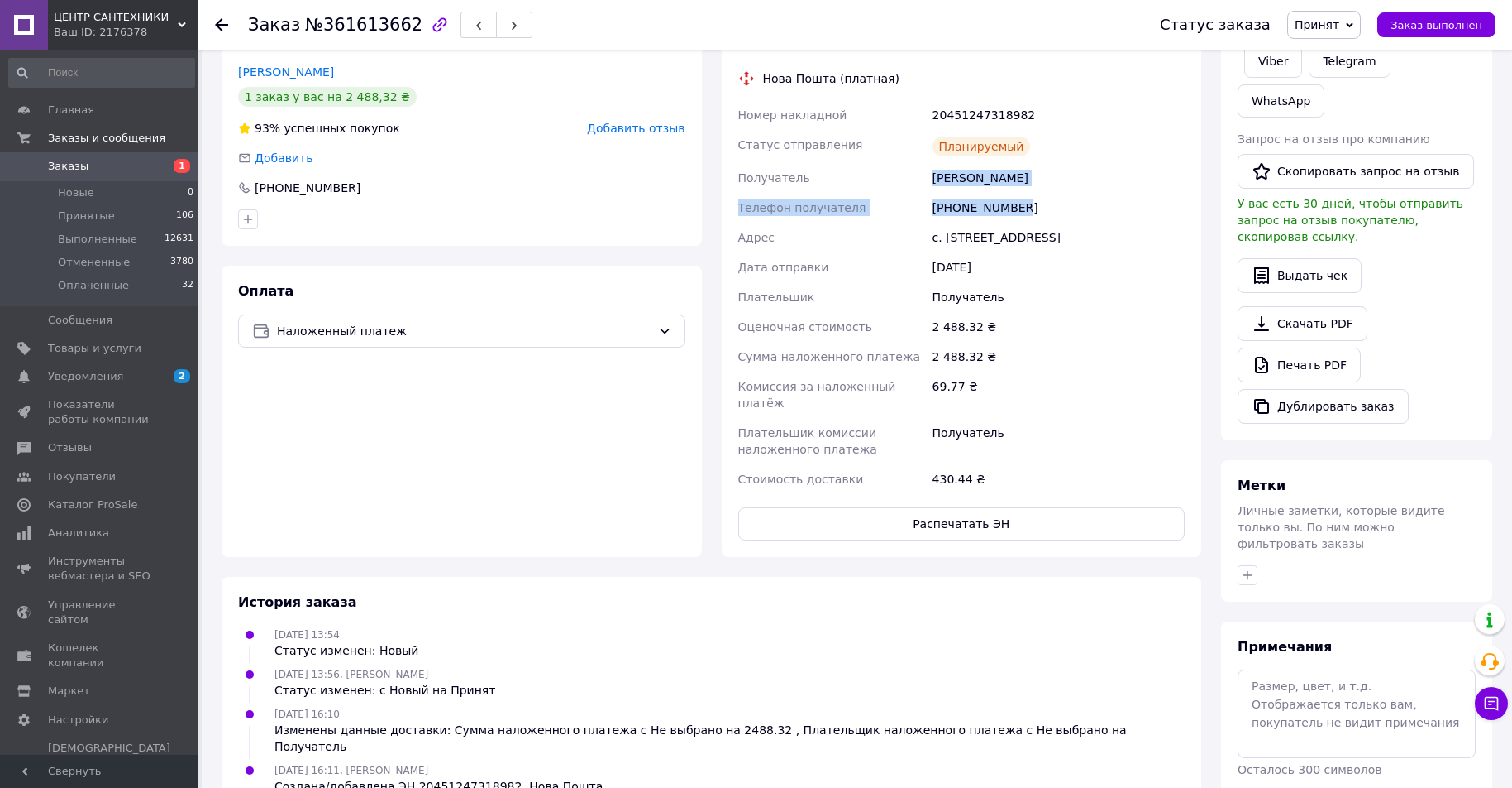
click at [153, 174] on span "Заказы" at bounding box center [100, 165] width 105 height 14
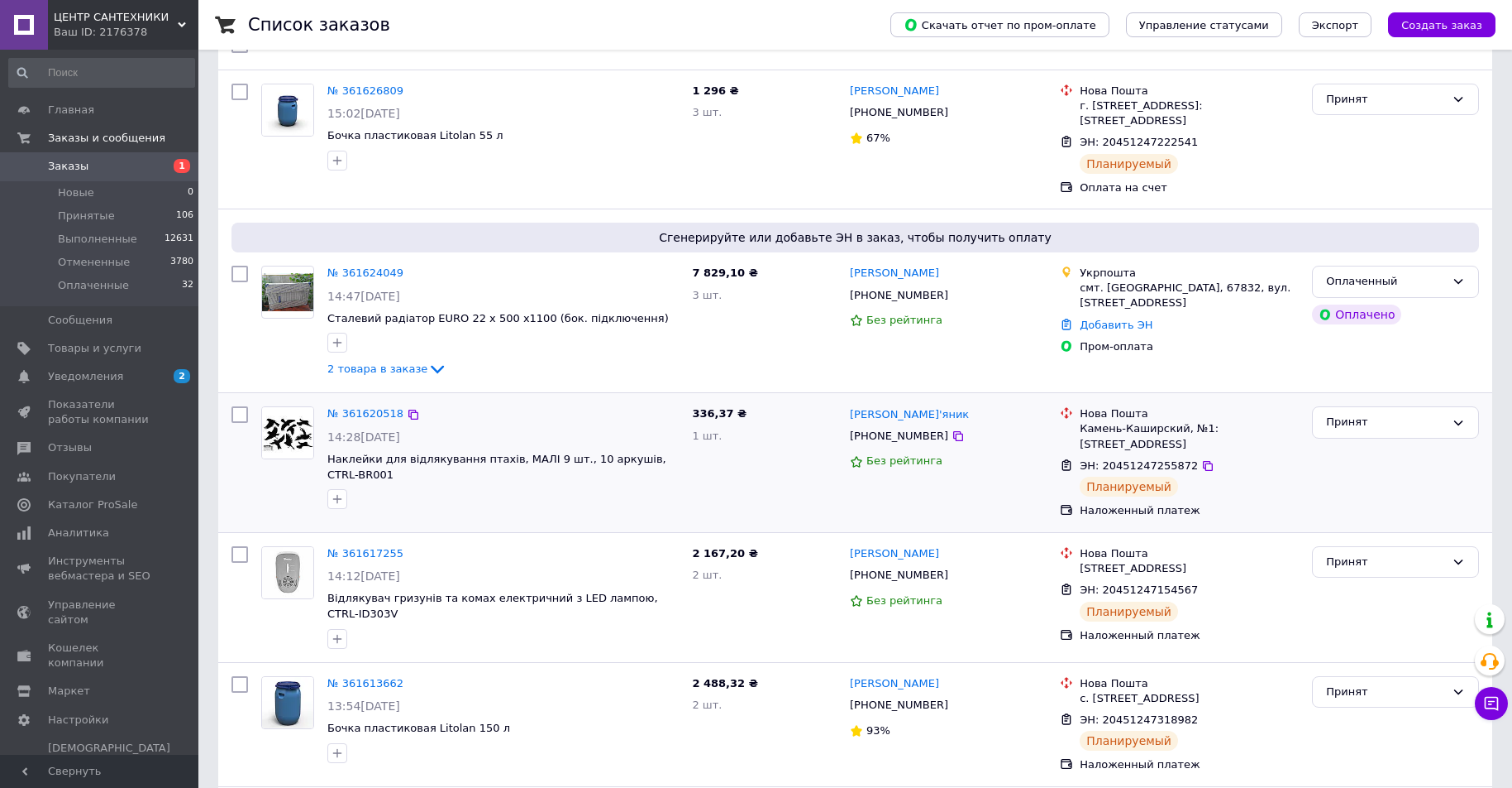
scroll to position [165, 0]
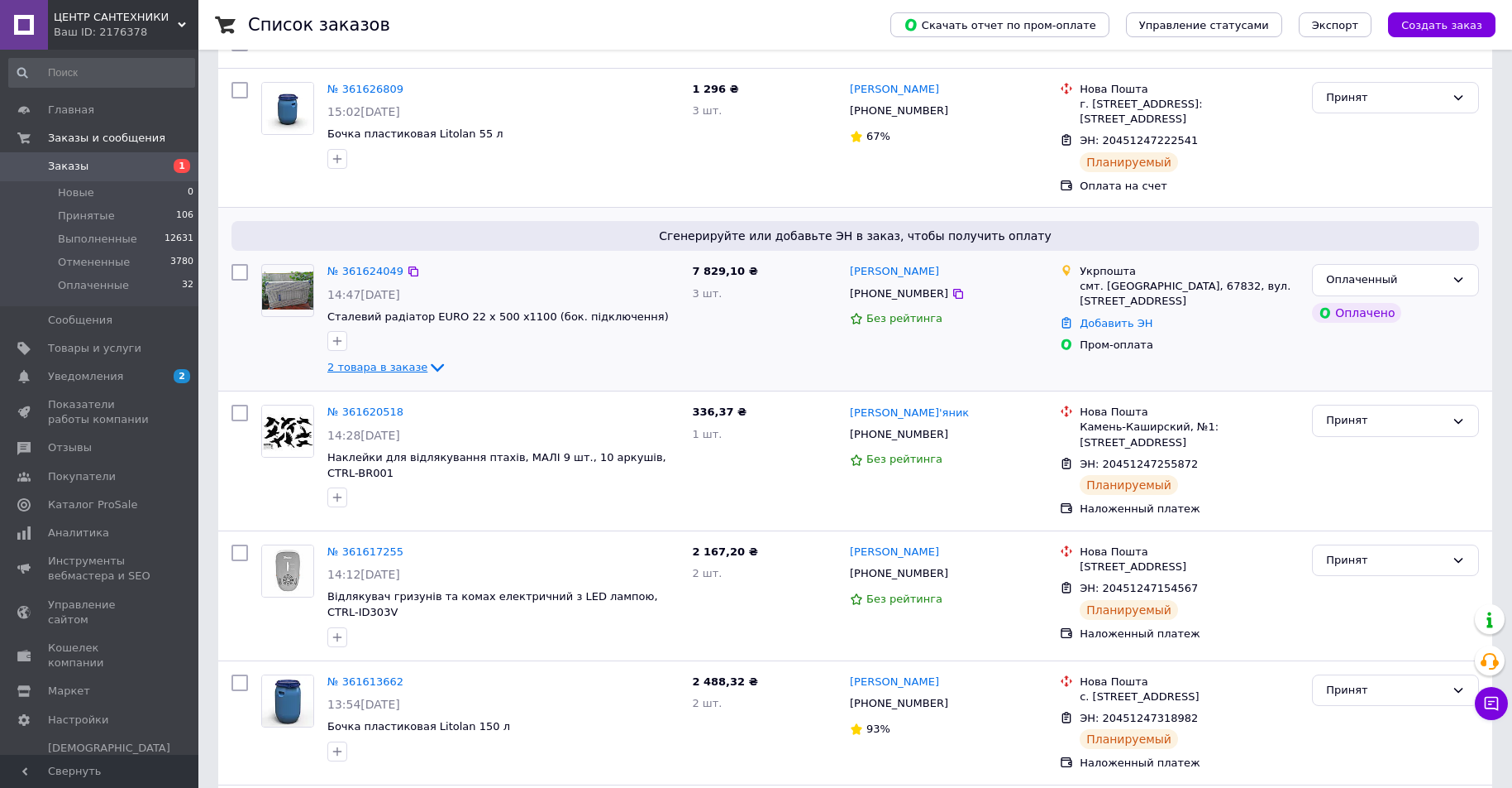
click at [430, 368] on icon at bounding box center [437, 367] width 20 height 20
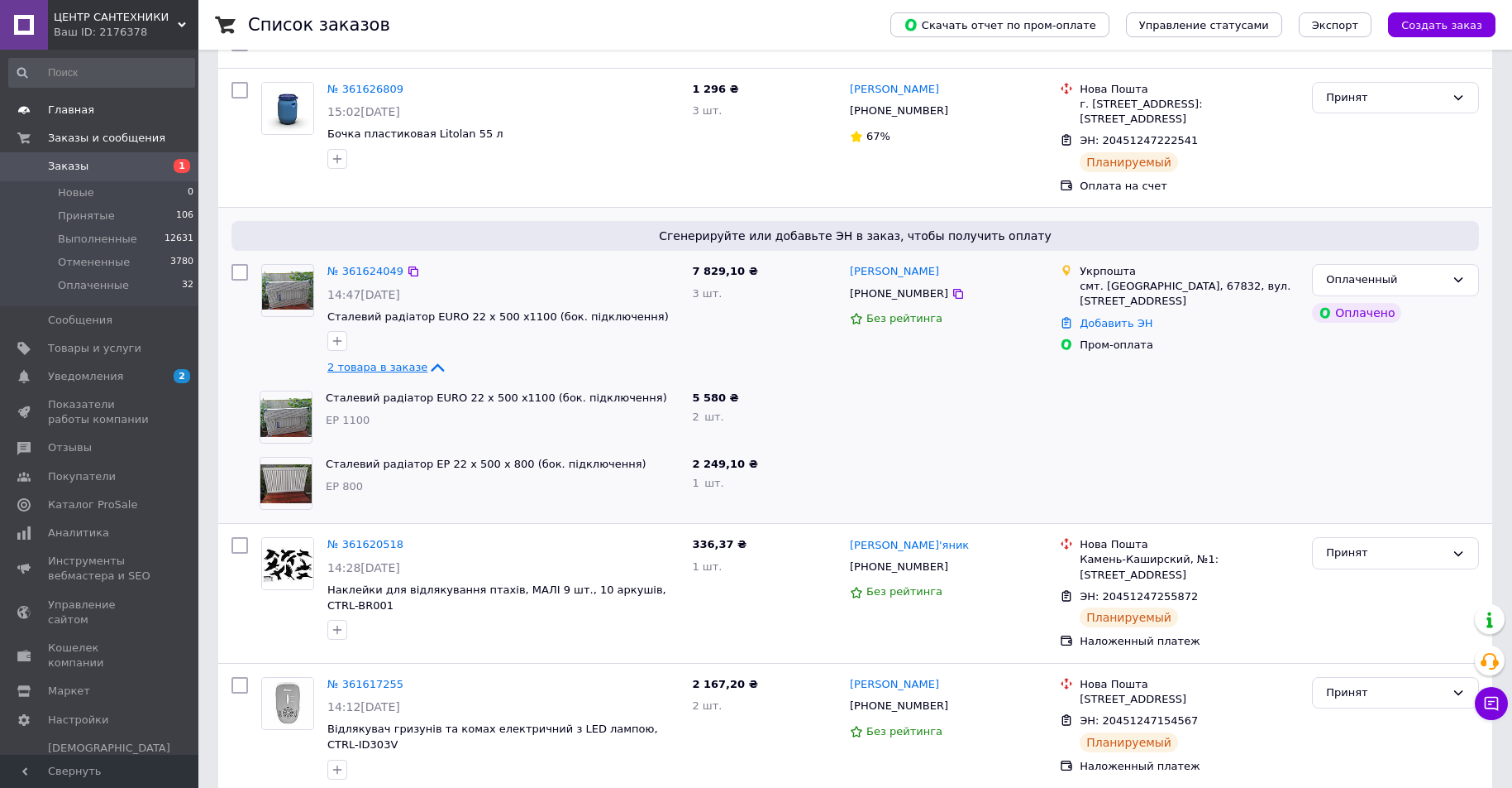
click at [123, 113] on span "Главная" at bounding box center [100, 109] width 105 height 14
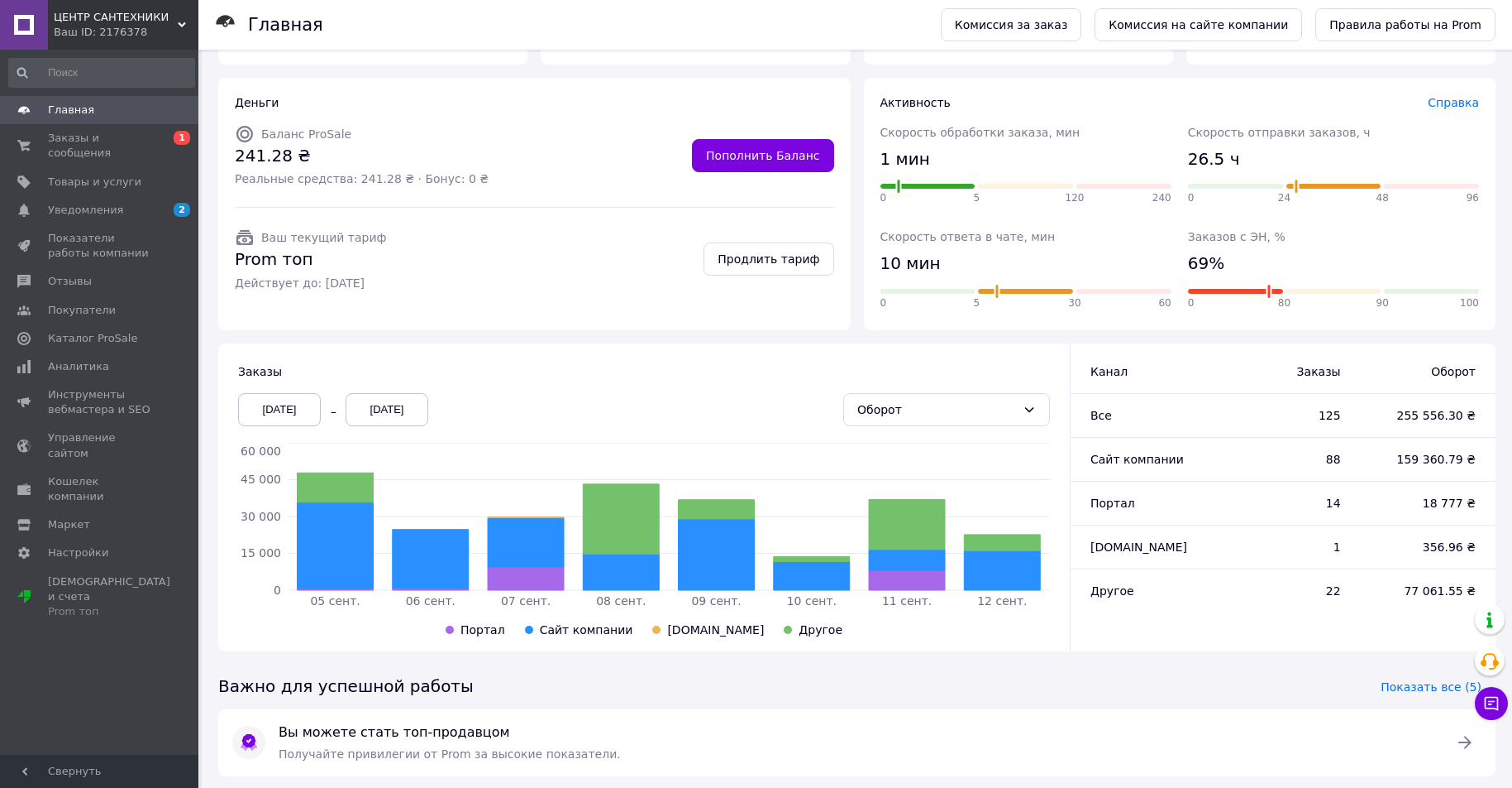
scroll to position [158, 0]
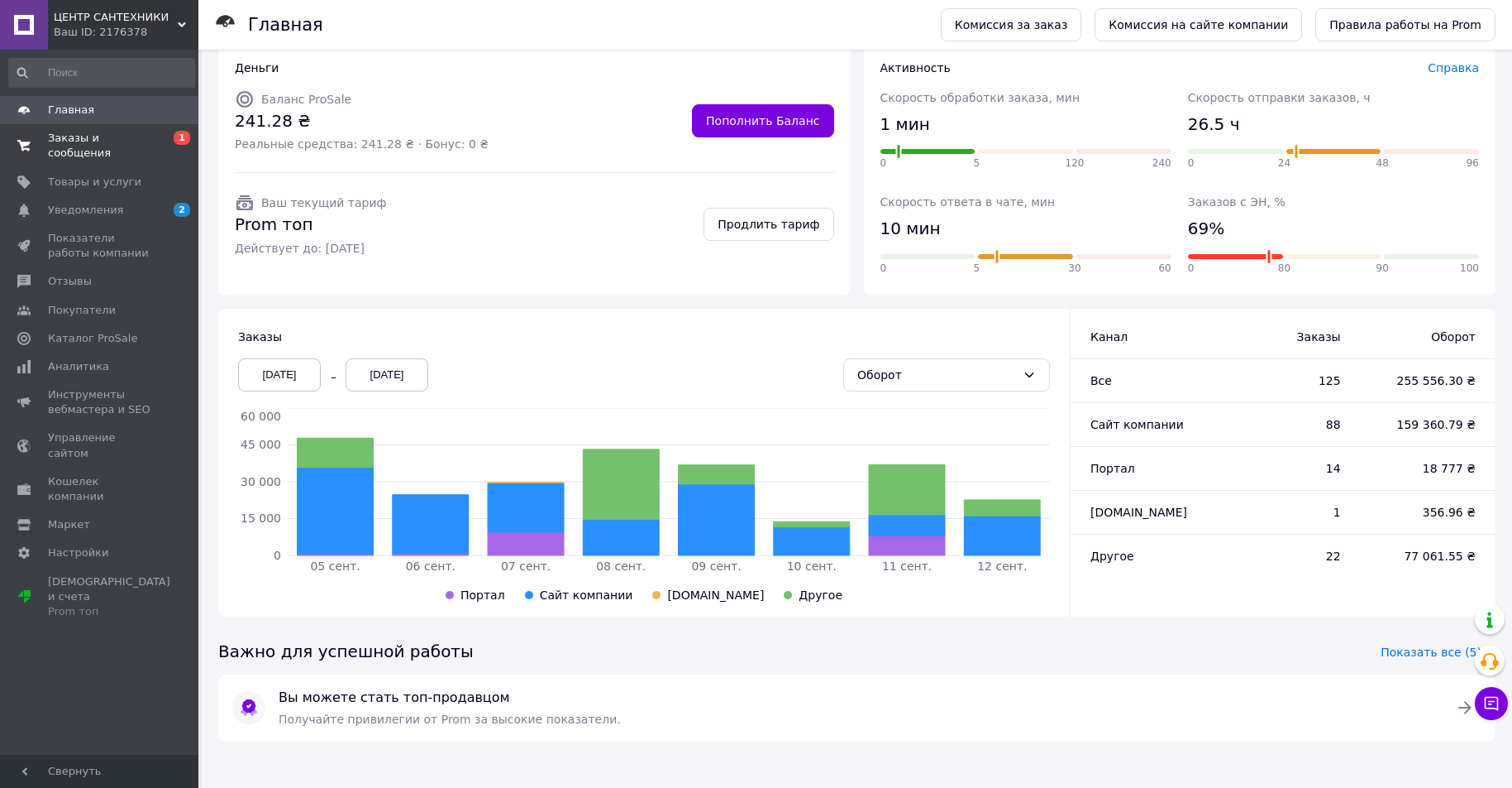
click at [105, 134] on span "Заказы и сообщения" at bounding box center [100, 145] width 105 height 30
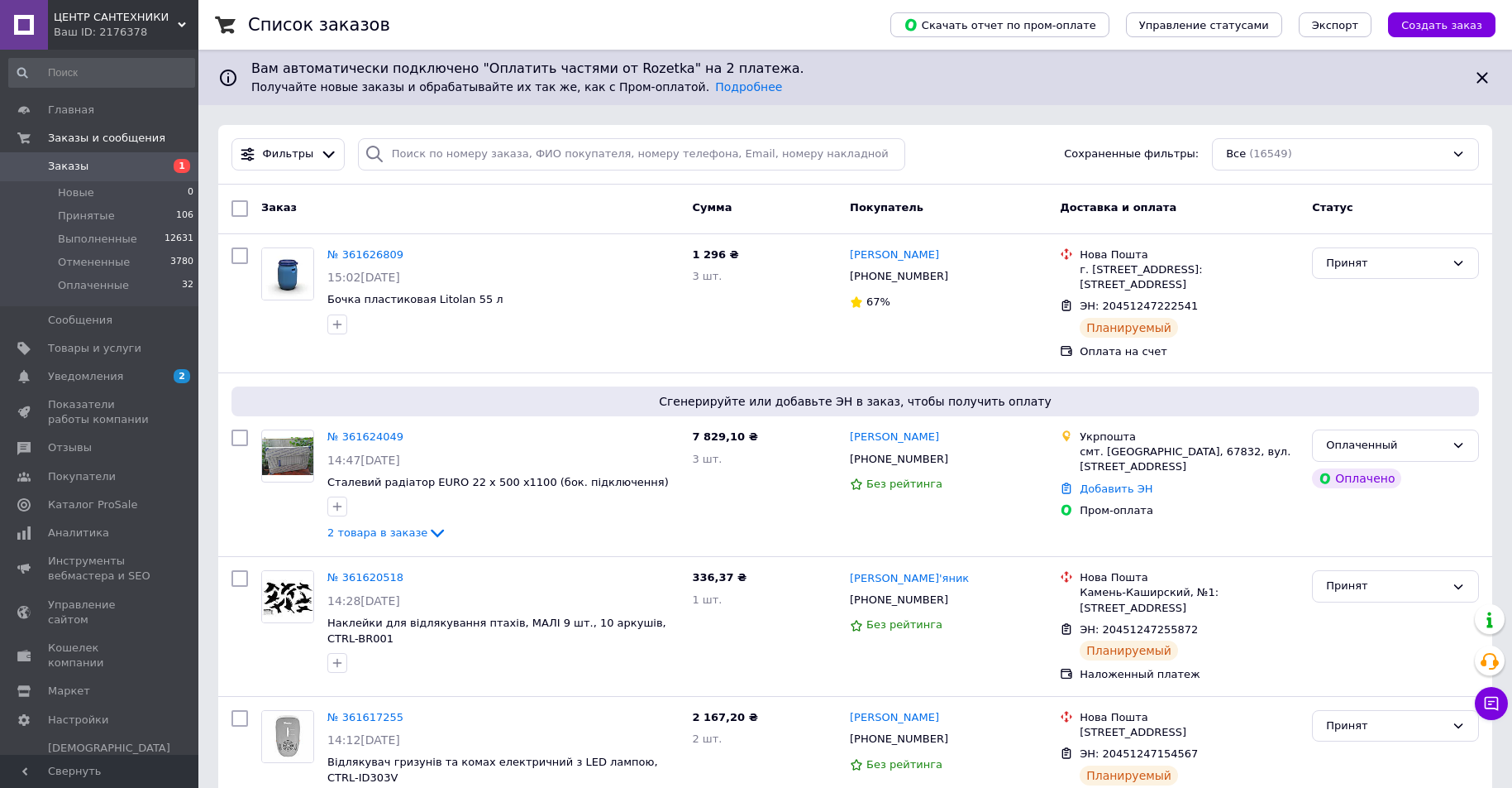
click at [181, 23] on icon at bounding box center [182, 25] width 9 height 9
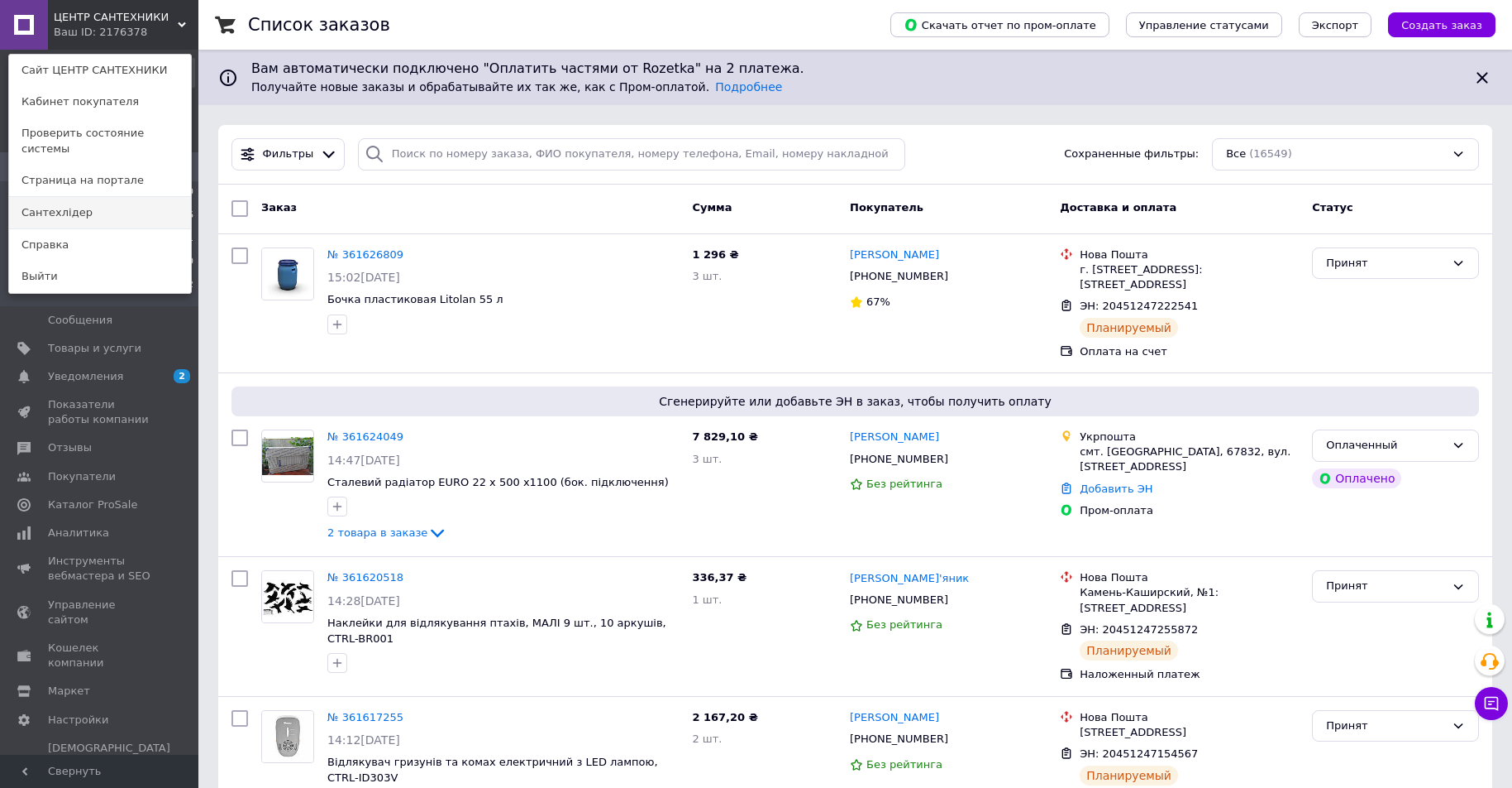
click at [118, 198] on link "Сантехлідер" at bounding box center [100, 212] width 182 height 32
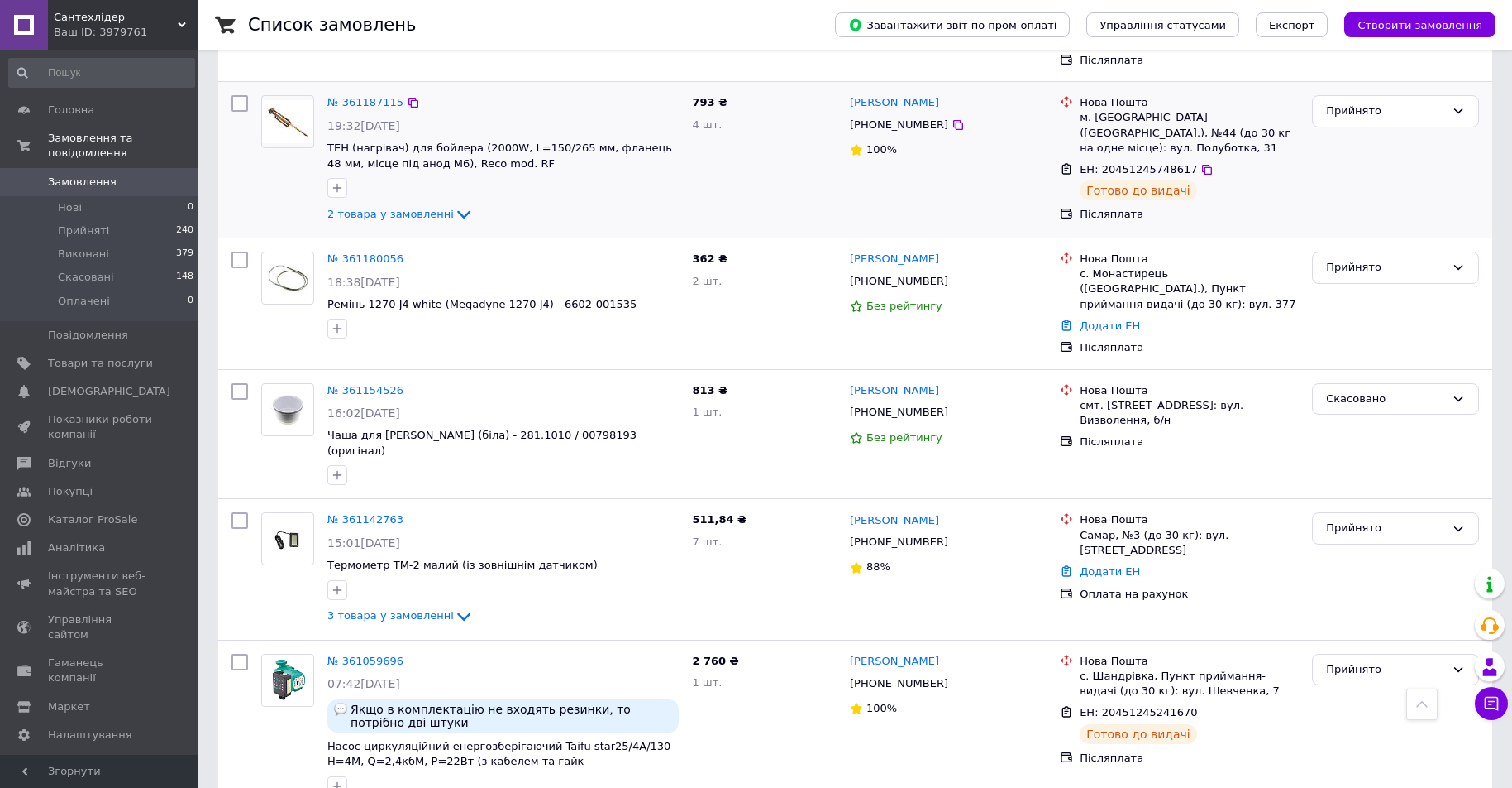
scroll to position [1158, 0]
drag, startPoint x: 233, startPoint y: 420, endPoint x: 424, endPoint y: 541, distance: 226.1
click at [233, 512] on input "checkbox" at bounding box center [239, 519] width 16 height 16
checkbox input "true"
click at [454, 605] on icon at bounding box center [464, 615] width 20 height 20
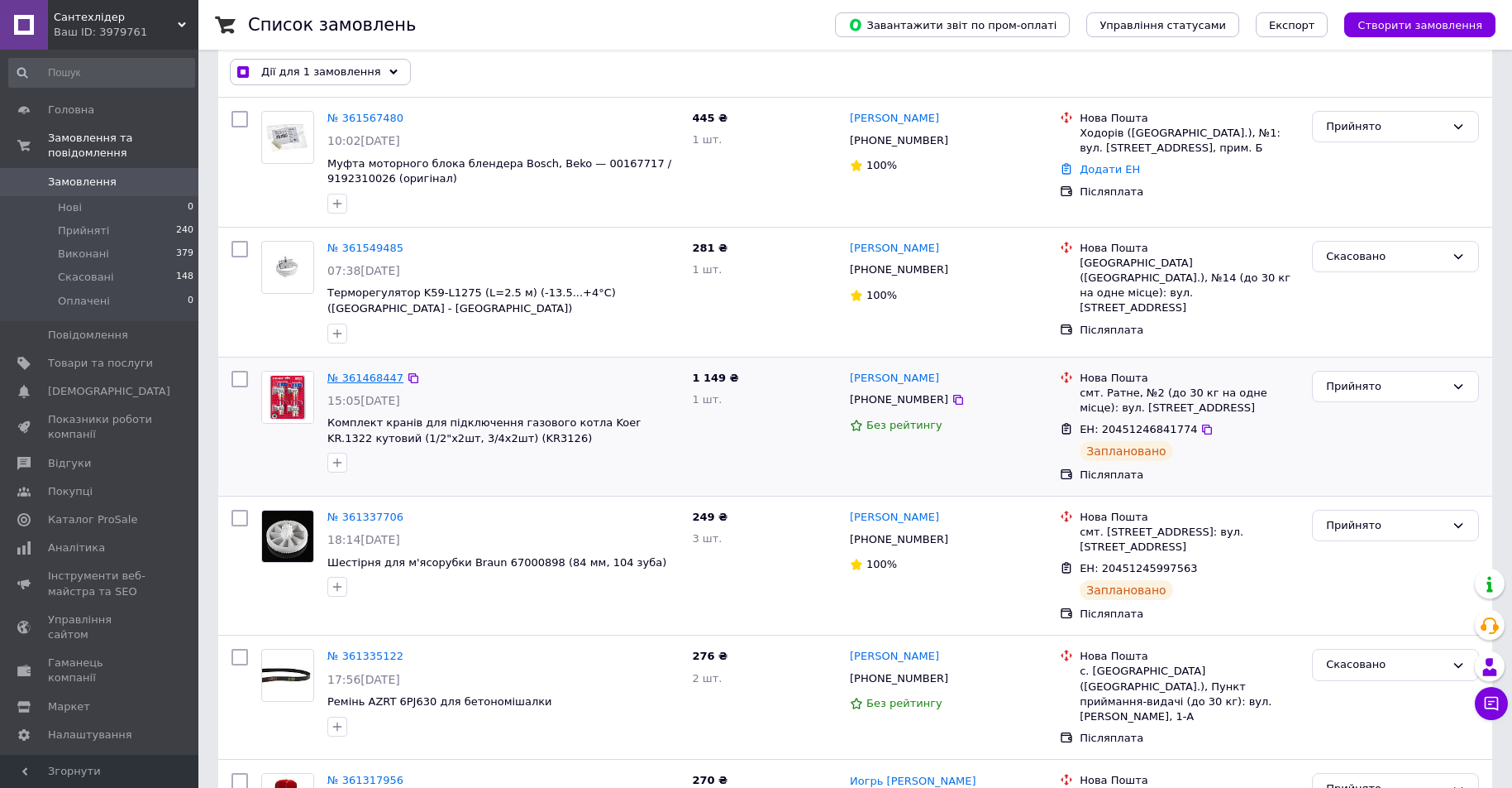
scroll to position [0, 0]
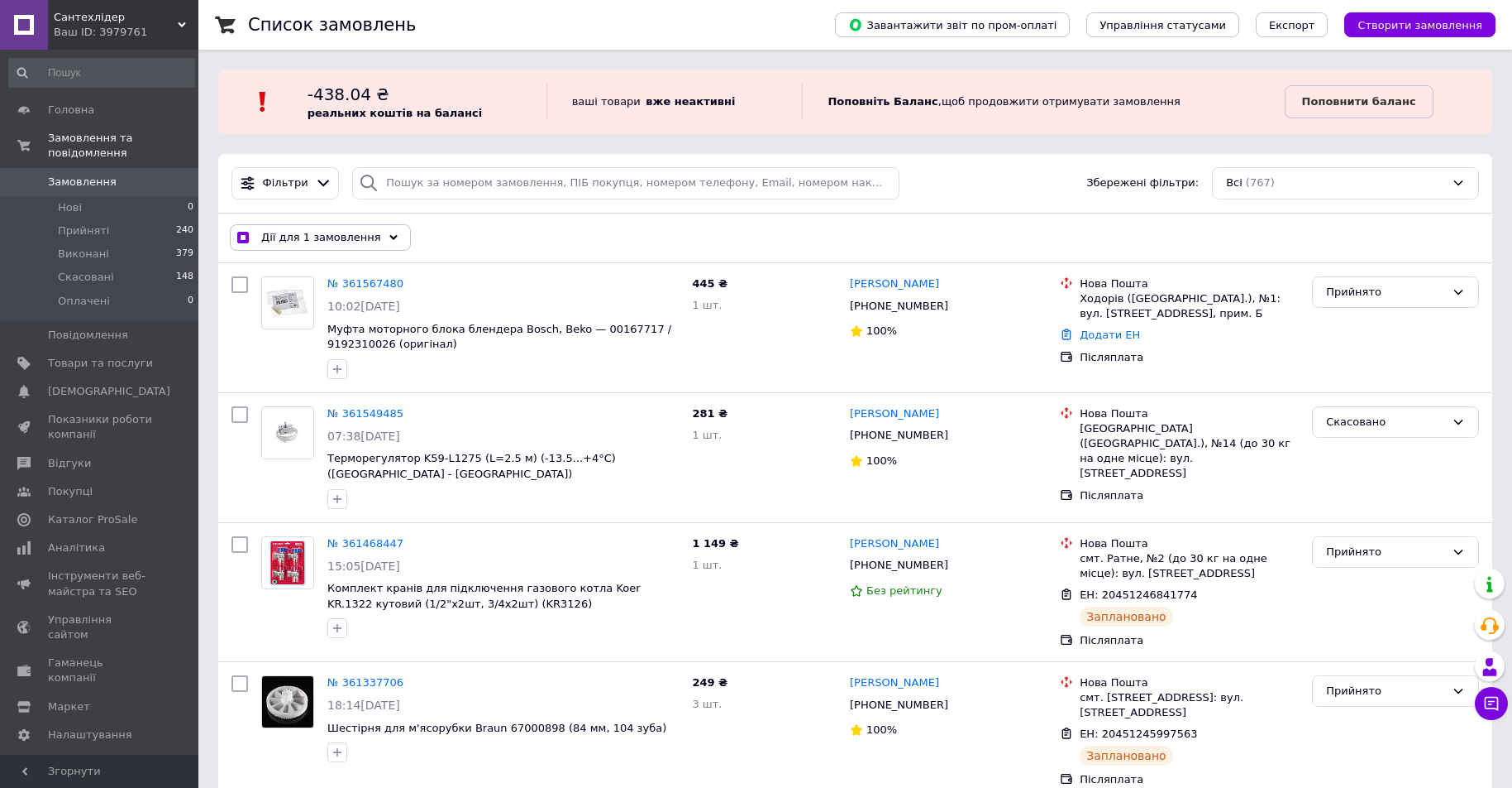
click at [294, 240] on span "Дії для 1 замовлення" at bounding box center [321, 237] width 120 height 14
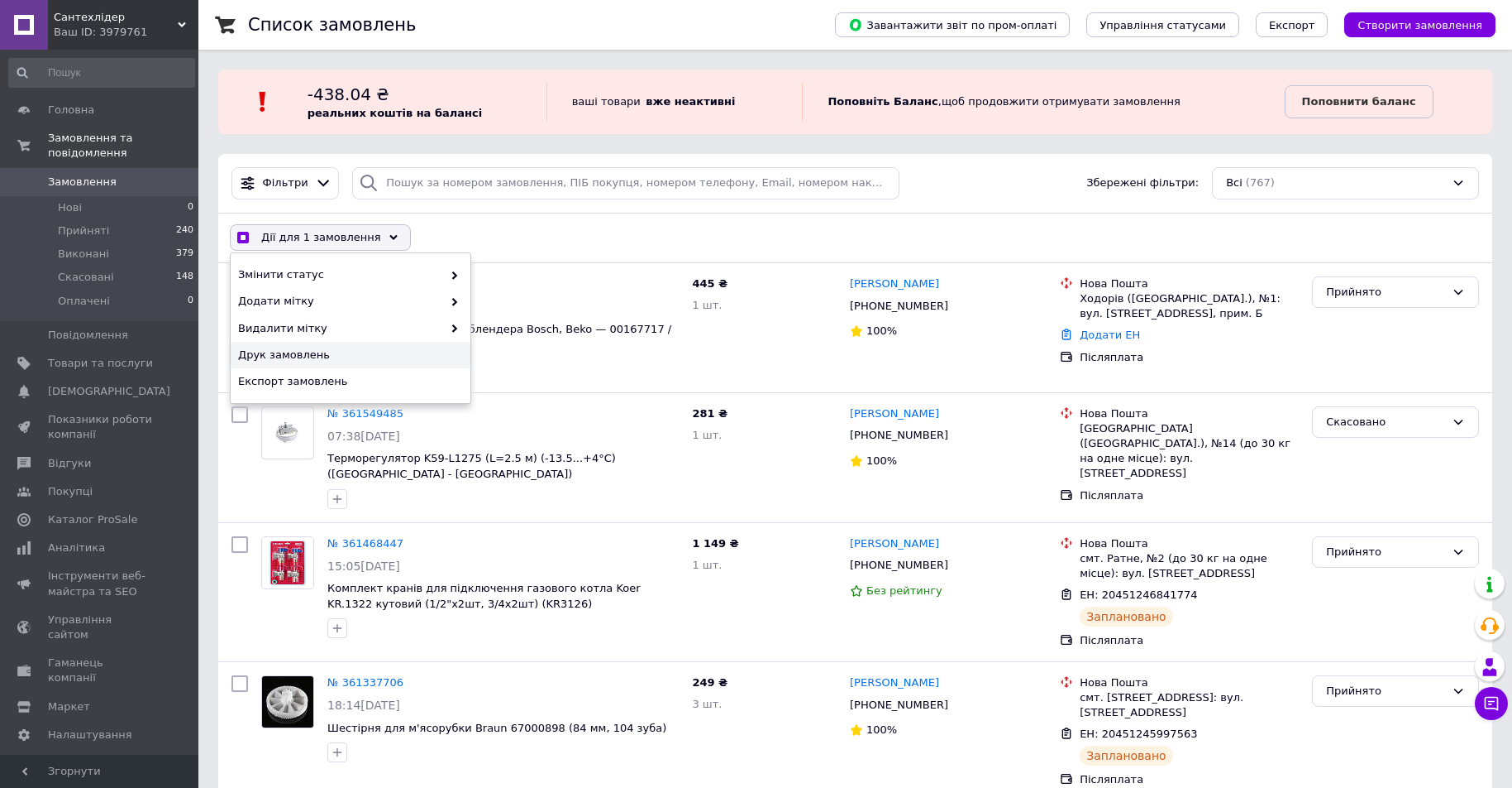
click at [287, 356] on span "Друк замовлень" at bounding box center [348, 354] width 221 height 14
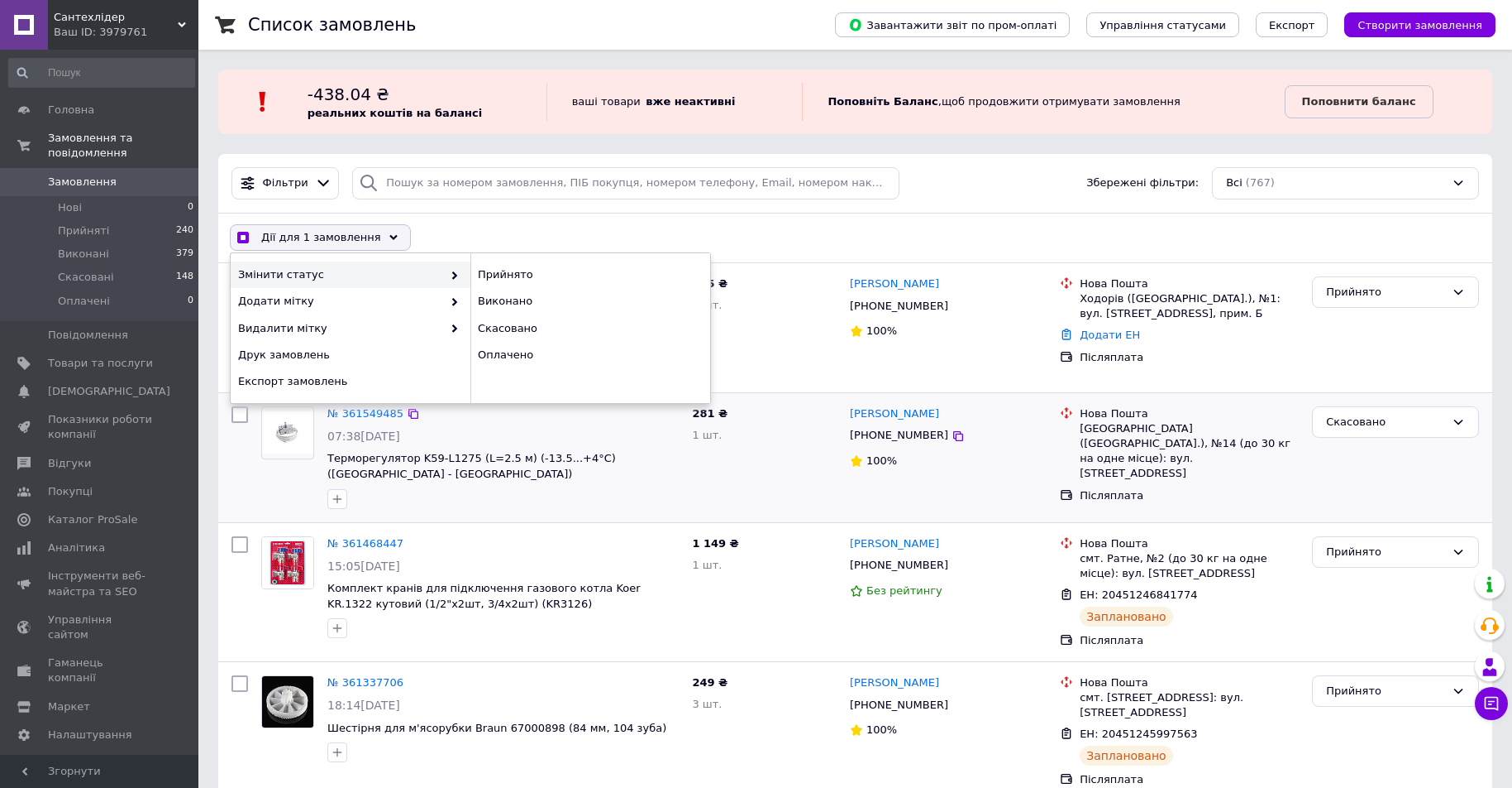
click at [226, 475] on div at bounding box center [239, 458] width 30 height 116
checkbox input "true"
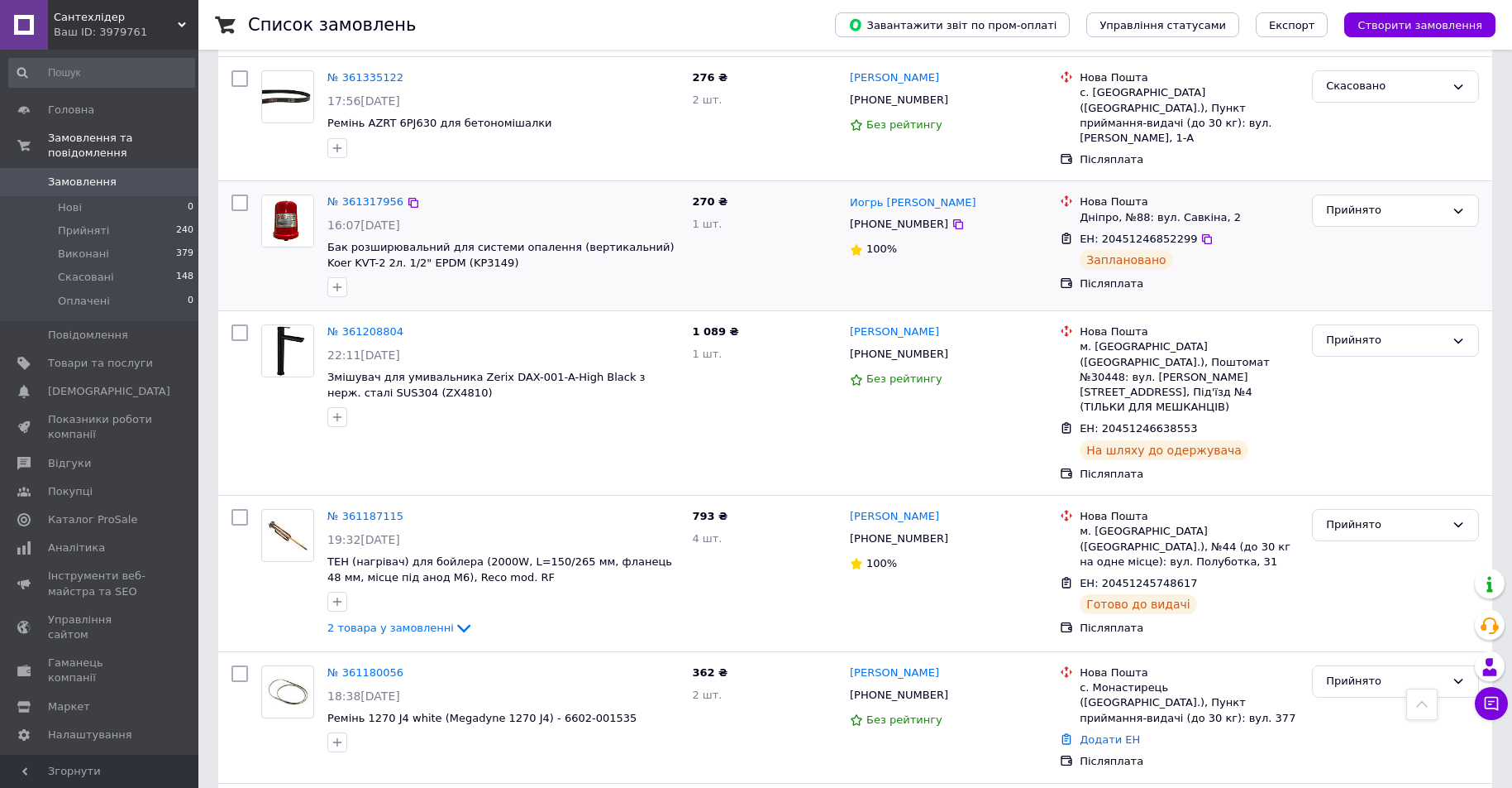
scroll to position [745, 0]
click at [240, 664] on input "checkbox" at bounding box center [239, 672] width 16 height 16
checkbox input "true"
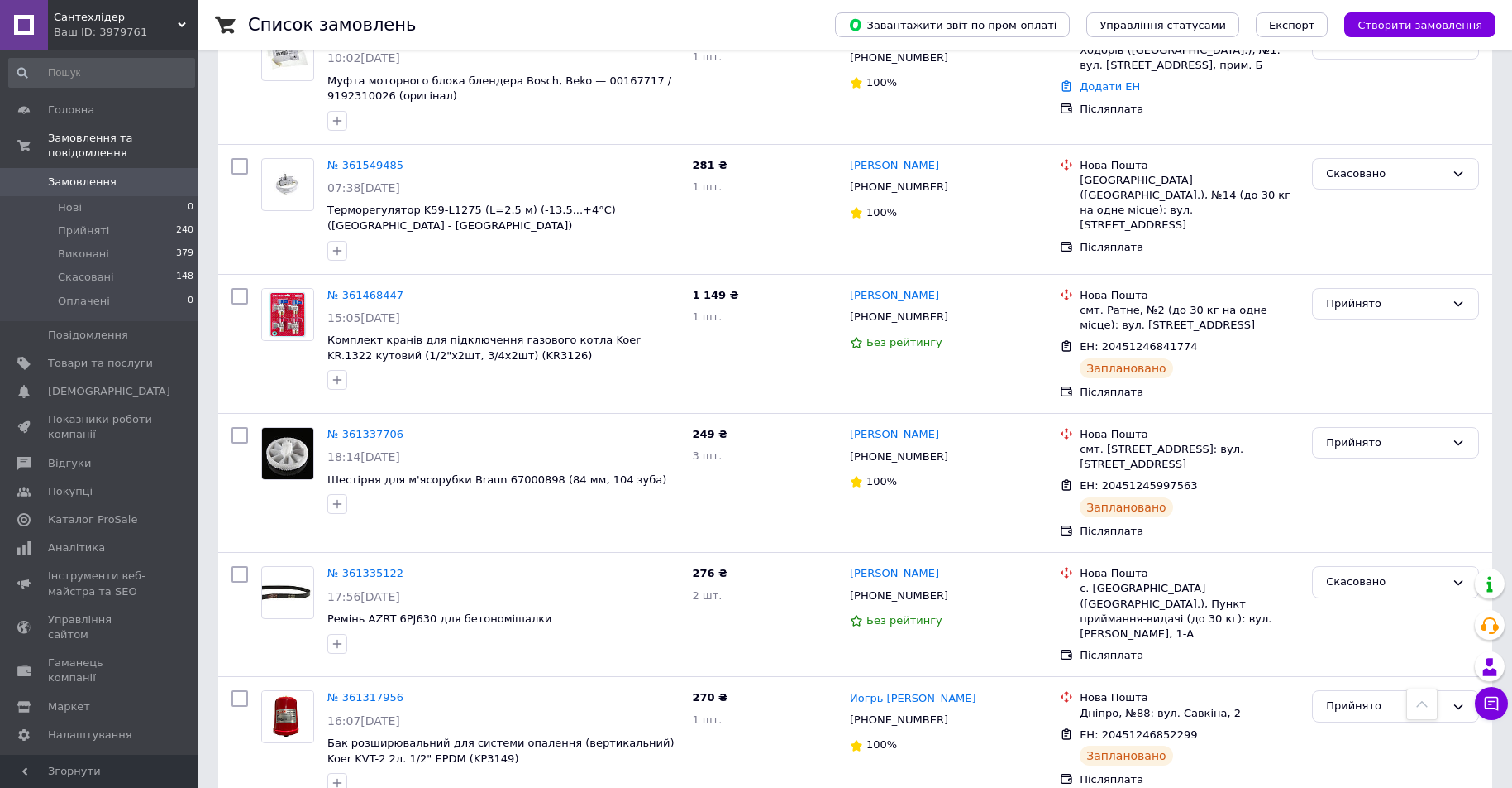
scroll to position [0, 0]
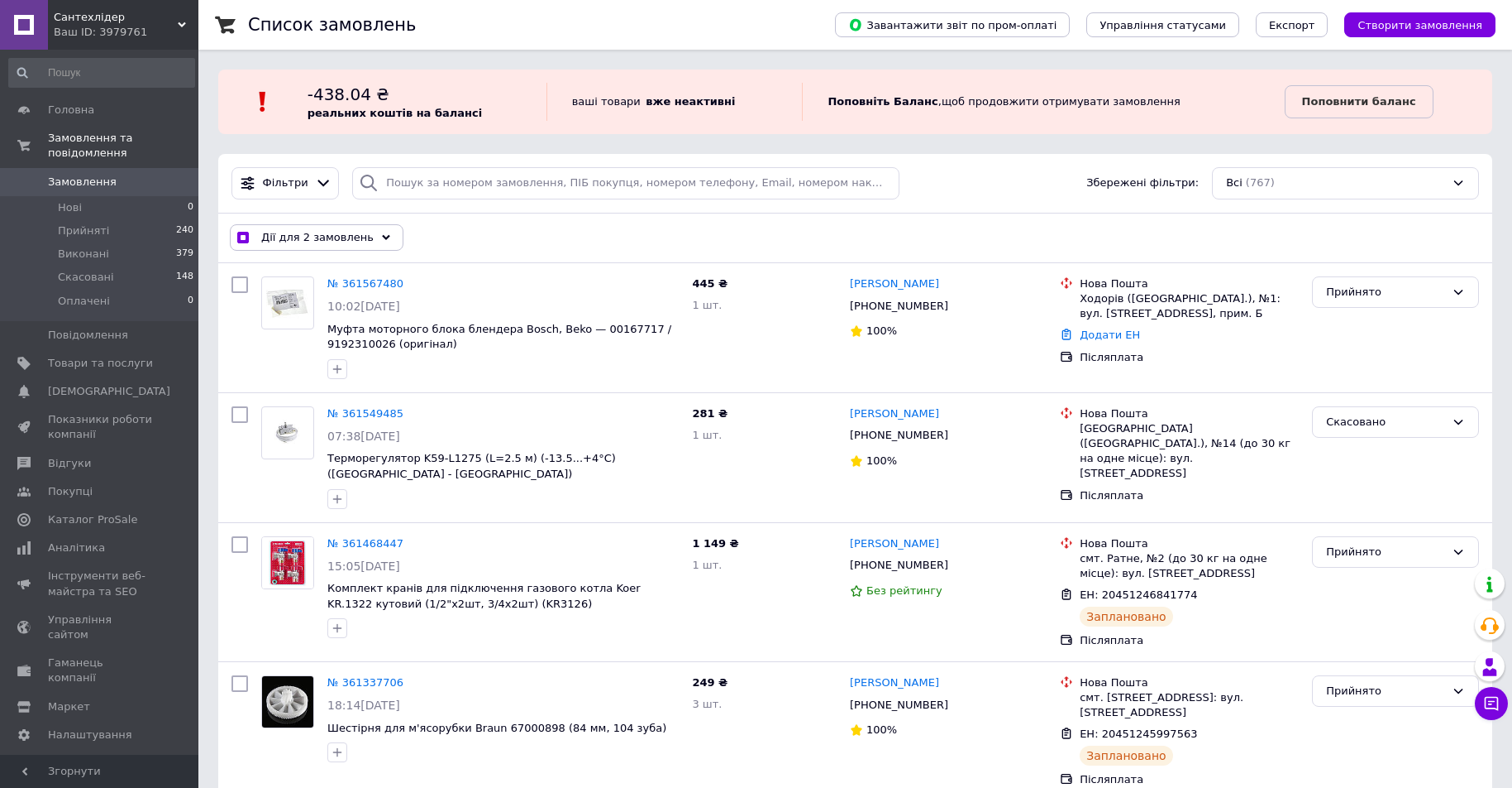
click at [333, 232] on span "Дії для 2 замовлень" at bounding box center [318, 237] width 113 height 14
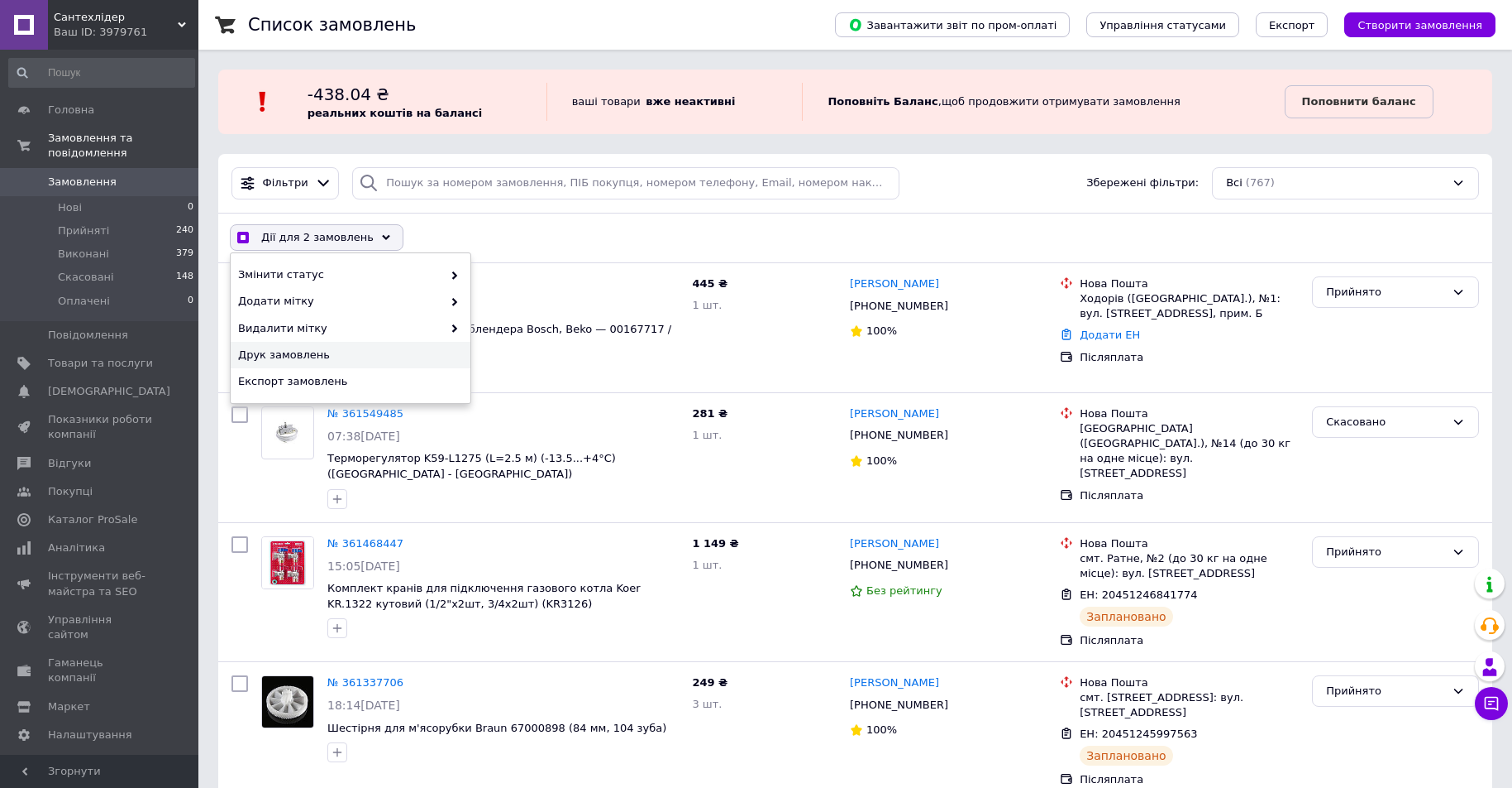
click at [309, 349] on span "Друк замовлень" at bounding box center [348, 354] width 221 height 14
click at [188, 26] on div "Ваш ID: 3979761" at bounding box center [126, 32] width 145 height 14
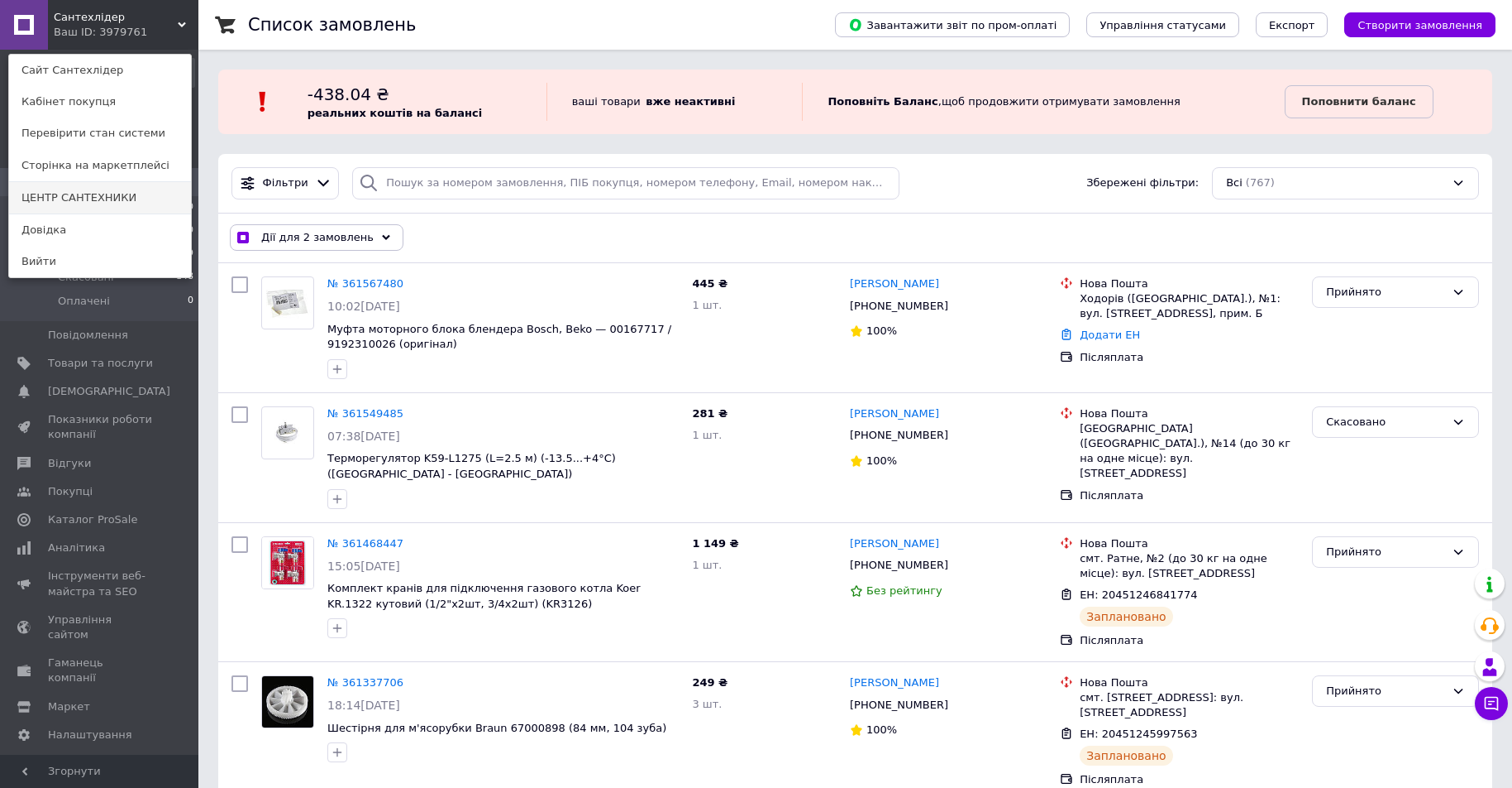
click at [159, 194] on link "ЦЕНТР САНТЕХНИКИ" at bounding box center [100, 197] width 182 height 32
checkbox input "true"
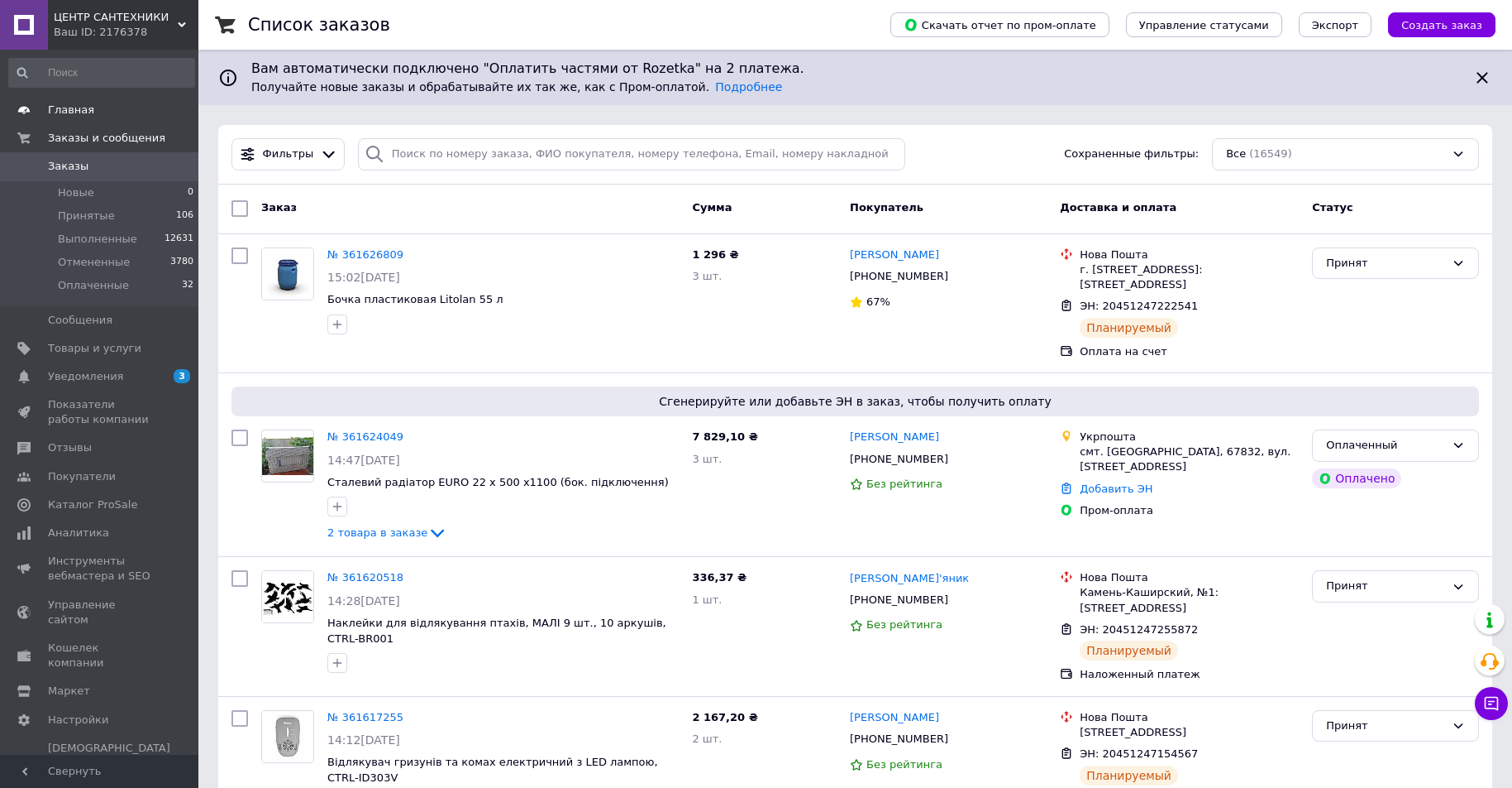
click at [84, 114] on span "Главная" at bounding box center [71, 109] width 46 height 14
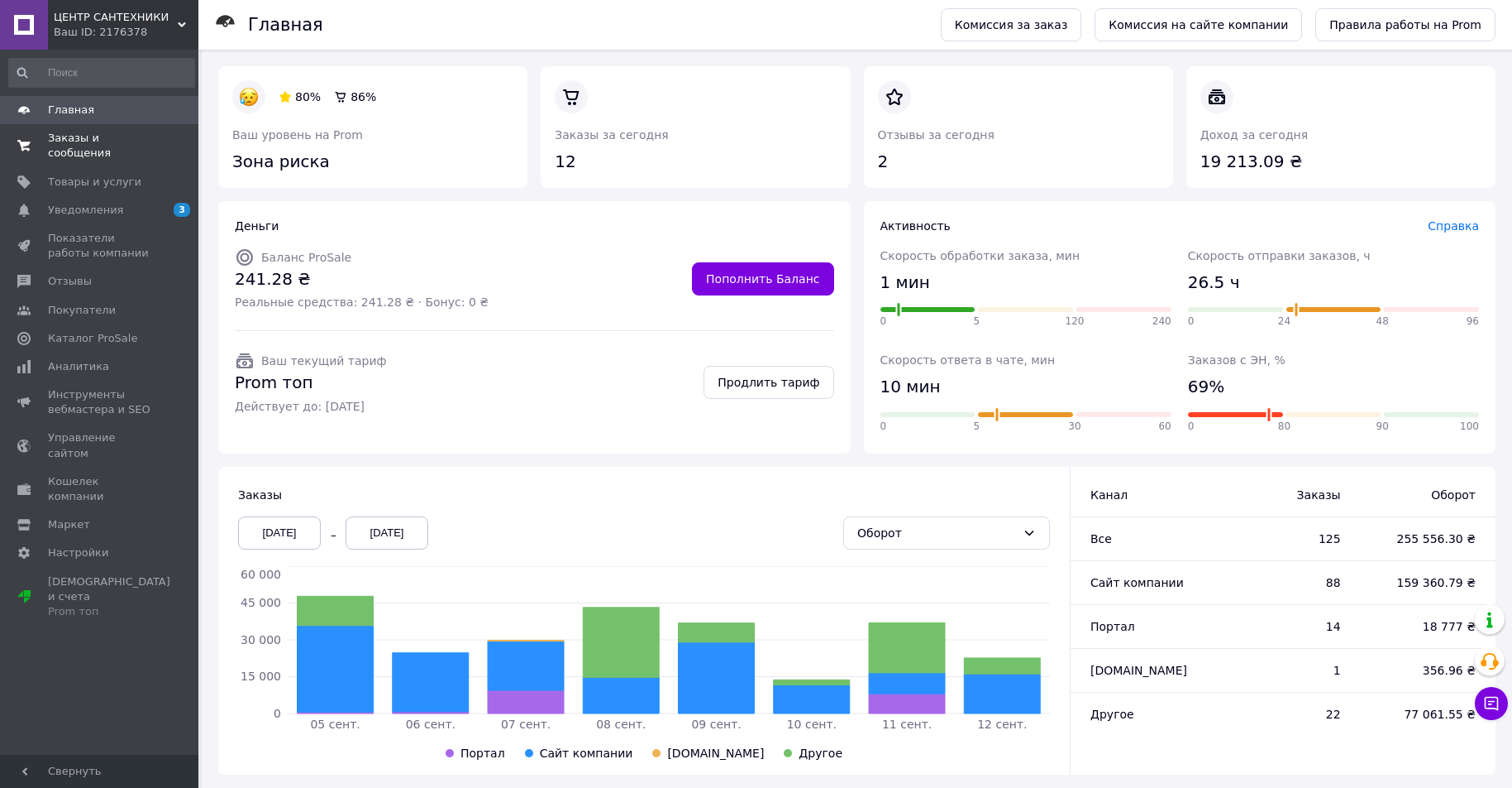
click at [105, 142] on span "Заказы и сообщения" at bounding box center [100, 145] width 105 height 30
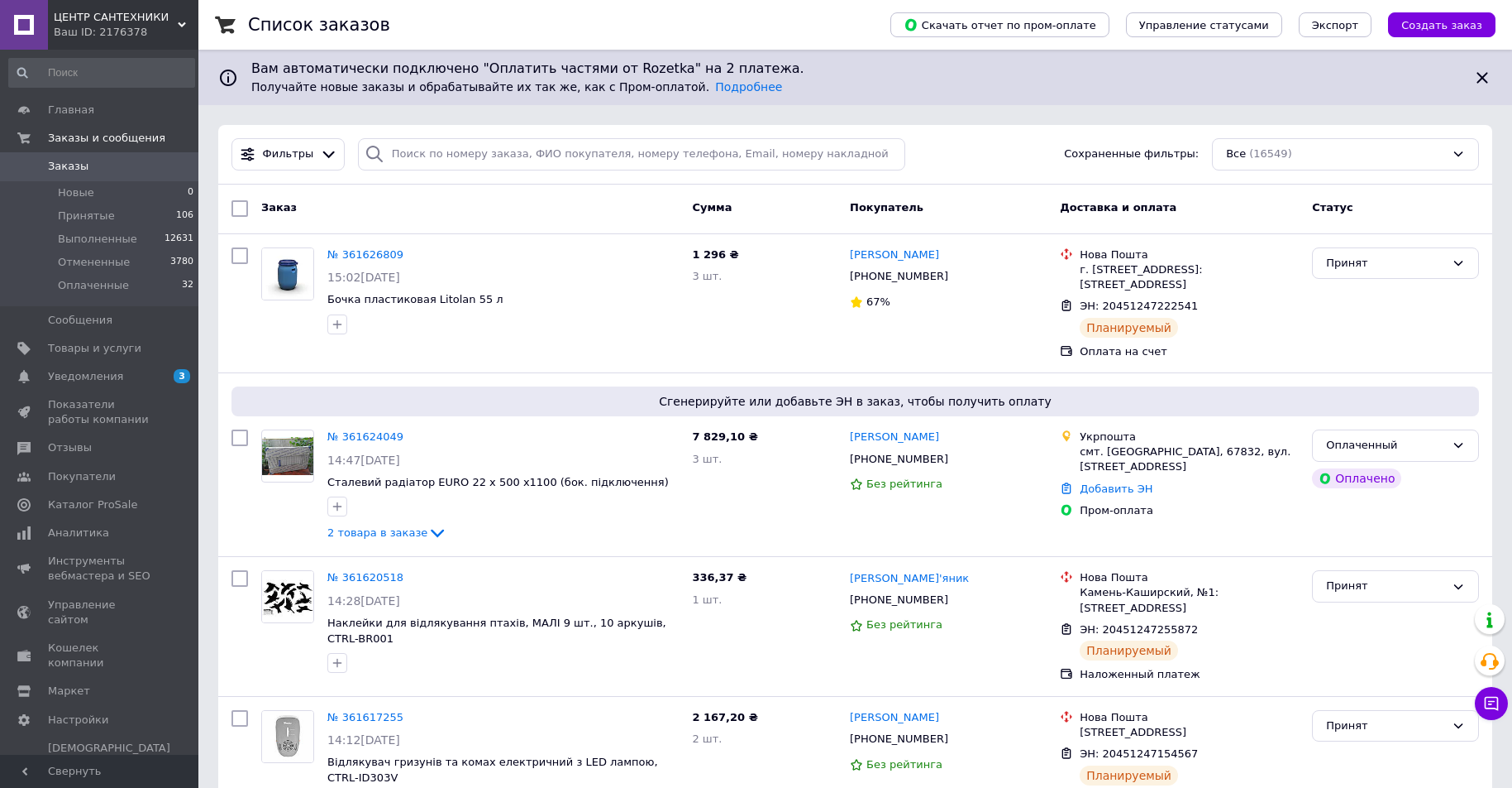
click at [220, 212] on div "Заказ Сумма Покупатель Доставка и оплата Статус" at bounding box center [855, 208] width 1274 height 16
click at [191, 22] on div "ЦЕНТР САНТЕХНИКИ Ваш ID: 2176378" at bounding box center [123, 25] width 151 height 49
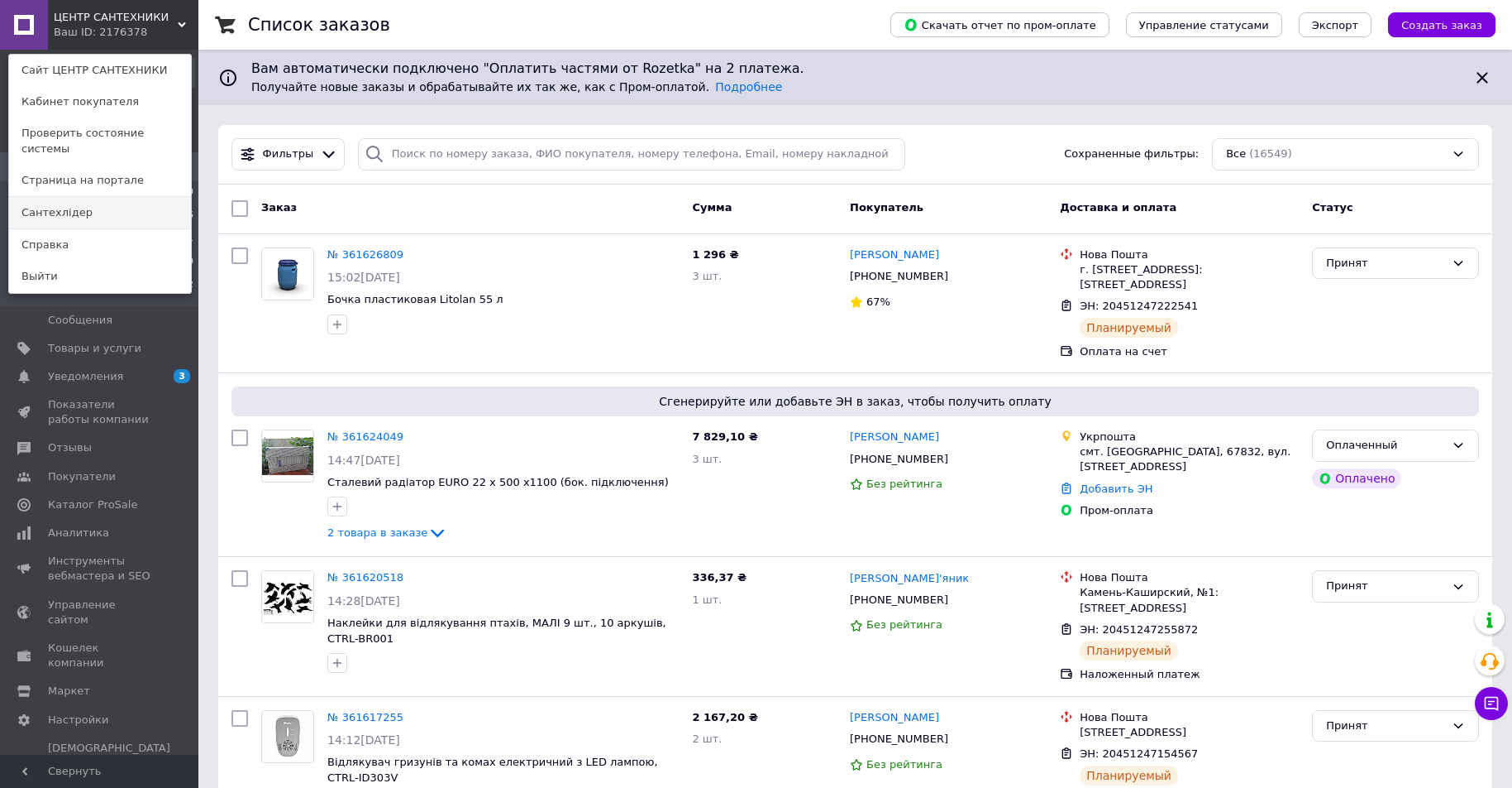
click at [153, 197] on link "Сантехлідер" at bounding box center [100, 212] width 182 height 32
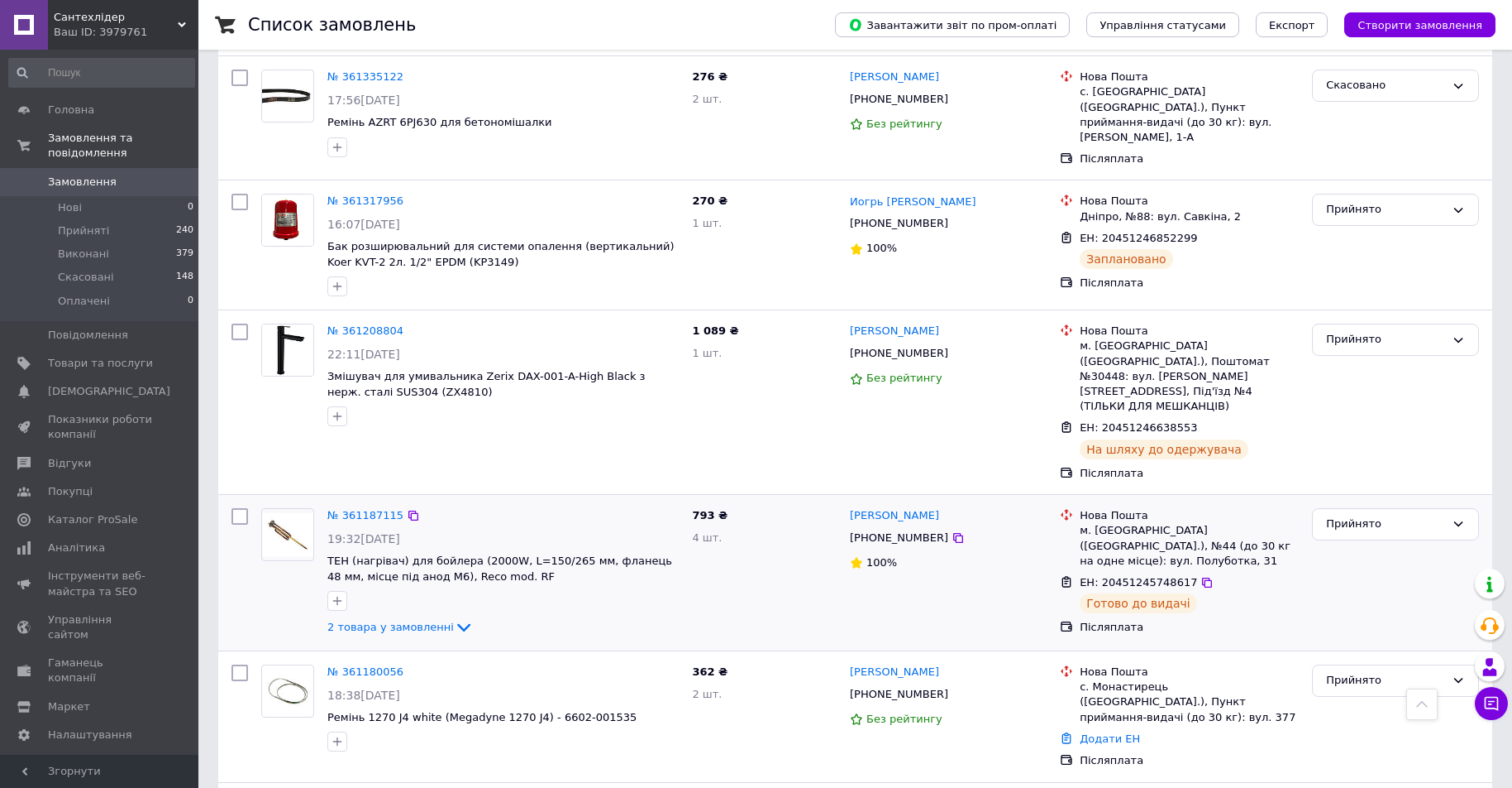
scroll to position [910, 0]
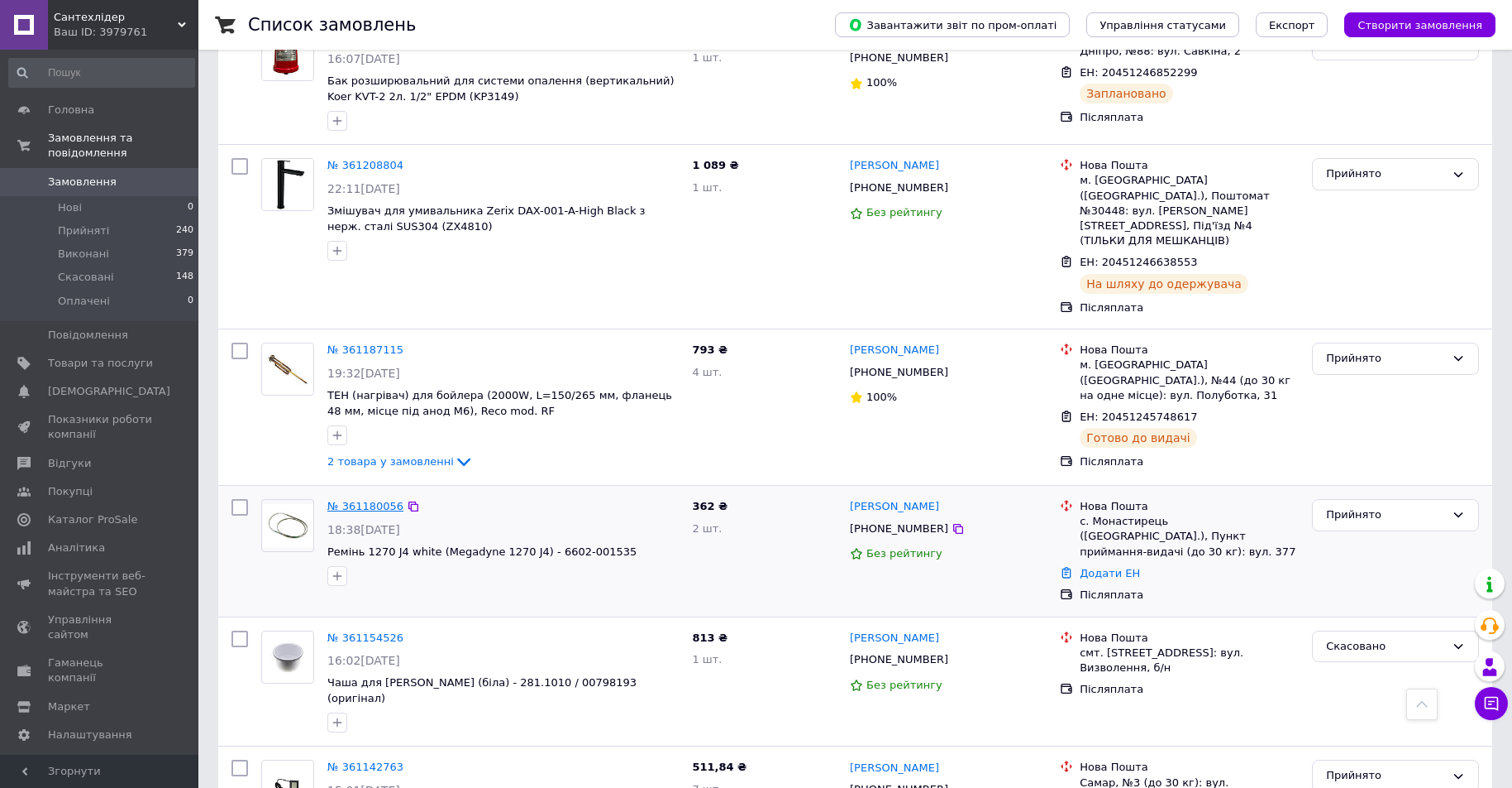
click at [369, 500] on link "№ 361180056" at bounding box center [365, 506] width 76 height 13
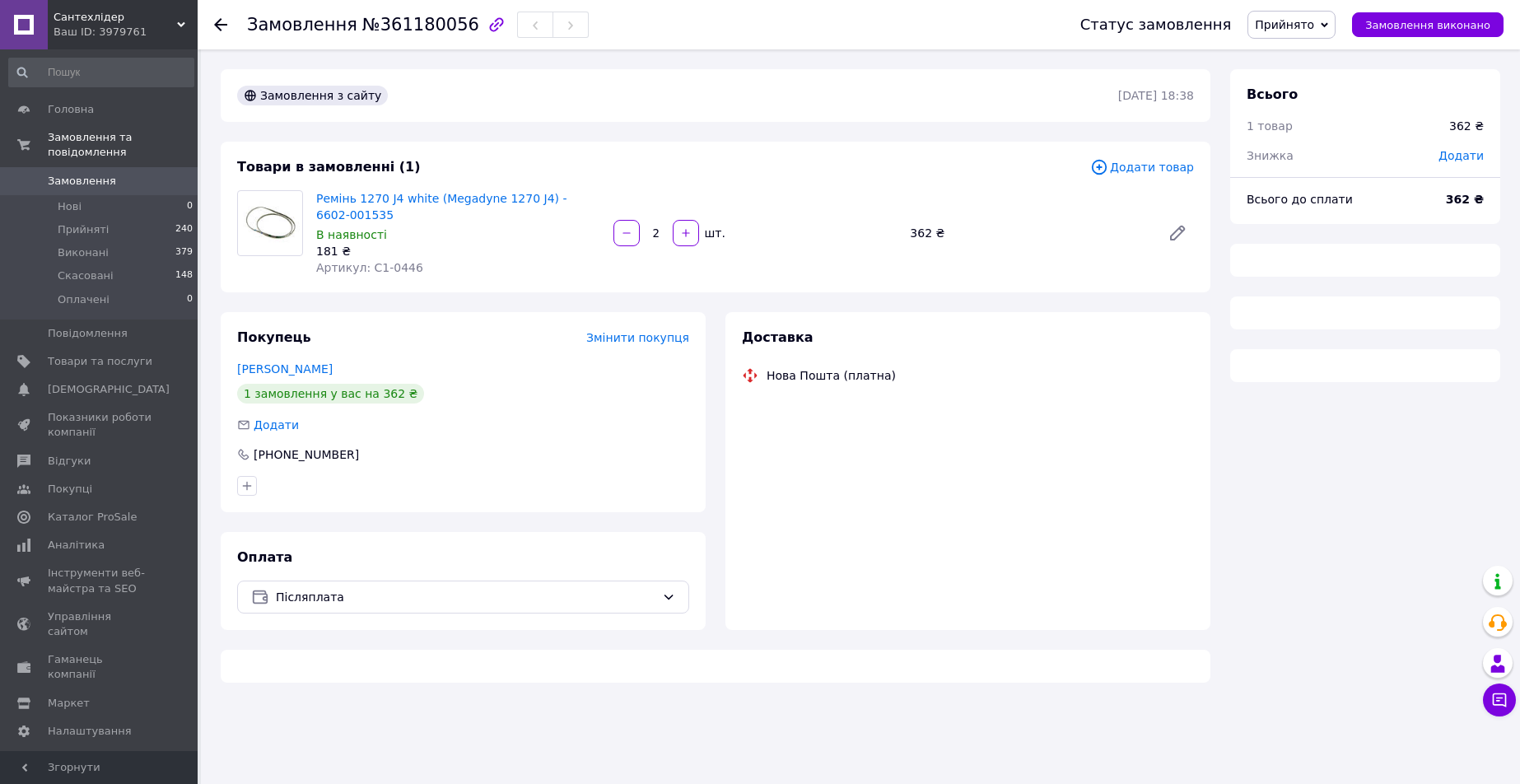
click at [144, 174] on span "Замовлення" at bounding box center [99, 181] width 104 height 14
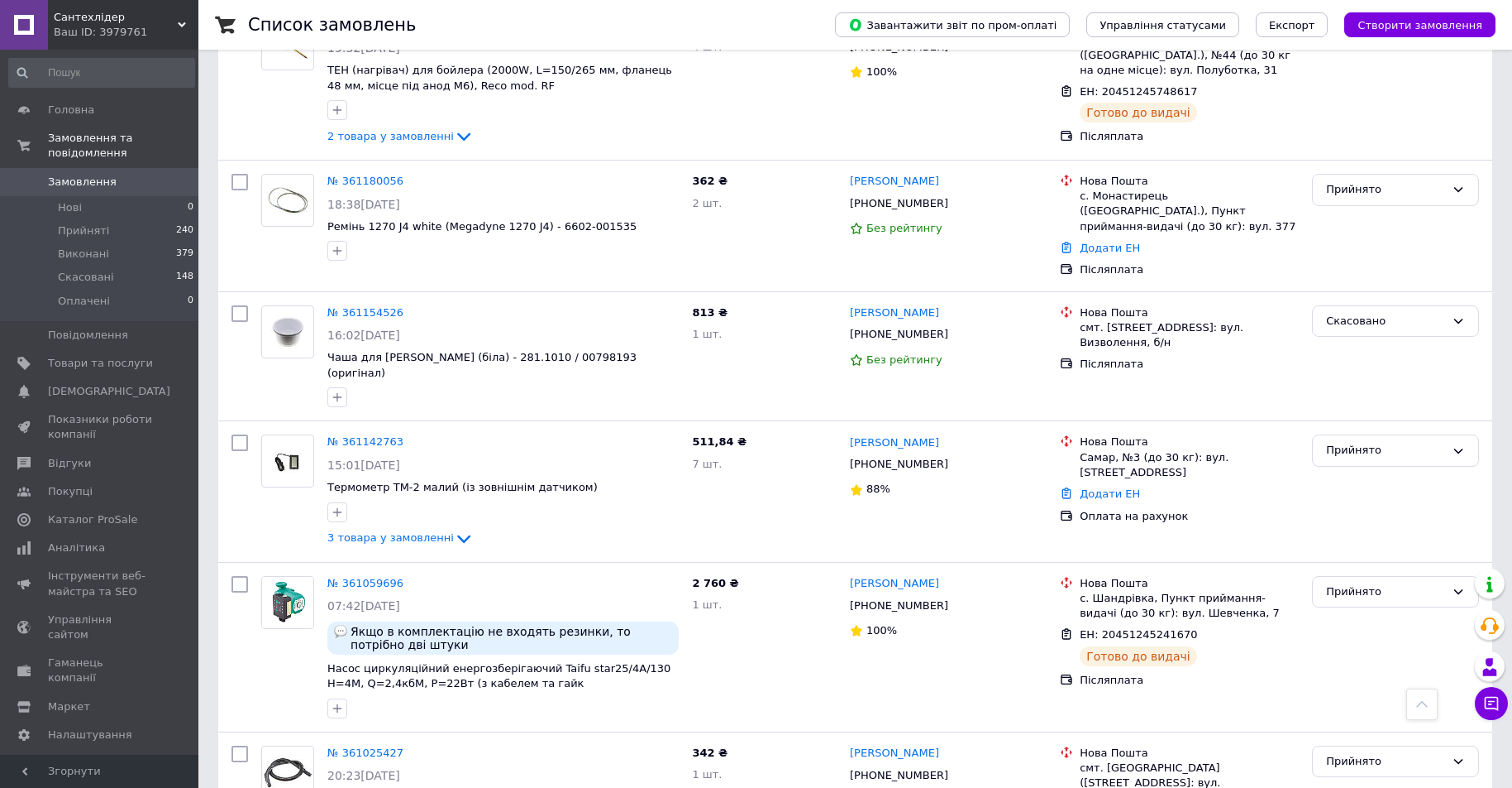
scroll to position [1241, 0]
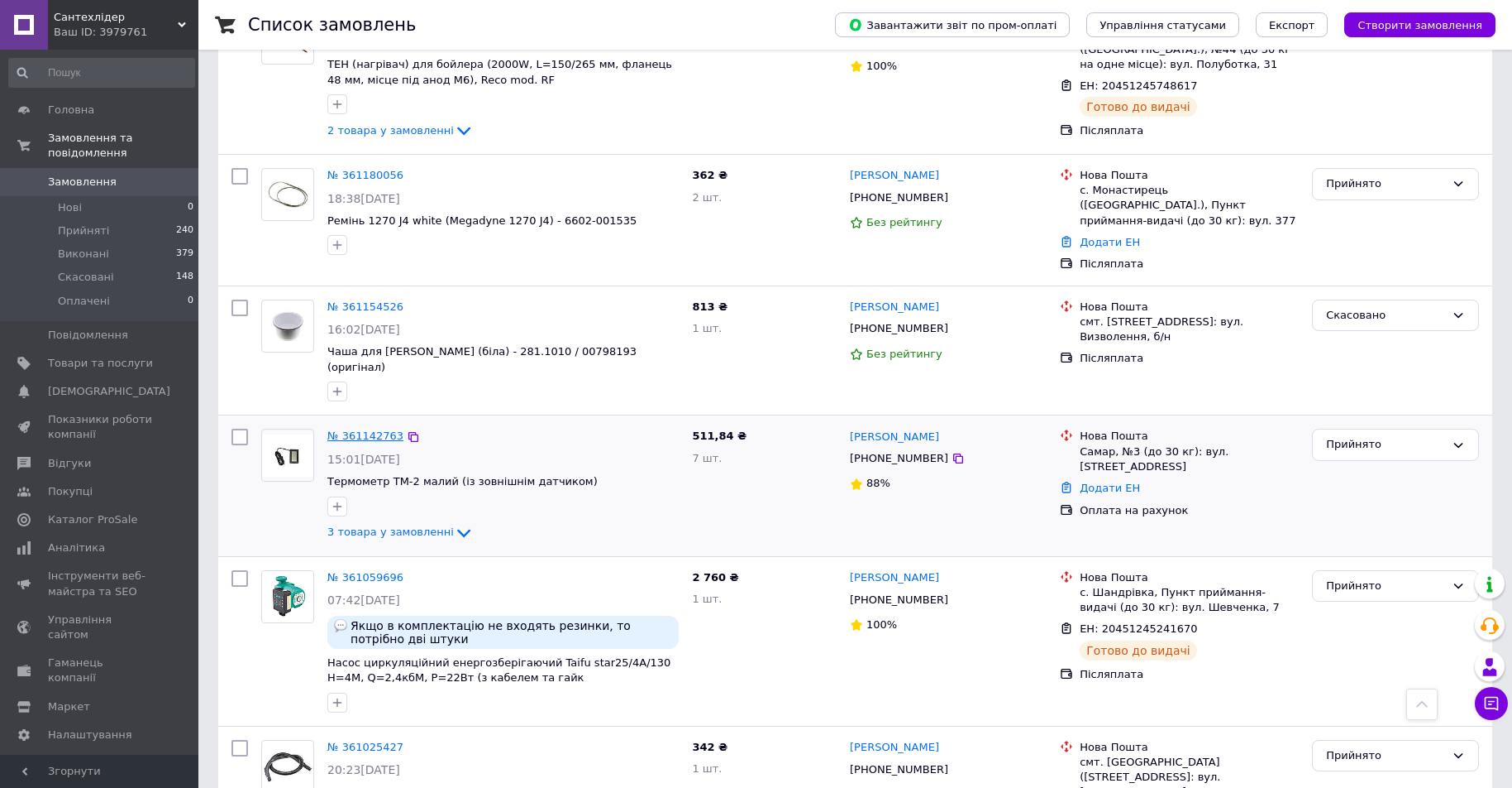
click at [379, 430] on link "№ 361142763" at bounding box center [365, 436] width 76 height 13
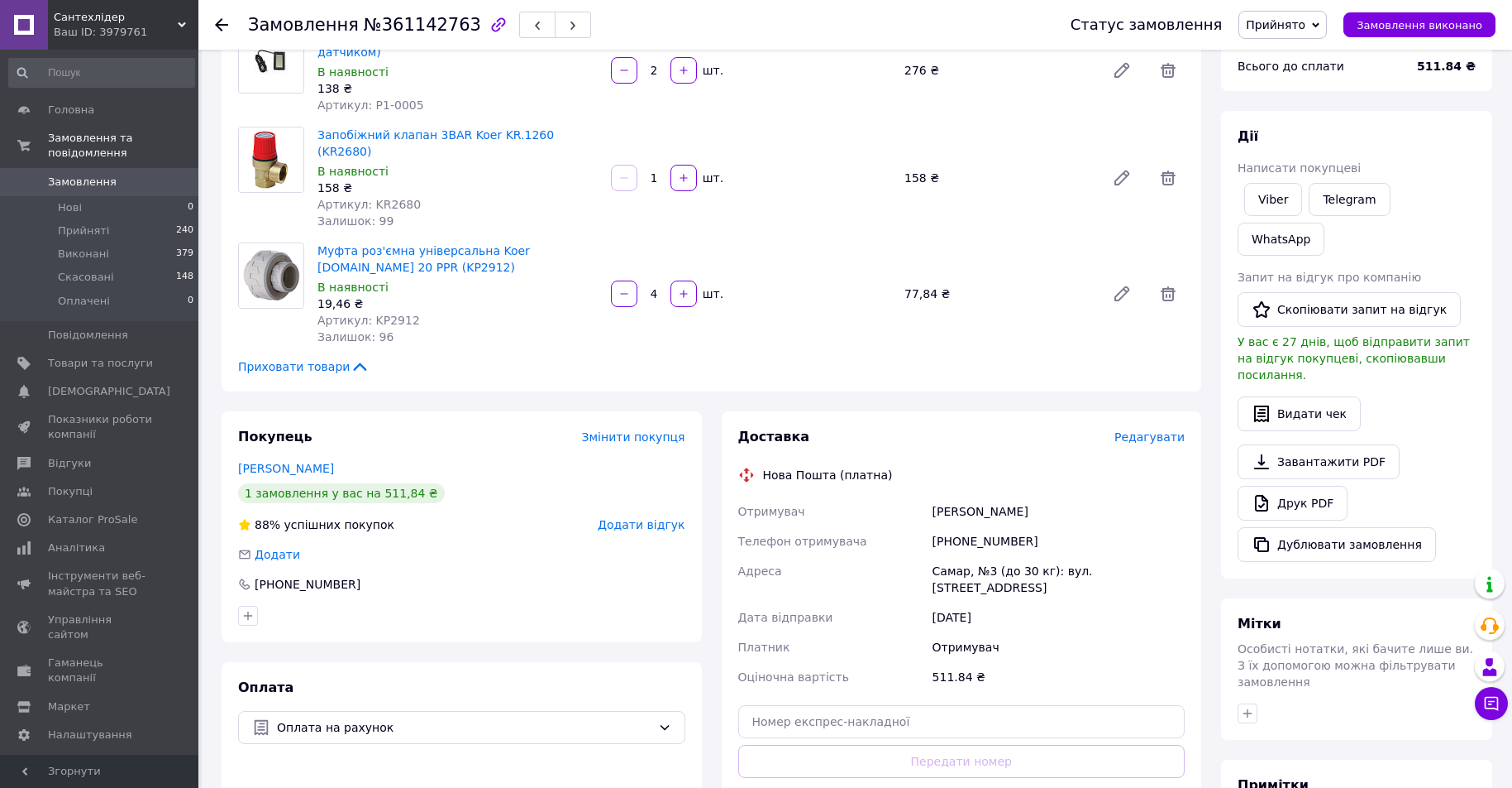
scroll to position [373, 0]
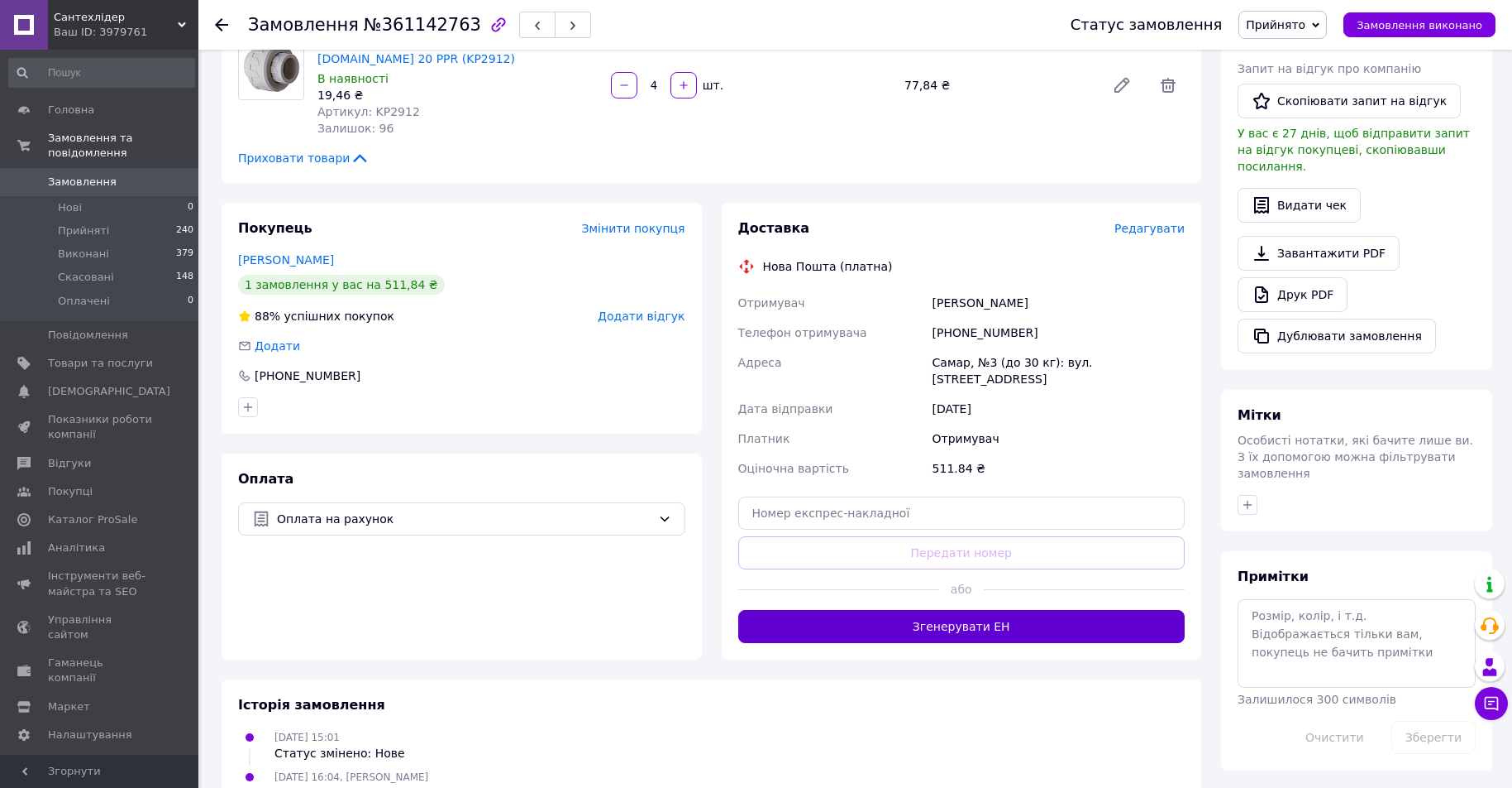
click at [991, 610] on button "Згенерувати ЕН" at bounding box center [961, 626] width 447 height 33
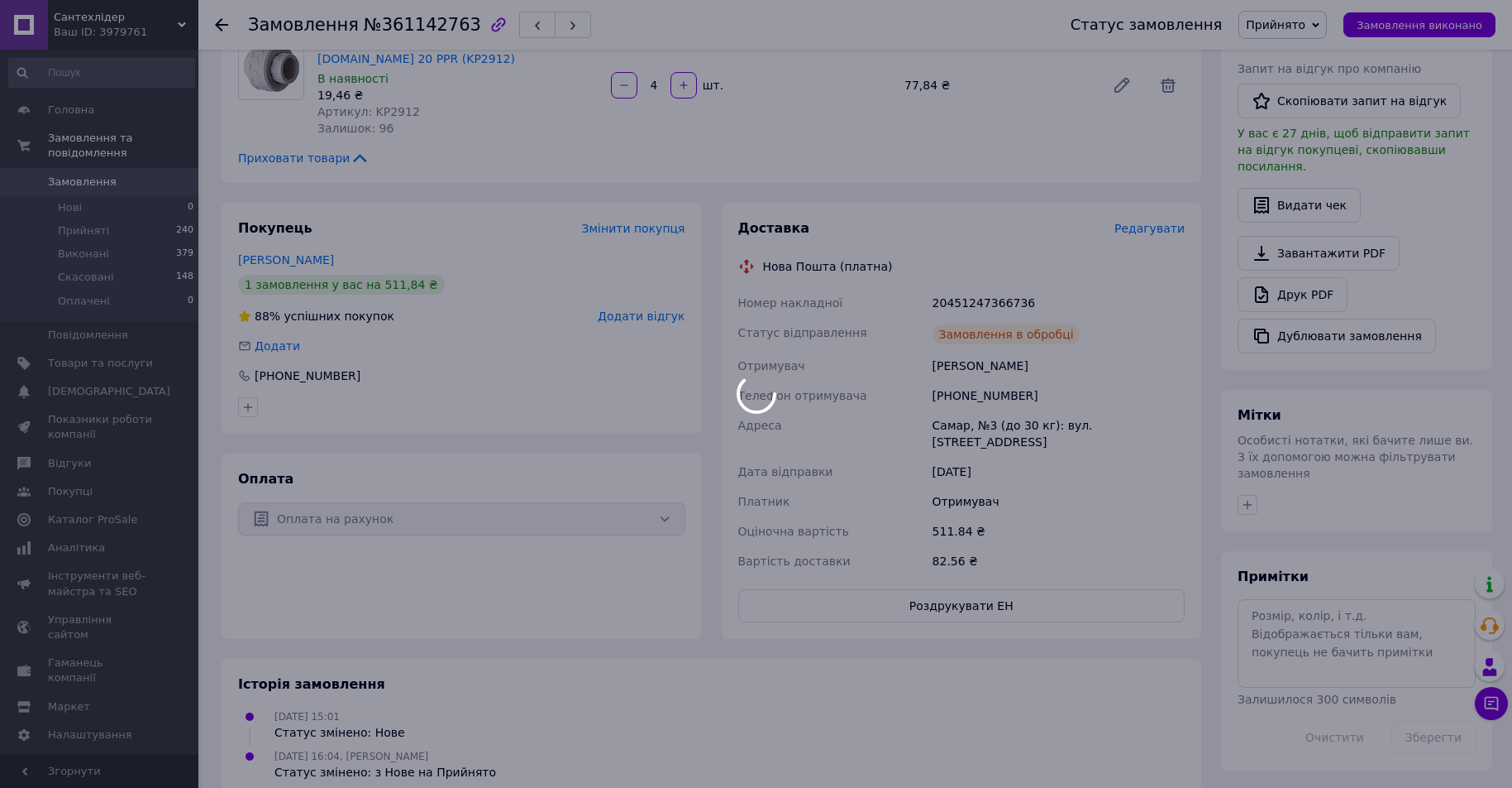
scroll to position [351, 0]
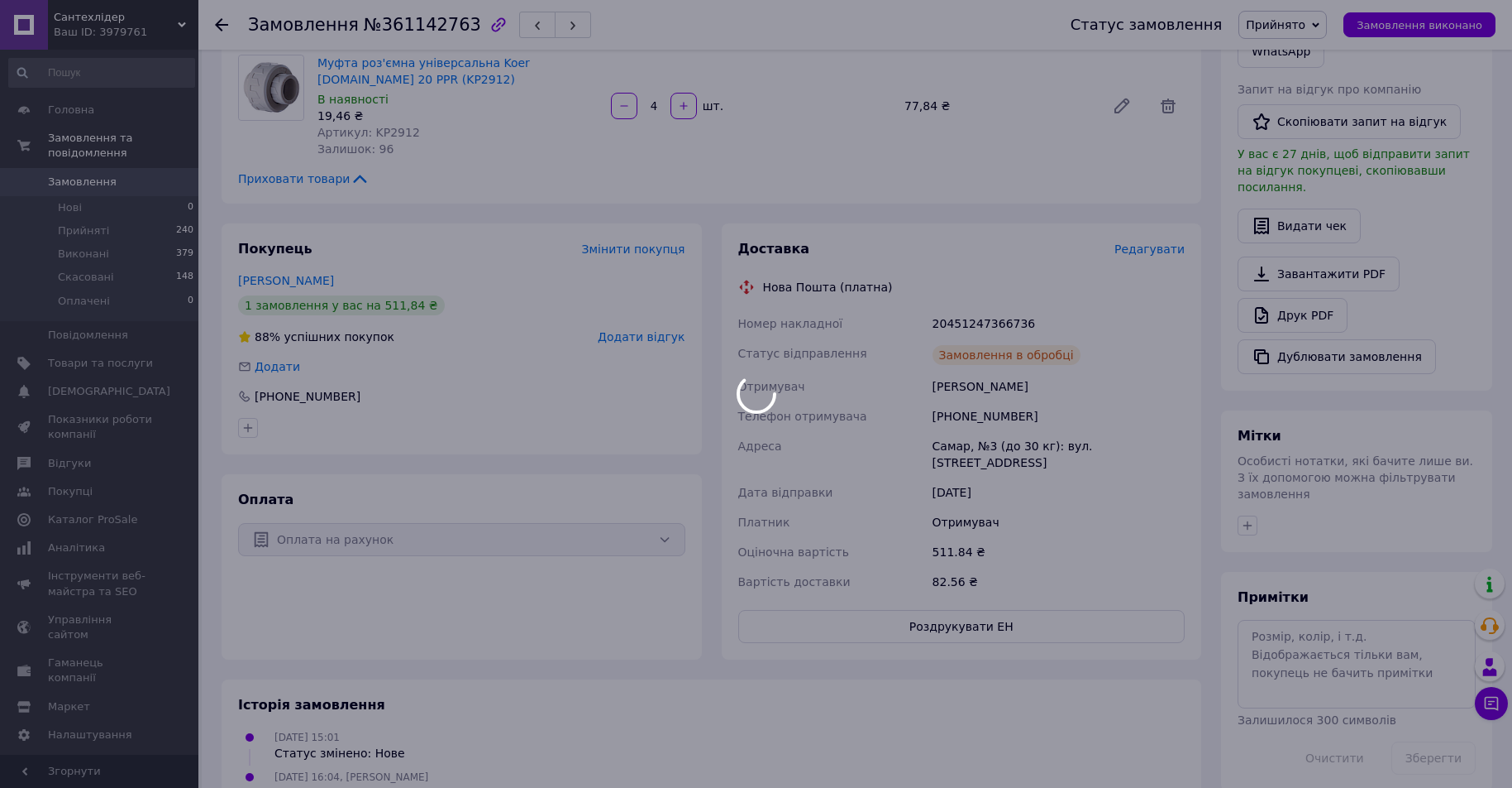
click at [991, 580] on div at bounding box center [756, 394] width 1512 height 788
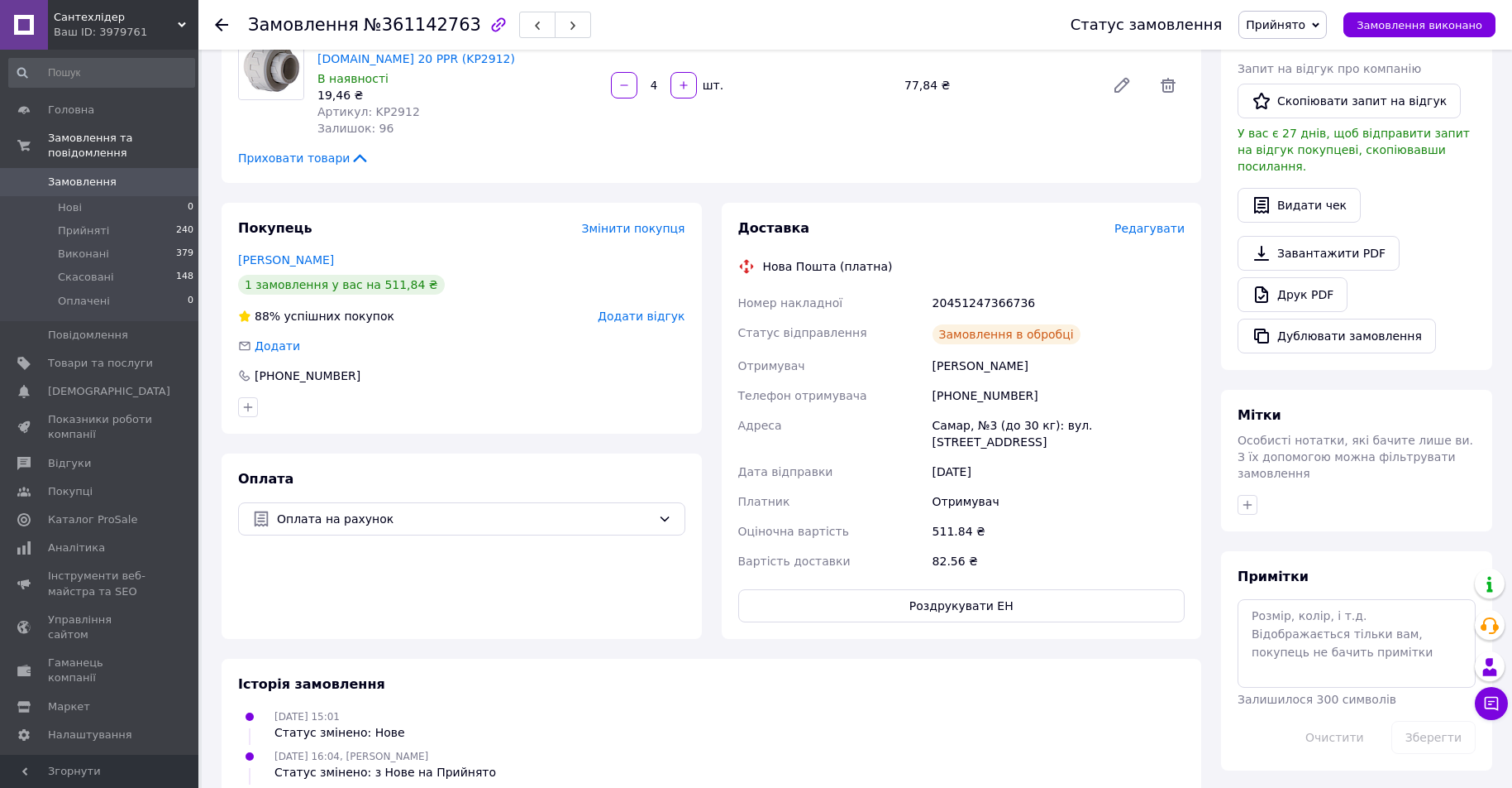
click at [991, 580] on div "Доставка Редагувати Нова Пошта (платна) Номер накладної 20451247366736 Статус в…" at bounding box center [962, 420] width 481 height 436
click at [990, 574] on div "Доставка Редагувати Нова Пошта (платна) Номер накладної 20451247366736 Статус в…" at bounding box center [962, 420] width 481 height 436
click at [986, 589] on button "Роздрукувати ЕН" at bounding box center [961, 605] width 447 height 33
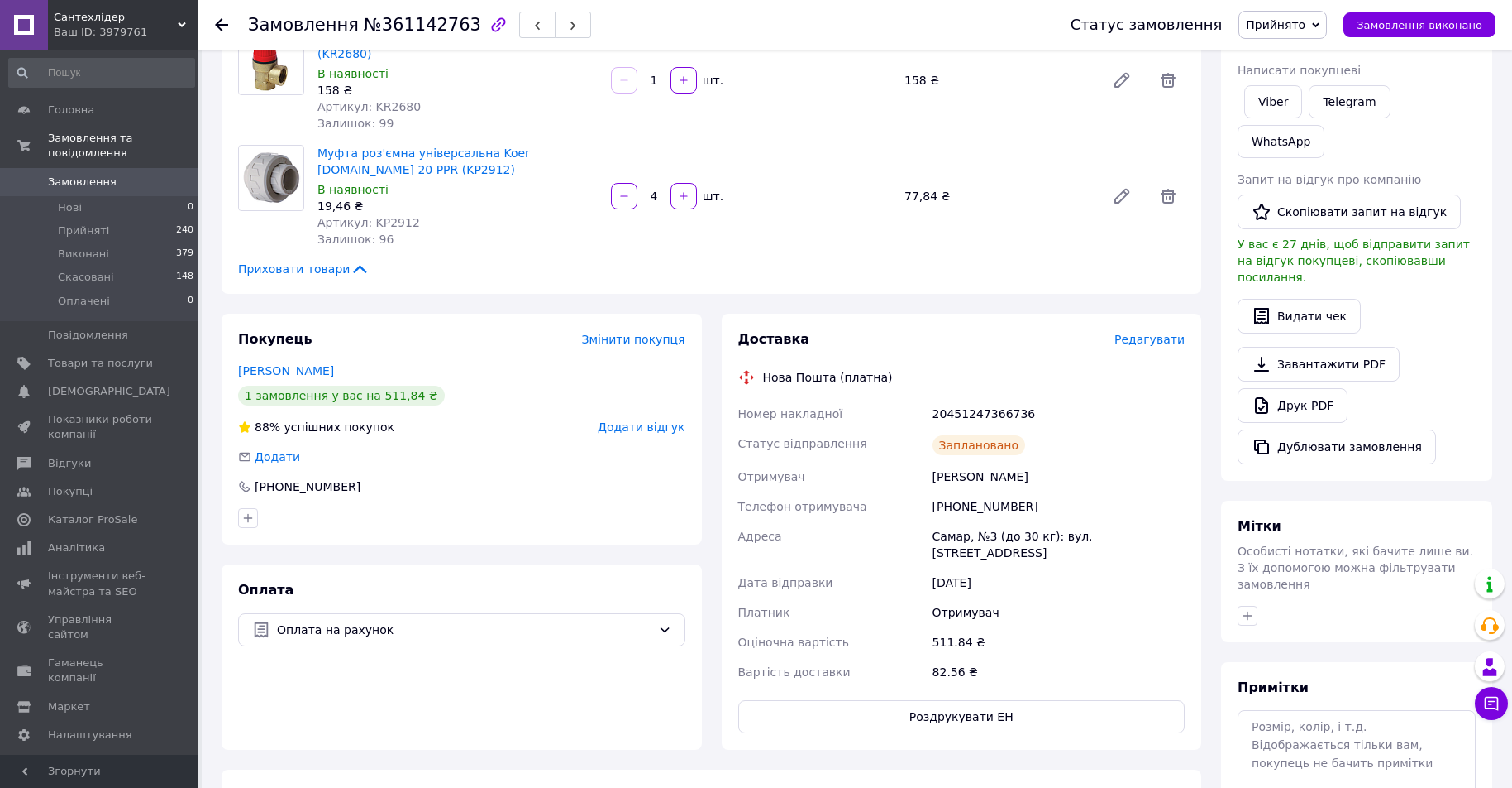
scroll to position [42, 0]
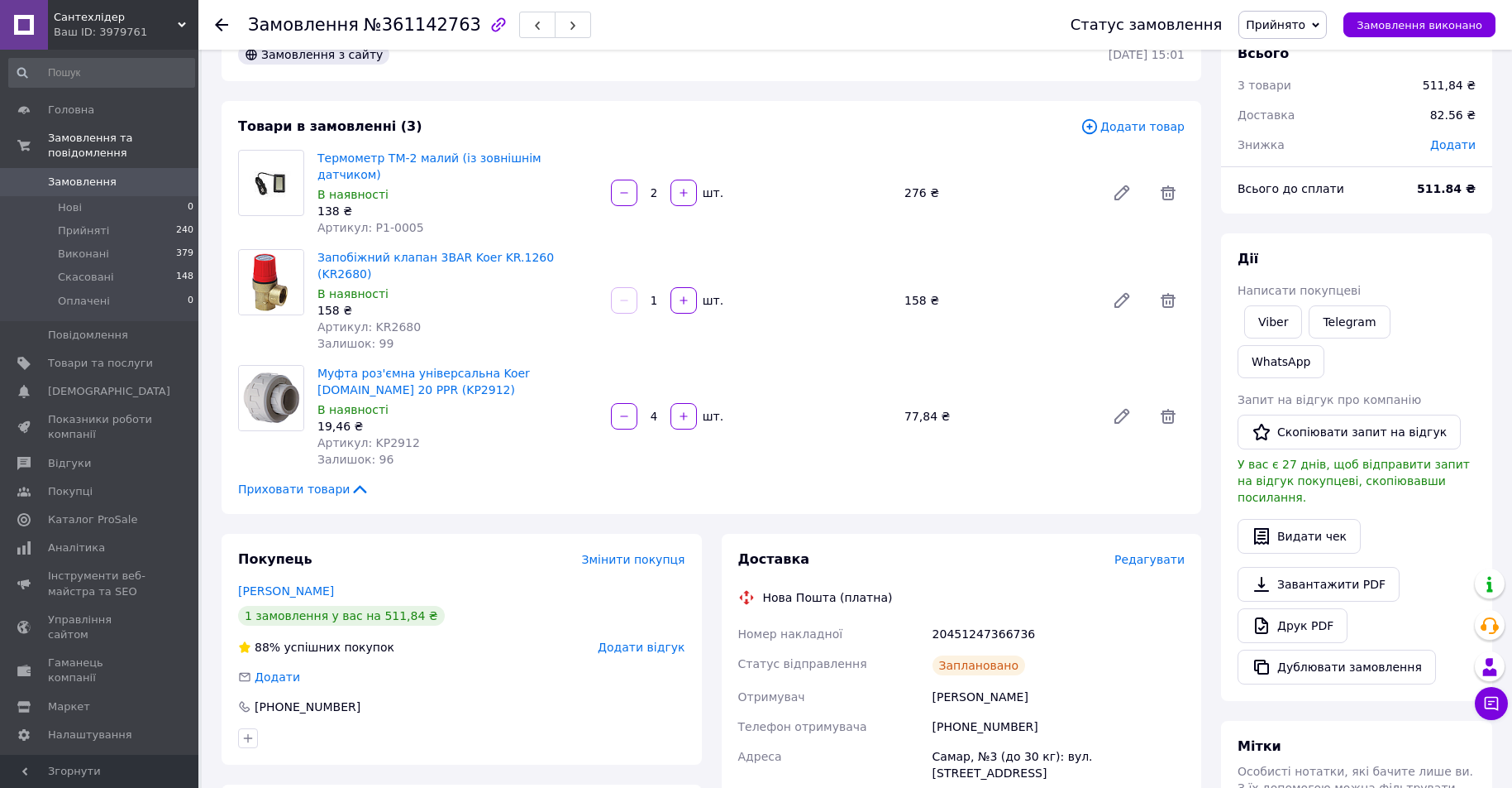
click at [133, 175] on span "Замовлення" at bounding box center [100, 182] width 105 height 14
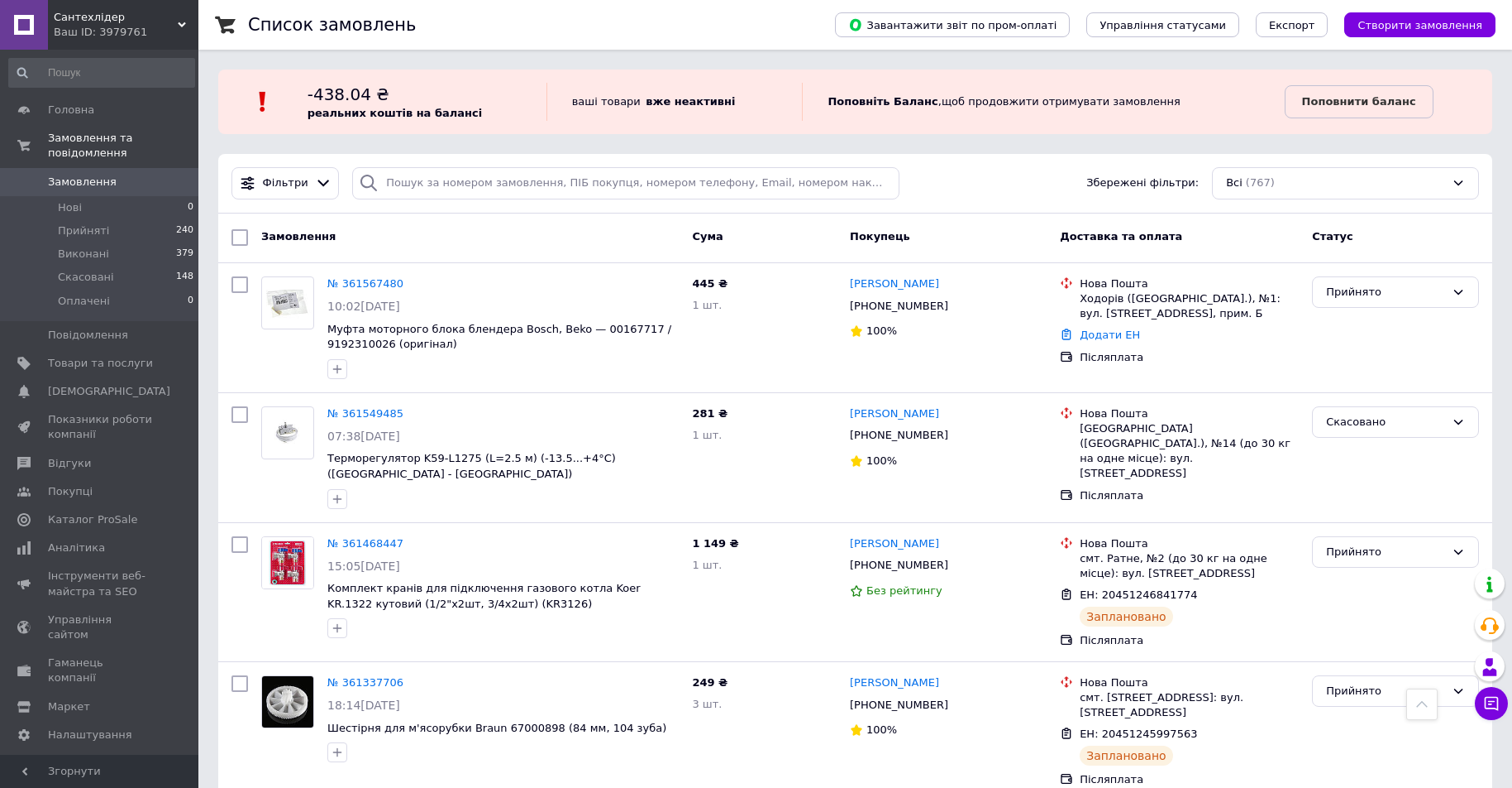
scroll to position [1158, 0]
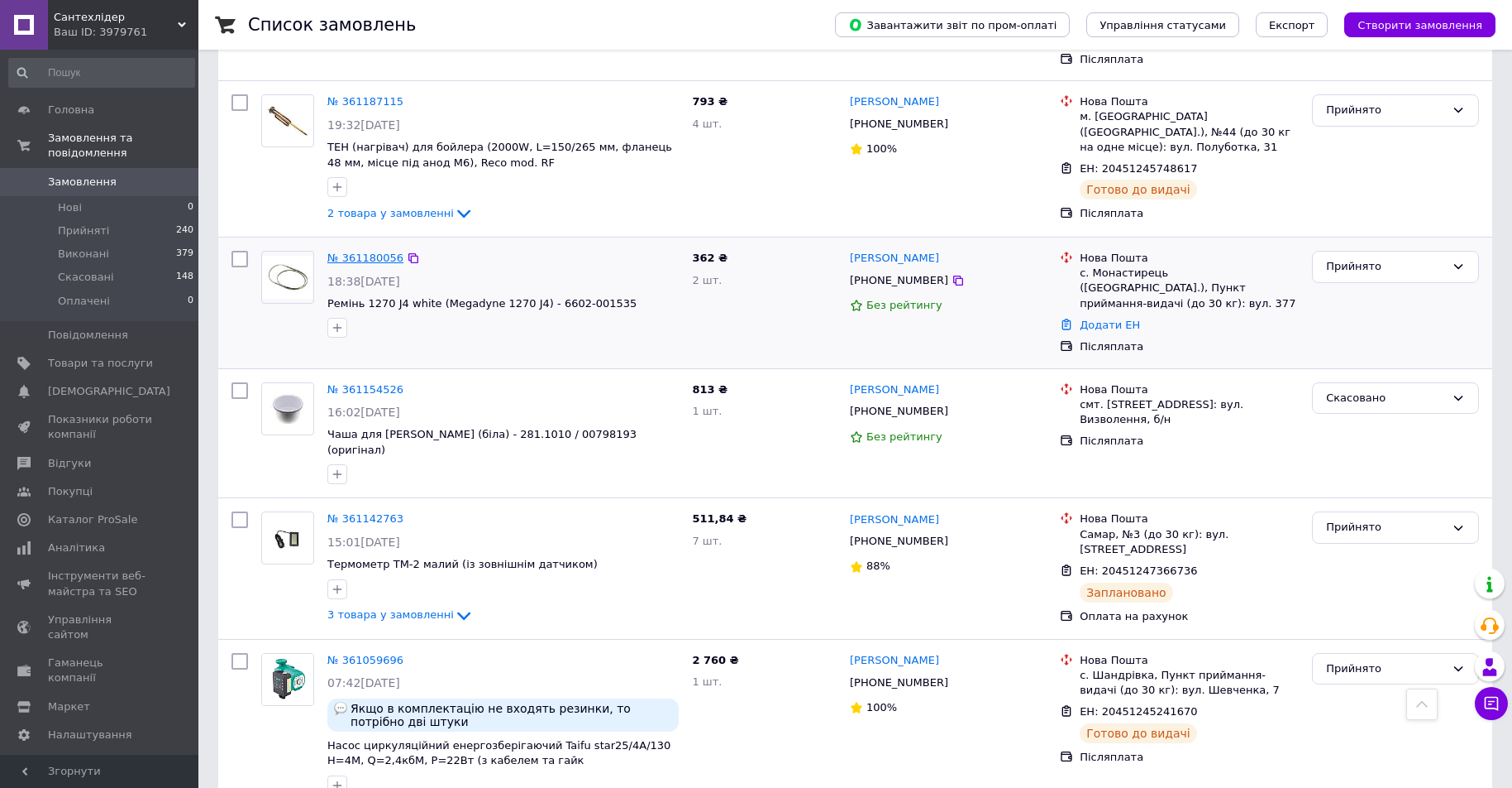
click at [380, 252] on link "№ 361180056" at bounding box center [365, 258] width 76 height 13
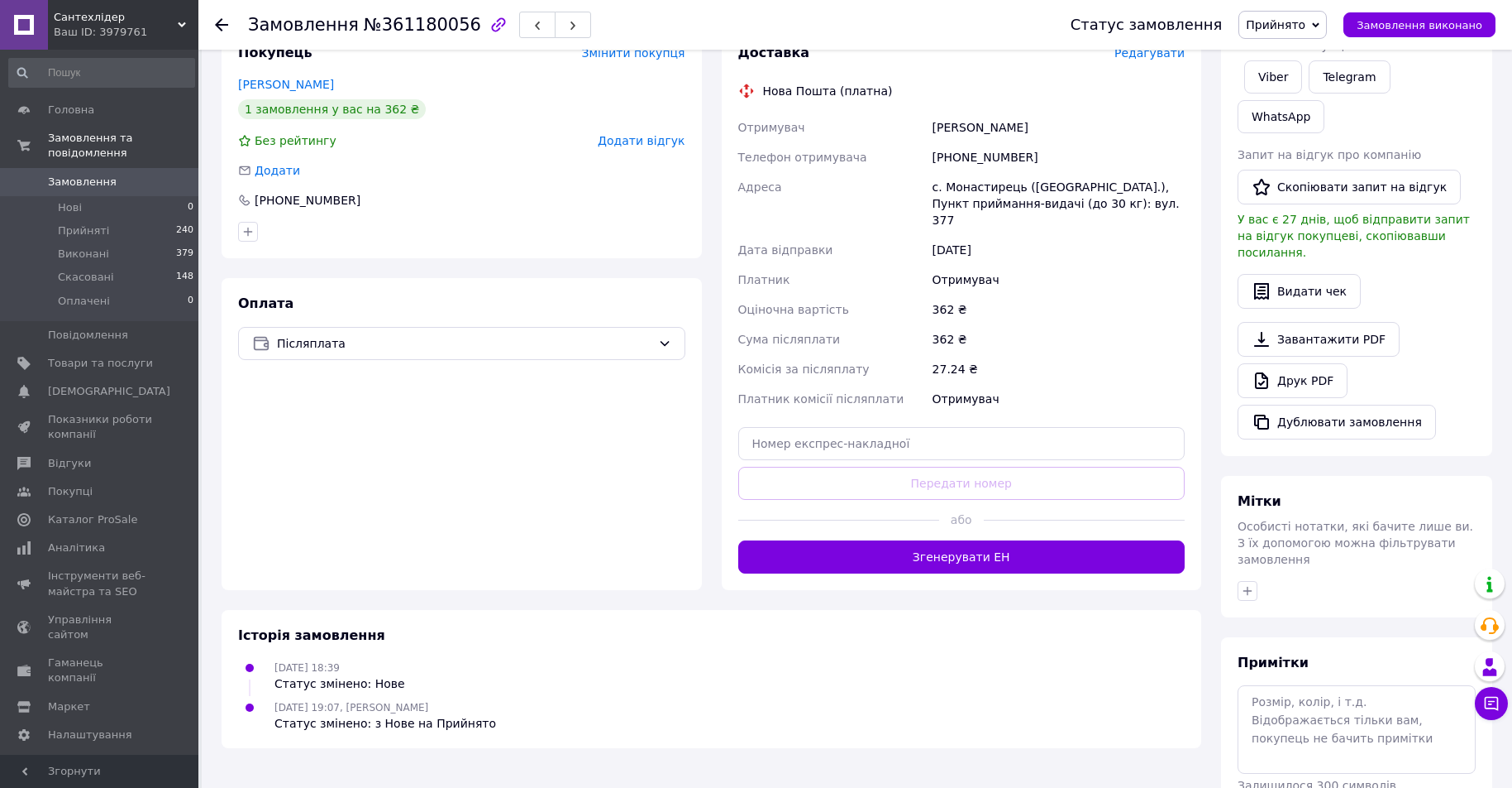
scroll to position [302, 0]
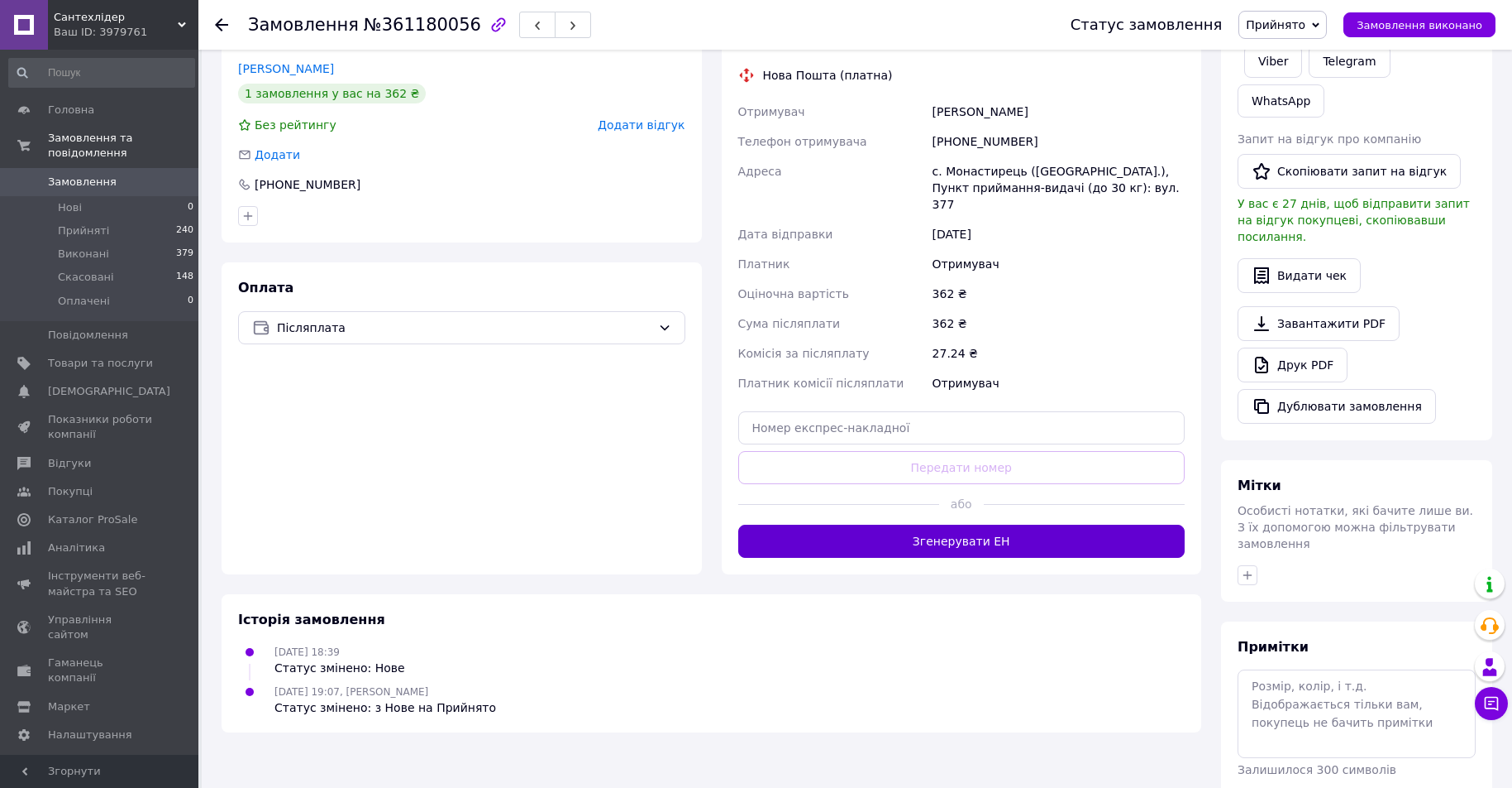
click at [978, 524] on button "Згенерувати ЕН" at bounding box center [961, 541] width 447 height 33
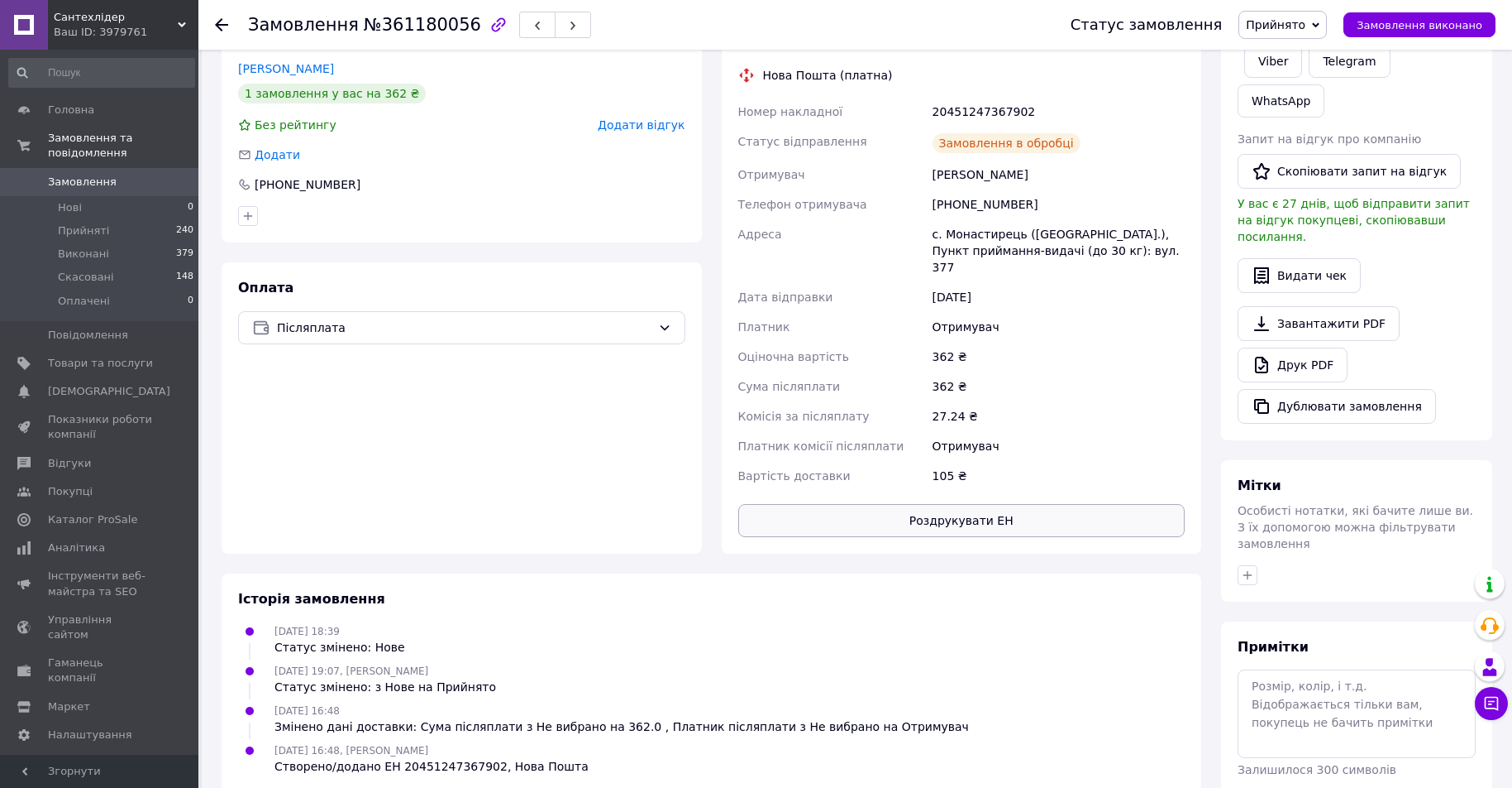
click at [978, 507] on button "Роздрукувати ЕН" at bounding box center [961, 520] width 447 height 33
click at [180, 20] on icon at bounding box center [182, 25] width 9 height 9
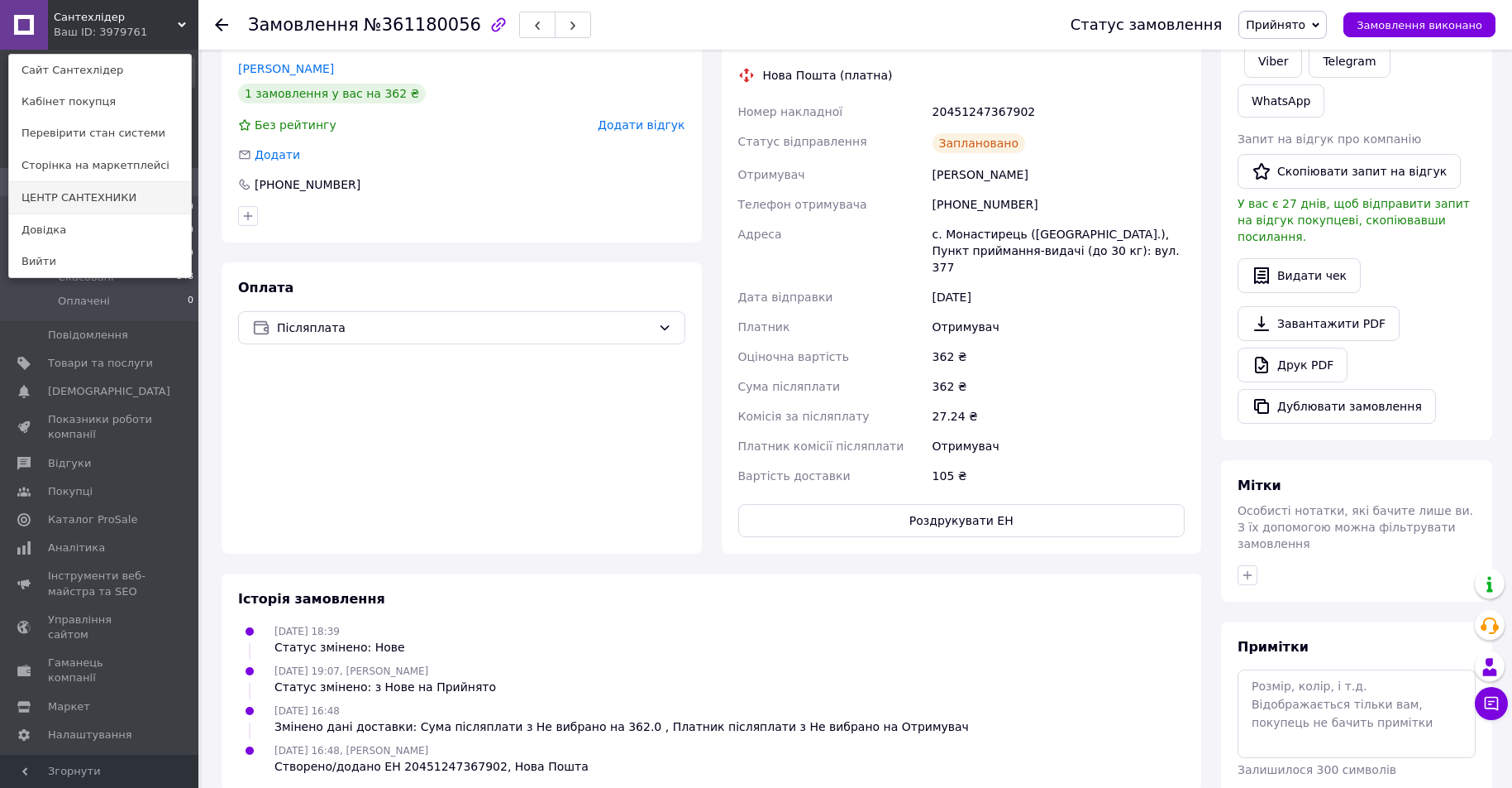
click at [130, 186] on link "ЦЕНТР САНТЕХНИКИ" at bounding box center [100, 197] width 182 height 32
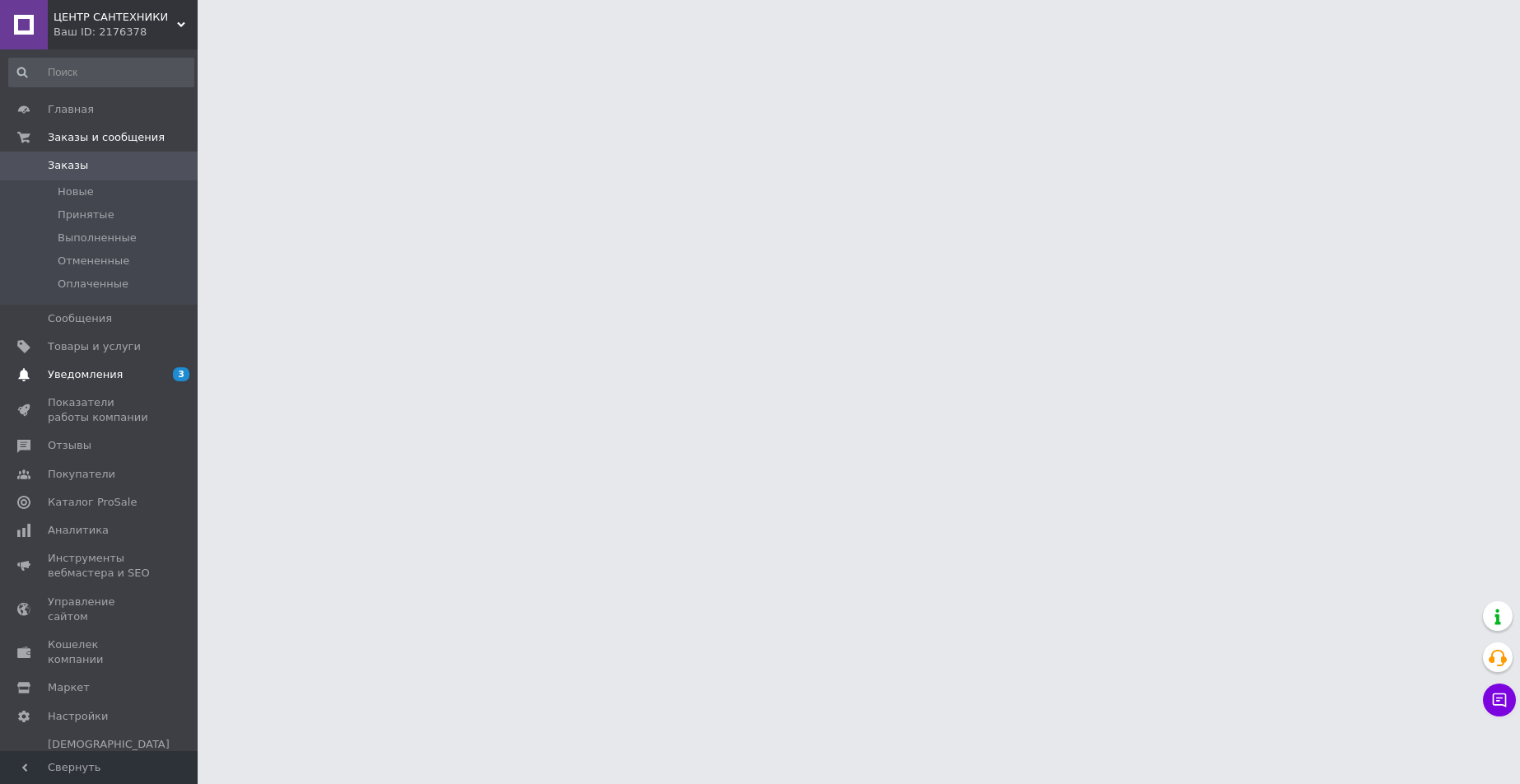
click at [93, 380] on span "Уведомления" at bounding box center [85, 374] width 75 height 14
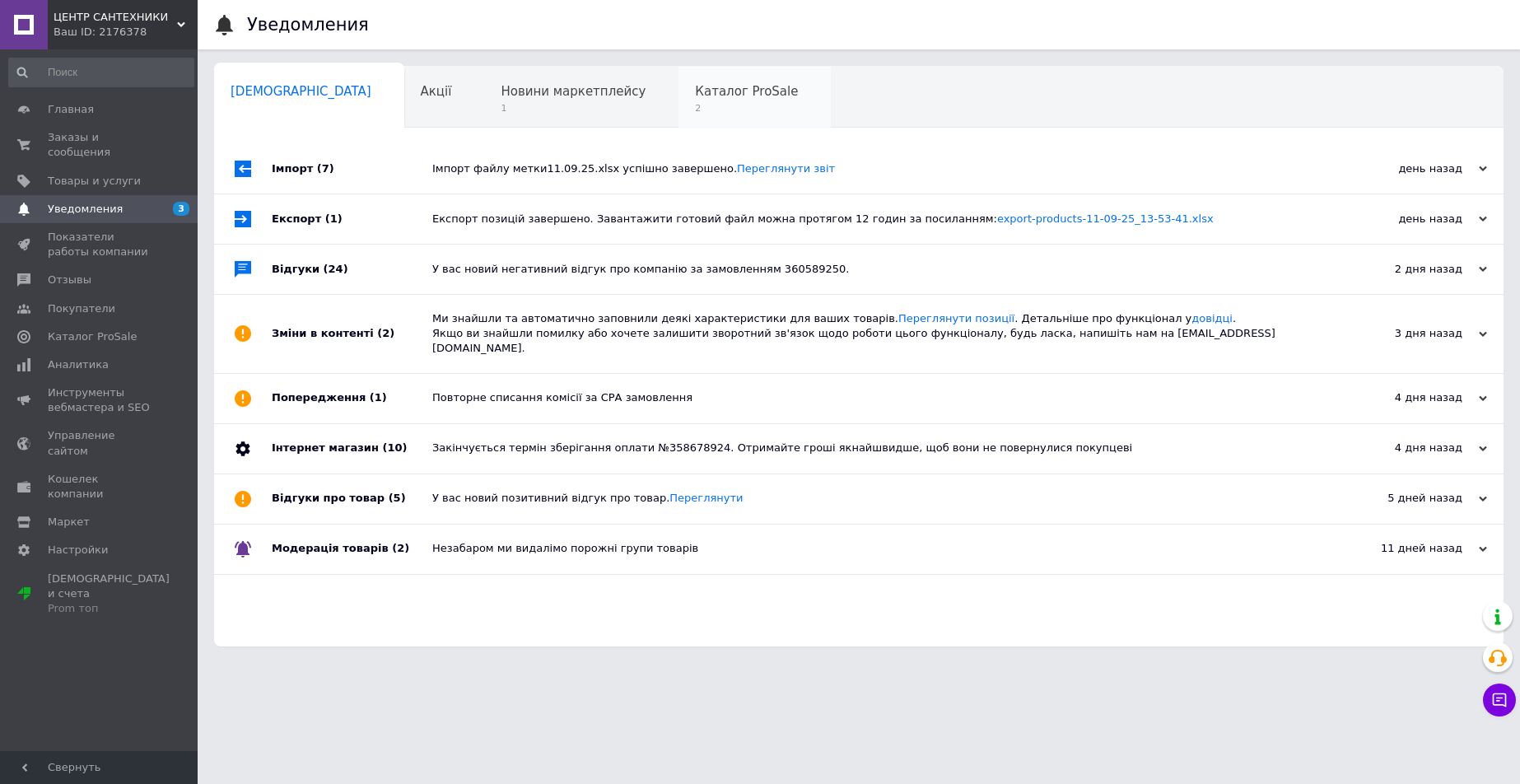
click at [695, 87] on span "Каталог ProSale" at bounding box center [746, 91] width 103 height 14
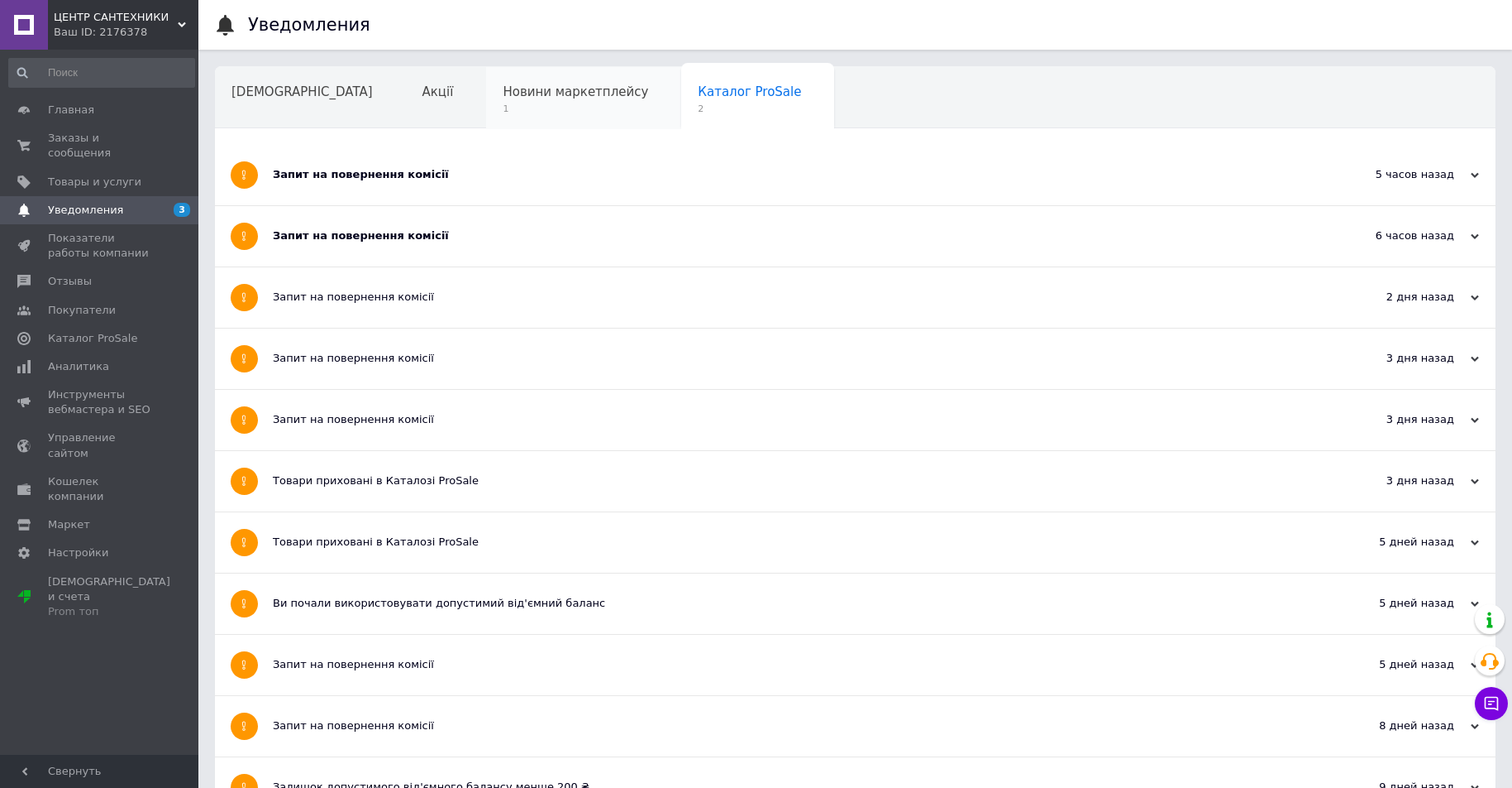
click at [503, 92] on span "Новини маркетплейсу" at bounding box center [575, 91] width 146 height 14
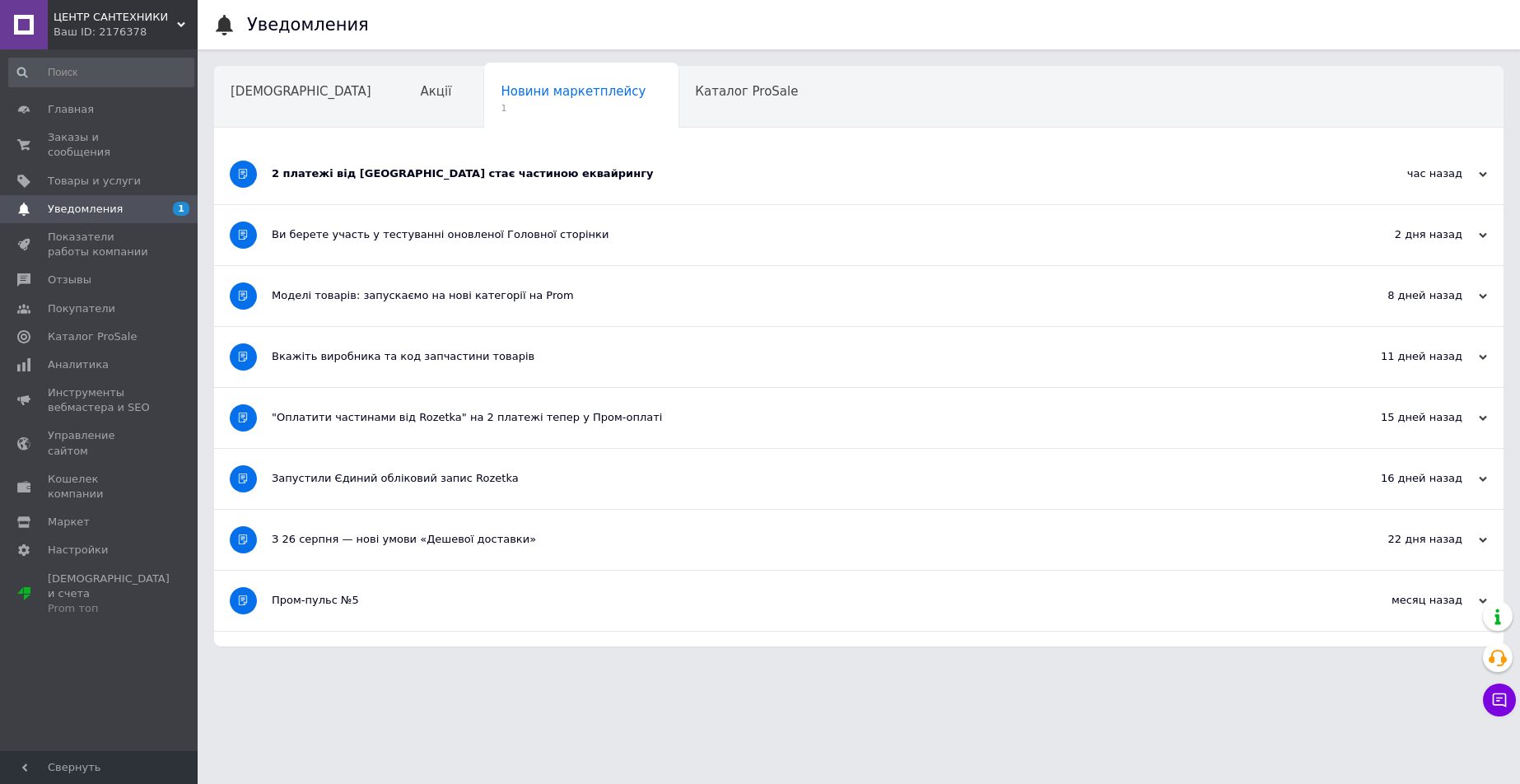
click at [489, 171] on div "2 платежі від [GEOGRAPHIC_DATA] стає частиною еквайрингу" at bounding box center [797, 173] width 1051 height 14
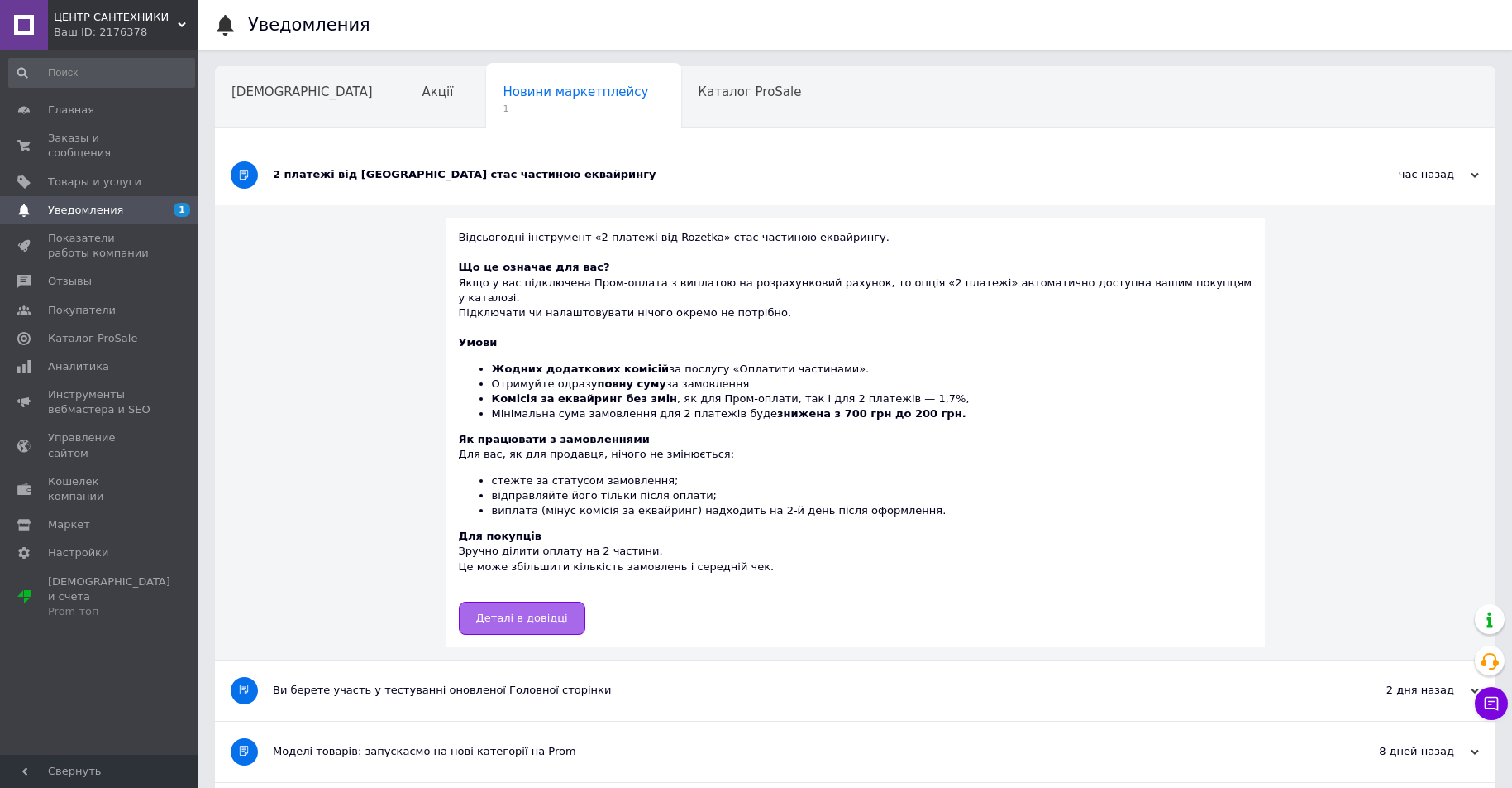
click at [557, 611] on span "Деталі в довідці" at bounding box center [522, 617] width 92 height 13
click at [138, 130] on span "Заказы и сообщения" at bounding box center [100, 145] width 105 height 30
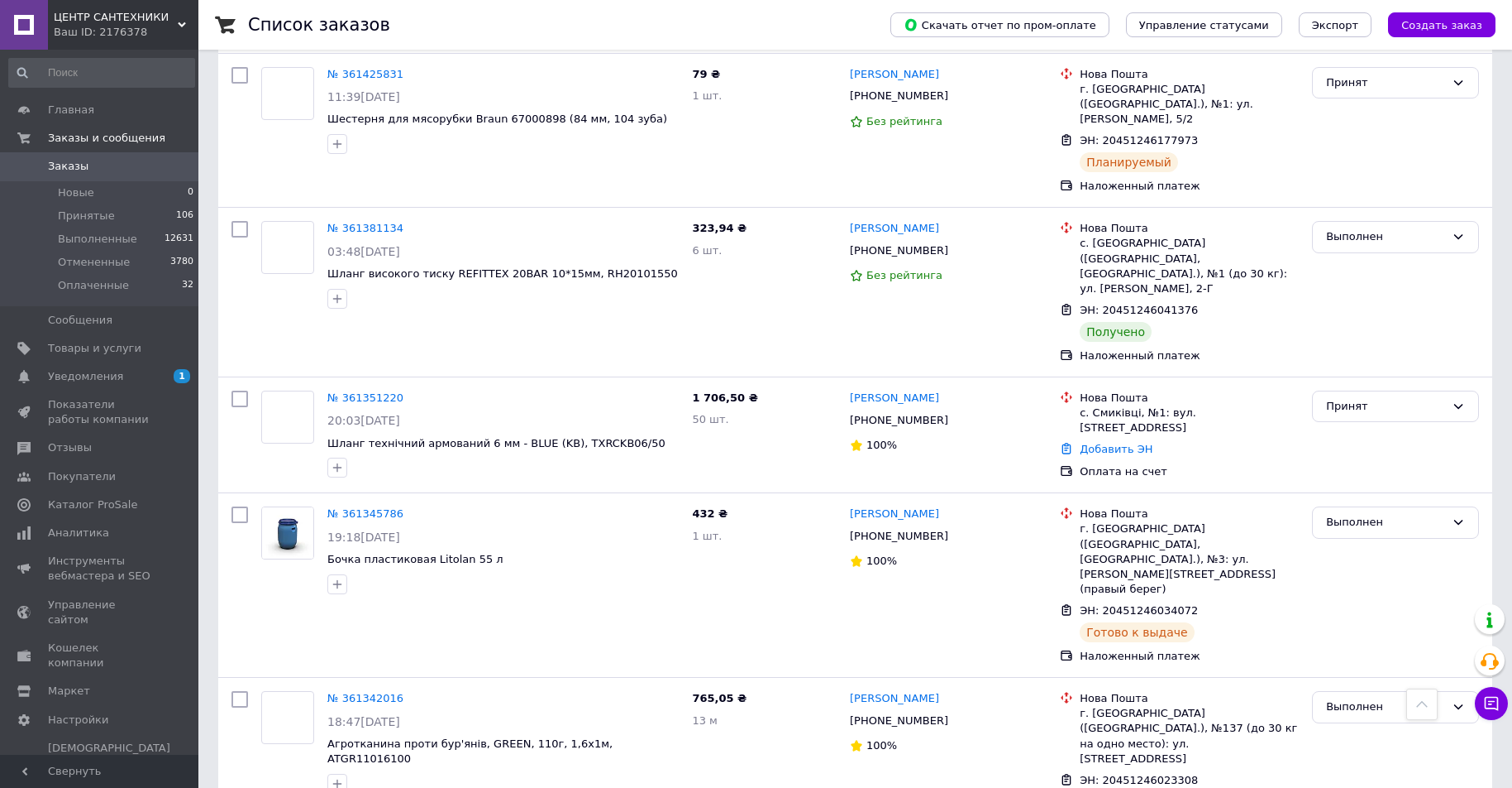
scroll to position [5047, 0]
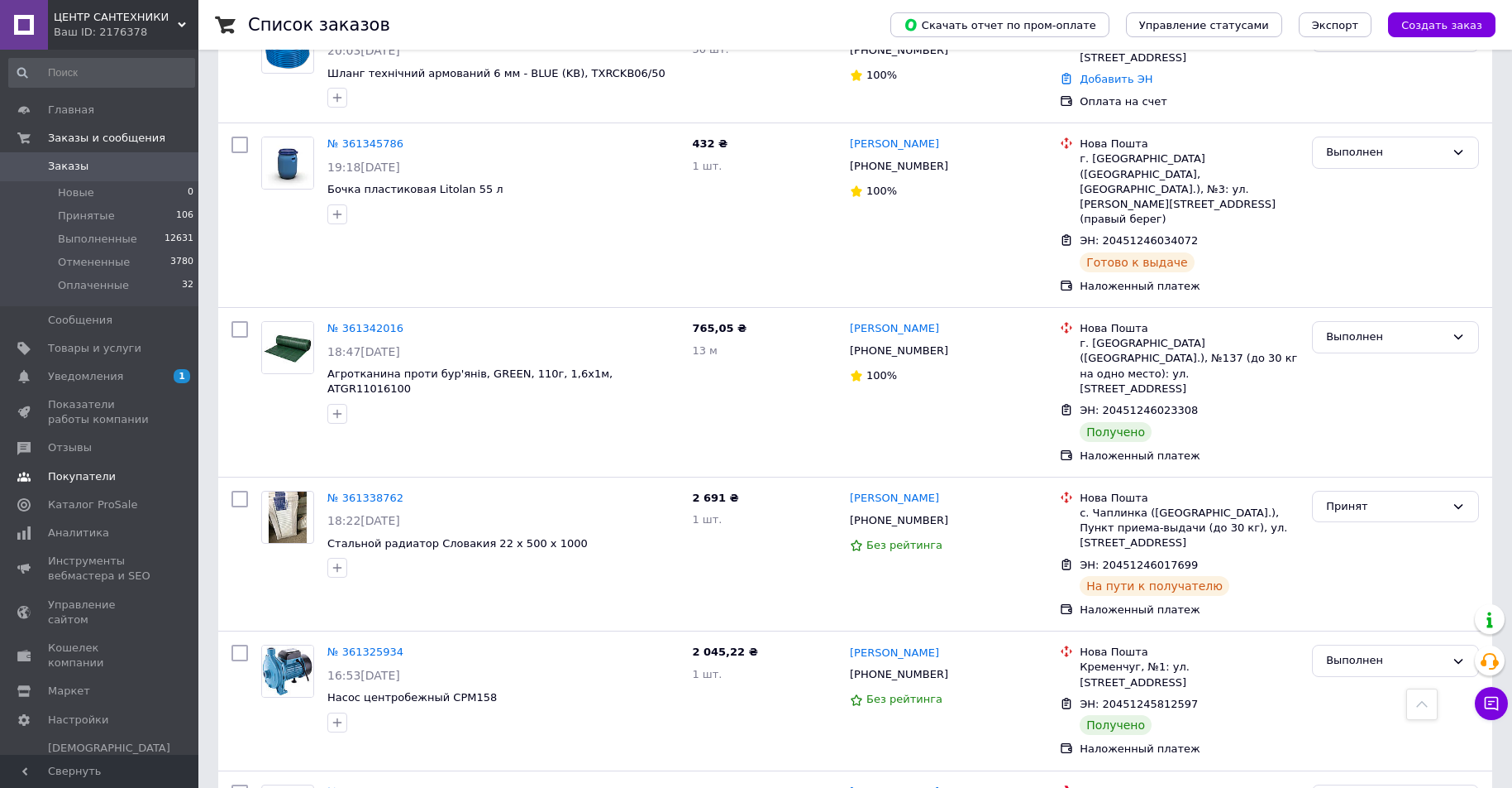
drag, startPoint x: 112, startPoint y: 435, endPoint x: 161, endPoint y: 435, distance: 49.0
click at [112, 435] on link "Отзывы" at bounding box center [101, 447] width 204 height 28
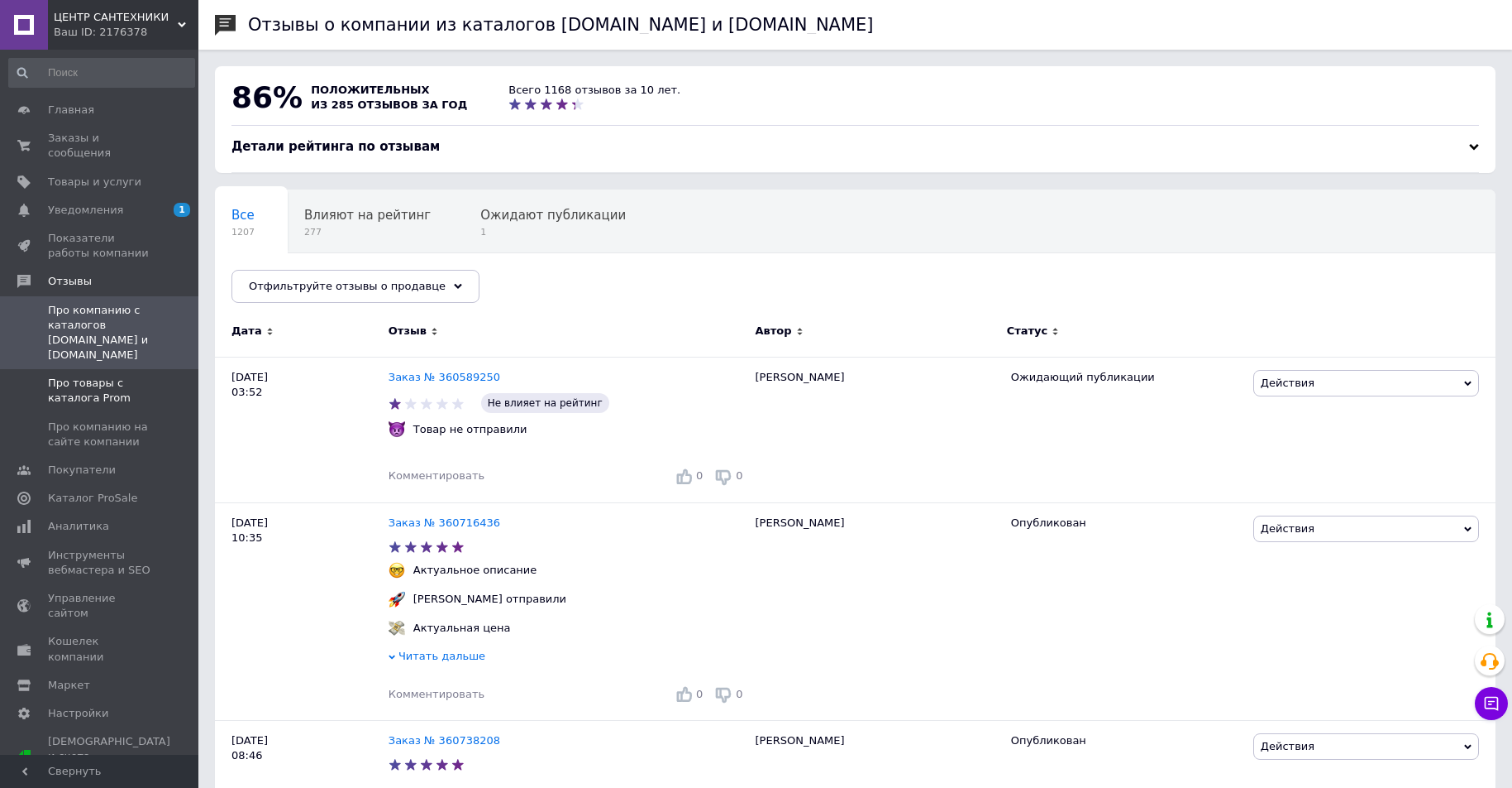
click at [130, 375] on span "Про товары с каталога Prom" at bounding box center [100, 390] width 105 height 30
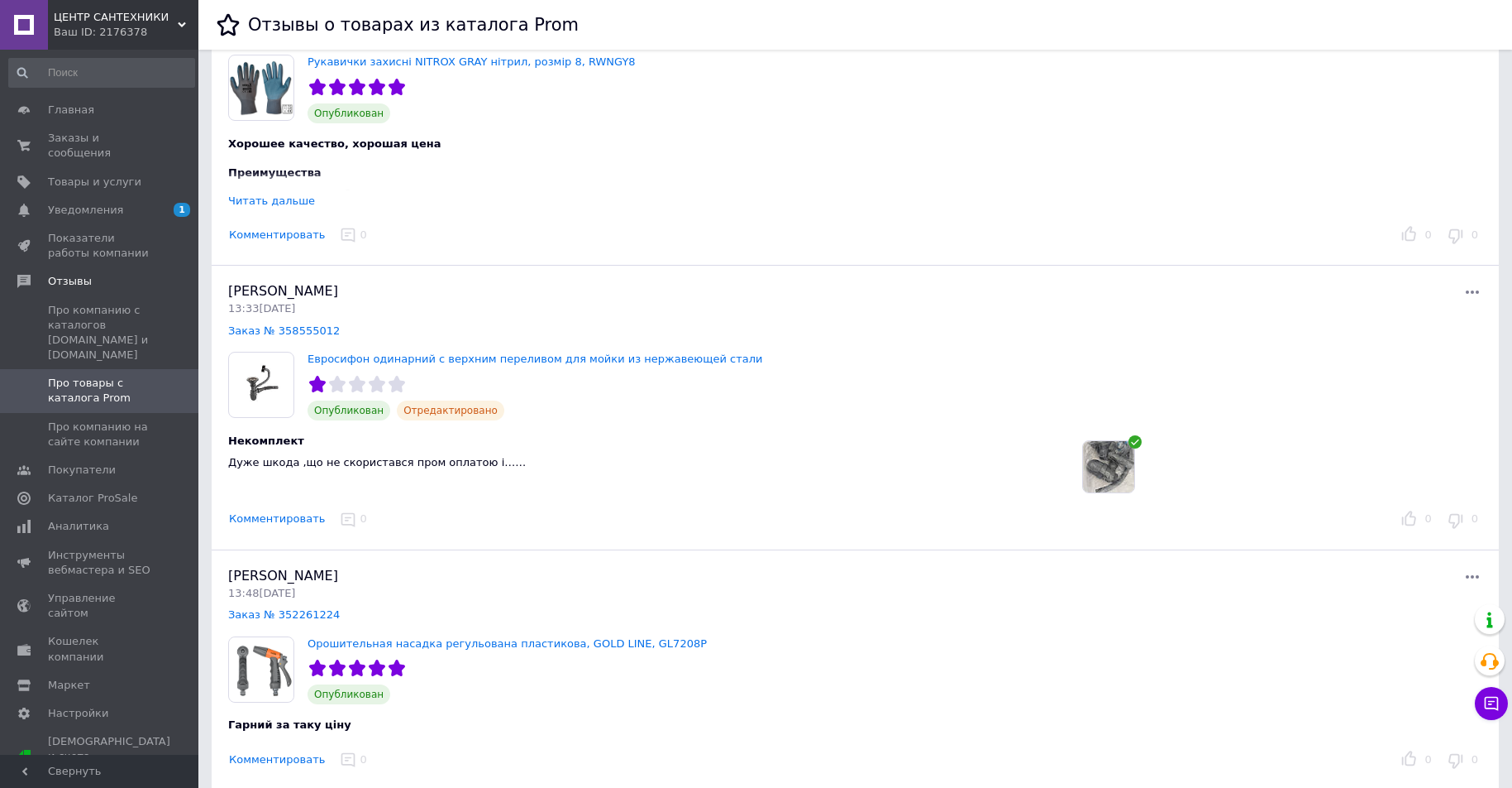
scroll to position [745, 0]
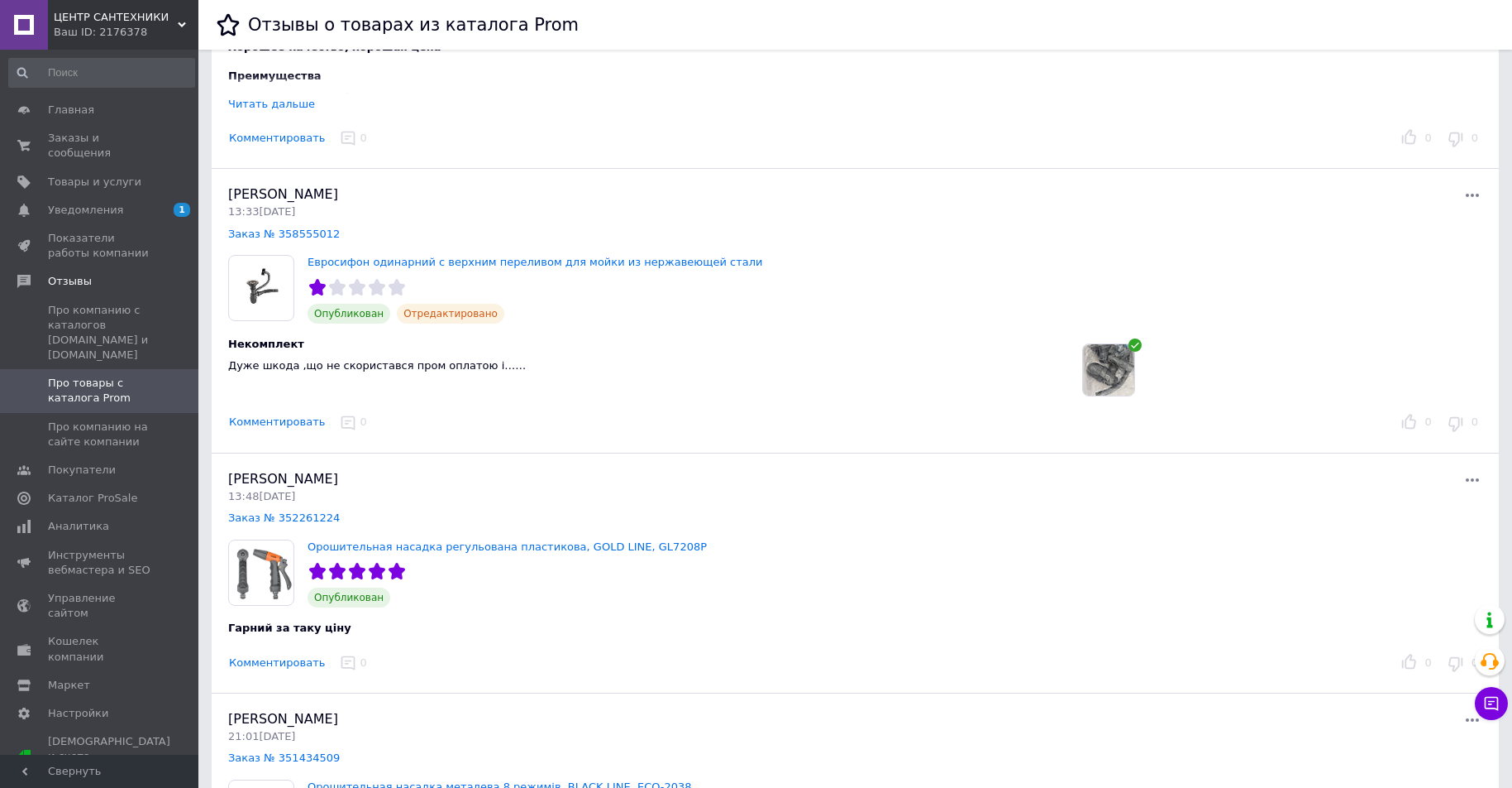
click at [1462, 200] on div at bounding box center [1169, 194] width 627 height 20
click at [1474, 191] on icon at bounding box center [1472, 194] width 20 height 20
click at [119, 420] on span "Про компанию на сайте компании" at bounding box center [100, 434] width 105 height 30
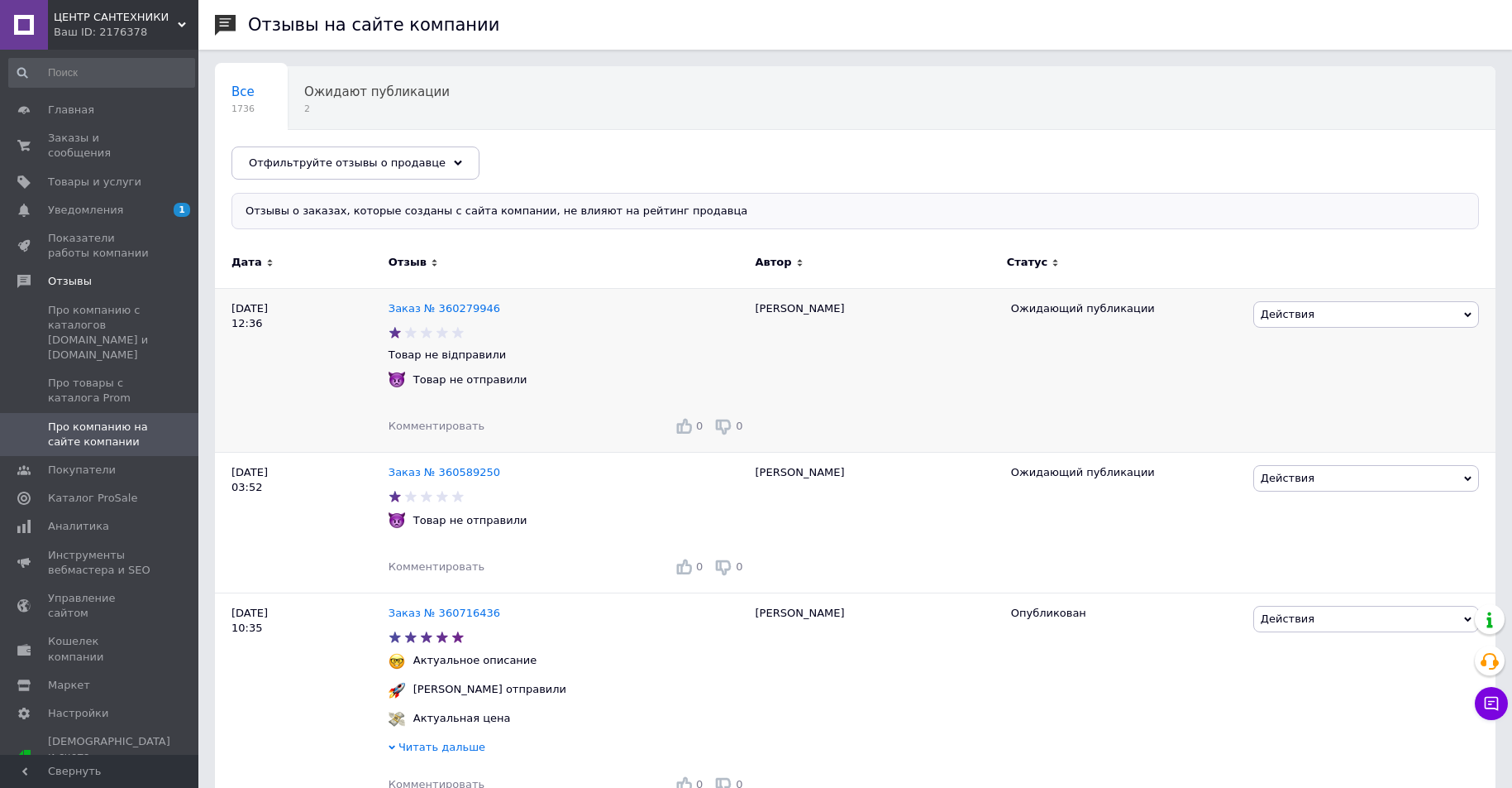
click at [1297, 310] on span "Действия" at bounding box center [1287, 314] width 54 height 13
click at [1299, 412] on li "Скрыть на сайте" at bounding box center [1366, 414] width 224 height 23
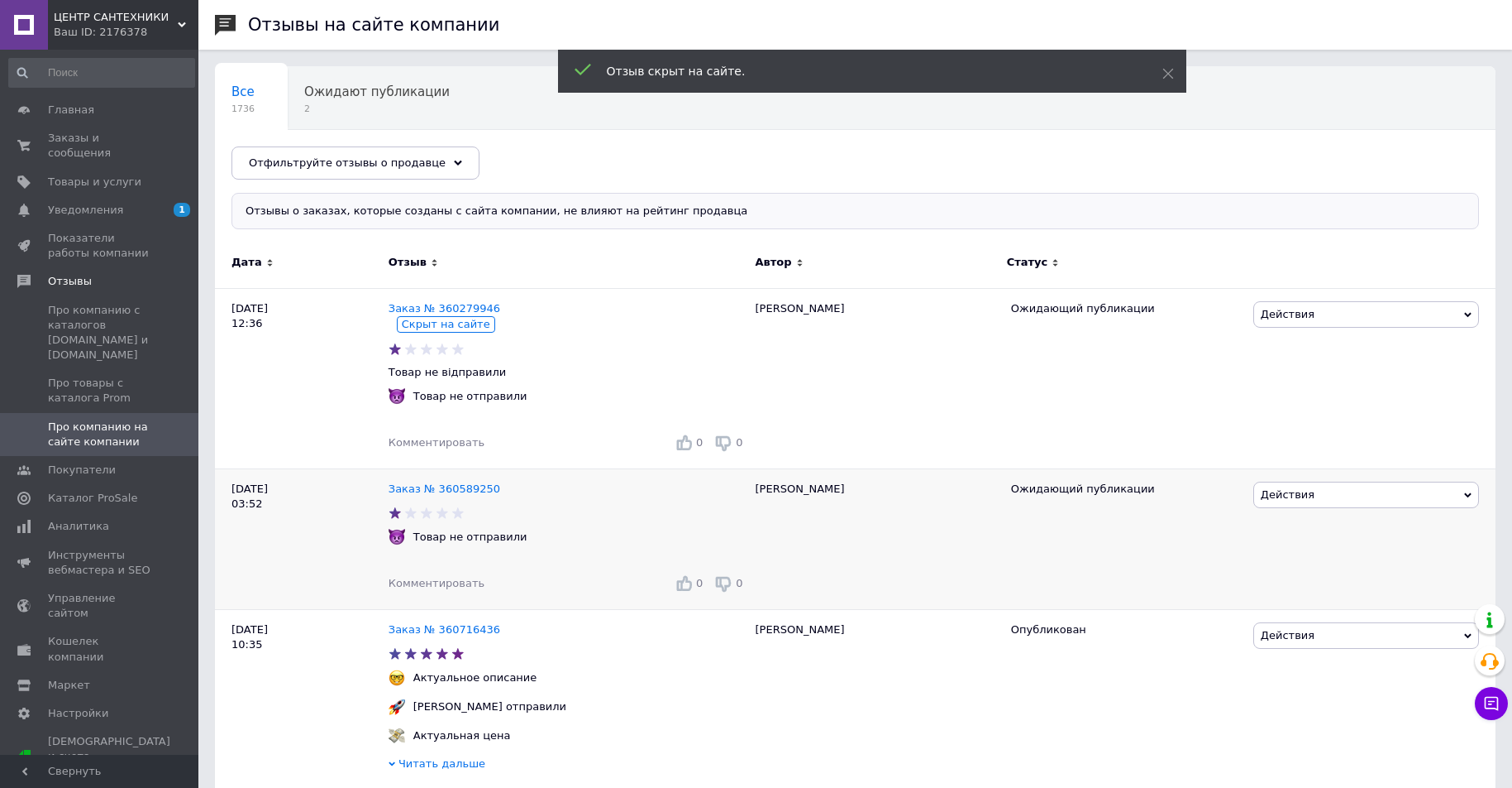
click at [1330, 493] on span "Действия" at bounding box center [1366, 495] width 226 height 26
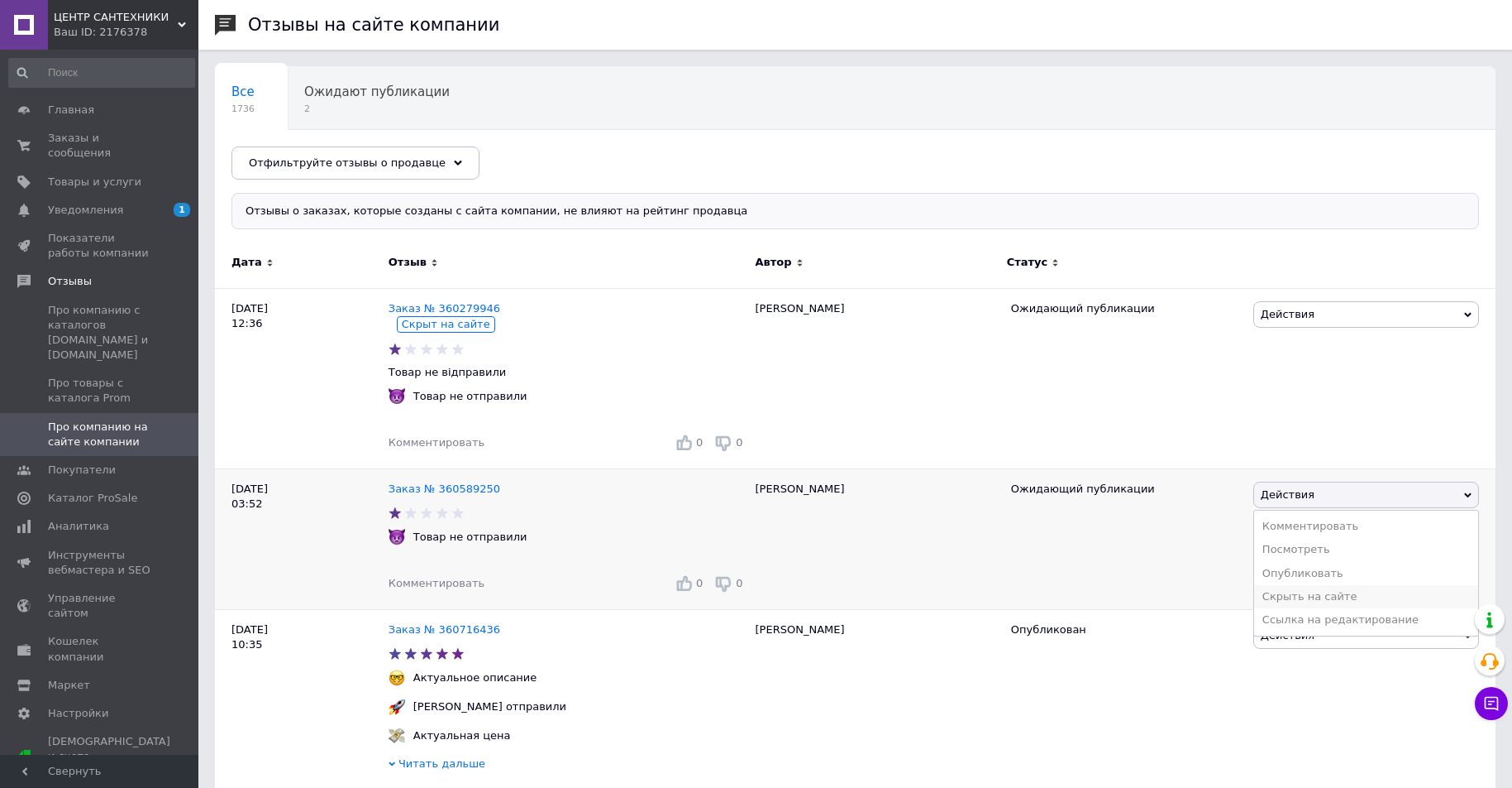
click at [1314, 590] on li "Скрыть на сайте" at bounding box center [1366, 596] width 224 height 23
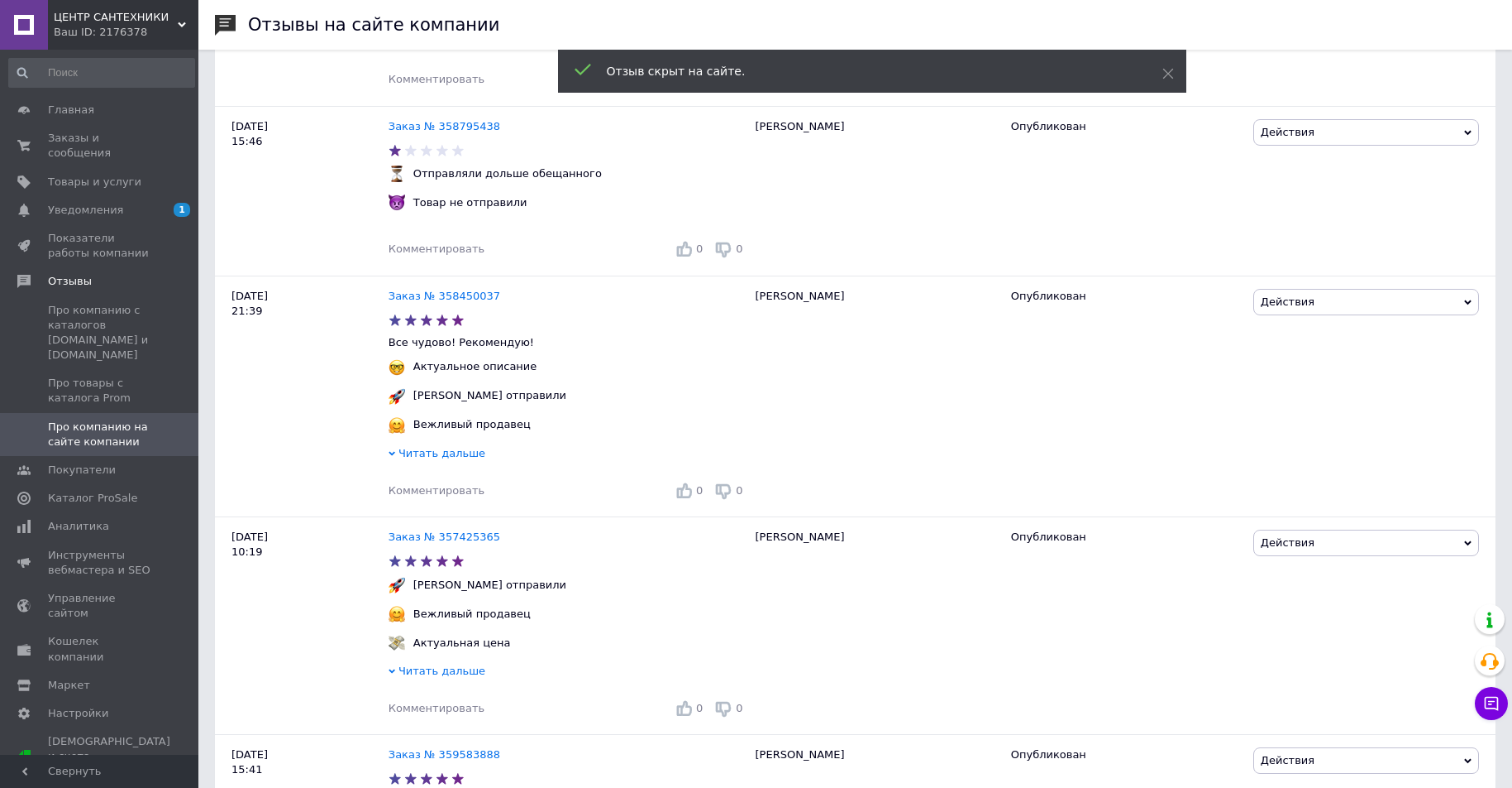
scroll to position [1920, 0]
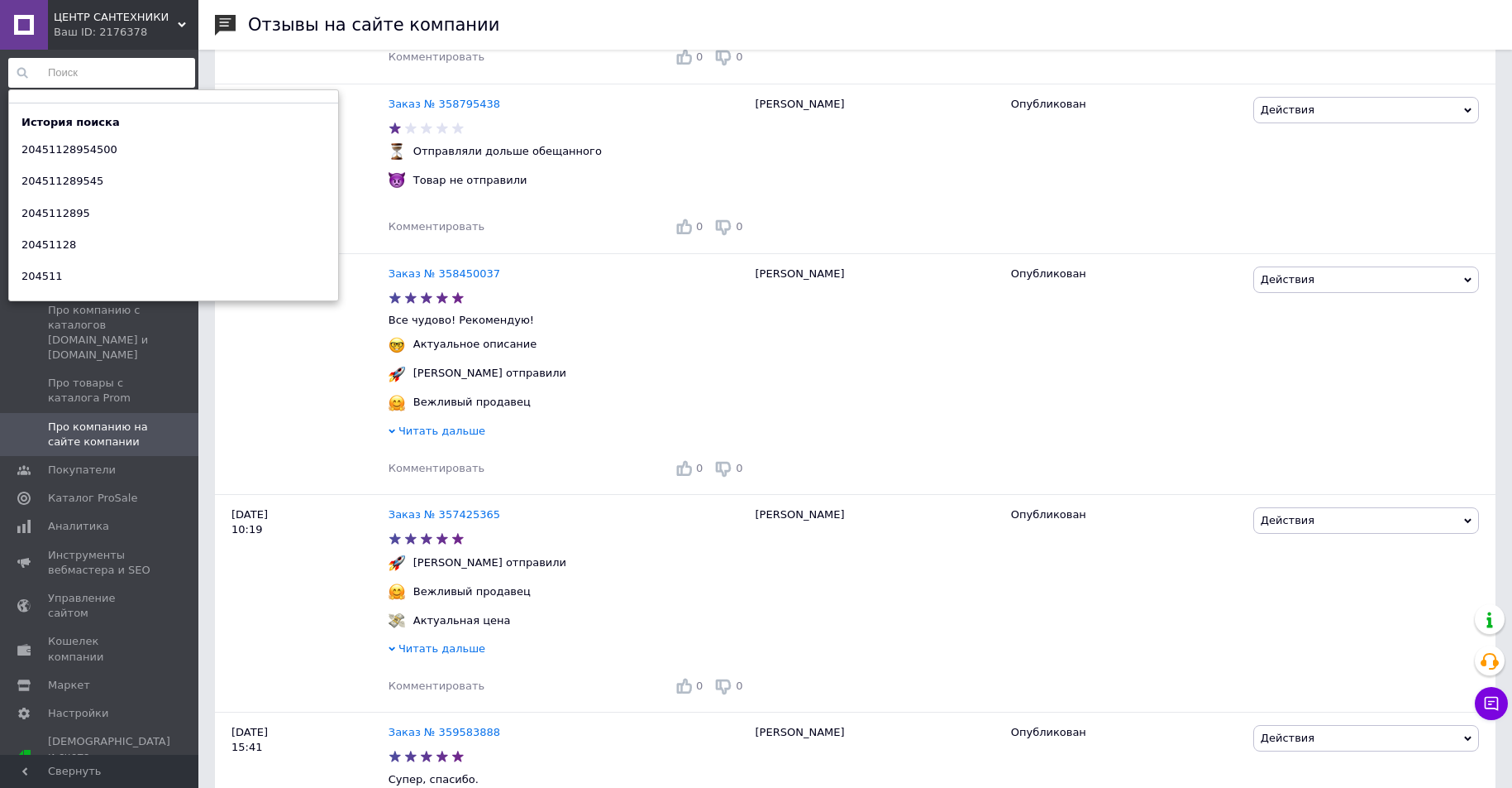
click at [159, 73] on input at bounding box center [101, 72] width 187 height 30
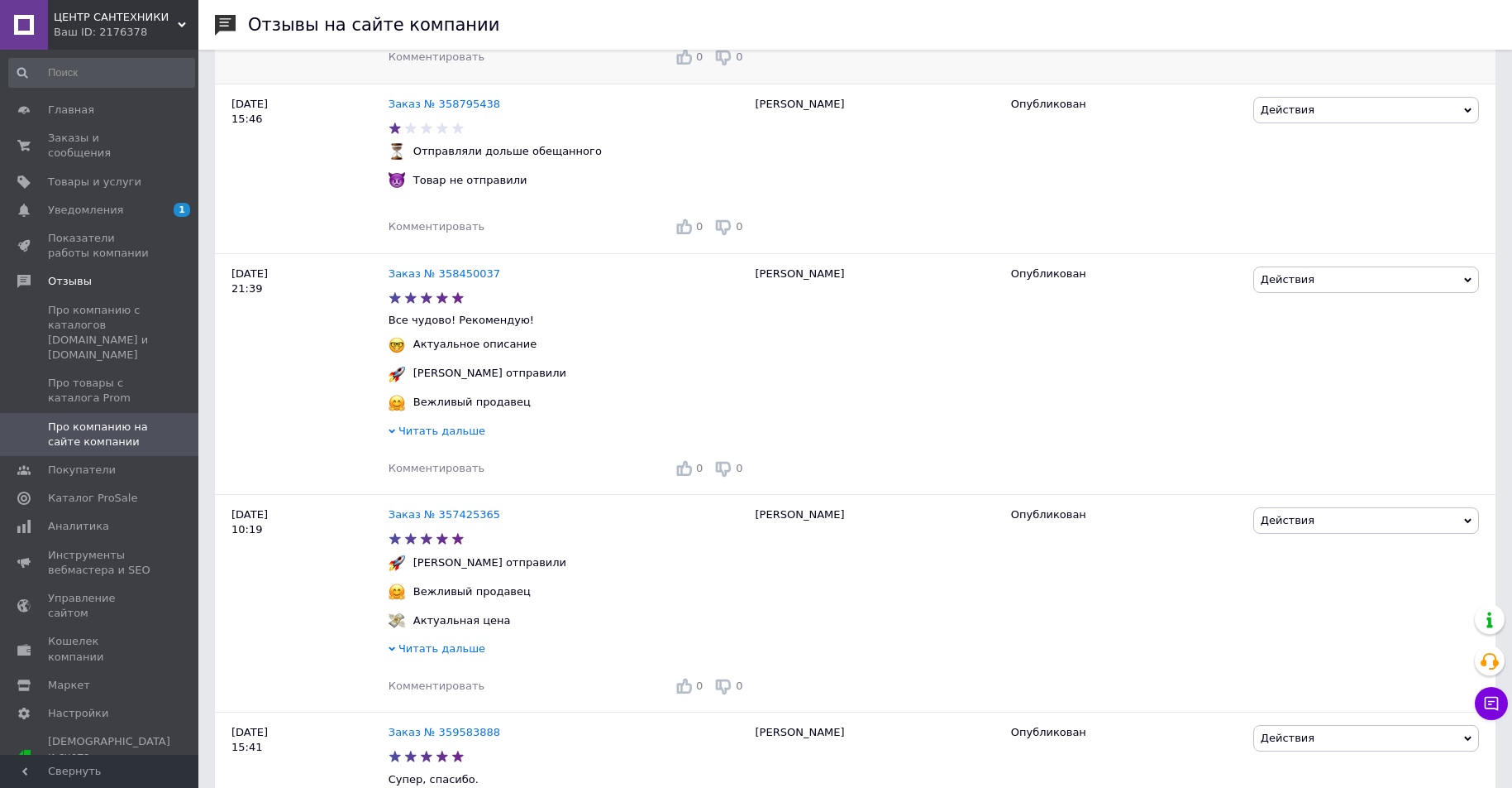
click at [315, 65] on div "[DATE] 15:54" at bounding box center [302, 13] width 174 height 141
click at [117, 111] on span "Главная" at bounding box center [100, 109] width 105 height 14
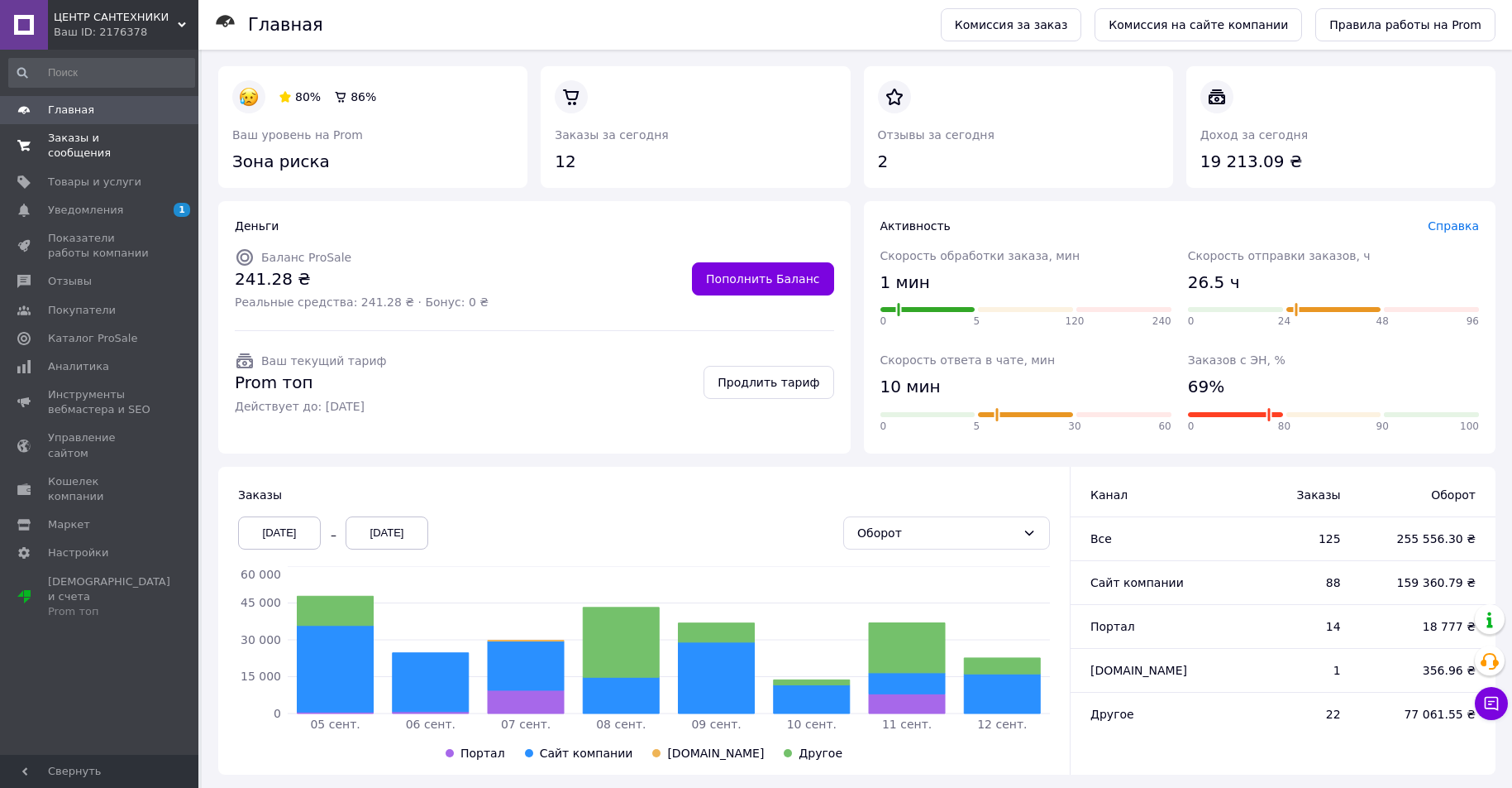
click at [142, 142] on span "Заказы и сообщения" at bounding box center [100, 145] width 105 height 30
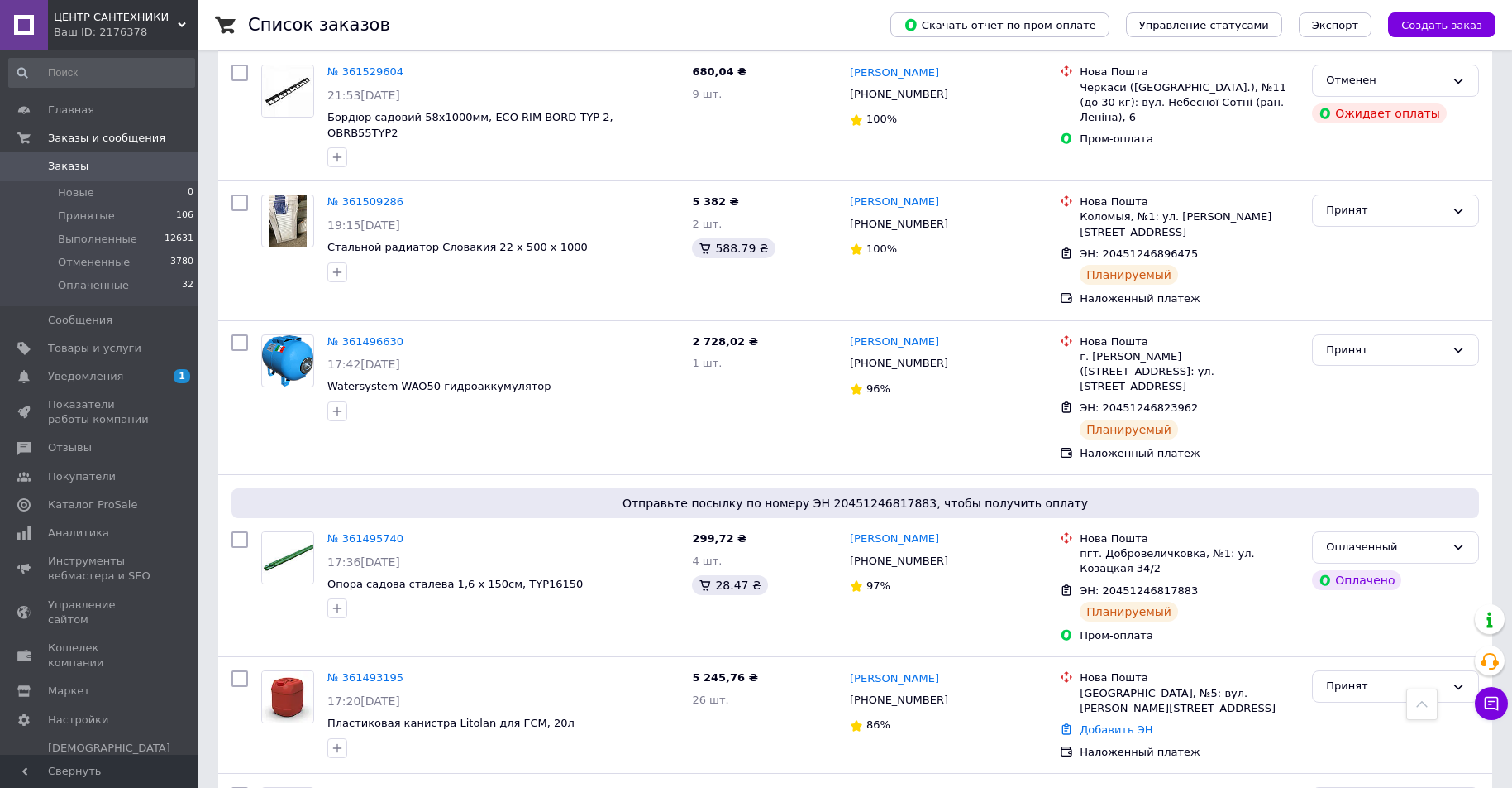
scroll to position [3062, 0]
